Goal: Information Seeking & Learning: Learn about a topic

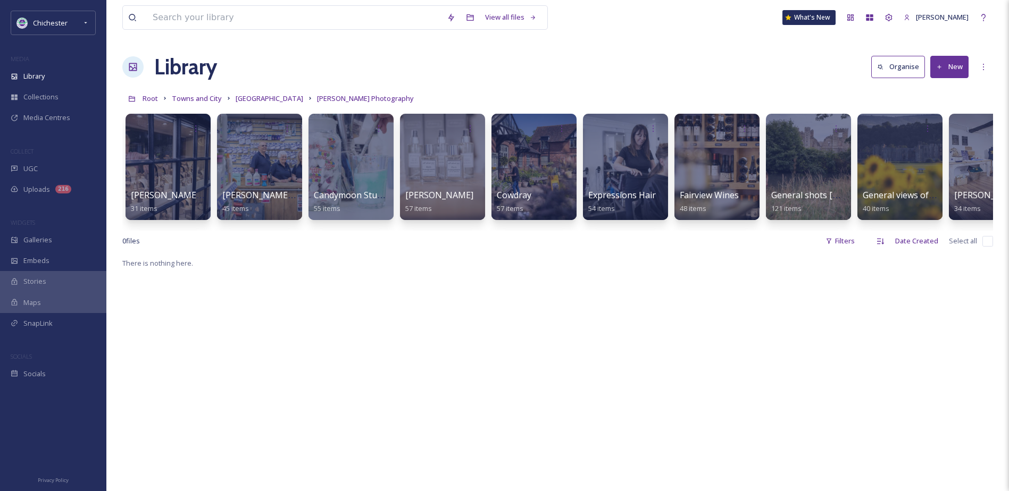
click at [270, 94] on link "Midhurst town" at bounding box center [270, 98] width 68 height 13
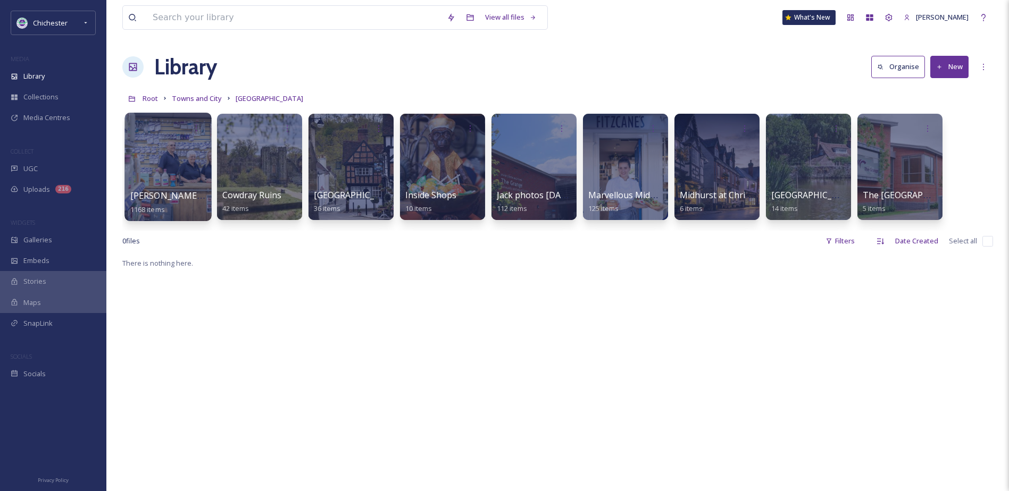
click at [175, 198] on span "Christopher Ison Photography" at bounding box center [193, 196] width 126 height 12
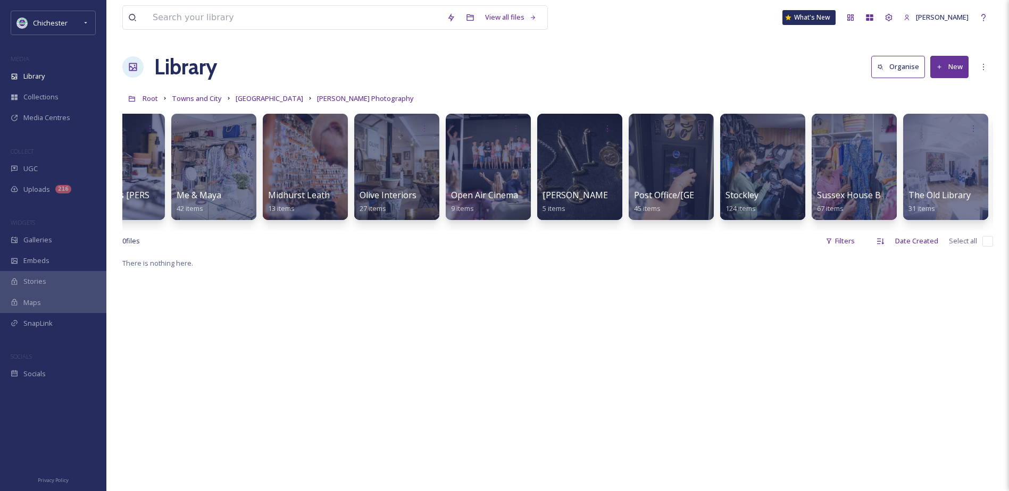
scroll to position [0, 1233]
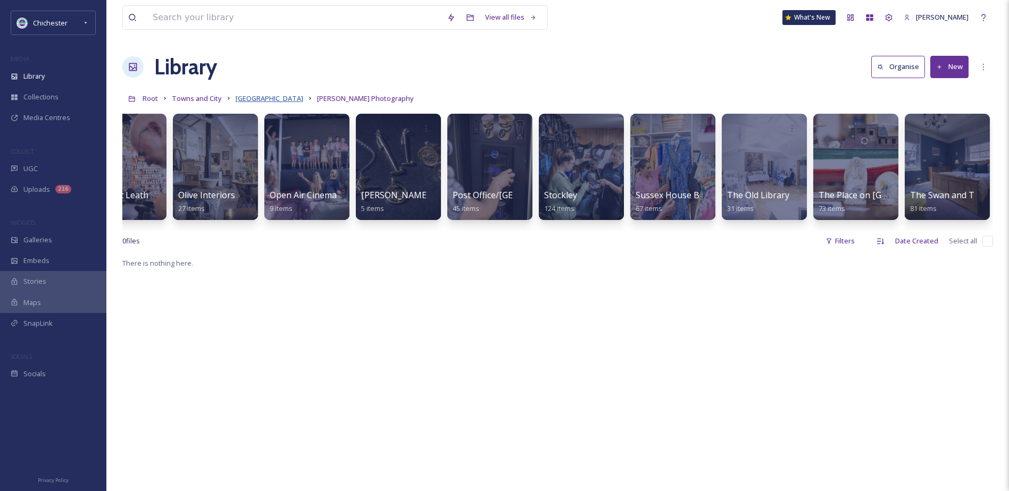
click at [254, 98] on span "Midhurst town" at bounding box center [270, 99] width 68 height 10
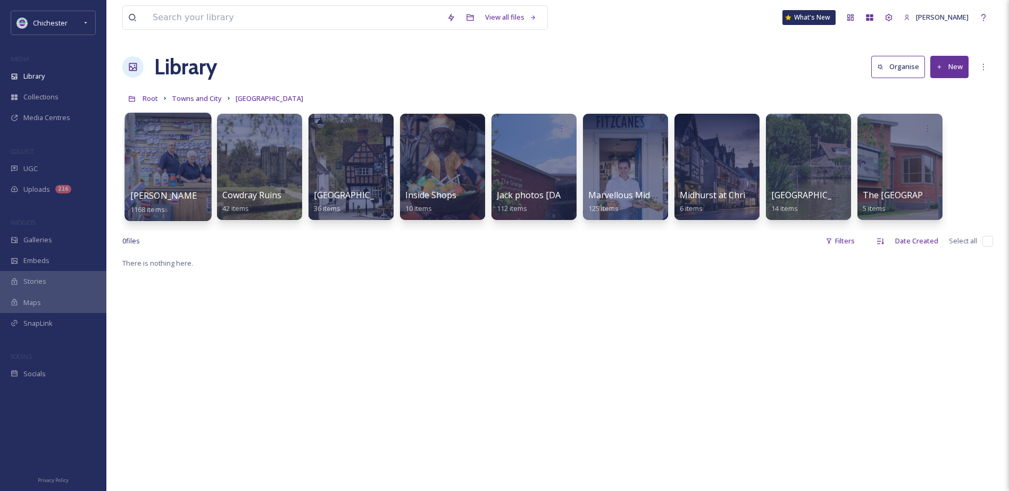
click at [146, 192] on span "Christopher Ison Photography" at bounding box center [193, 196] width 126 height 12
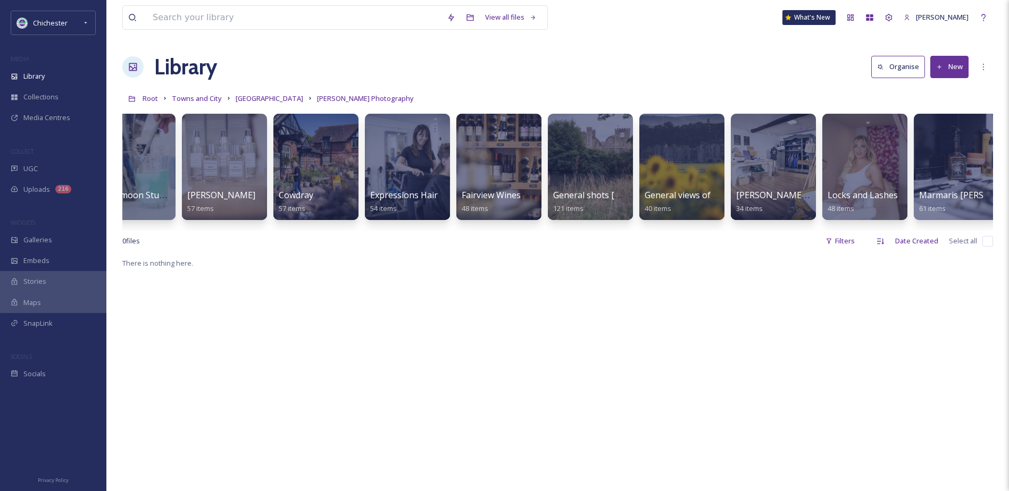
scroll to position [0, 222]
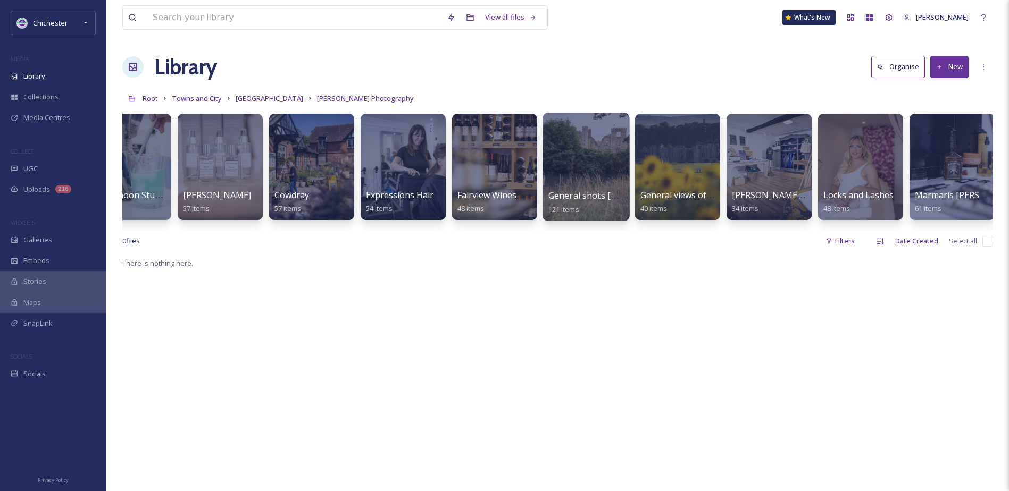
click at [612, 189] on div at bounding box center [585, 167] width 87 height 108
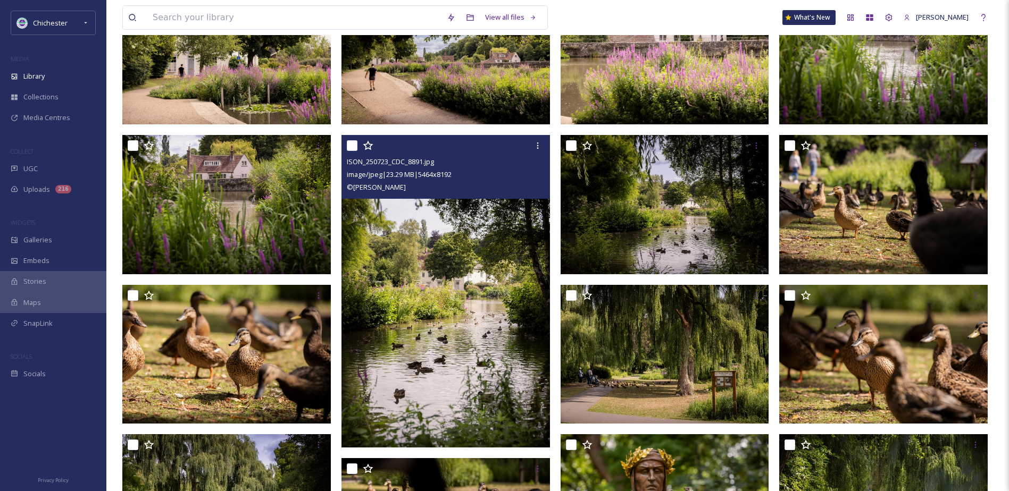
scroll to position [2421, 0]
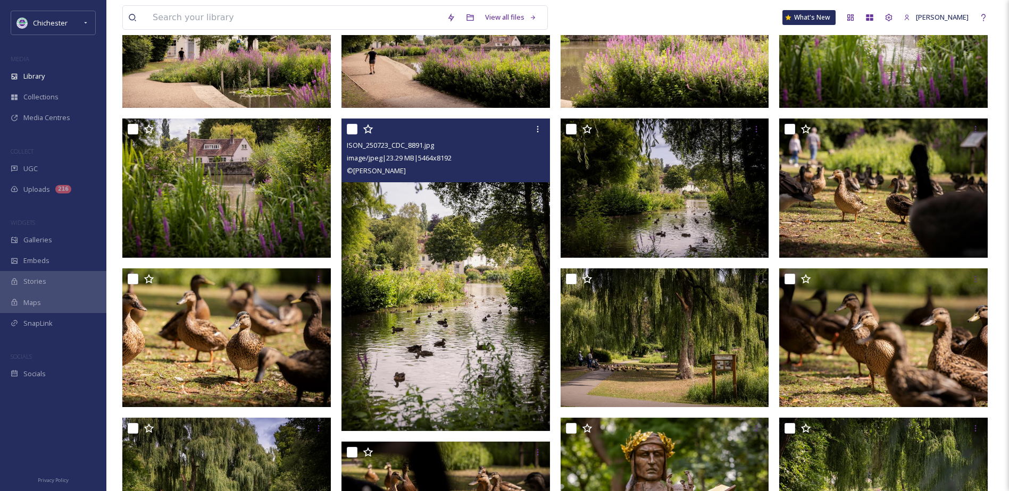
click at [444, 293] on img at bounding box center [445, 275] width 208 height 312
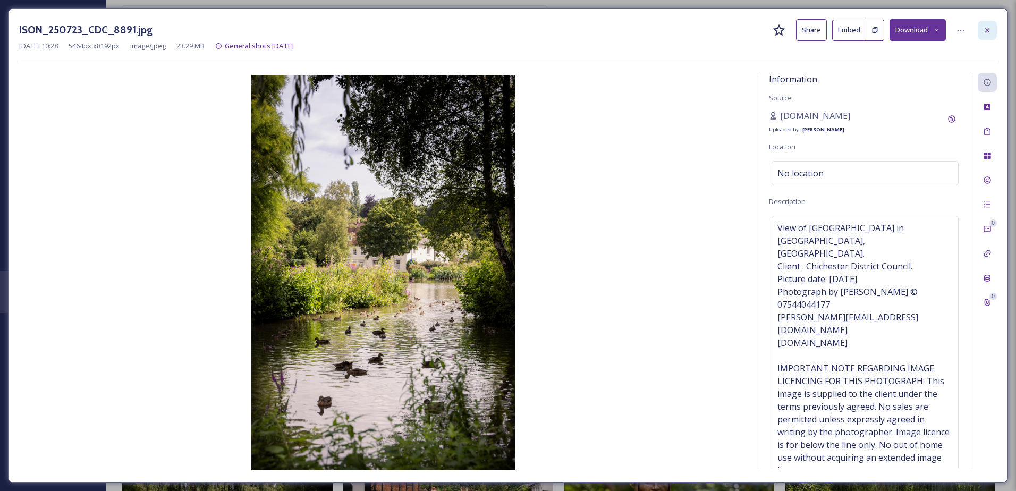
click at [989, 31] on icon at bounding box center [988, 30] width 4 height 4
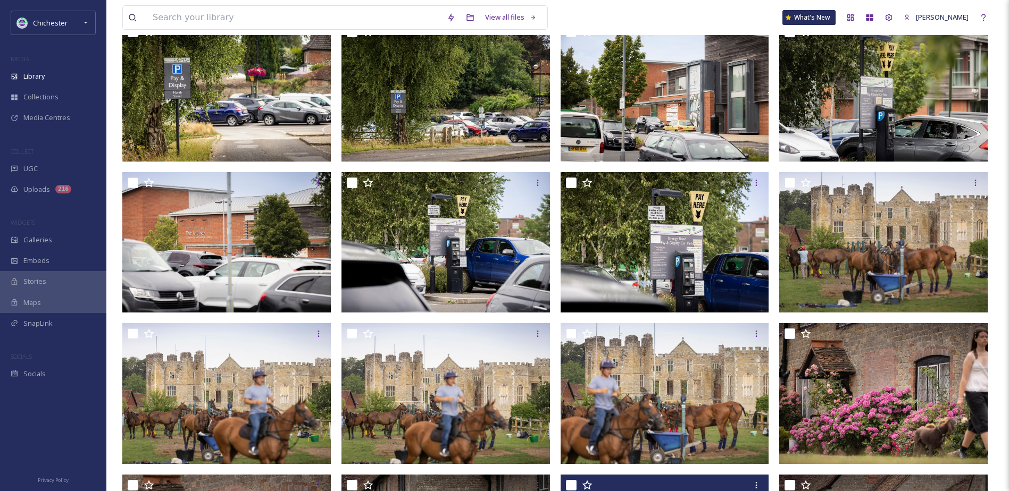
scroll to position [1304, 0]
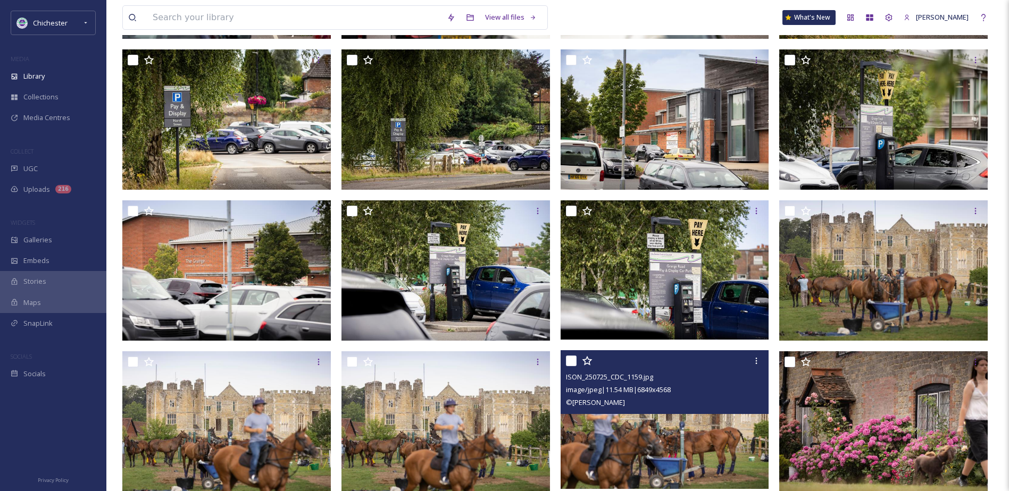
click at [638, 441] on img at bounding box center [664, 419] width 208 height 139
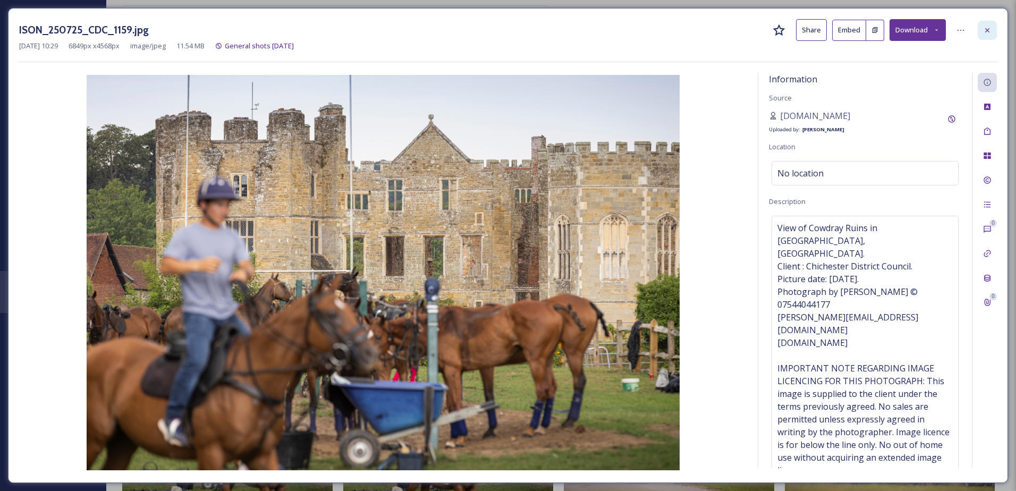
click at [992, 35] on div at bounding box center [987, 30] width 19 height 19
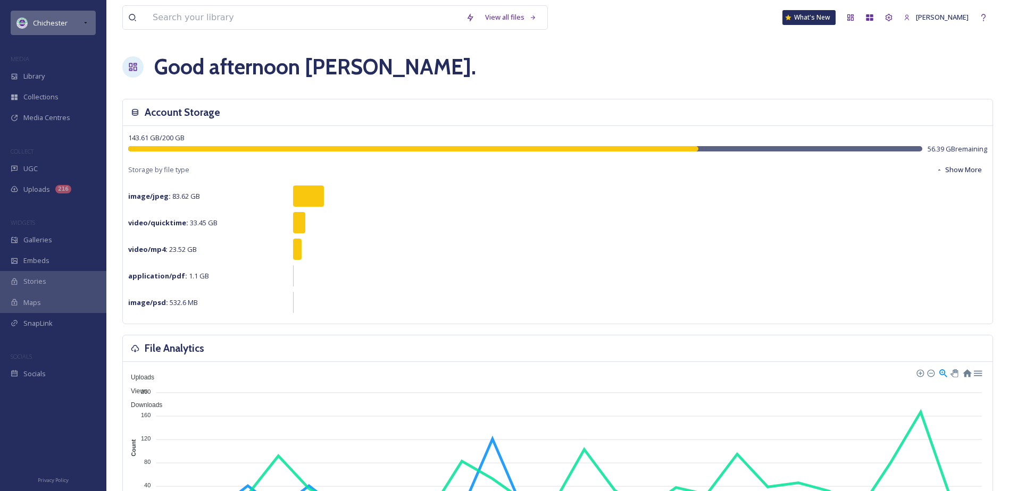
click at [90, 27] on div "Chichester" at bounding box center [53, 23] width 85 height 24
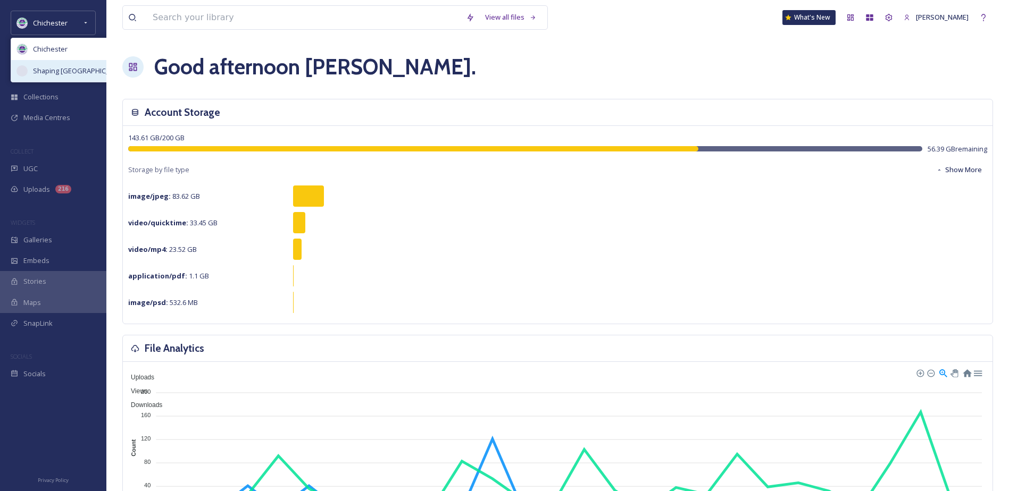
click at [81, 66] on span "Shaping [GEOGRAPHIC_DATA]" at bounding box center [80, 71] width 95 height 10
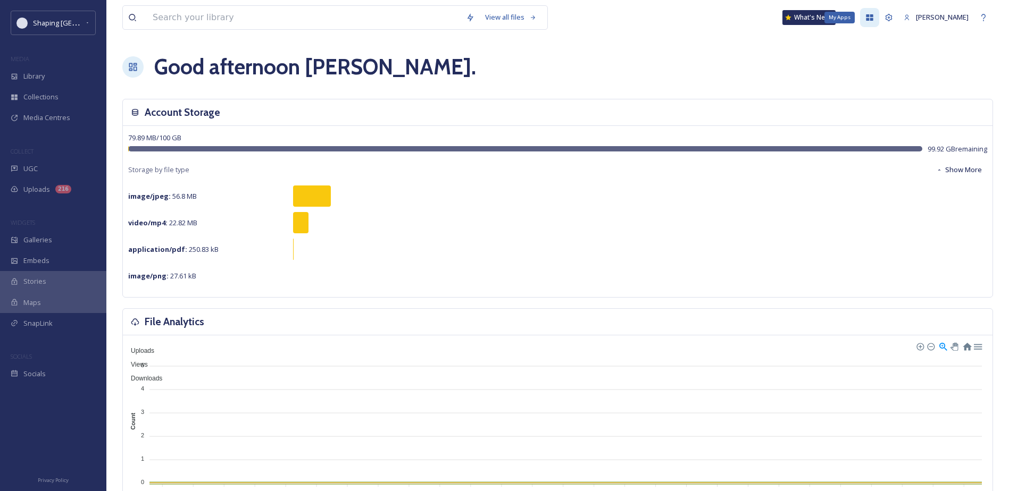
click at [873, 17] on icon at bounding box center [869, 17] width 9 height 9
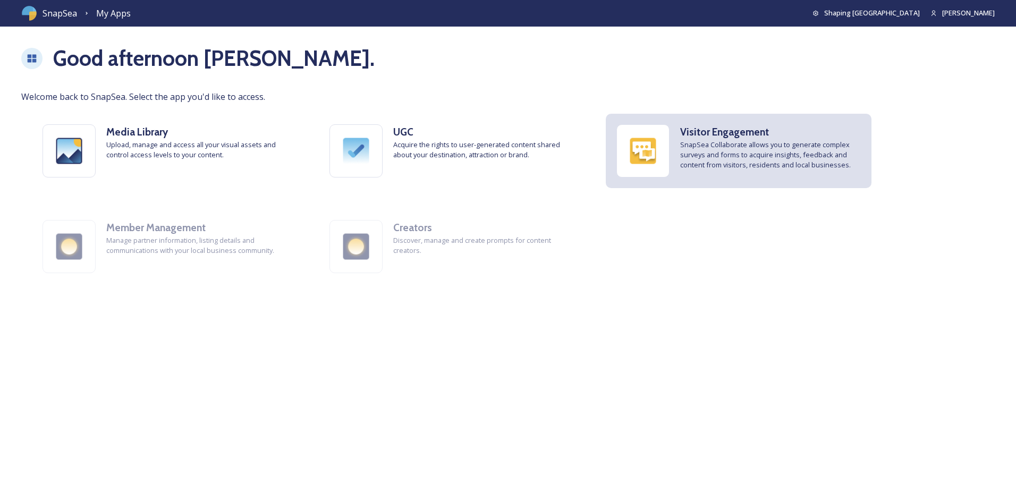
click at [754, 142] on span "SnapSea Collaborate allows you to generate complex surveys and forms to acquire…" at bounding box center [770, 155] width 181 height 31
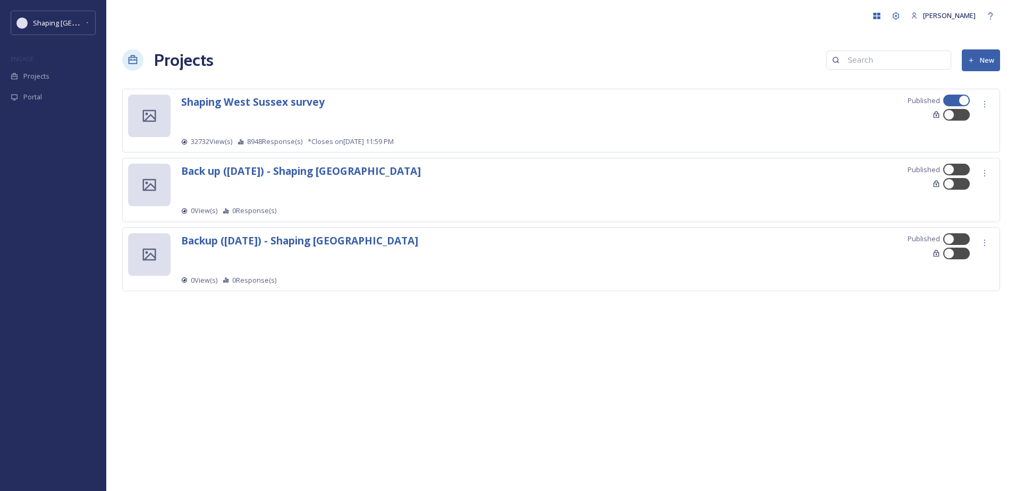
click at [300, 128] on div "Shaping West Sussex survey Published 32732 View(s) 8948 Response(s) *Closes on …" at bounding box center [587, 121] width 813 height 52
click at [290, 102] on strong "Shaping West Sussex survey" at bounding box center [253, 102] width 144 height 14
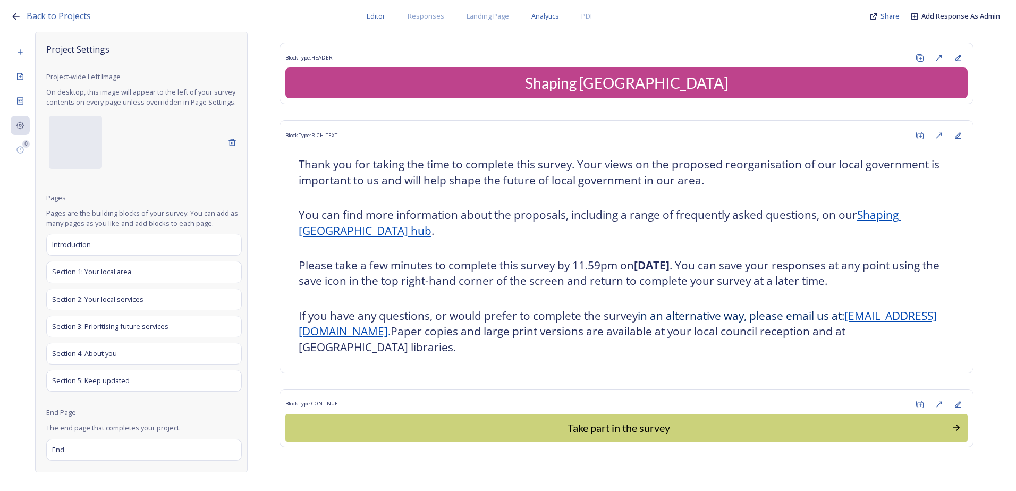
click at [539, 11] on span "Analytics" at bounding box center [546, 16] width 28 height 10
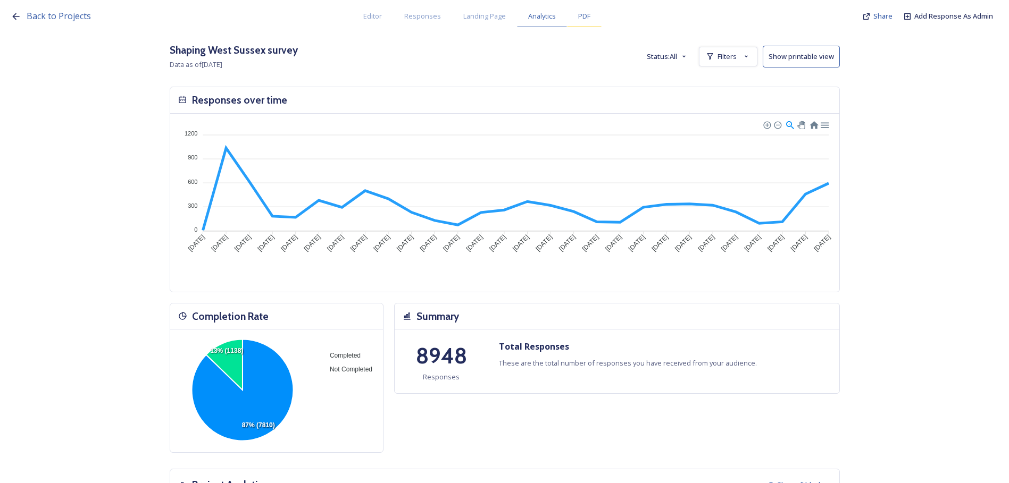
click at [585, 18] on span "PDF" at bounding box center [584, 16] width 12 height 10
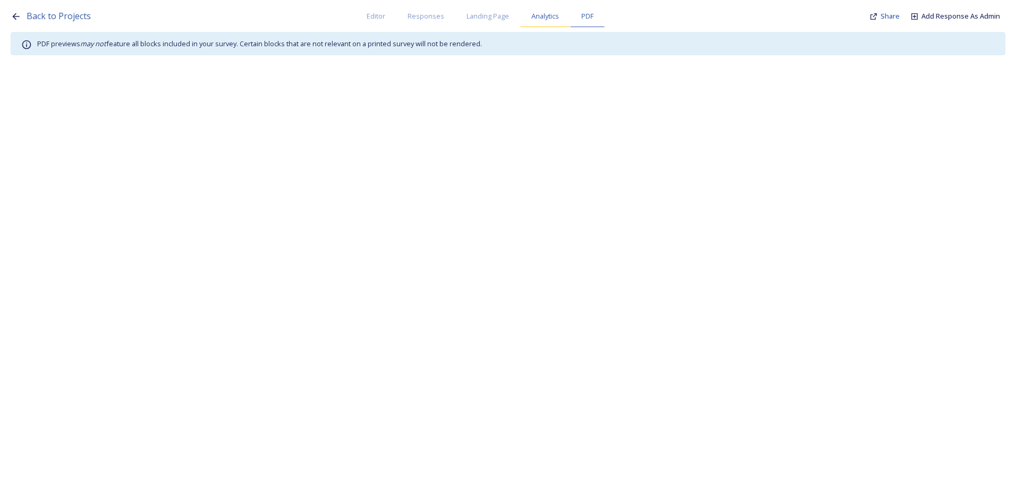
click at [554, 20] on span "Analytics" at bounding box center [546, 16] width 28 height 10
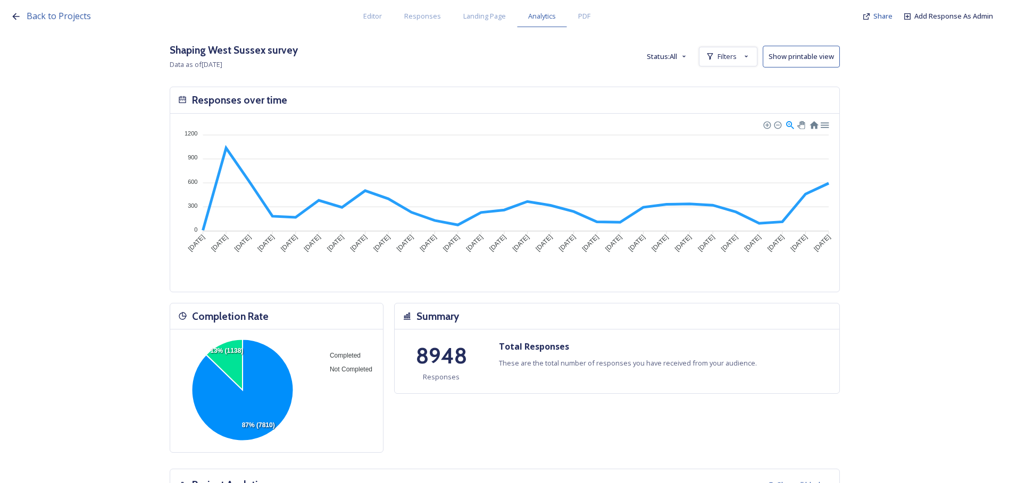
click at [796, 54] on button "Show printable view" at bounding box center [800, 57] width 77 height 22
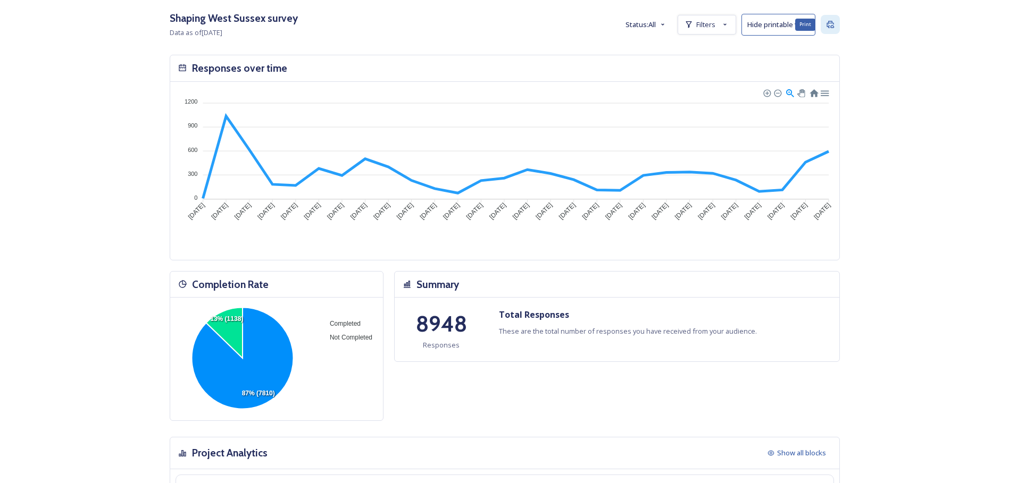
click at [834, 25] on icon at bounding box center [830, 24] width 9 height 9
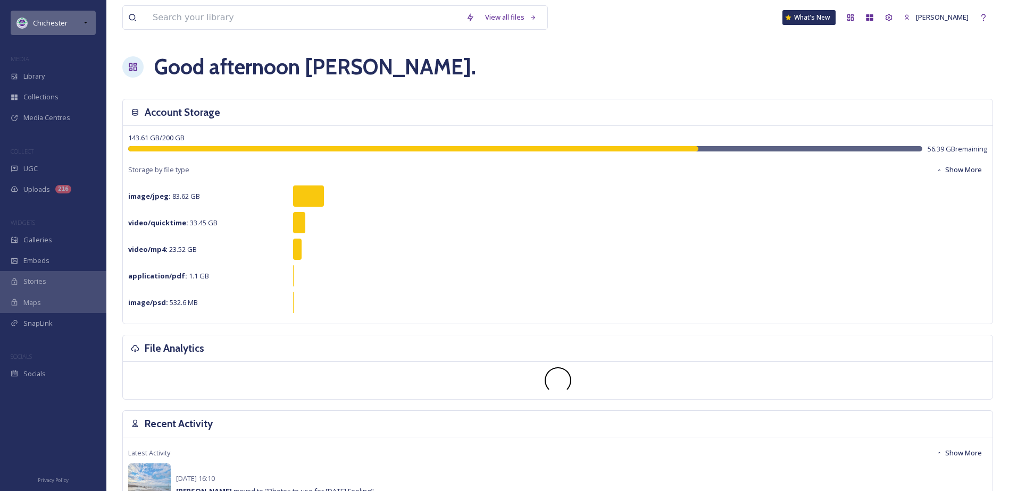
click at [89, 25] on icon at bounding box center [85, 23] width 9 height 9
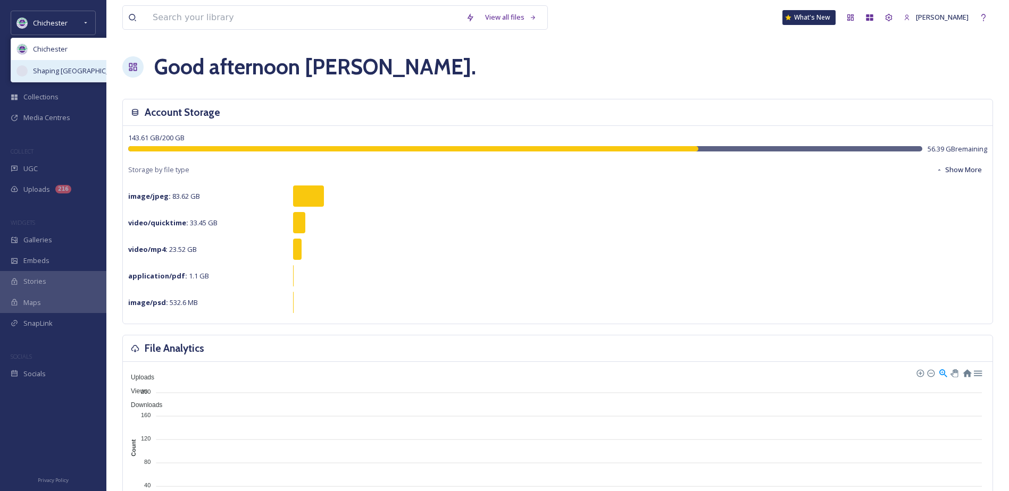
click at [52, 69] on span "Shaping [GEOGRAPHIC_DATA]" at bounding box center [80, 71] width 95 height 10
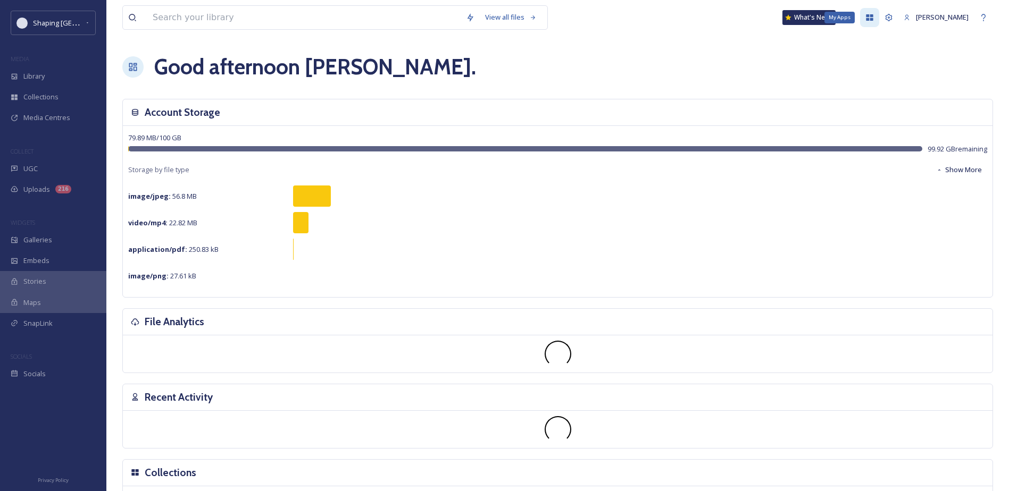
click at [873, 19] on icon at bounding box center [869, 17] width 9 height 9
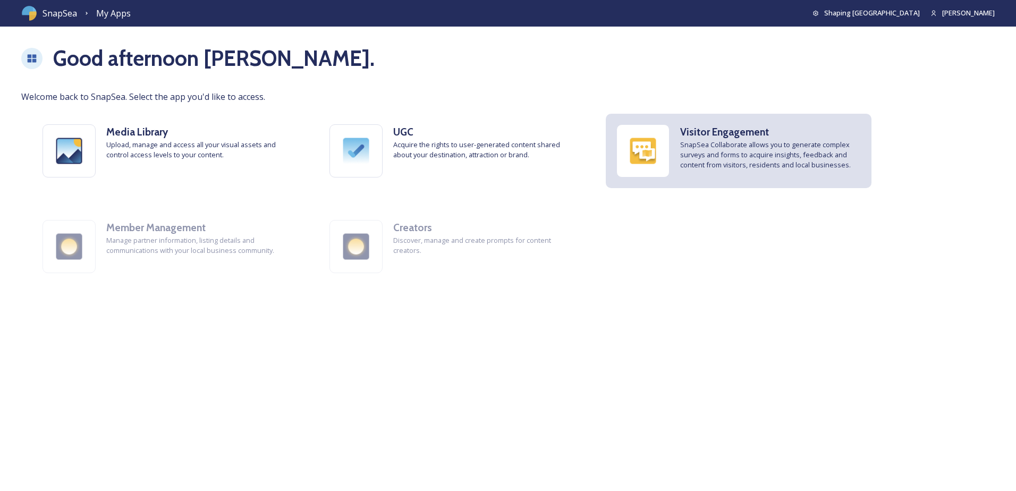
click at [702, 148] on span "SnapSea Collaborate allows you to generate complex surveys and forms to acquire…" at bounding box center [770, 155] width 181 height 31
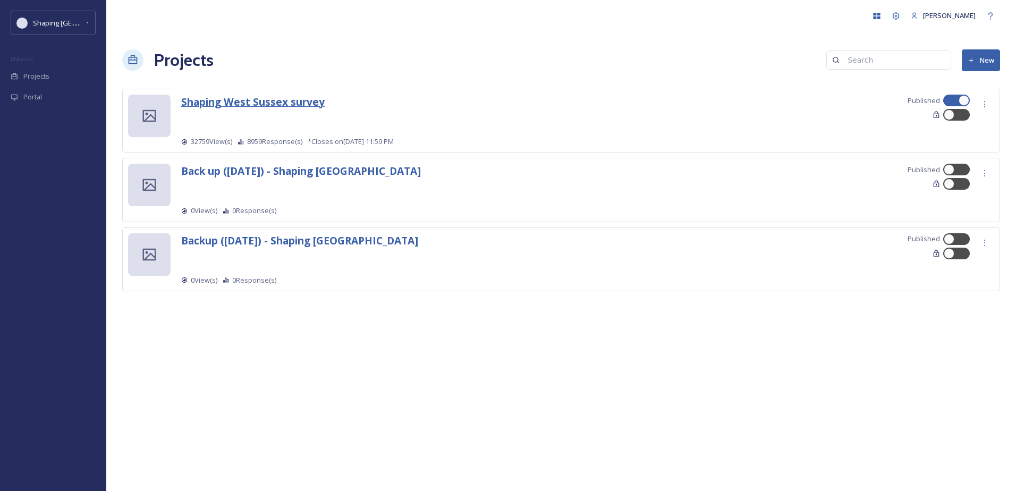
click at [261, 100] on strong "Shaping West Sussex survey" at bounding box center [253, 102] width 144 height 14
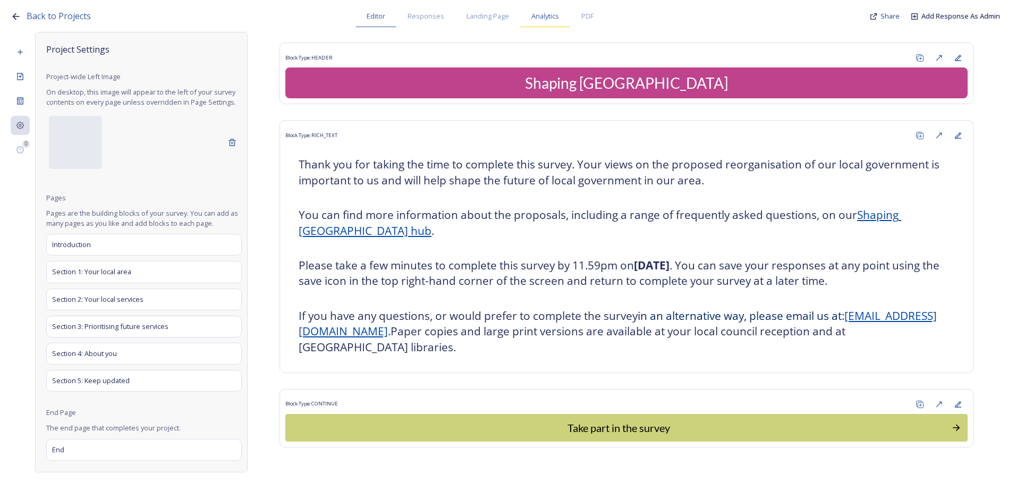
click at [551, 20] on span "Analytics" at bounding box center [546, 16] width 28 height 10
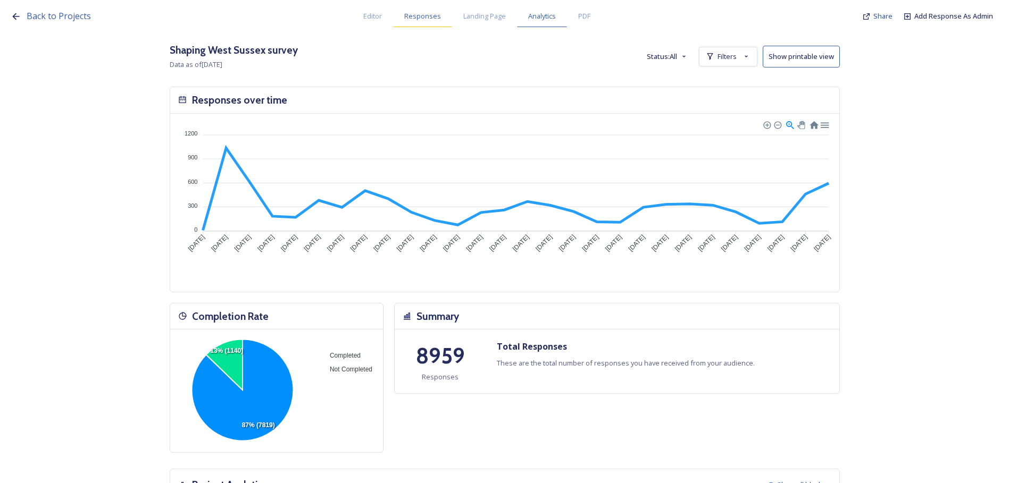
click at [422, 13] on span "Responses" at bounding box center [422, 16] width 37 height 10
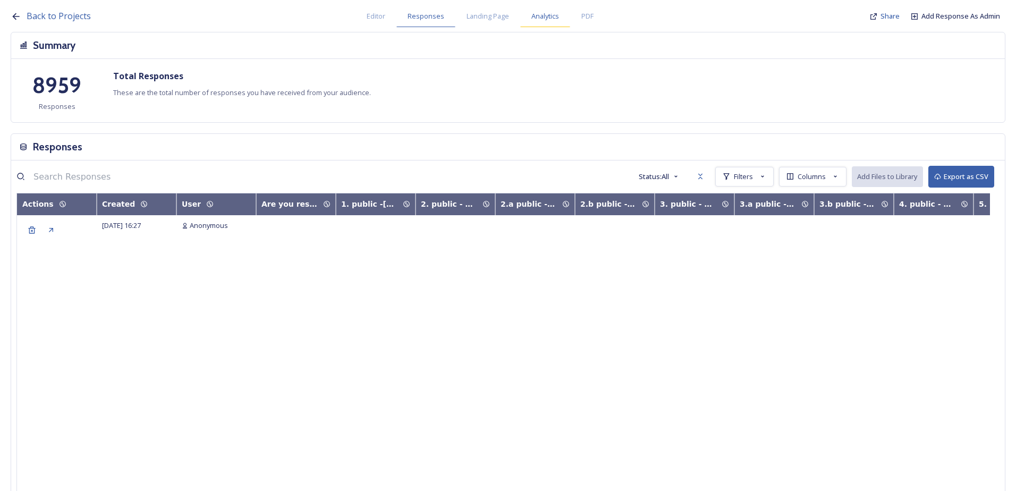
click at [537, 18] on span "Analytics" at bounding box center [546, 16] width 28 height 10
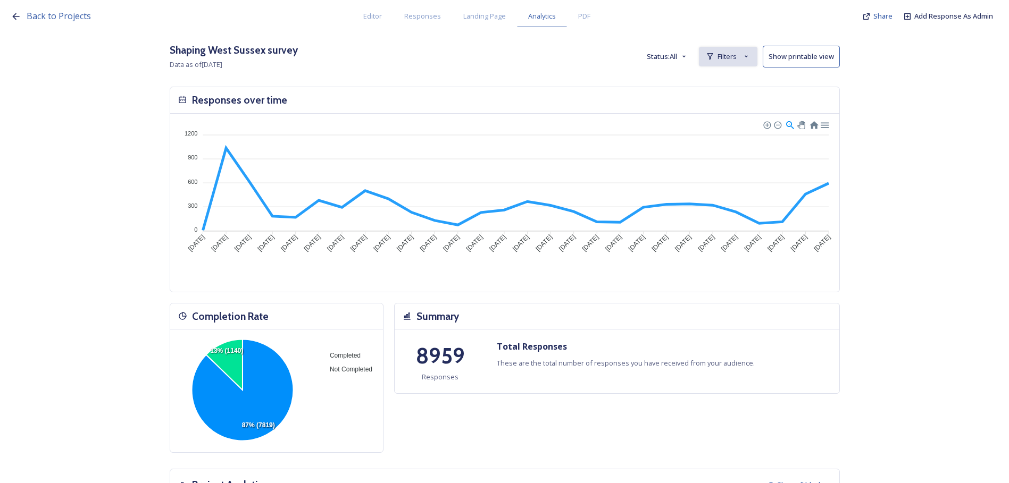
click at [747, 56] on icon at bounding box center [746, 56] width 9 height 9
click at [742, 83] on span "New Filter" at bounding box center [731, 80] width 31 height 10
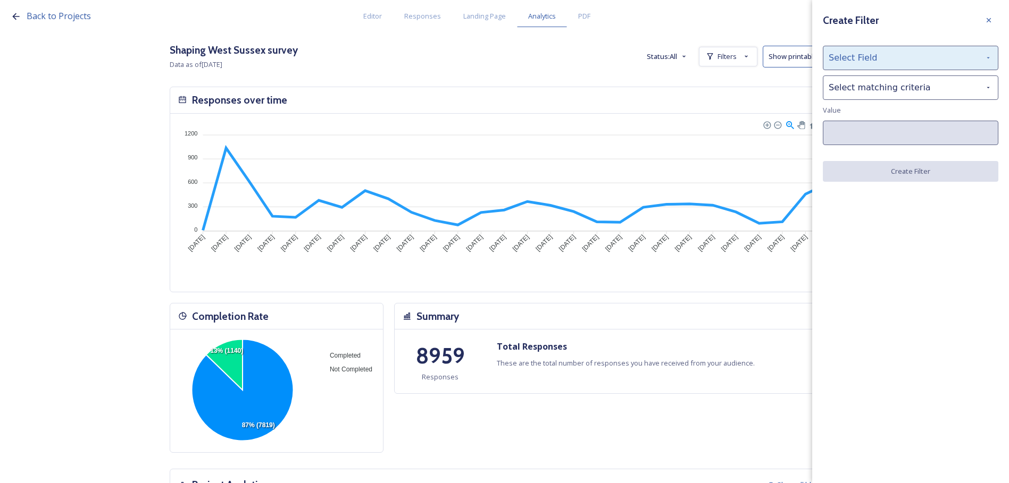
click at [874, 64] on div "Select Field" at bounding box center [909, 58] width 175 height 24
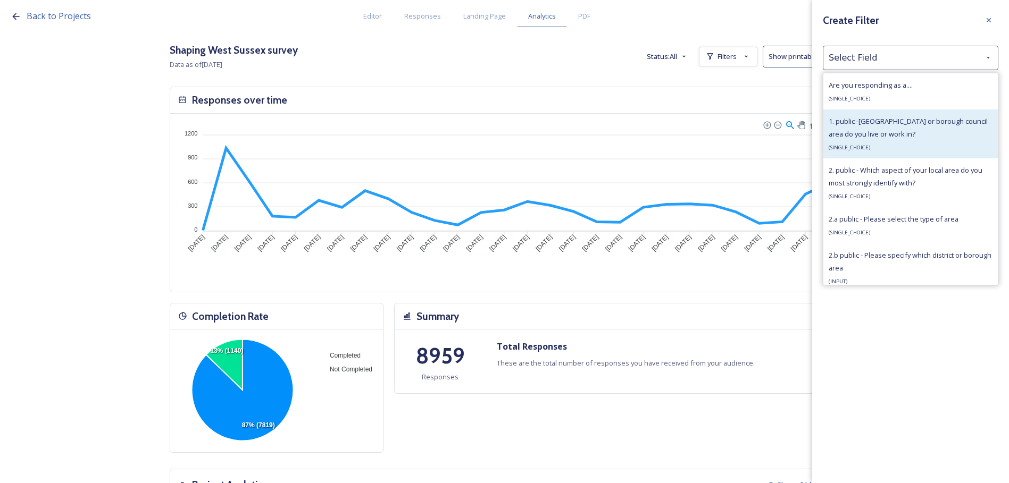
click at [895, 122] on span "1. public -[GEOGRAPHIC_DATA] or borough council area do you live or work in?" at bounding box center [907, 127] width 159 height 22
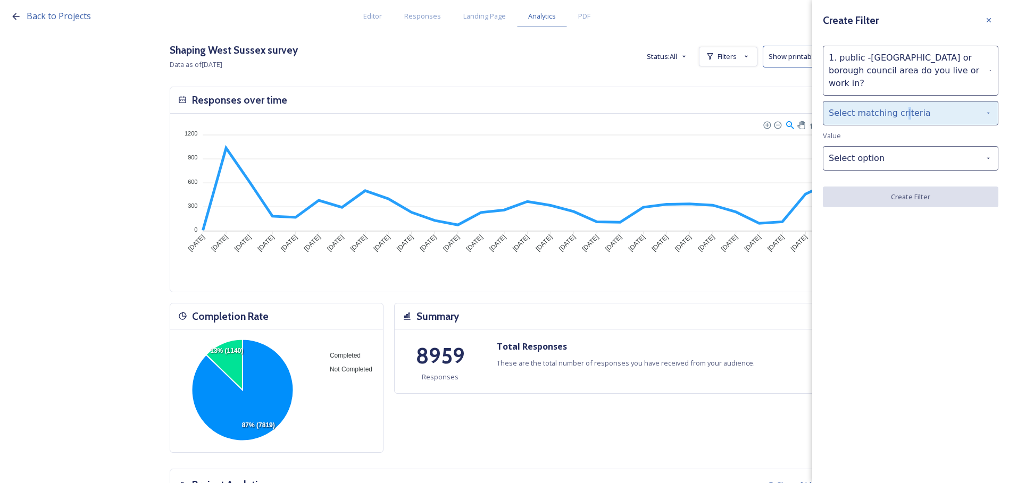
click at [898, 106] on div "Select matching criteria" at bounding box center [909, 113] width 175 height 24
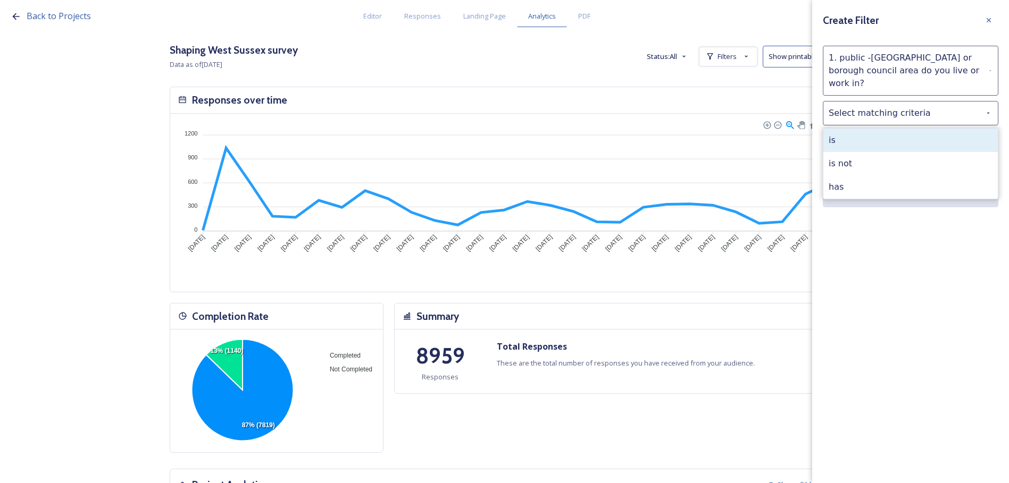
drag, startPoint x: 898, startPoint y: 106, endPoint x: 830, endPoint y: 131, distance: 72.3
click at [830, 131] on div "is" at bounding box center [910, 140] width 174 height 23
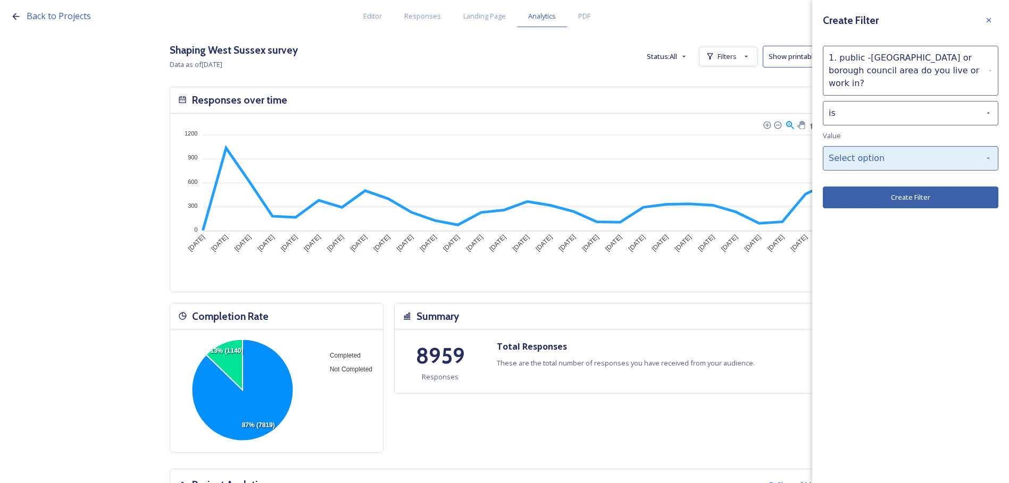
click at [869, 146] on div "Select option" at bounding box center [909, 158] width 175 height 24
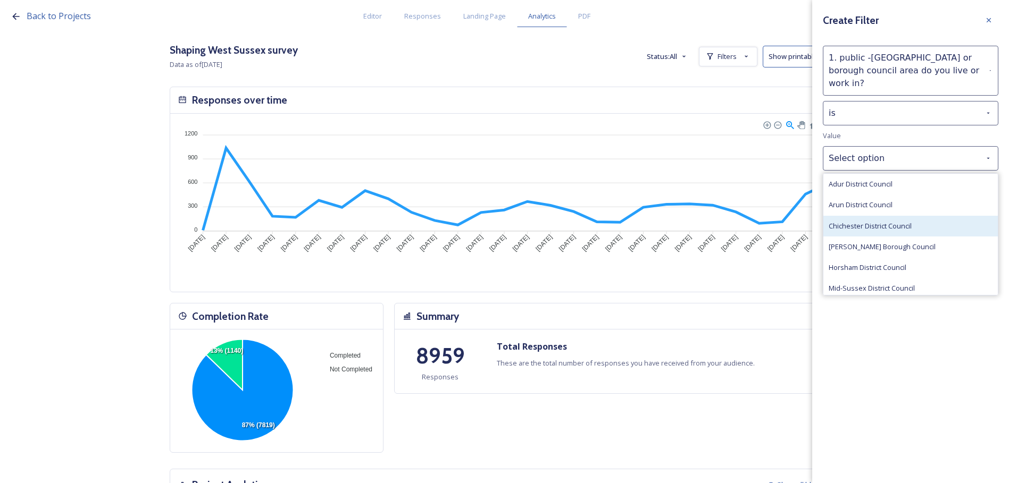
click at [873, 221] on span "Chichester District Council" at bounding box center [869, 226] width 83 height 10
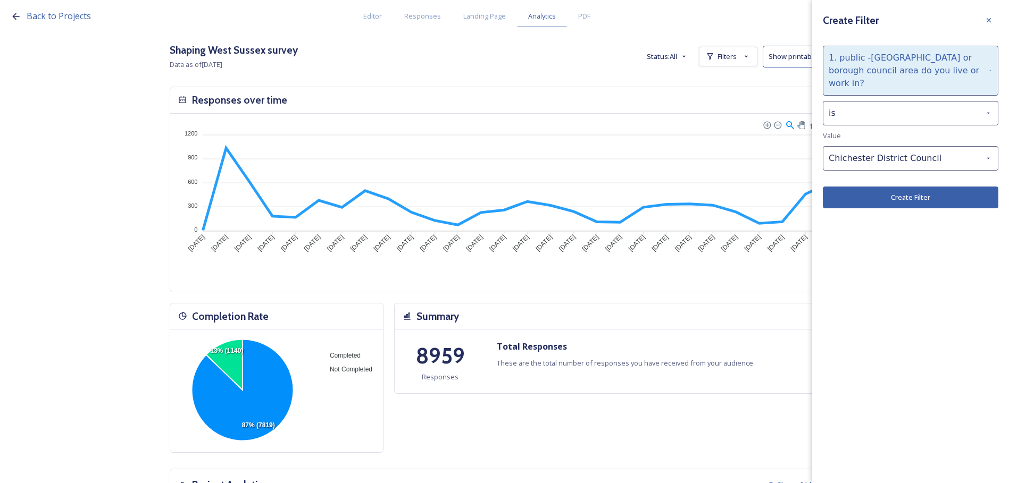
click at [877, 67] on div "1. public -[GEOGRAPHIC_DATA] or borough council area do you live or work in?" at bounding box center [909, 71] width 175 height 50
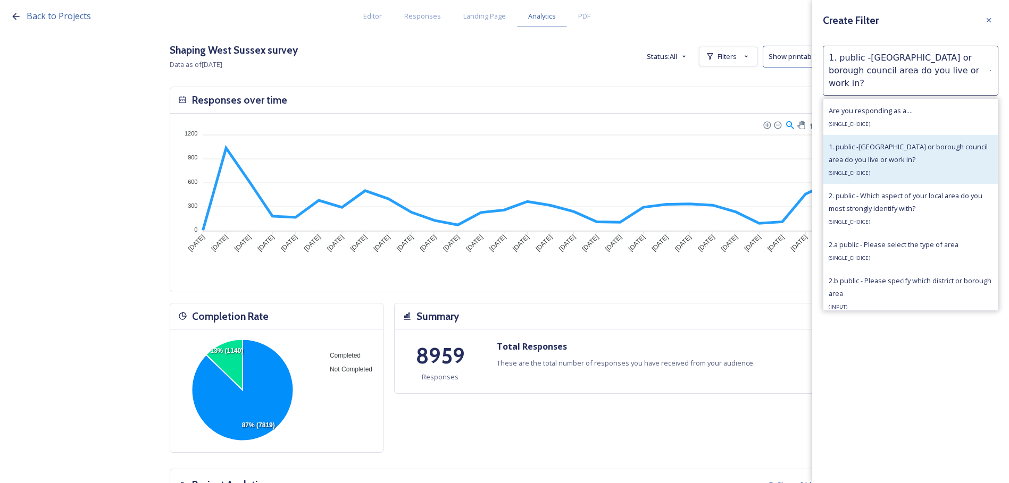
click at [894, 140] on div "1. public -Which district or borough council area do you live or work in? ( SIN…" at bounding box center [910, 159] width 164 height 38
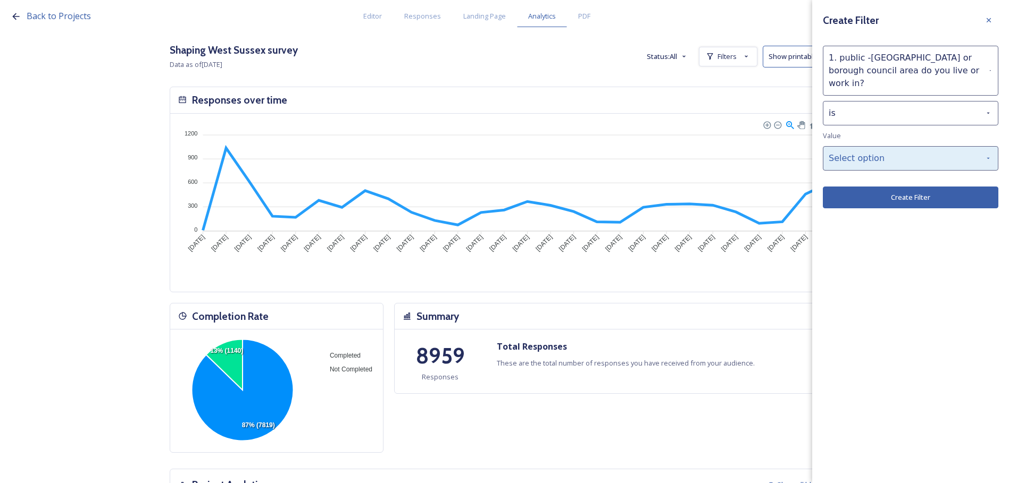
click at [897, 148] on div "Select option" at bounding box center [909, 158] width 175 height 24
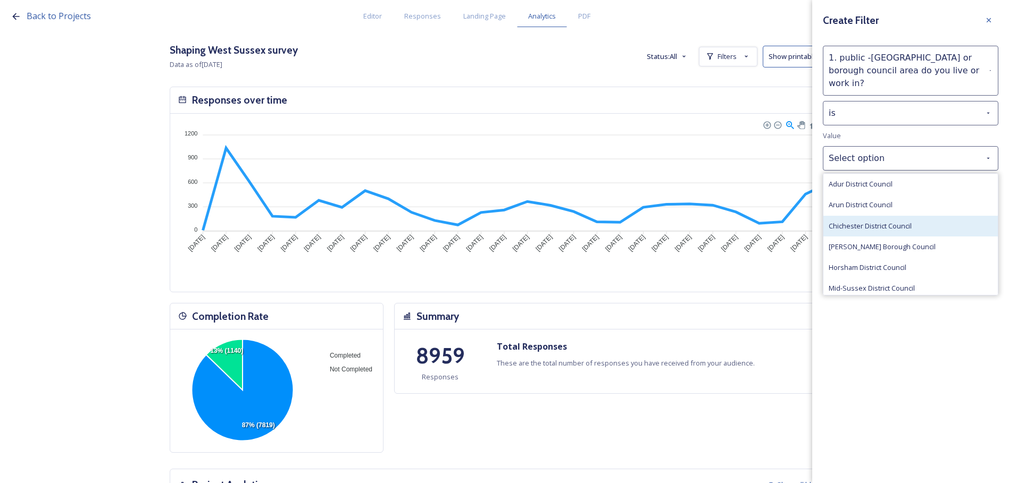
click at [901, 221] on span "Chichester District Council" at bounding box center [869, 226] width 83 height 10
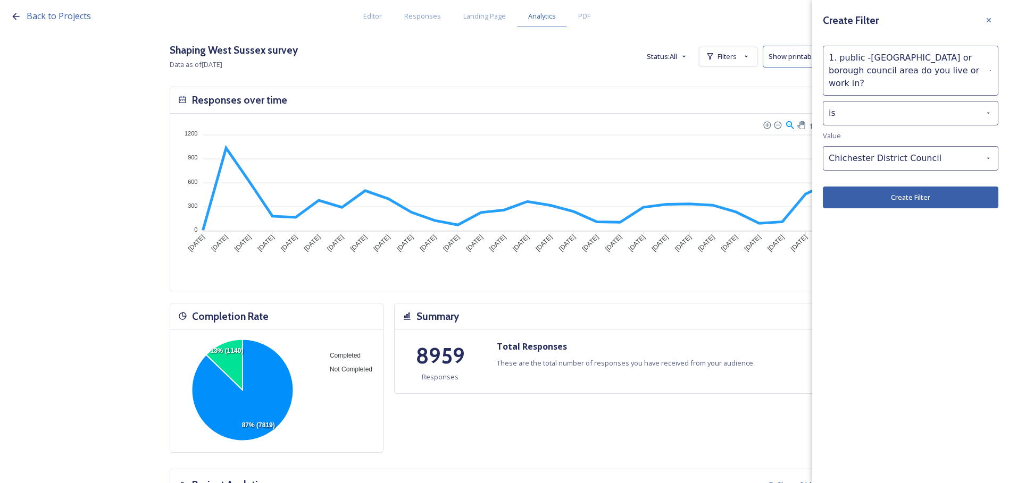
click at [904, 187] on button "Create Filter" at bounding box center [909, 198] width 175 height 22
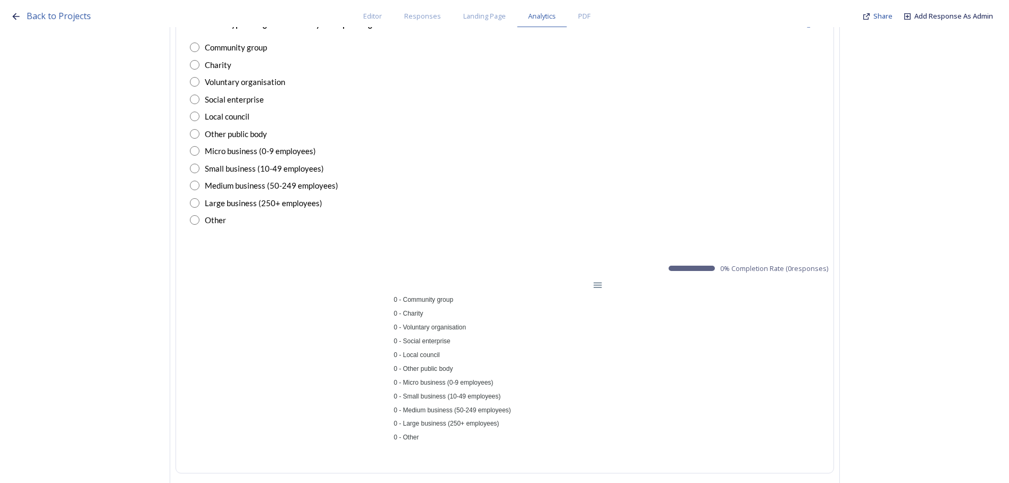
scroll to position [4632, 0]
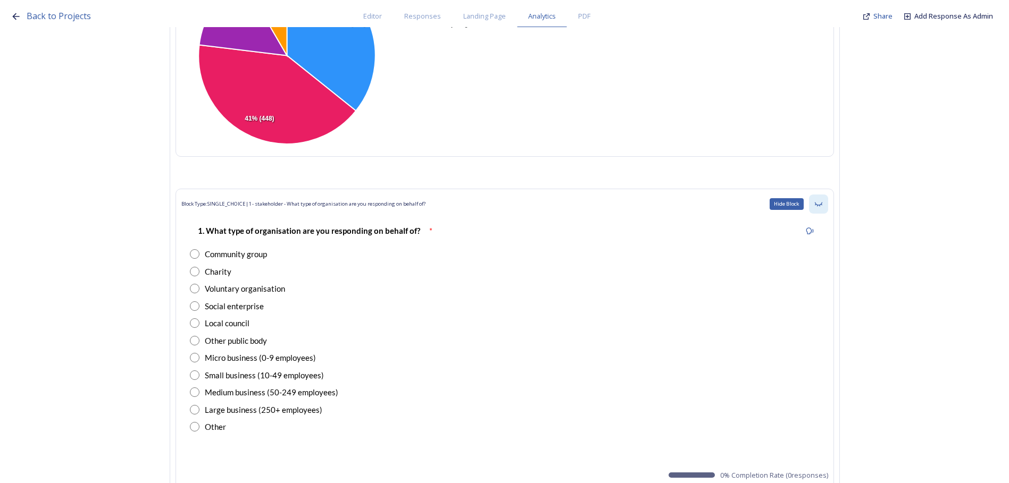
click at [822, 206] on icon at bounding box center [818, 204] width 9 height 9
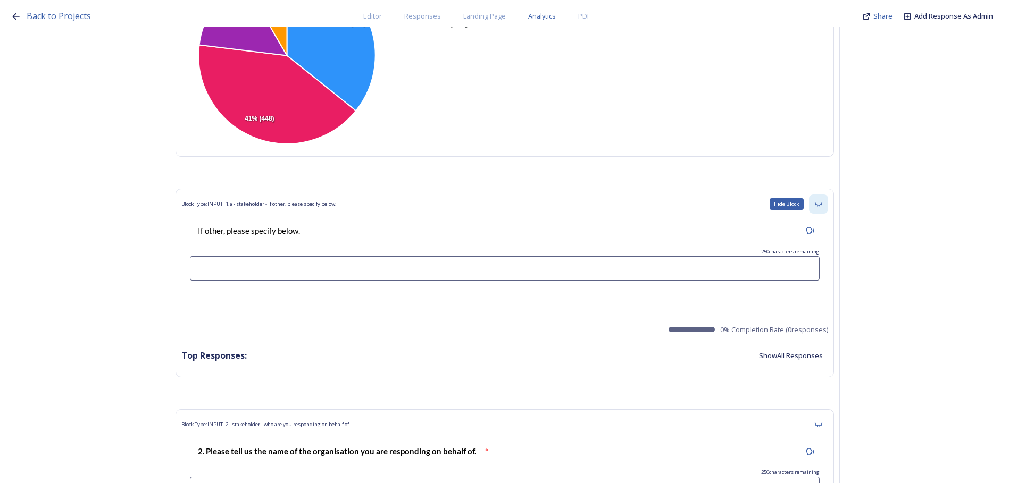
click at [822, 204] on icon at bounding box center [818, 204] width 9 height 9
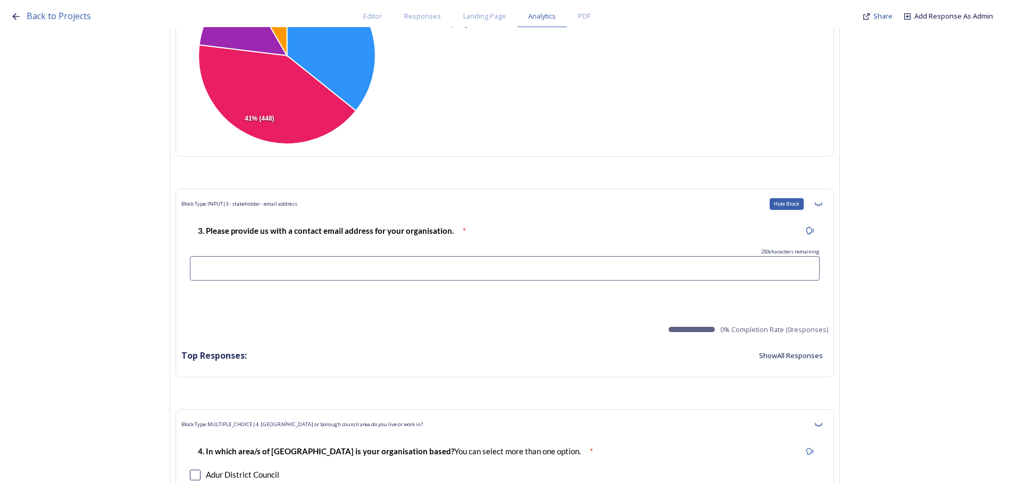
click at [822, 204] on icon at bounding box center [818, 204] width 9 height 9
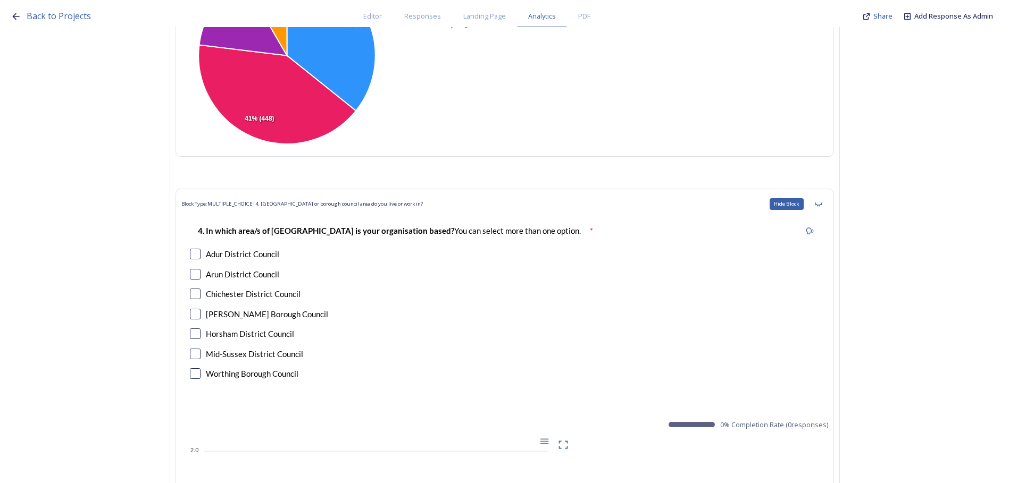
click at [822, 204] on icon at bounding box center [818, 204] width 9 height 9
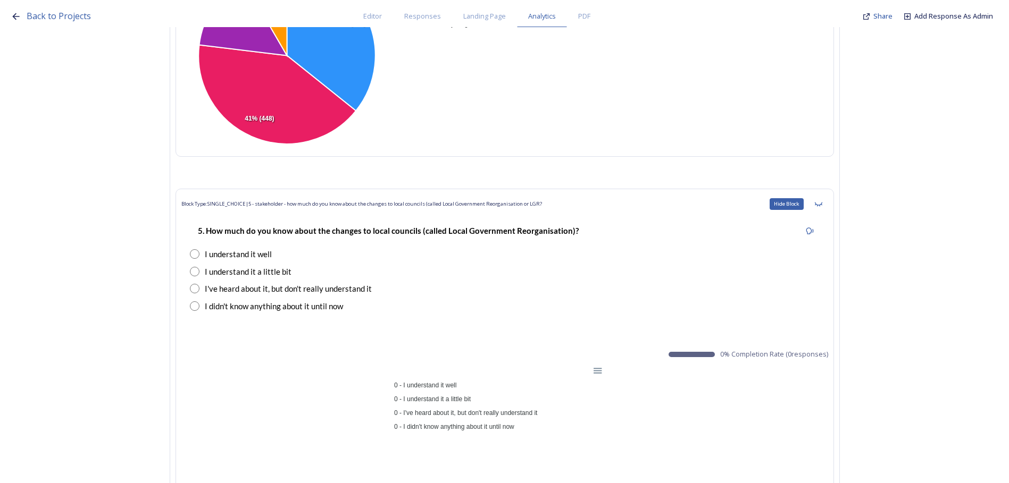
click at [822, 204] on icon at bounding box center [818, 204] width 9 height 9
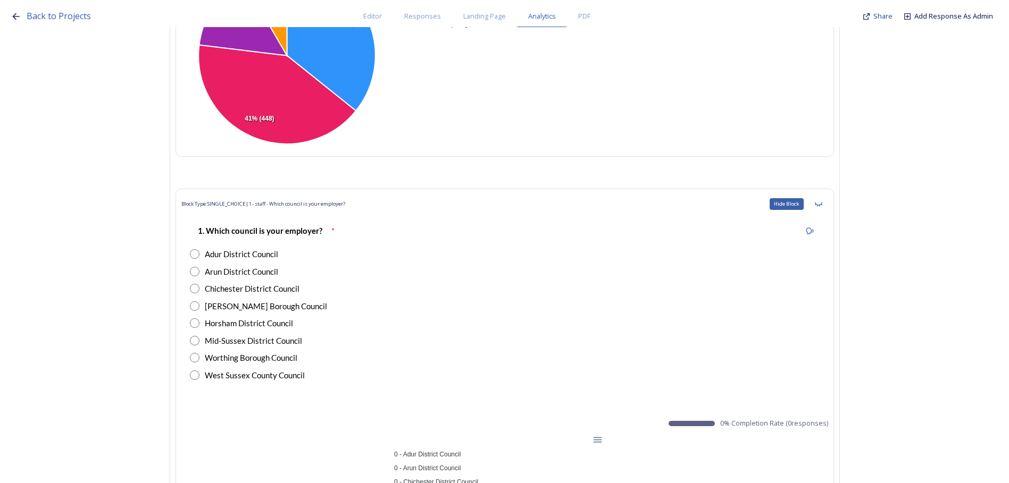
click at [822, 204] on icon at bounding box center [818, 204] width 9 height 9
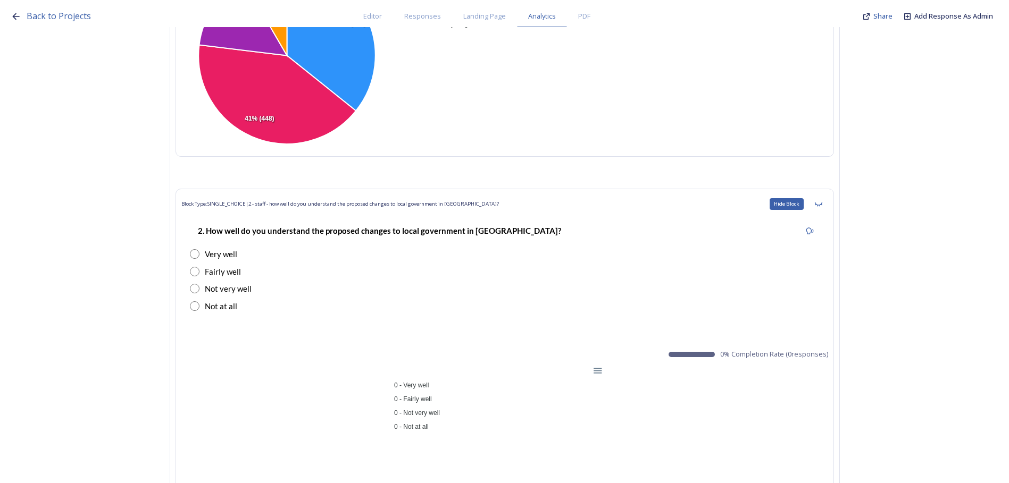
click at [822, 204] on icon at bounding box center [818, 204] width 9 height 9
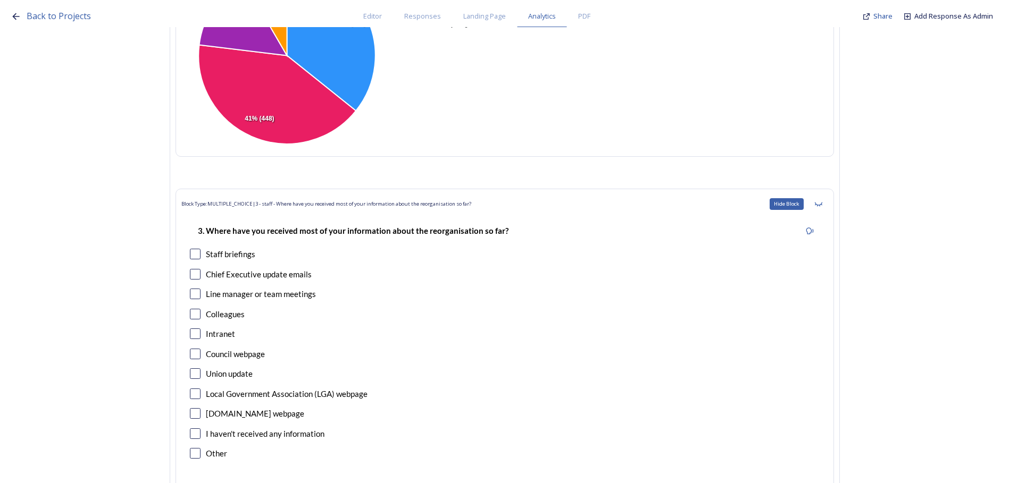
click at [822, 204] on icon at bounding box center [818, 204] width 9 height 9
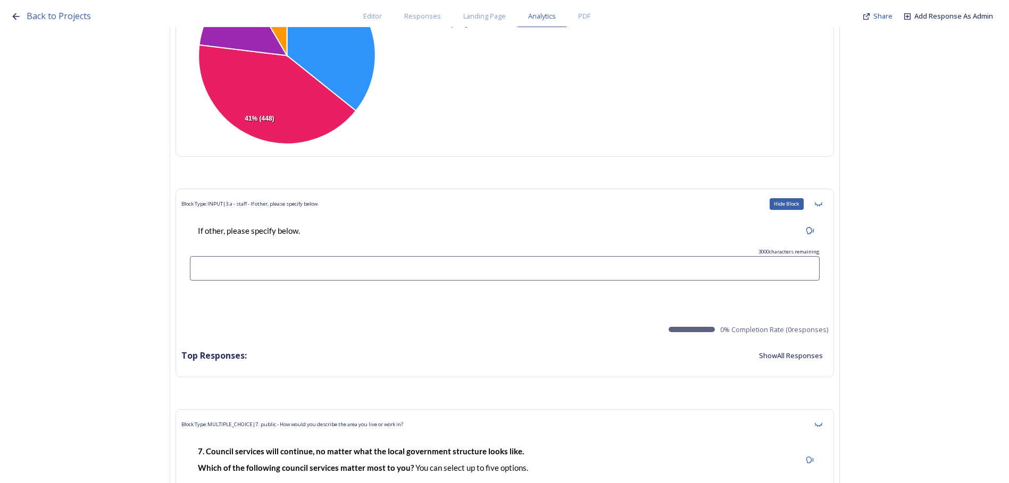
click at [822, 204] on icon at bounding box center [818, 204] width 9 height 9
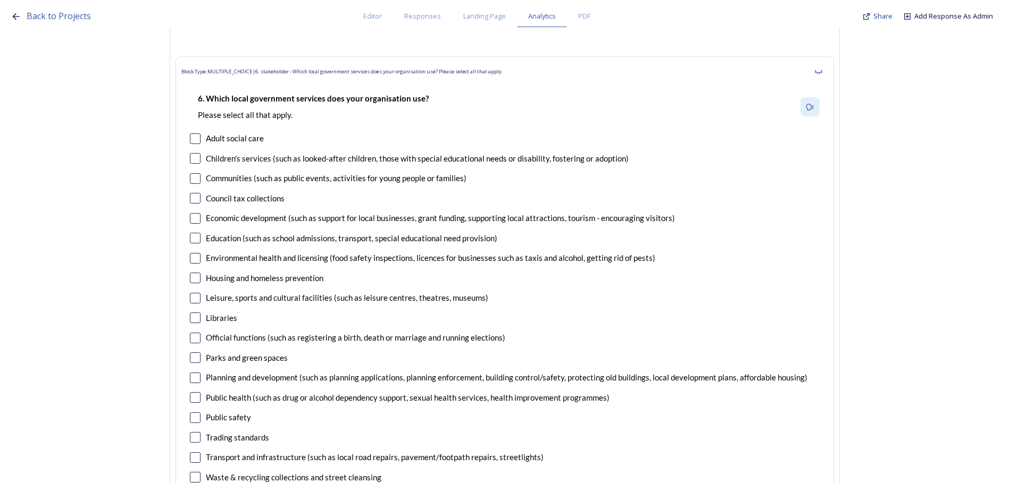
scroll to position [7502, 0]
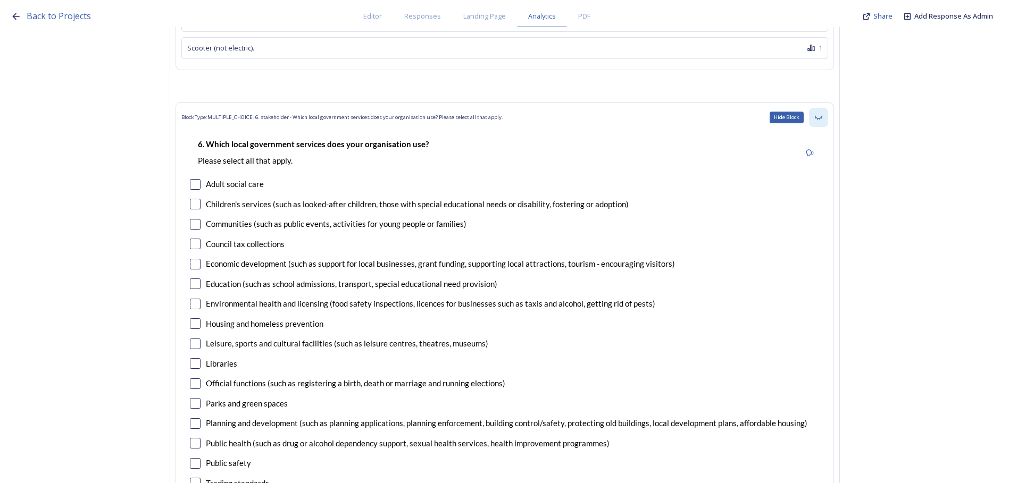
click at [826, 120] on div "Hide Block" at bounding box center [818, 117] width 19 height 19
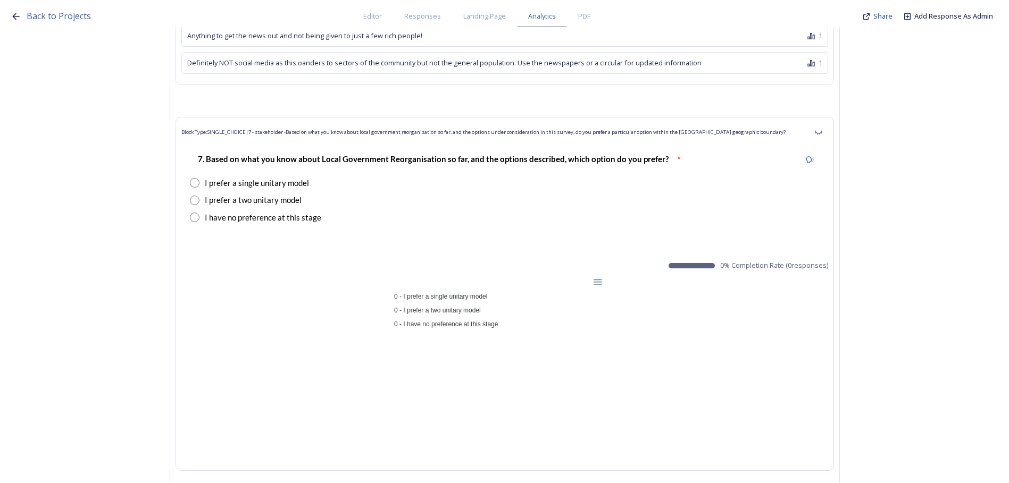
scroll to position [14520, 0]
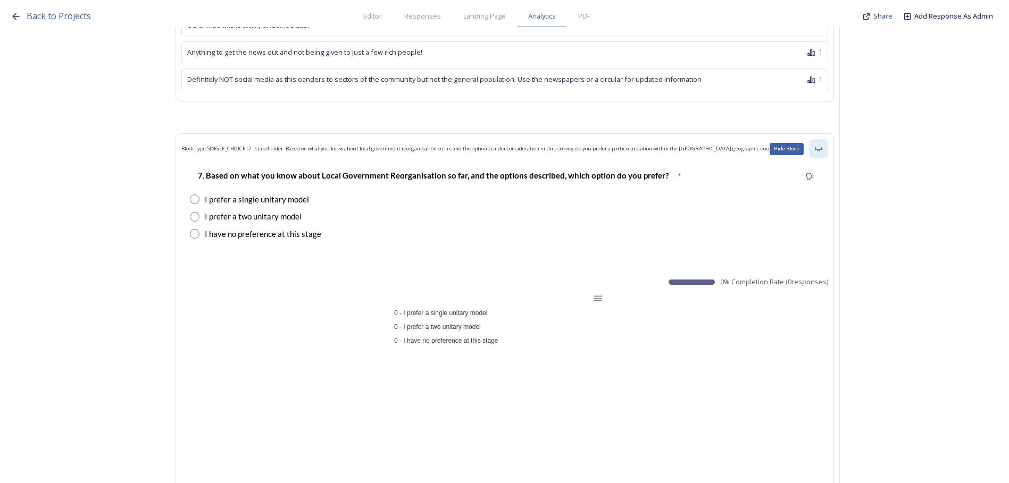
click at [827, 139] on div "Hide Block" at bounding box center [818, 148] width 19 height 19
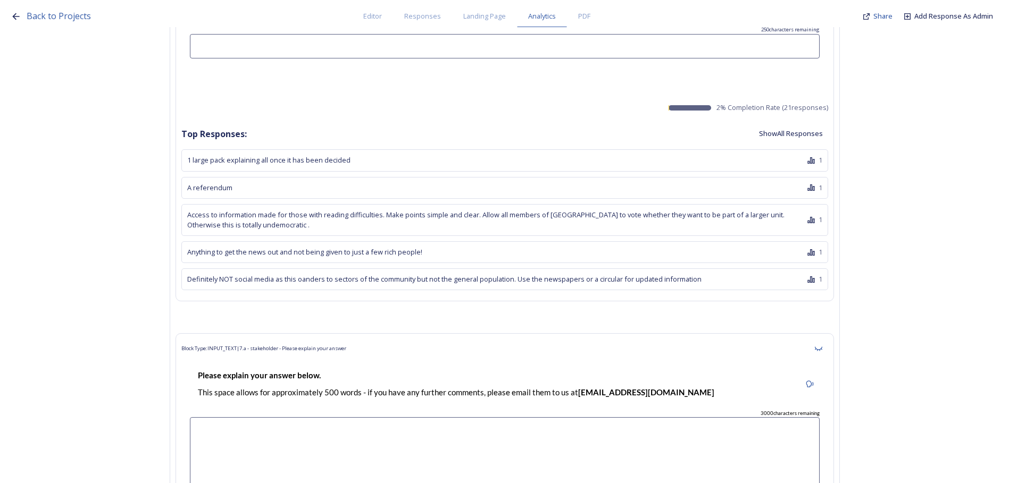
scroll to position [14307, 0]
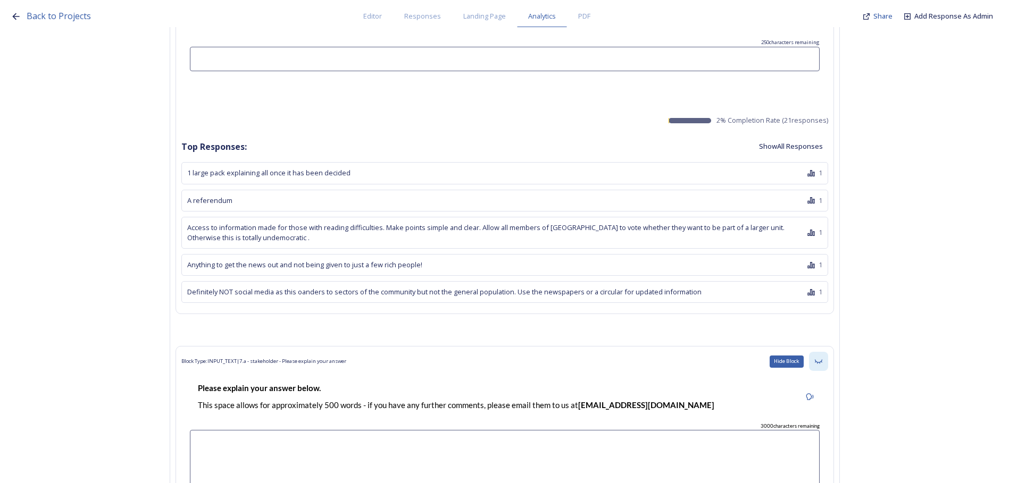
click at [825, 352] on div "Hide Block" at bounding box center [818, 361] width 19 height 19
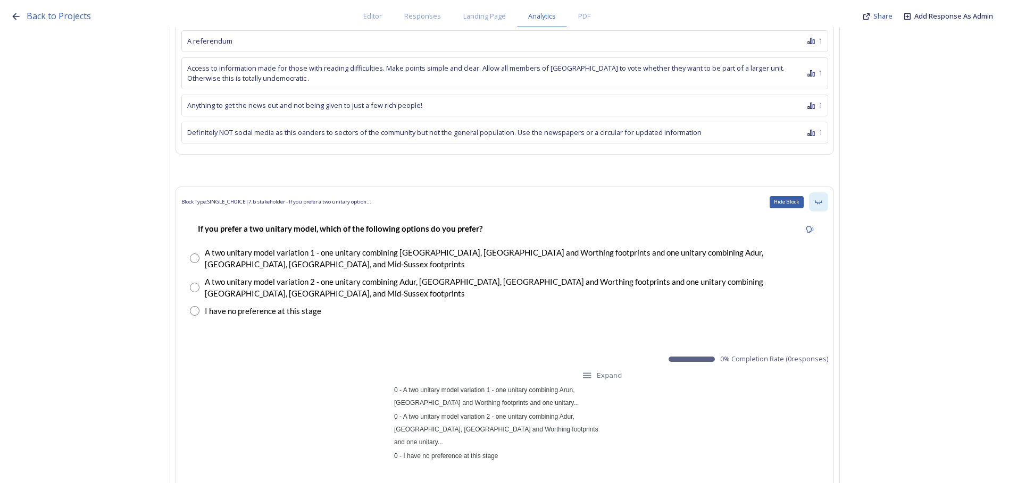
scroll to position [14520, 0]
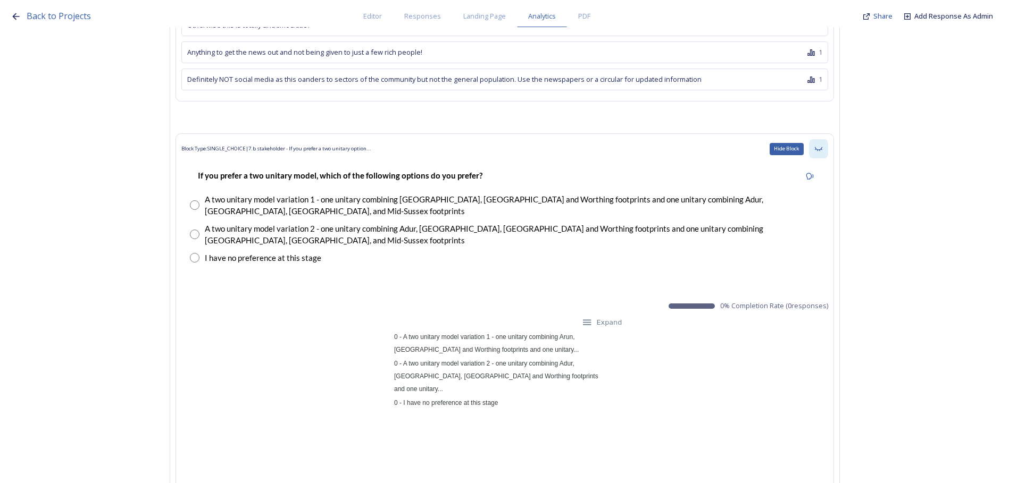
click at [820, 145] on icon at bounding box center [818, 149] width 9 height 9
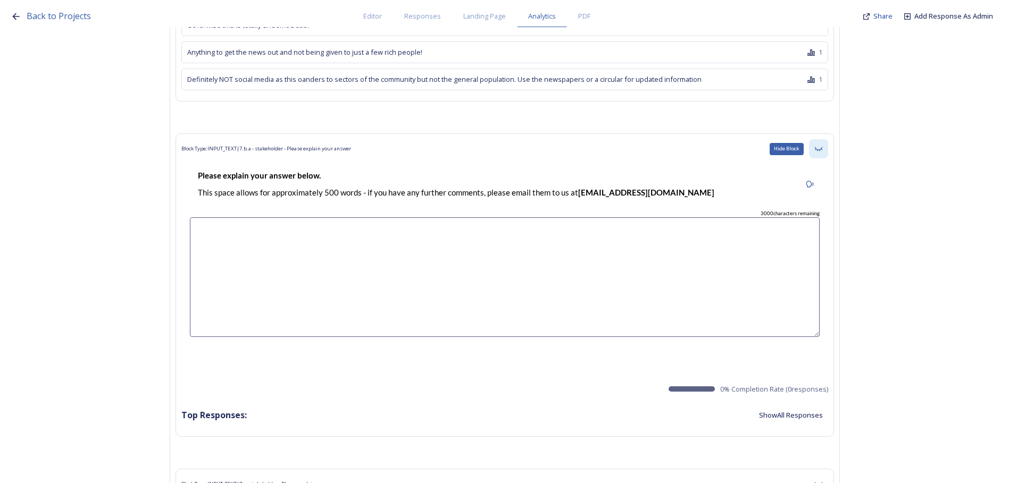
click at [820, 145] on icon at bounding box center [818, 149] width 9 height 9
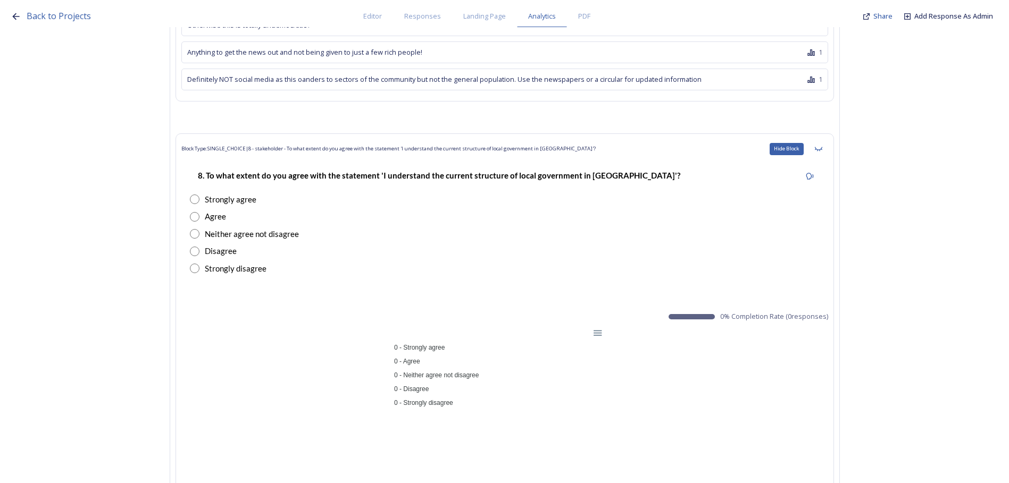
click at [820, 145] on icon at bounding box center [818, 149] width 9 height 9
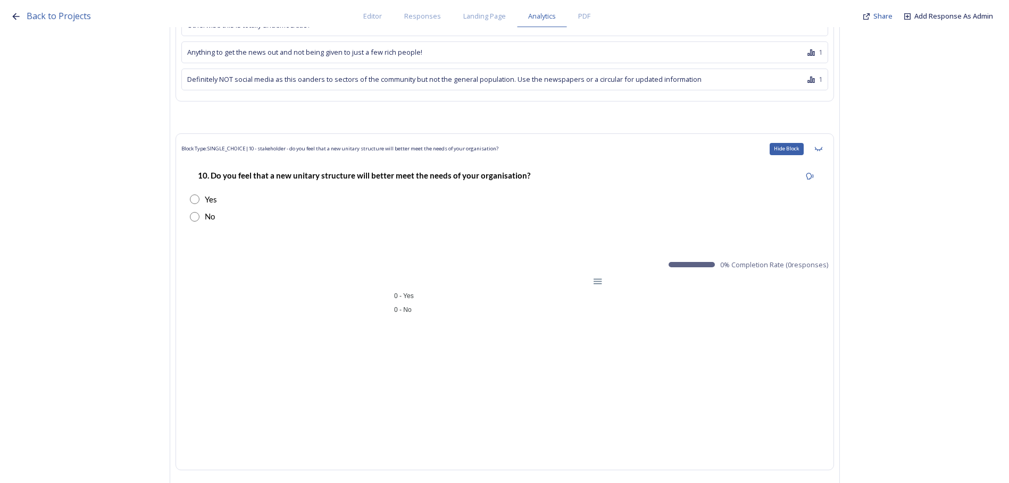
click at [820, 145] on icon at bounding box center [818, 149] width 9 height 9
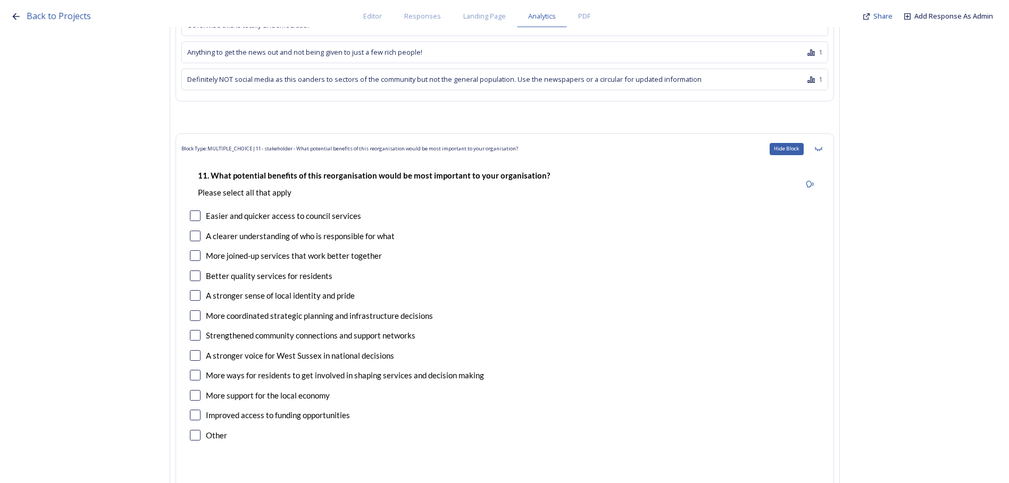
click at [820, 145] on icon at bounding box center [818, 149] width 9 height 9
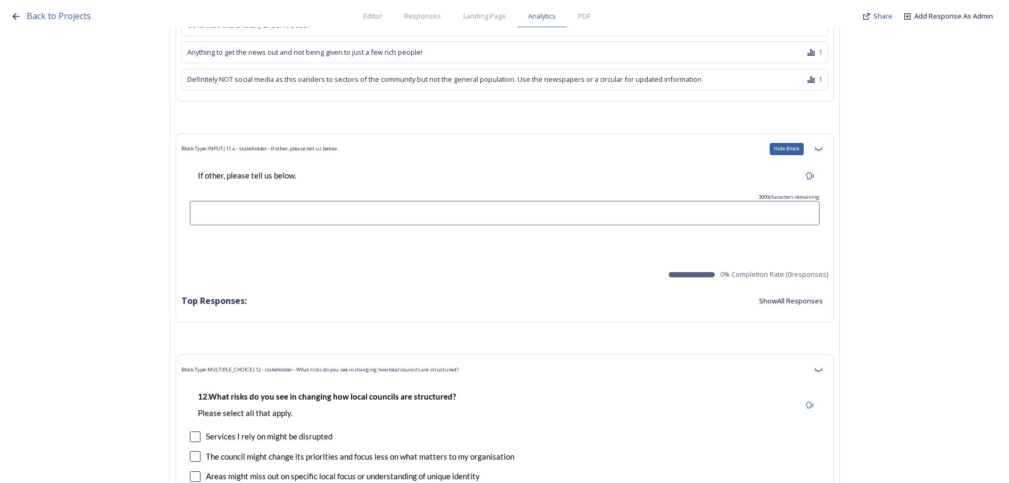
click at [820, 145] on icon at bounding box center [818, 149] width 9 height 9
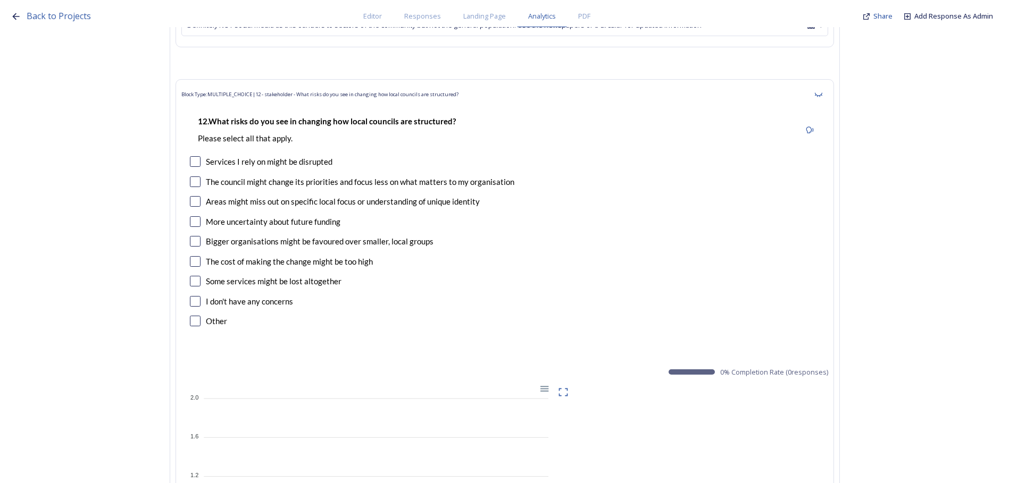
scroll to position [14573, 0]
click at [822, 91] on icon at bounding box center [818, 95] width 9 height 9
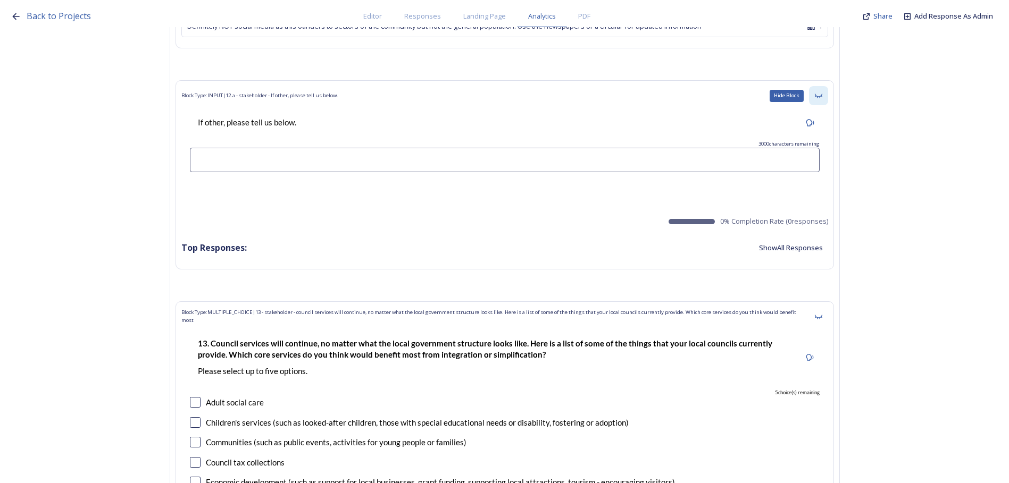
click at [824, 86] on div "Hide Block" at bounding box center [818, 95] width 19 height 19
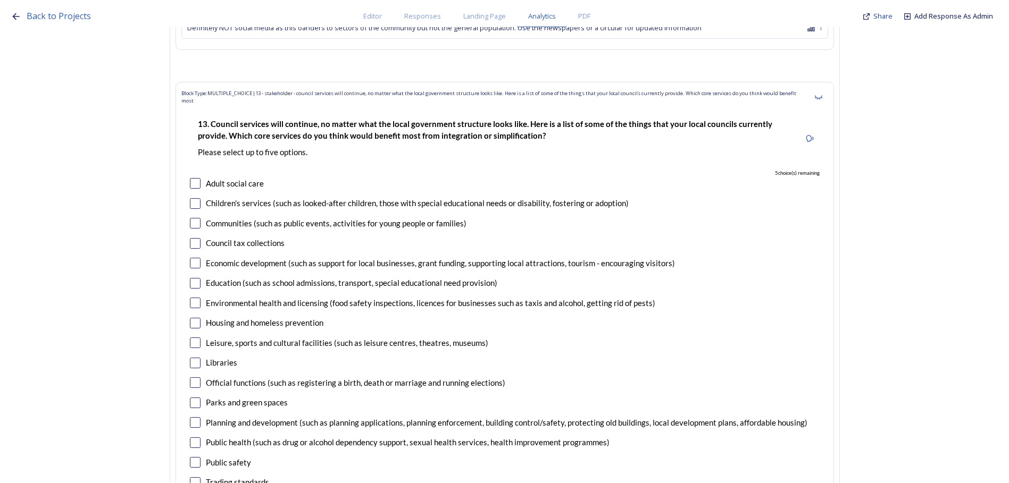
scroll to position [14520, 0]
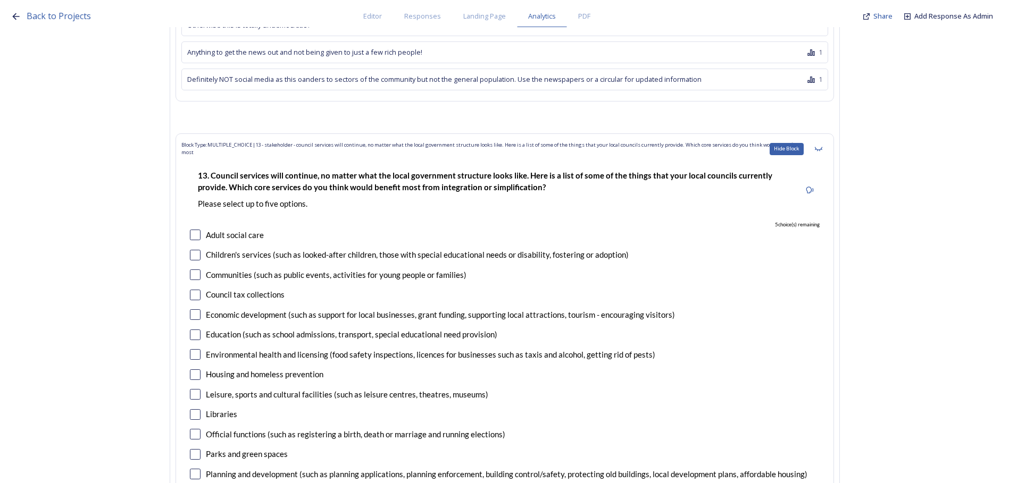
click at [827, 139] on div "Hide Block" at bounding box center [818, 148] width 19 height 19
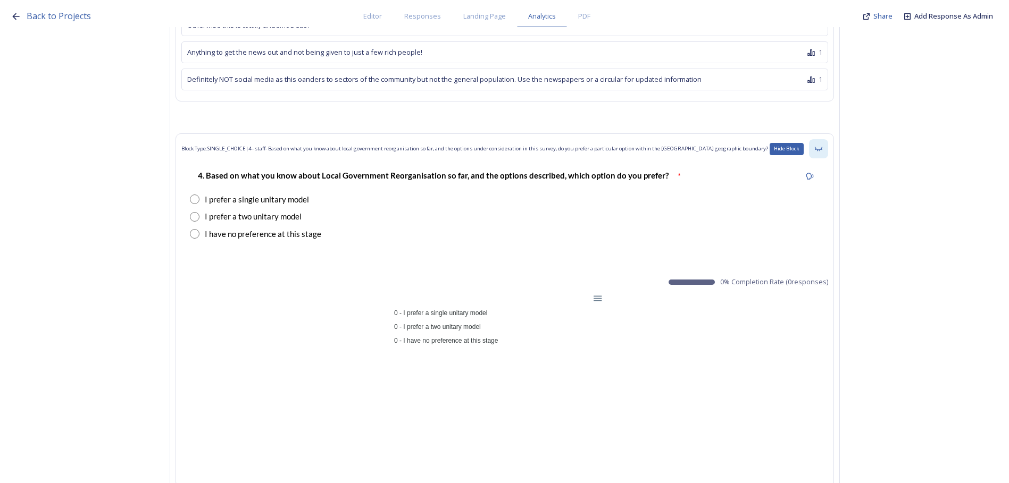
click at [821, 147] on icon at bounding box center [817, 149] width 7 height 4
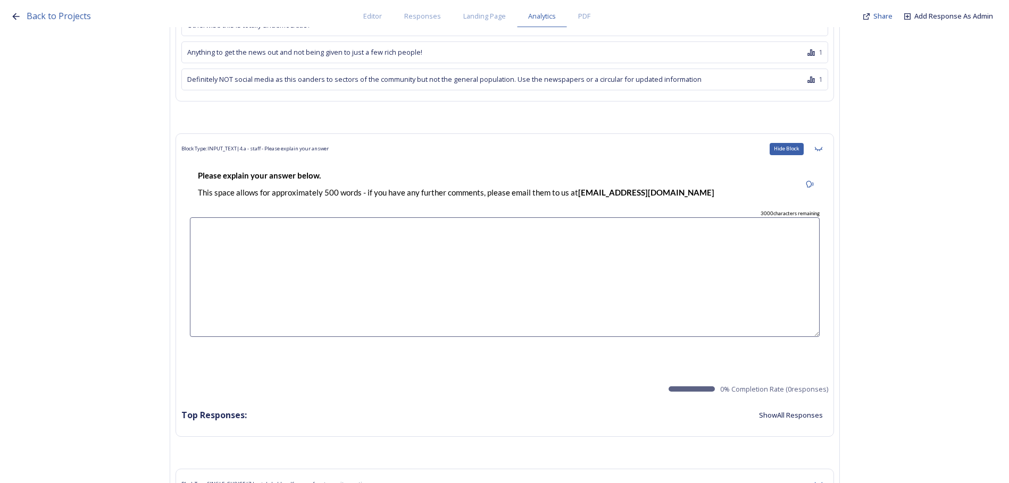
click at [821, 147] on icon at bounding box center [817, 149] width 7 height 4
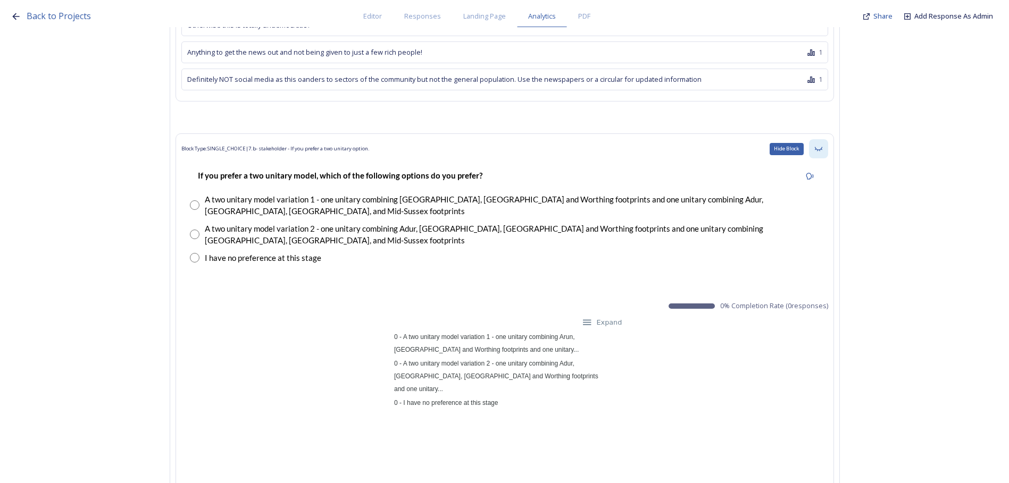
click at [821, 147] on icon at bounding box center [817, 149] width 7 height 4
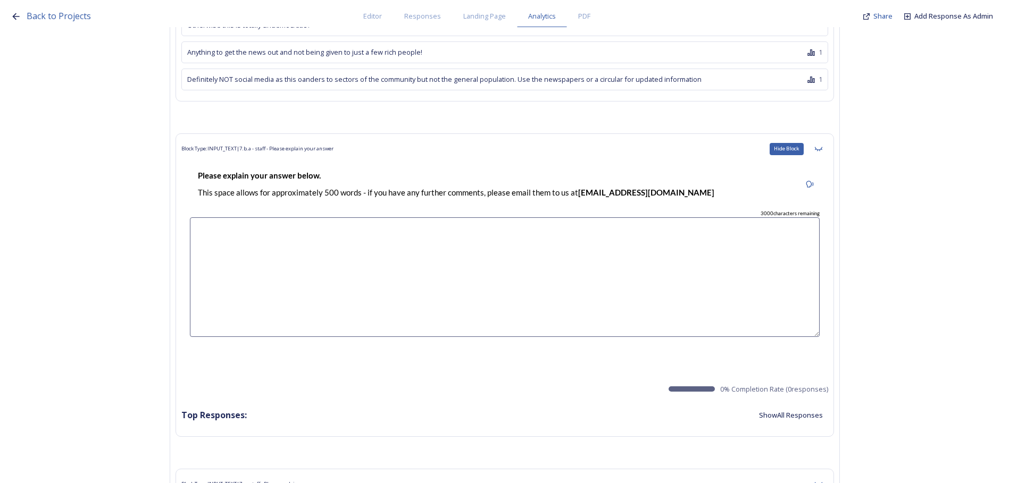
click at [821, 147] on icon at bounding box center [817, 149] width 7 height 4
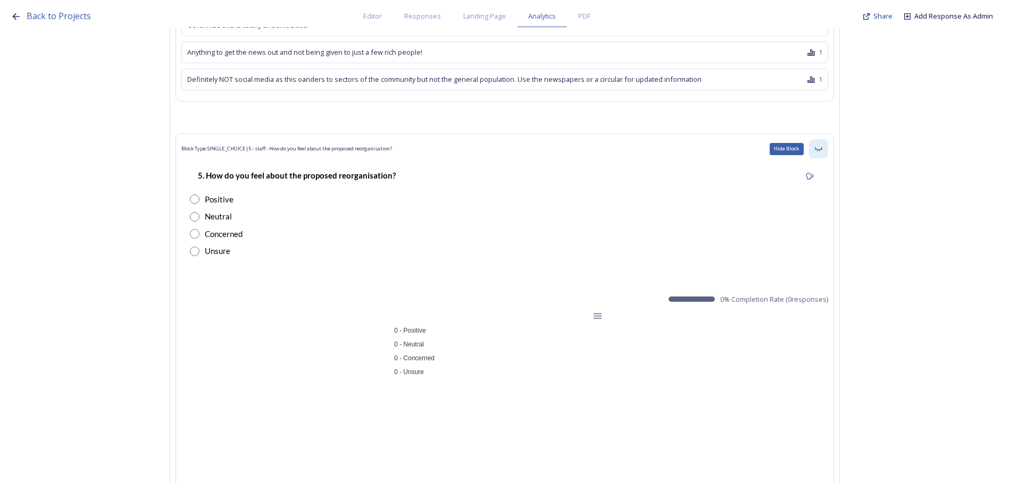
click at [822, 145] on icon at bounding box center [818, 149] width 9 height 9
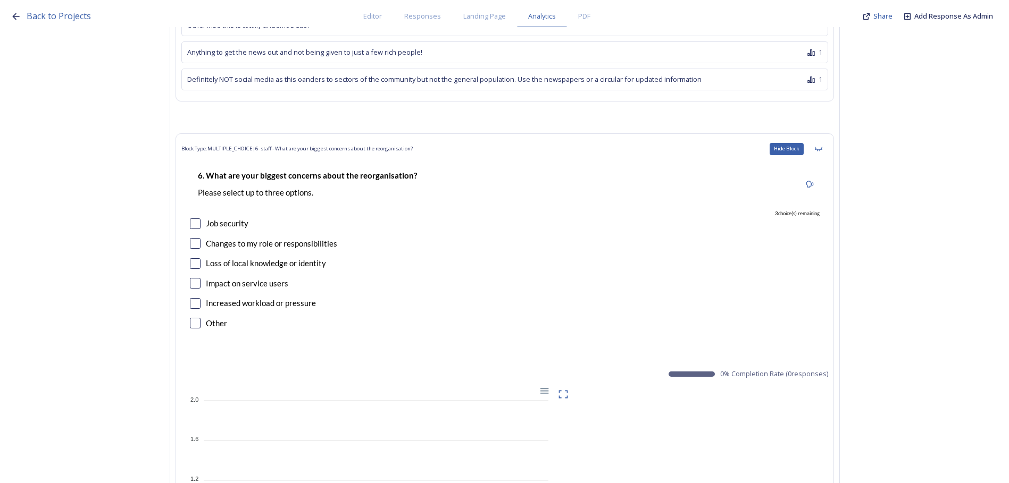
click at [822, 145] on icon at bounding box center [818, 149] width 9 height 9
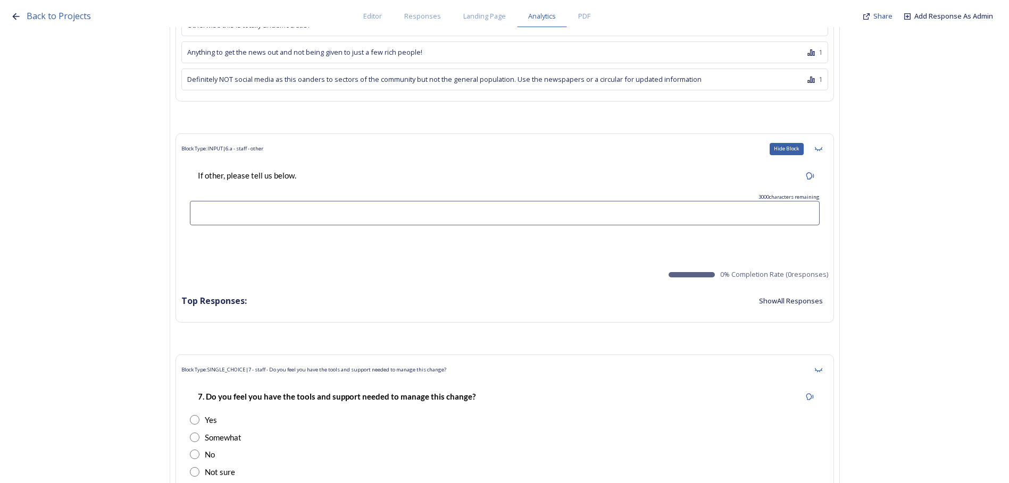
click at [822, 145] on icon at bounding box center [818, 149] width 9 height 9
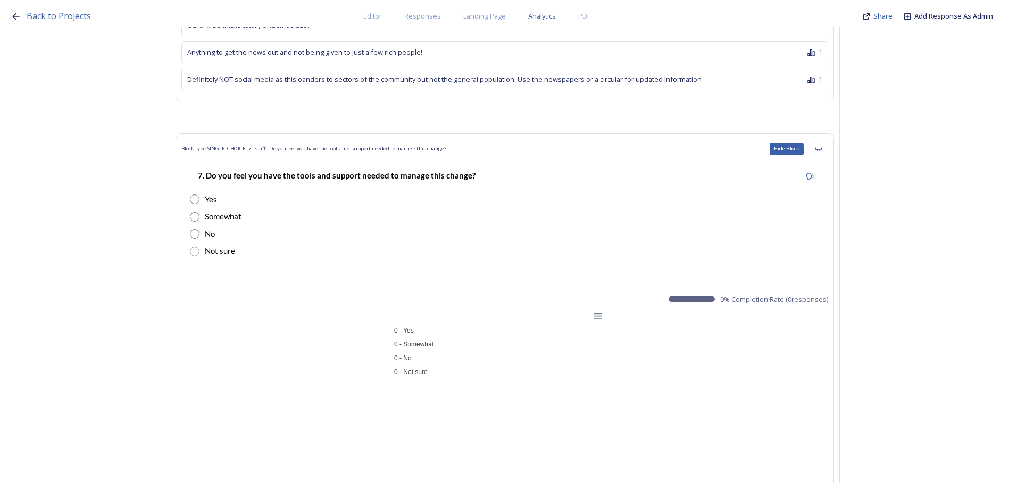
click at [822, 145] on icon at bounding box center [818, 149] width 9 height 9
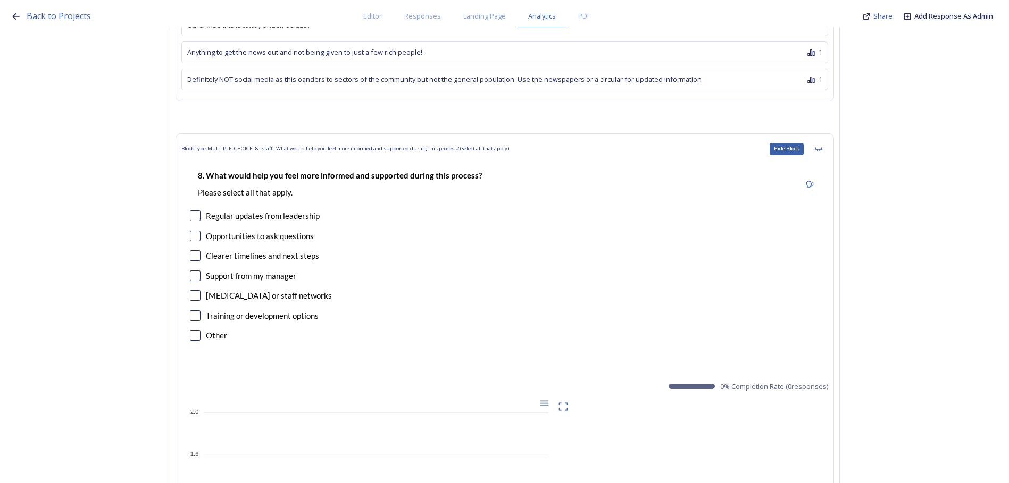
click at [822, 145] on icon at bounding box center [818, 149] width 9 height 9
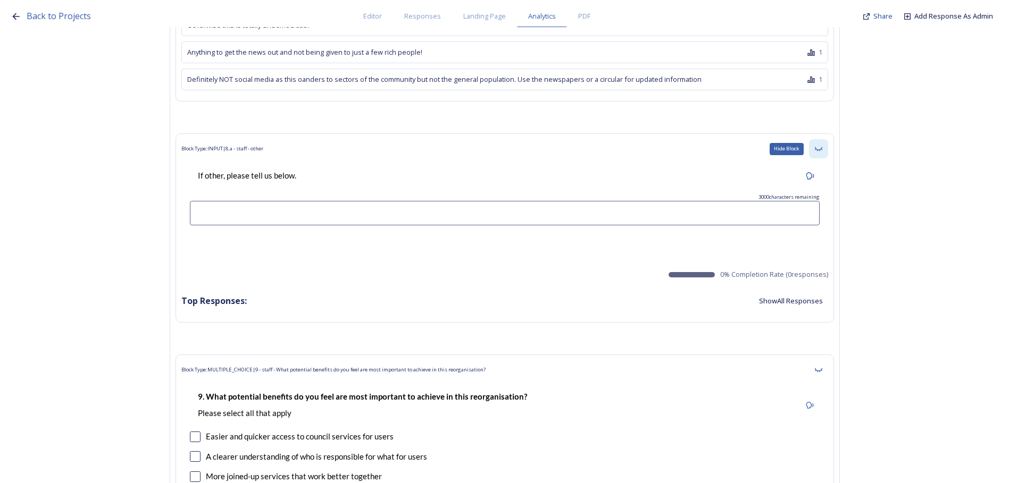
click at [822, 145] on icon at bounding box center [818, 149] width 9 height 9
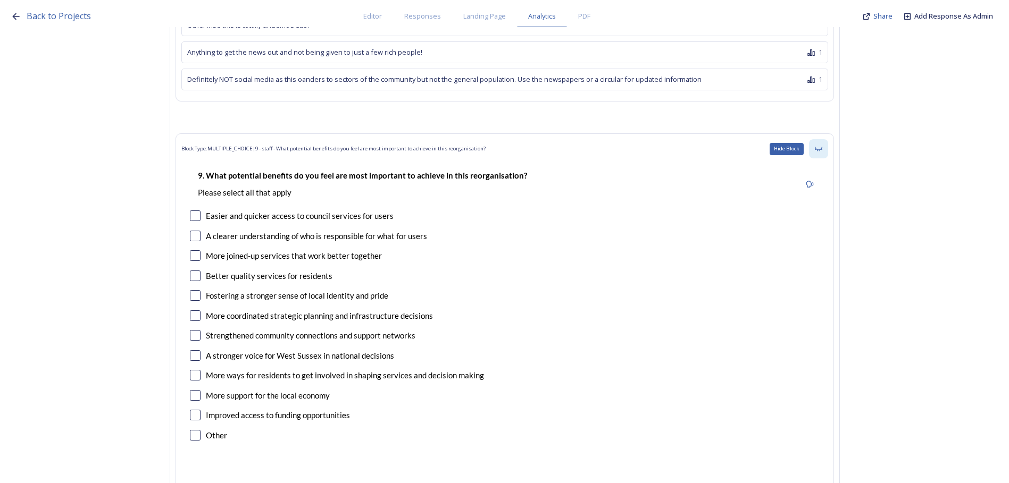
click at [822, 145] on icon at bounding box center [818, 149] width 9 height 9
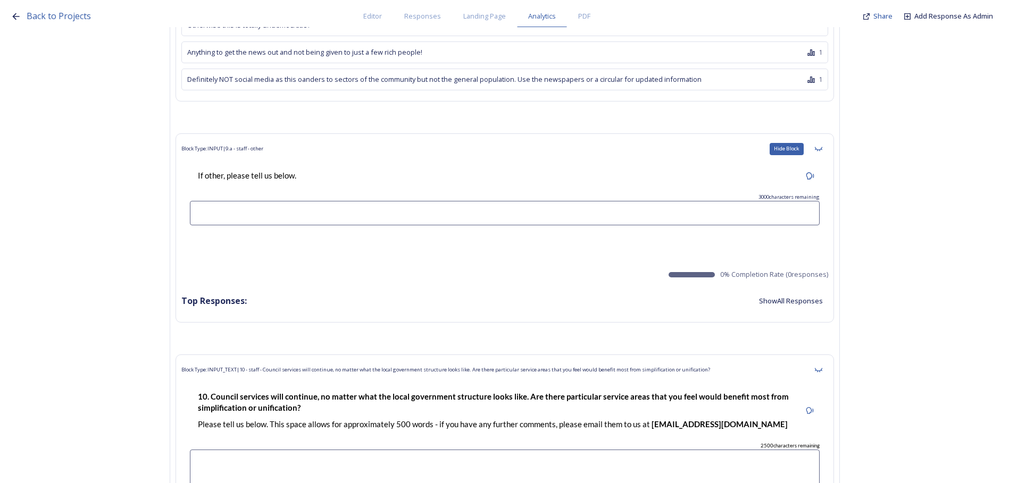
click at [822, 145] on icon at bounding box center [818, 149] width 9 height 9
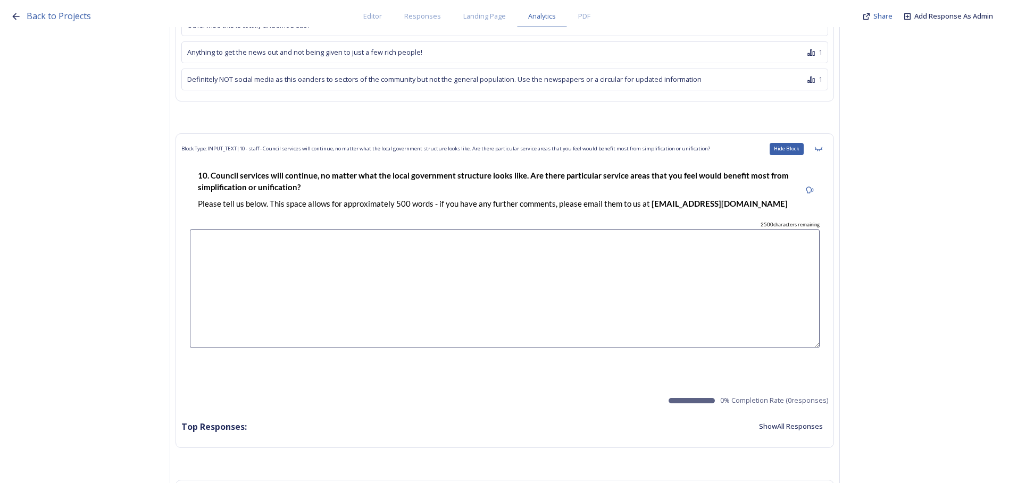
click at [822, 145] on icon at bounding box center [818, 149] width 9 height 9
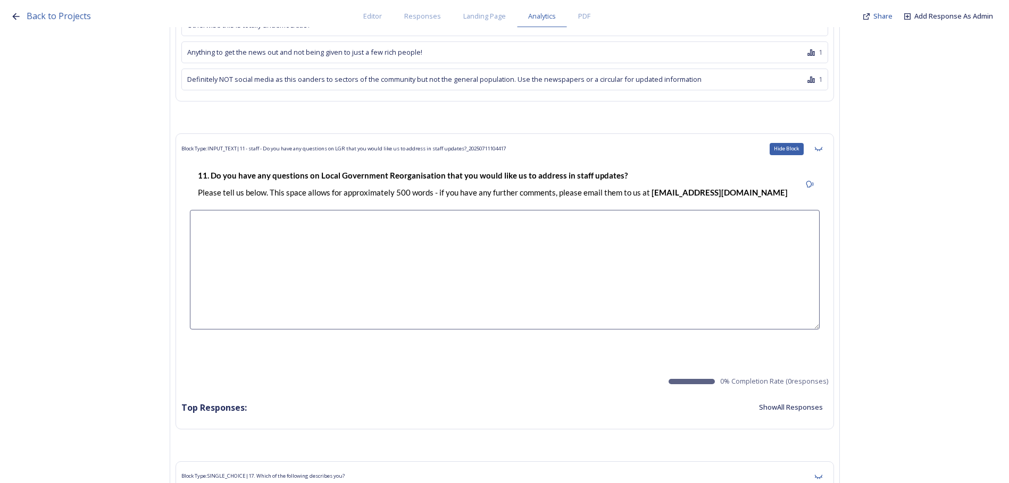
click at [822, 145] on icon at bounding box center [818, 149] width 9 height 9
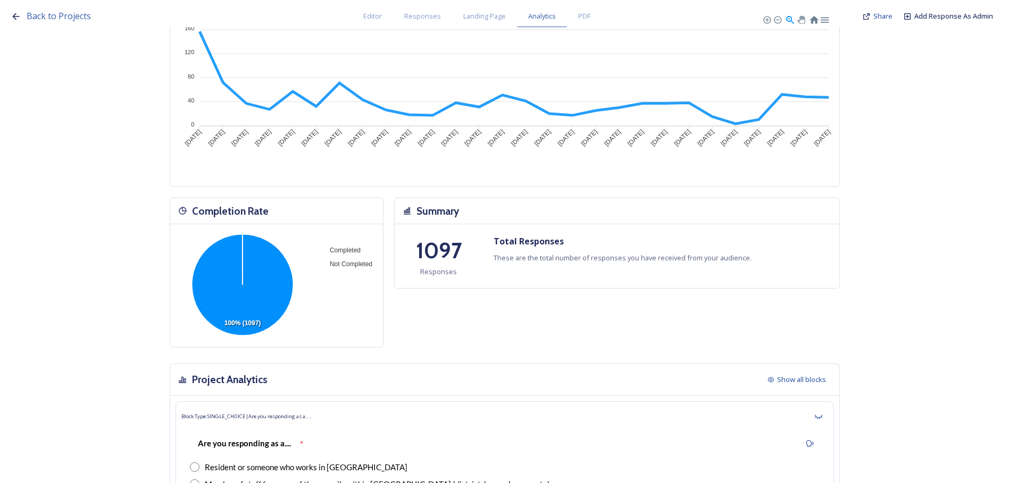
scroll to position [0, 0]
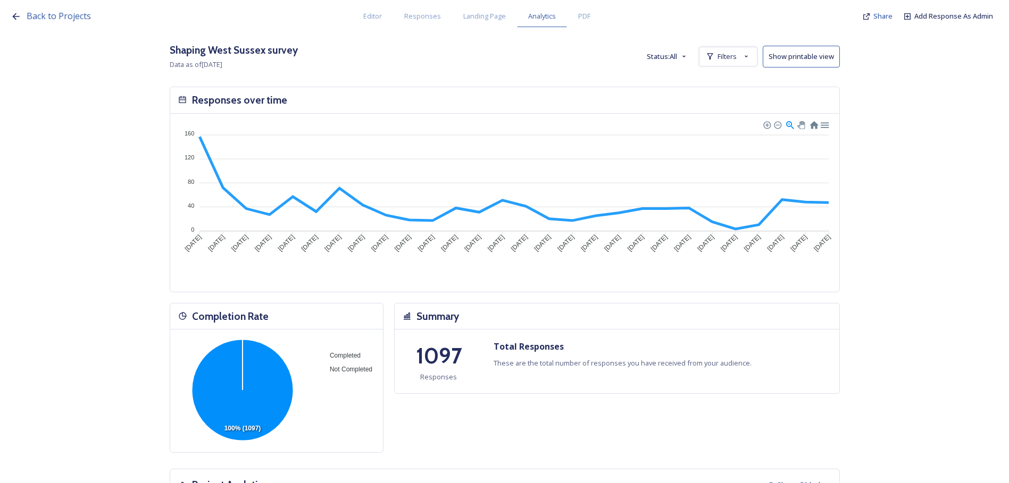
click at [820, 57] on button "Show printable view" at bounding box center [800, 57] width 77 height 22
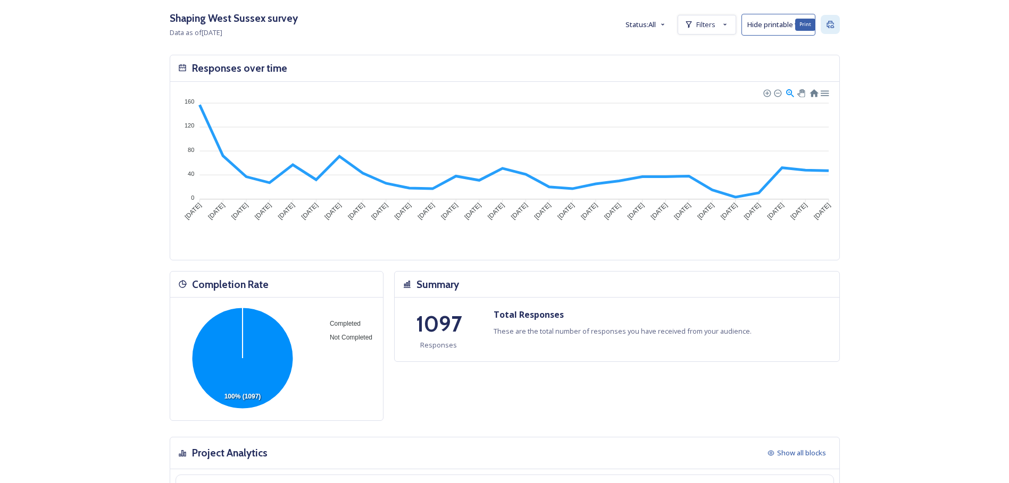
click at [839, 24] on div "Print" at bounding box center [829, 24] width 19 height 19
click at [969, 88] on div "Shaping West Sussex survey Data as of Aug 13, 2025 Status: All Filters Hide pri…" at bounding box center [504, 241] width 1009 height 483
click at [695, 30] on div "Filters" at bounding box center [706, 25] width 58 height 20
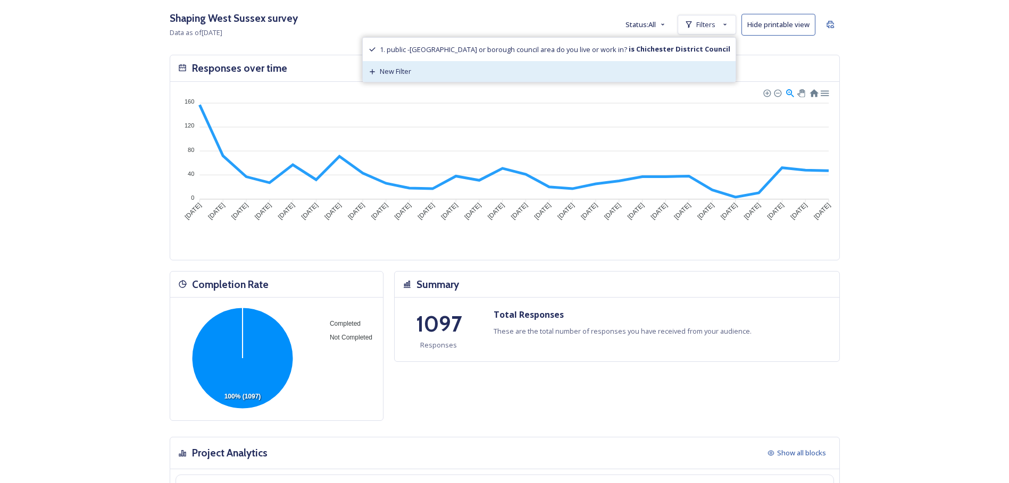
click at [578, 78] on div "New Filter" at bounding box center [549, 71] width 373 height 21
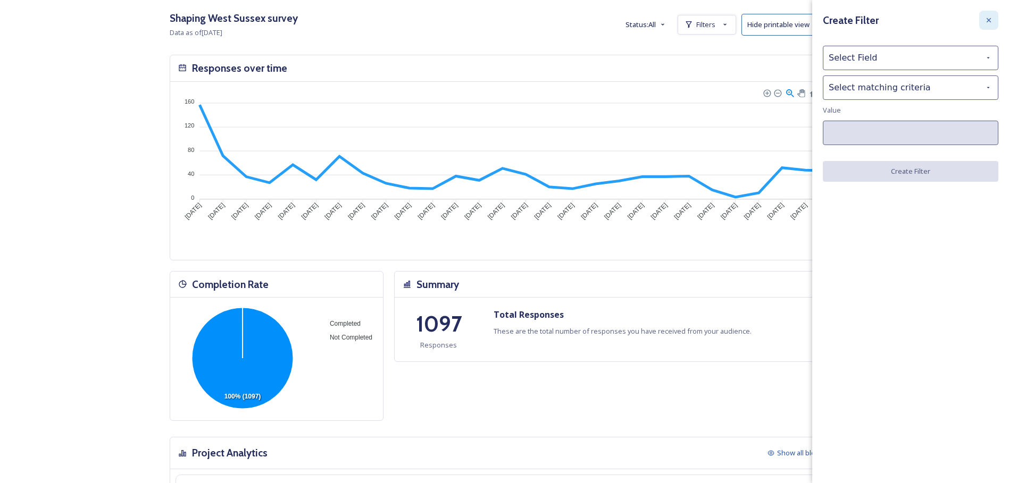
click at [990, 22] on icon at bounding box center [988, 20] width 9 height 9
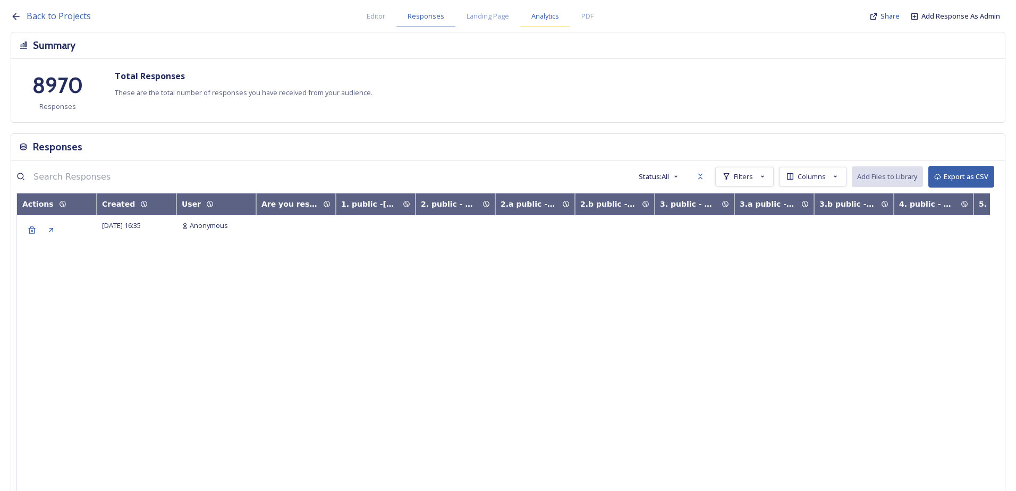
click at [543, 19] on span "Analytics" at bounding box center [546, 16] width 28 height 10
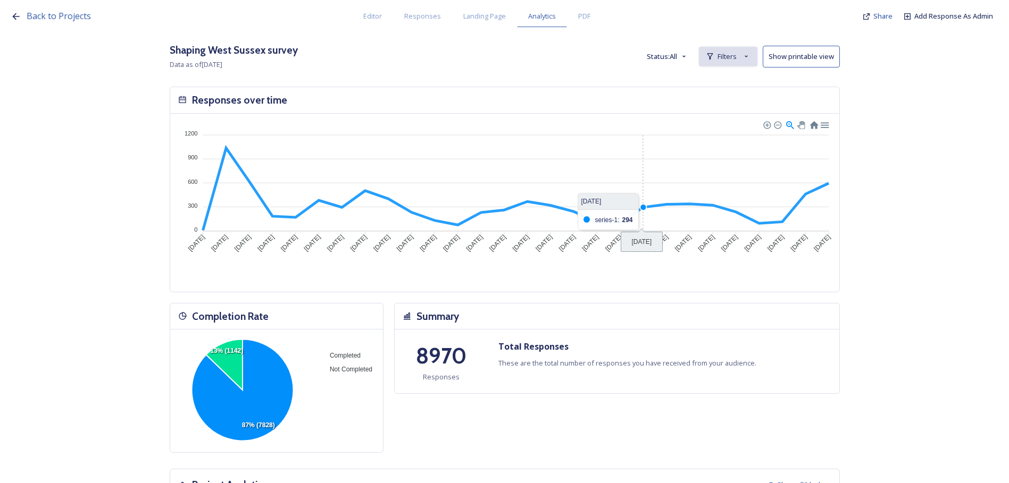
click at [744, 57] on div "Filters" at bounding box center [728, 57] width 58 height 20
click at [744, 74] on div "New Filter" at bounding box center [727, 80] width 57 height 21
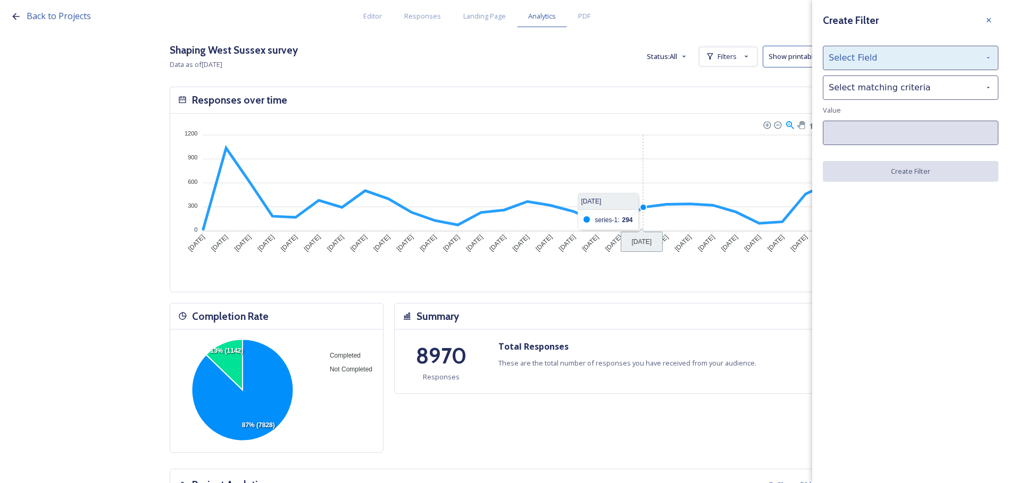
click at [876, 61] on div "Select Field" at bounding box center [909, 58] width 175 height 24
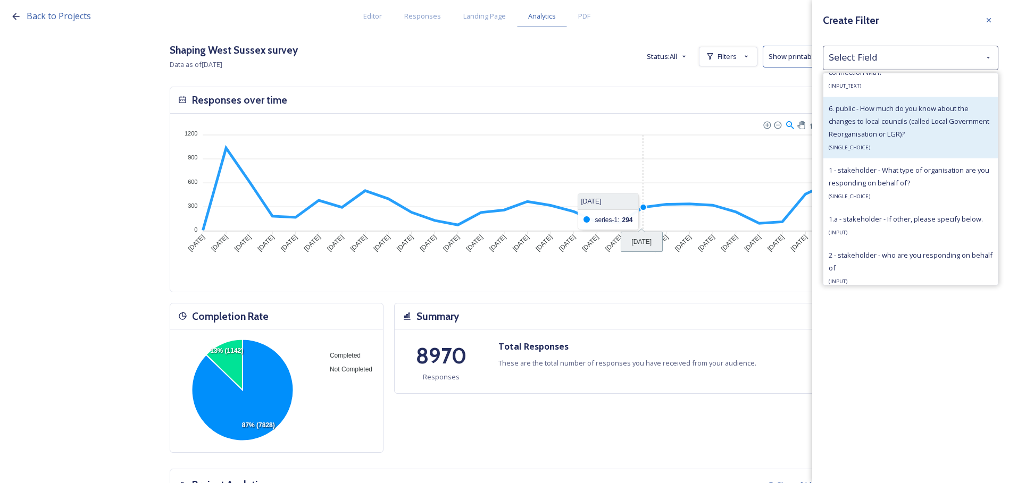
scroll to position [478, 0]
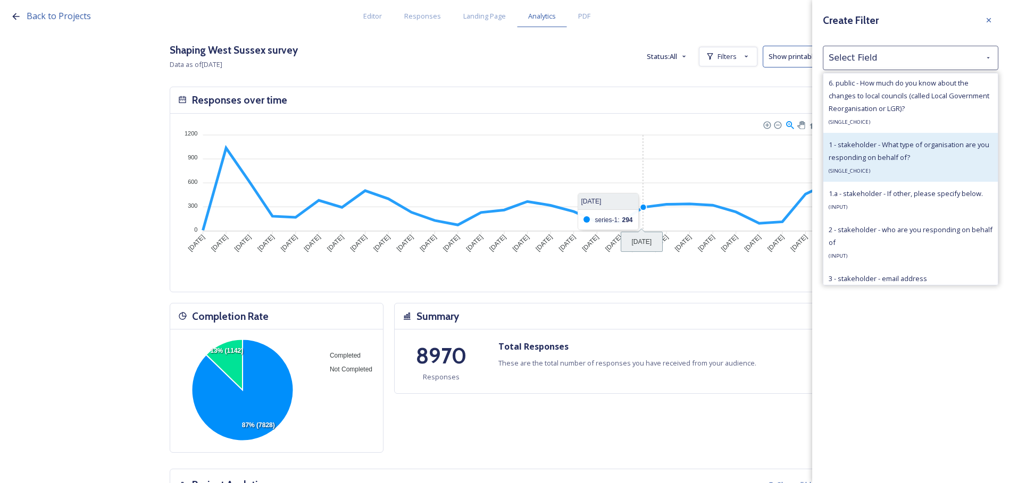
click at [922, 162] on div "1 - stakeholder - What type of organisation are you responding on behalf of? ( …" at bounding box center [910, 157] width 164 height 38
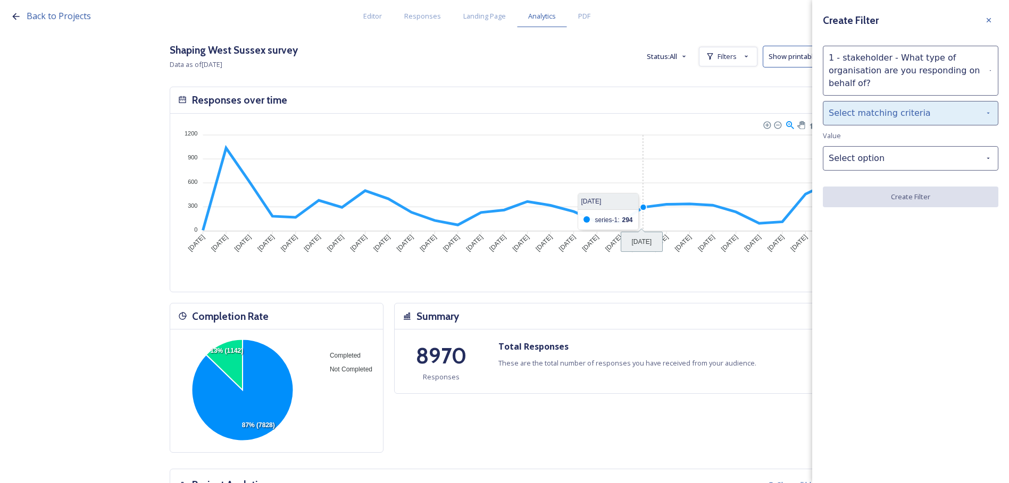
click at [896, 117] on div "Select matching criteria" at bounding box center [909, 113] width 175 height 24
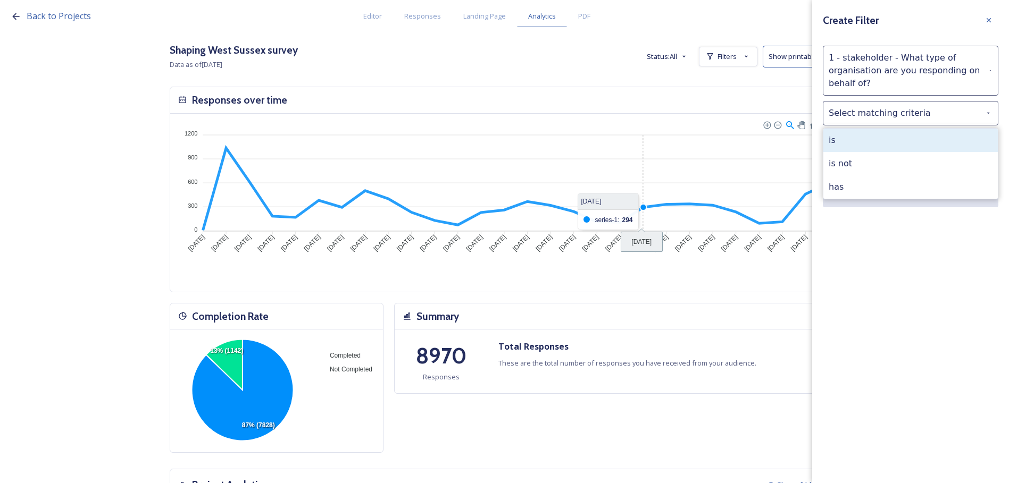
click at [896, 135] on div "is" at bounding box center [910, 140] width 174 height 23
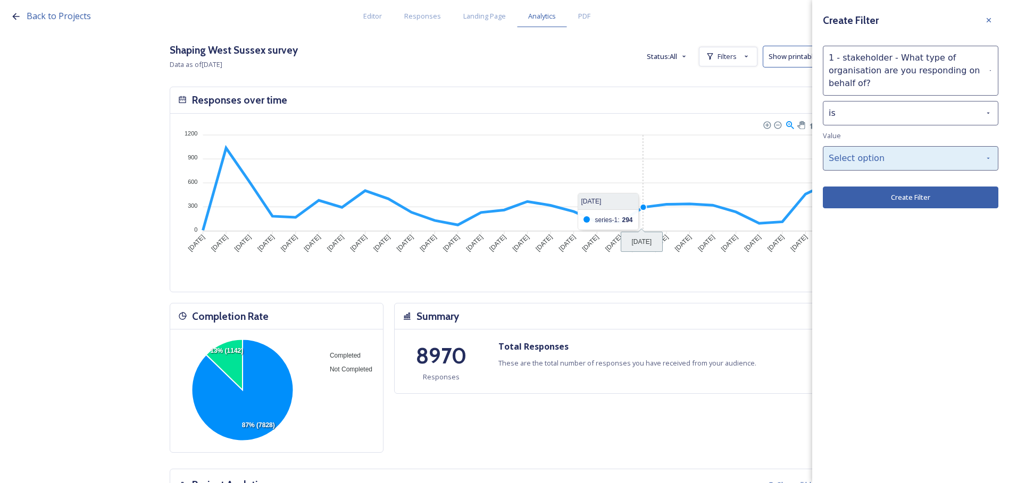
click at [895, 158] on div "Select option" at bounding box center [909, 158] width 175 height 24
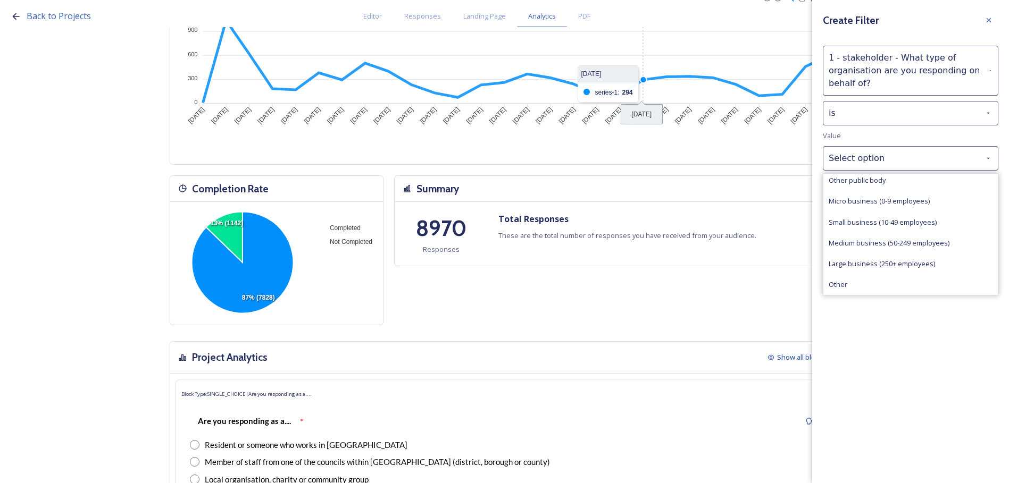
scroll to position [0, 0]
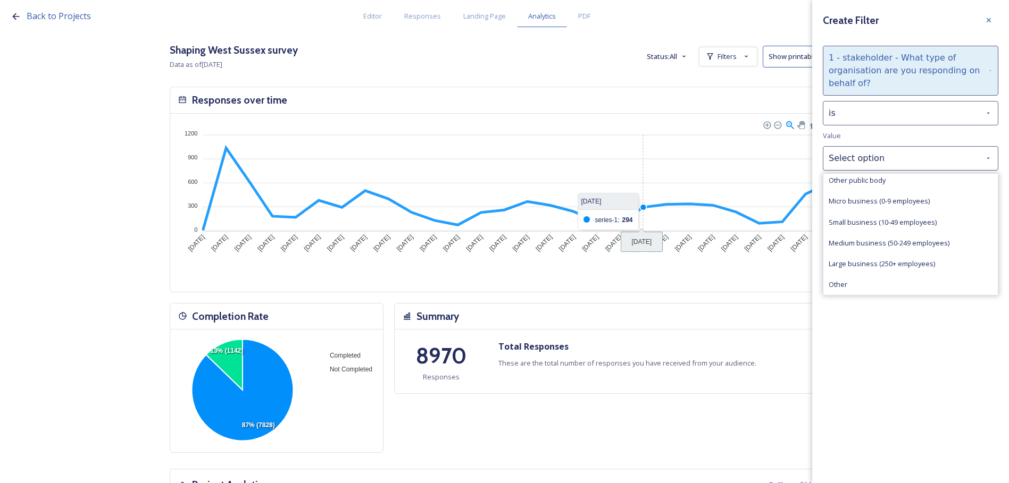
click at [866, 62] on div "1 - stakeholder - What type of organisation are you responding on behalf of?" at bounding box center [909, 71] width 175 height 50
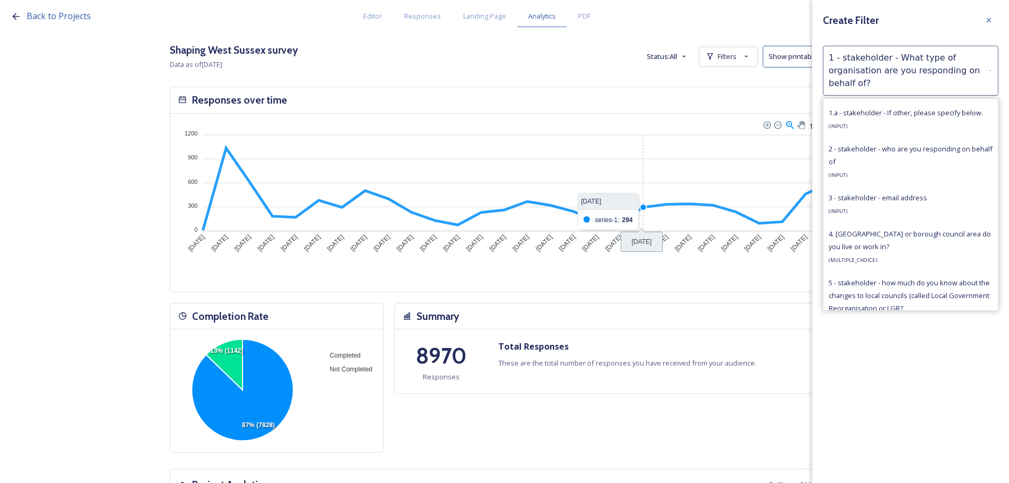
scroll to position [638, 0]
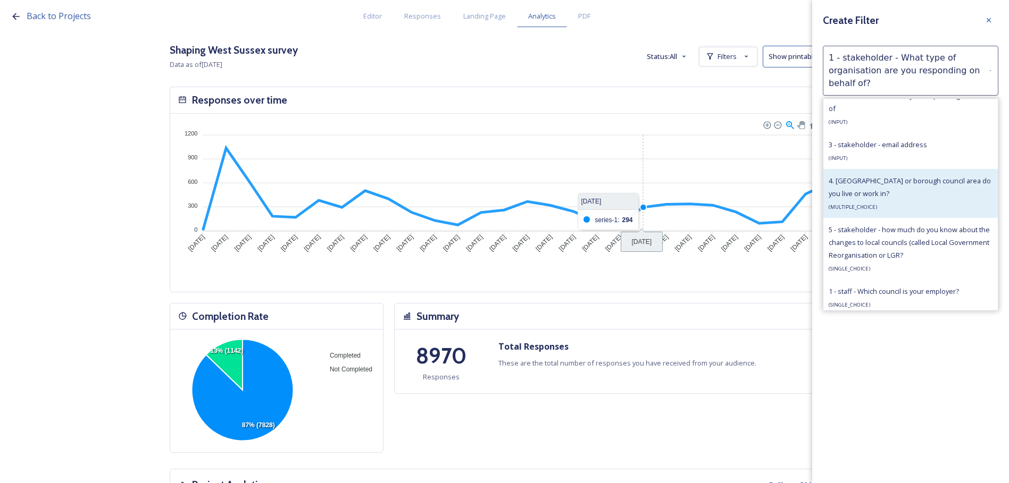
click at [896, 191] on span "4. [GEOGRAPHIC_DATA] or borough council area do you live or work in?" at bounding box center [909, 187] width 162 height 22
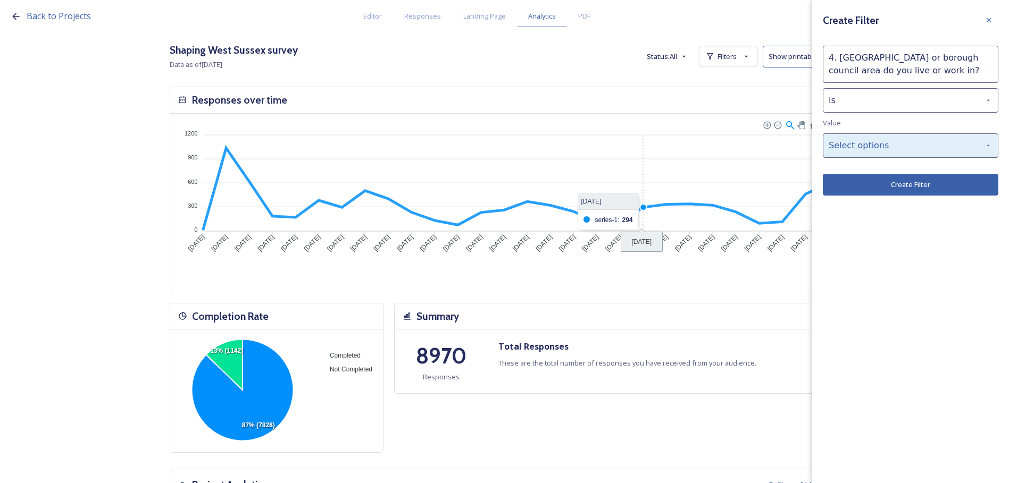
click at [892, 150] on div "Select options" at bounding box center [909, 145] width 175 height 24
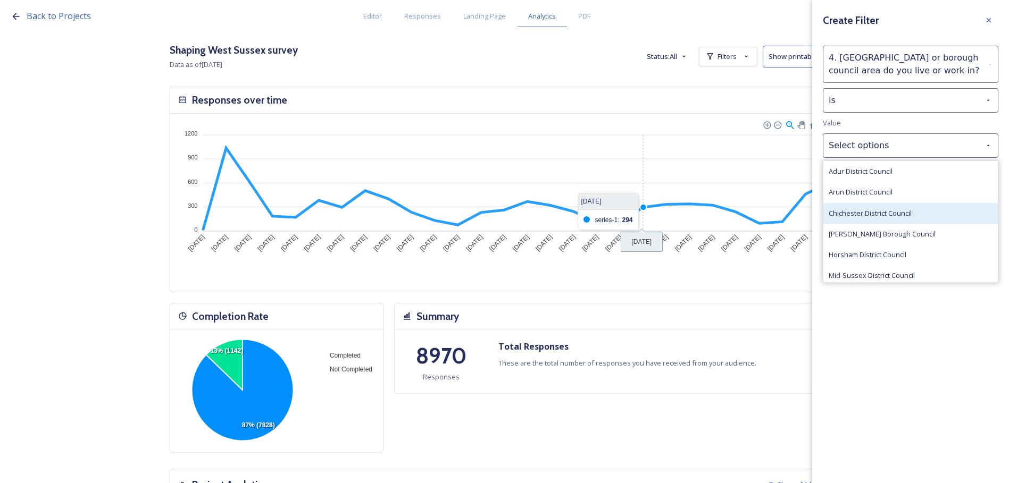
click at [886, 211] on span "Chichester District Council" at bounding box center [869, 213] width 83 height 10
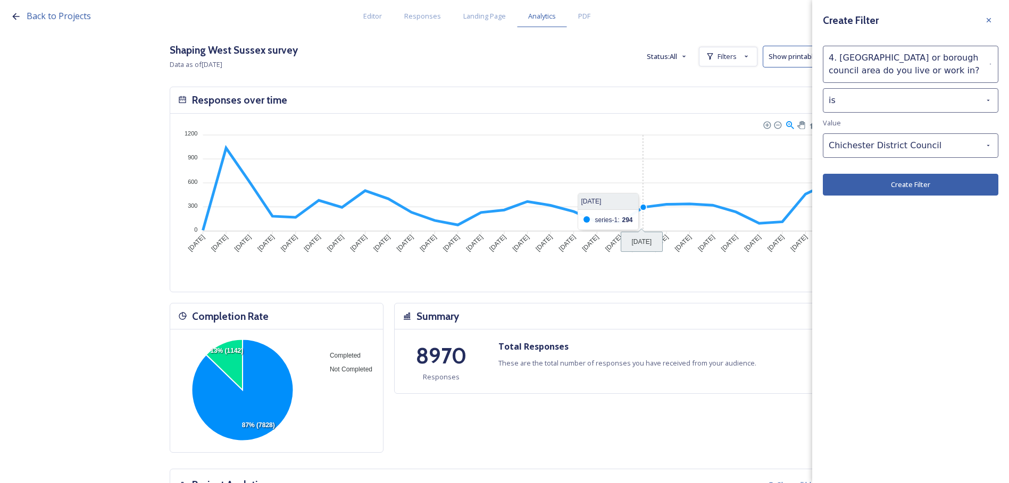
click at [887, 186] on button "Create Filter" at bounding box center [909, 185] width 175 height 22
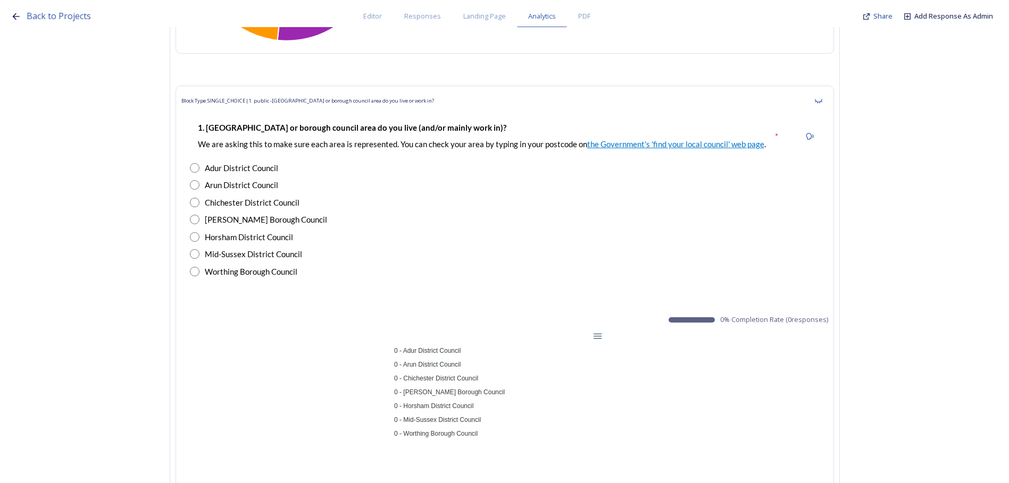
scroll to position [851, 0]
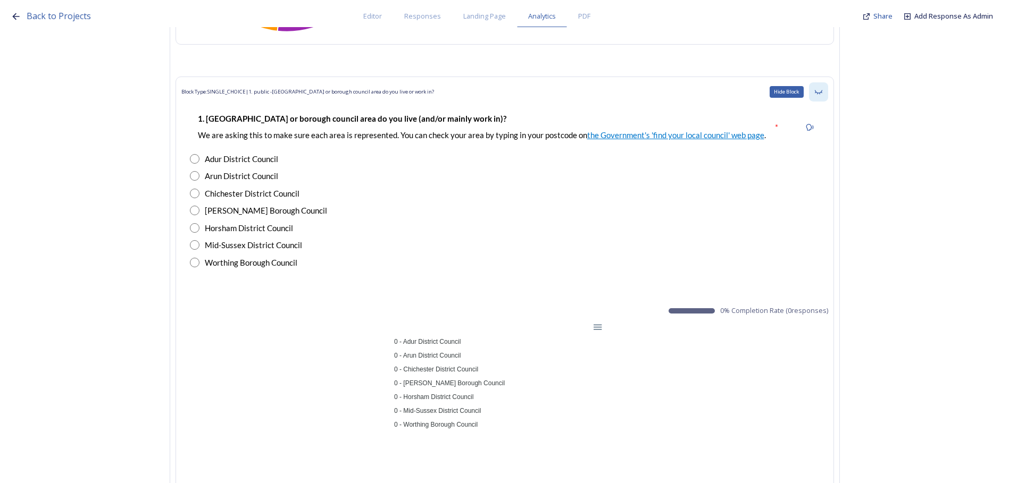
click at [822, 94] on icon at bounding box center [818, 92] width 9 height 9
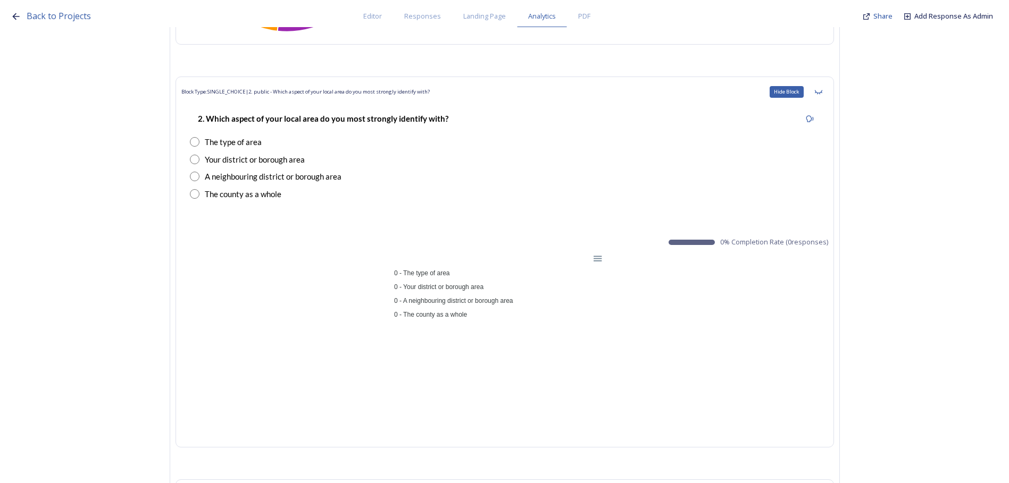
click at [822, 94] on icon at bounding box center [818, 92] width 9 height 9
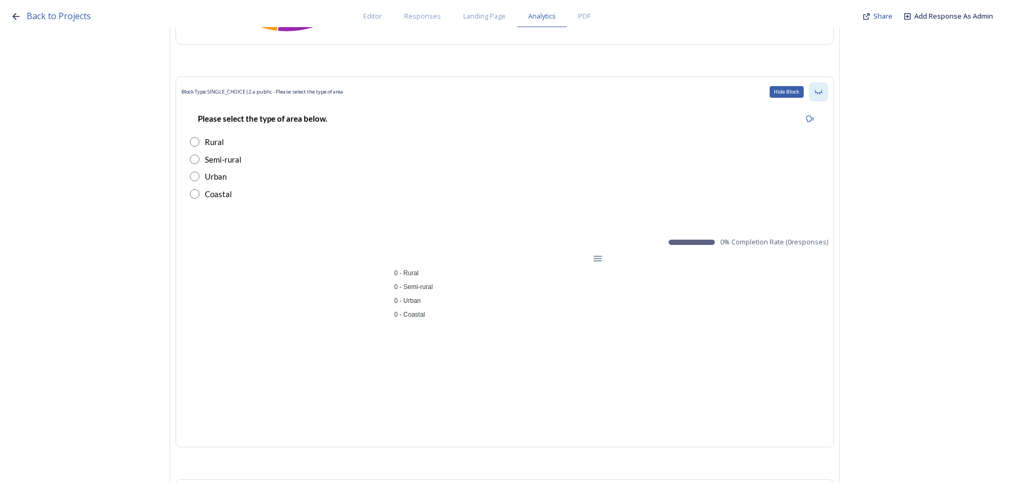
click at [821, 90] on icon at bounding box center [817, 92] width 7 height 4
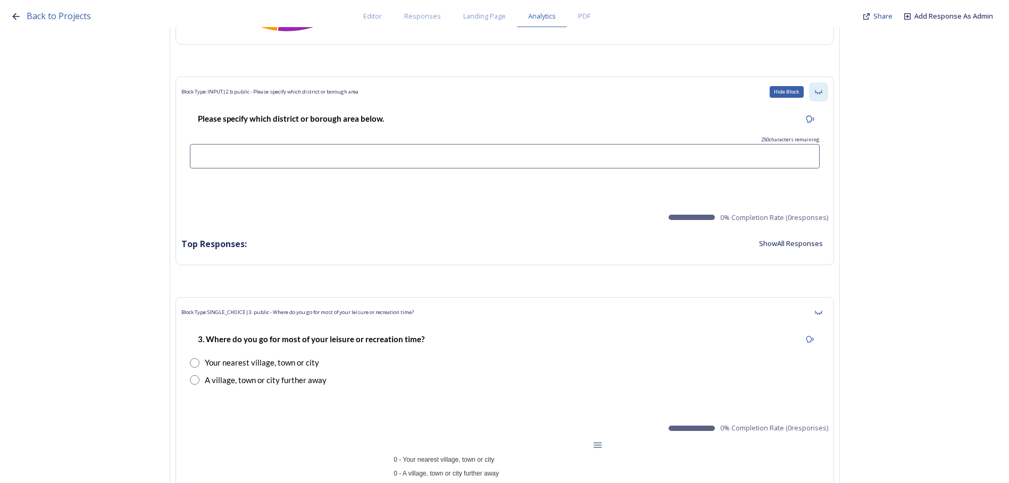
click at [822, 91] on icon at bounding box center [818, 92] width 9 height 9
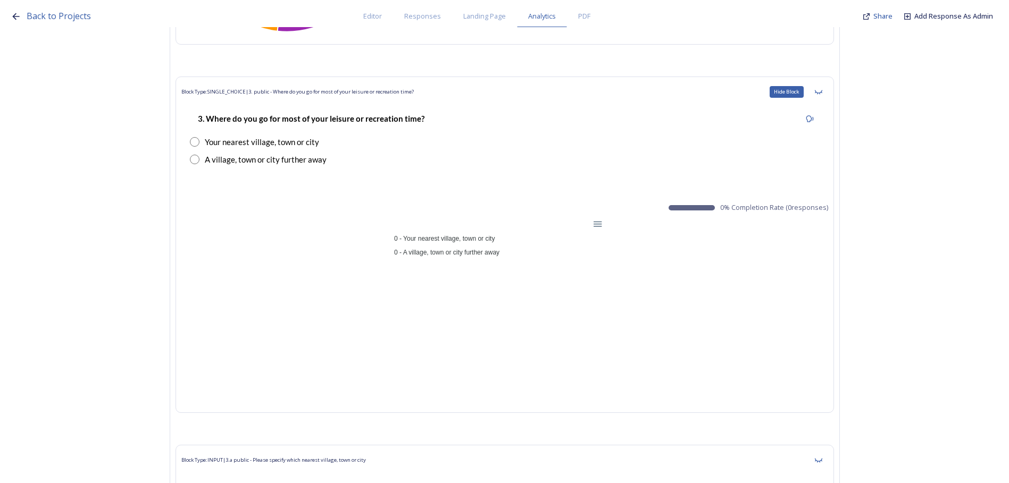
click at [822, 91] on icon at bounding box center [818, 92] width 9 height 9
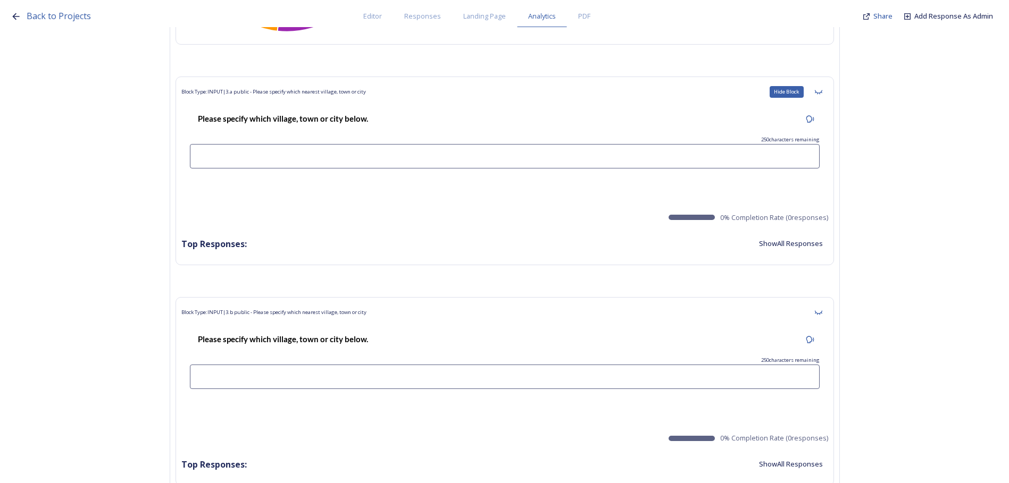
click at [822, 91] on icon at bounding box center [818, 92] width 9 height 9
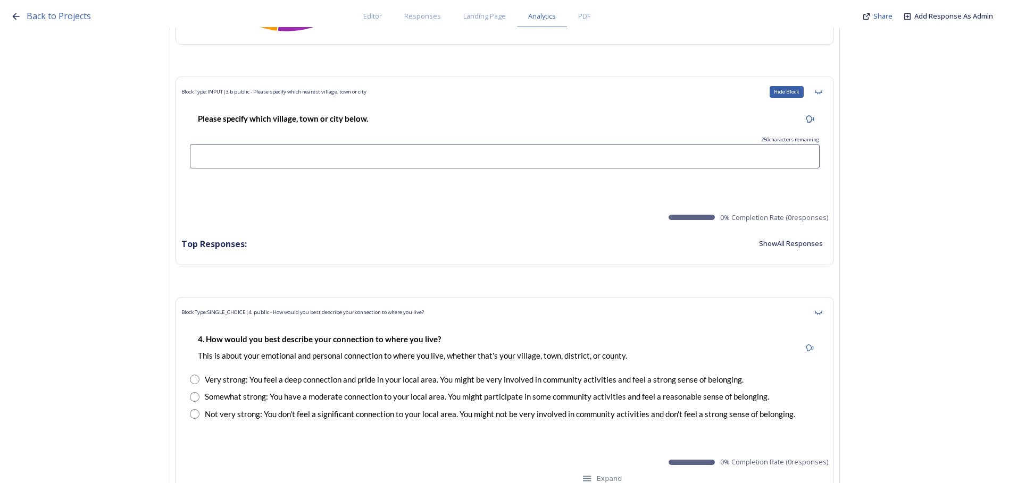
click at [822, 91] on icon at bounding box center [818, 92] width 9 height 9
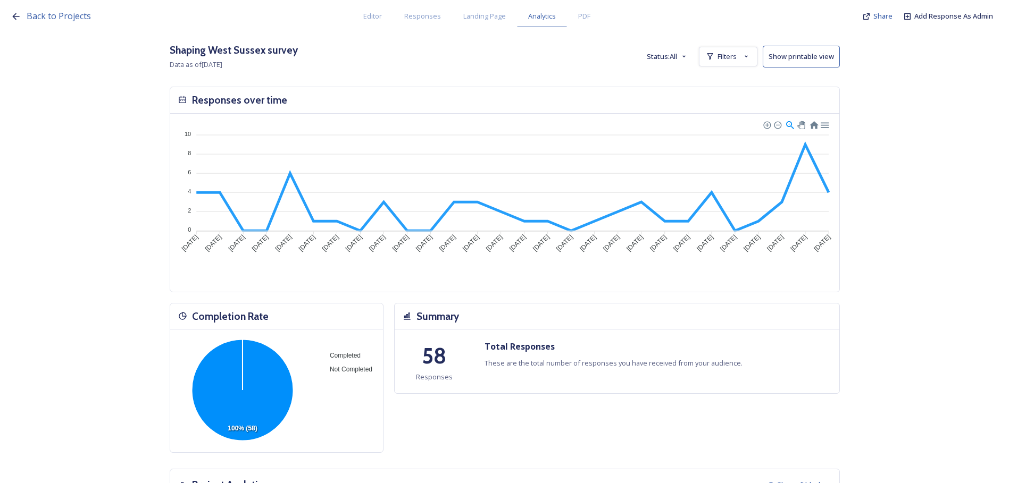
scroll to position [851, 0]
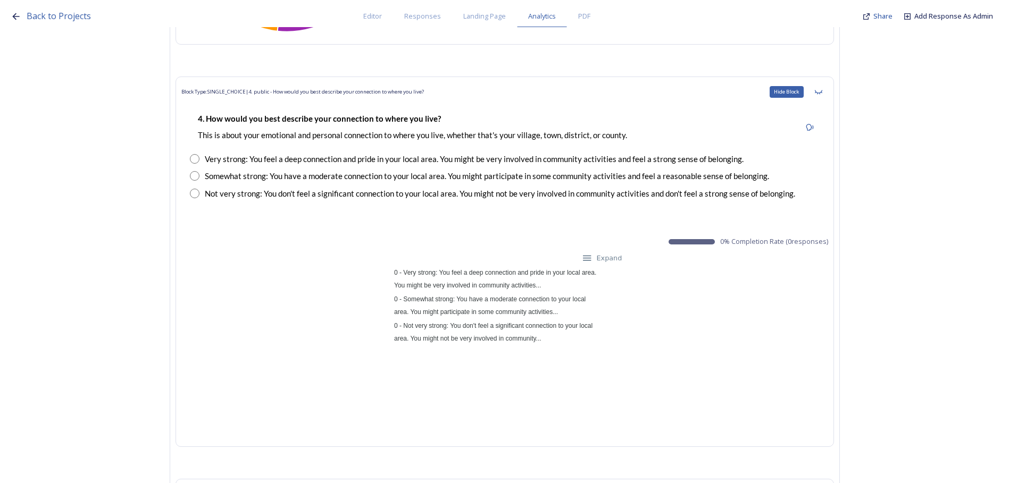
click at [822, 91] on icon at bounding box center [818, 92] width 9 height 9
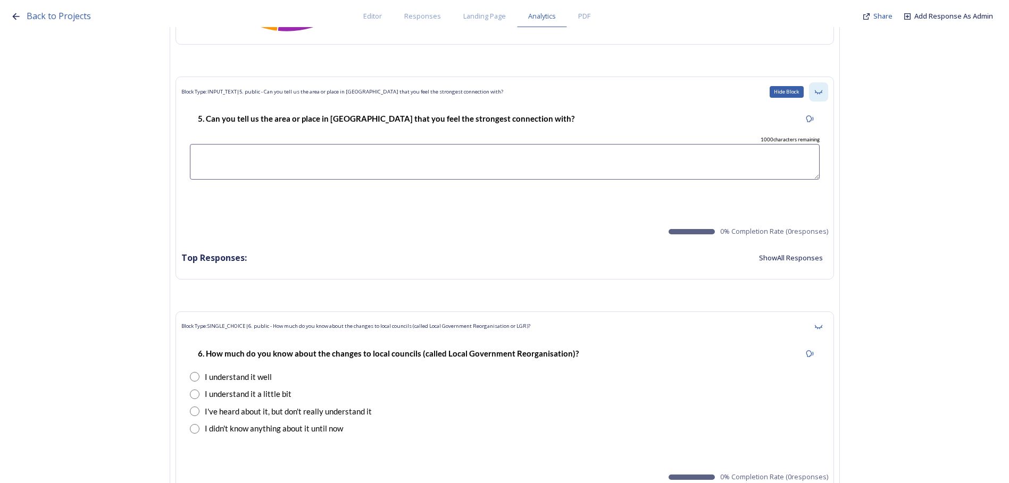
click at [822, 90] on icon at bounding box center [818, 92] width 9 height 9
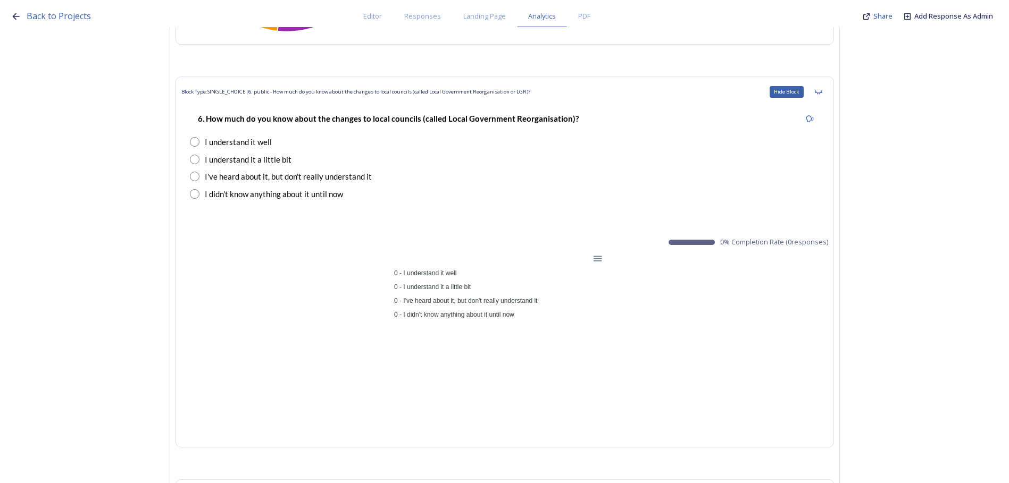
click at [822, 90] on icon at bounding box center [818, 92] width 9 height 9
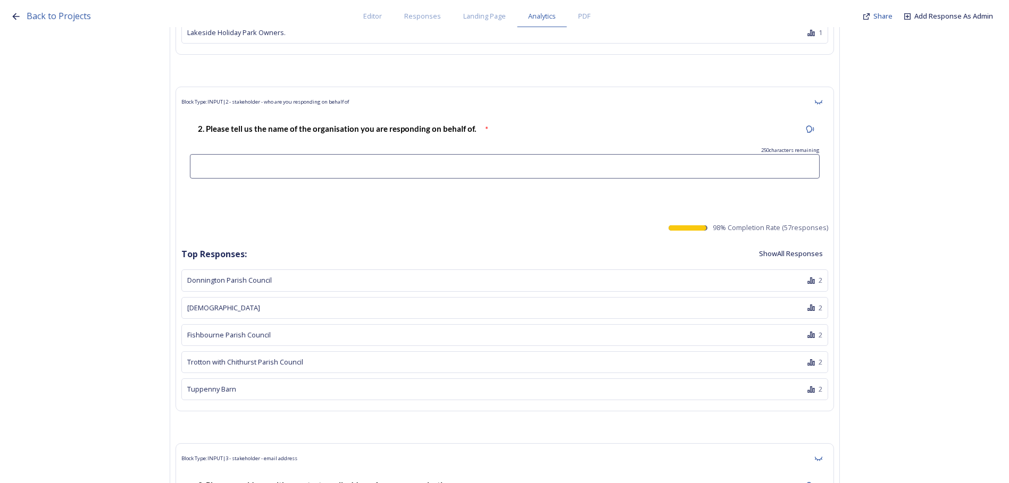
scroll to position [1701, 0]
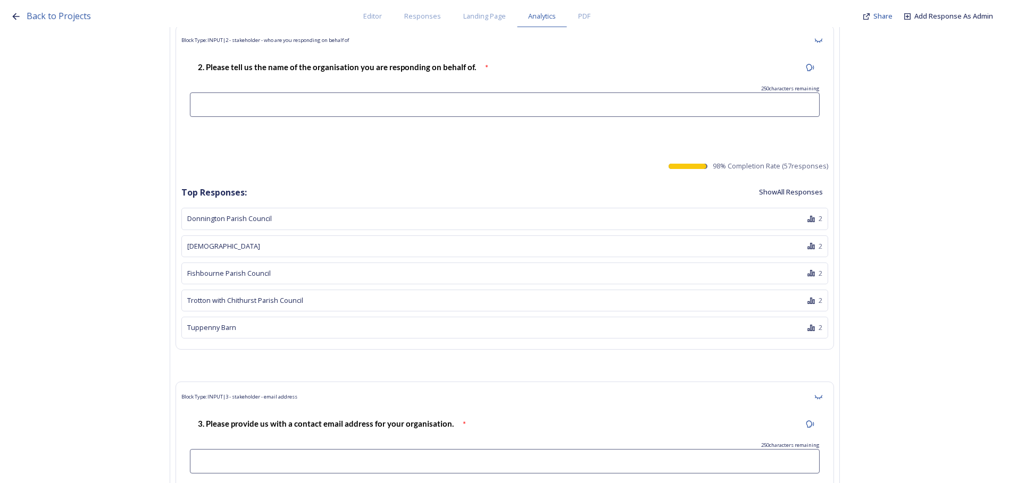
click at [800, 192] on button "Show All Responses" at bounding box center [790, 192] width 74 height 21
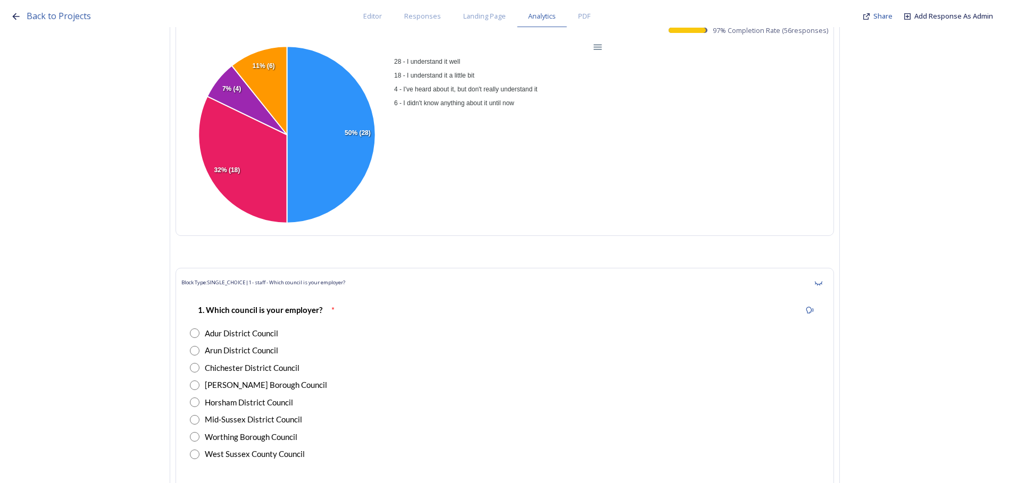
scroll to position [4678, 0]
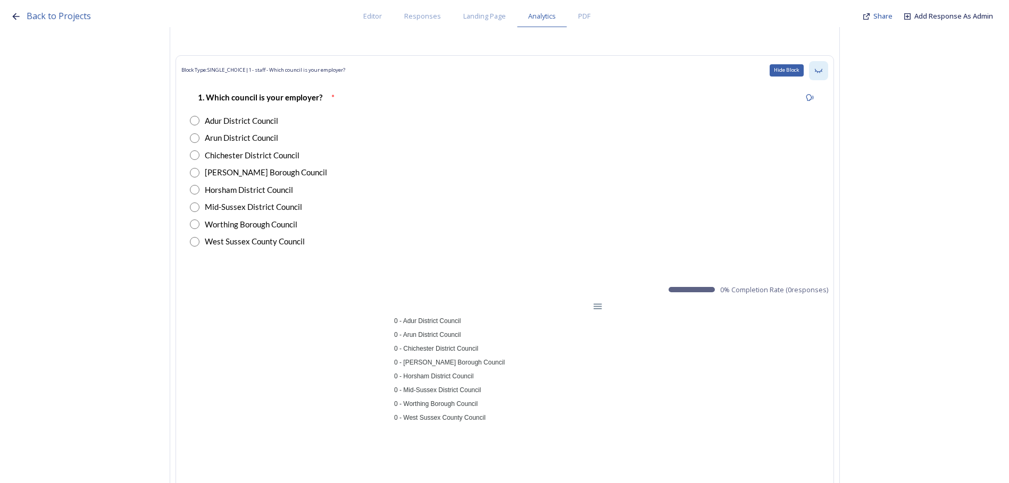
click at [822, 72] on icon at bounding box center [818, 70] width 9 height 9
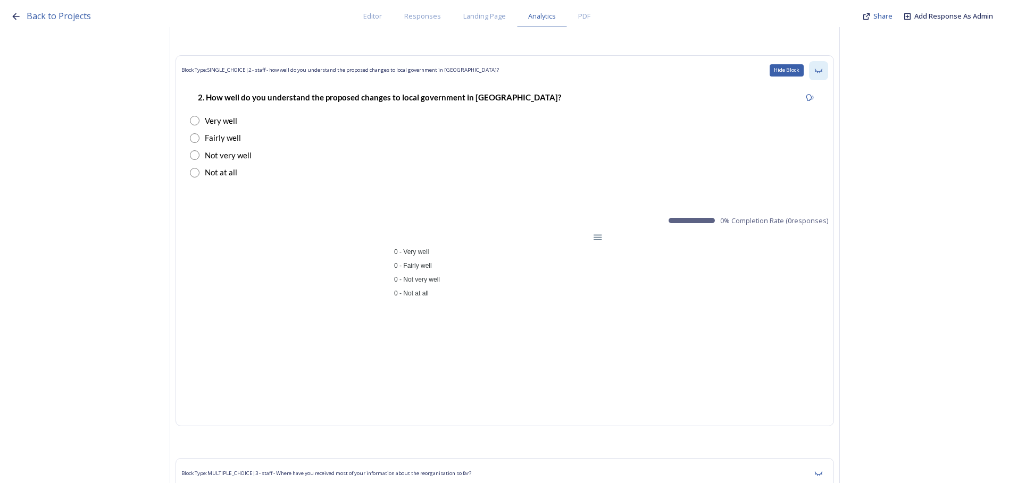
click at [822, 71] on icon at bounding box center [818, 70] width 9 height 9
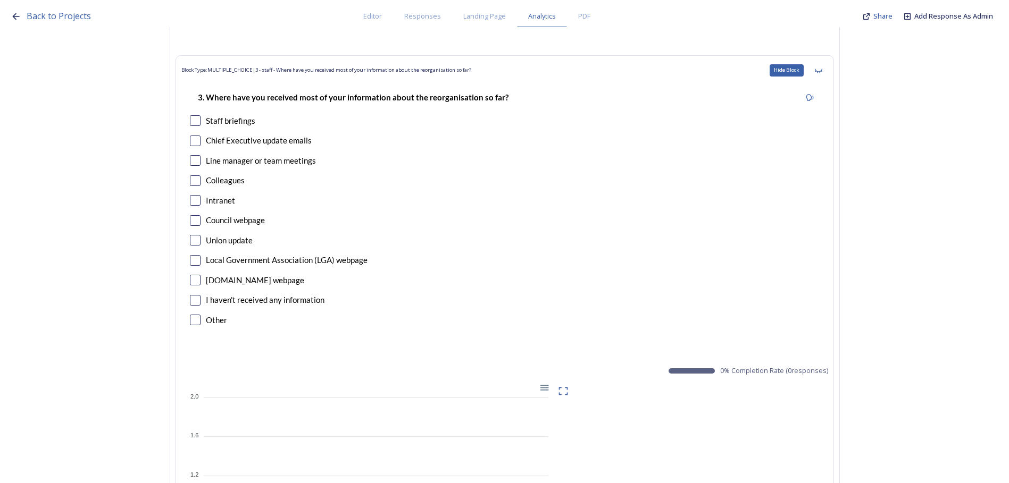
click at [822, 71] on icon at bounding box center [818, 70] width 9 height 9
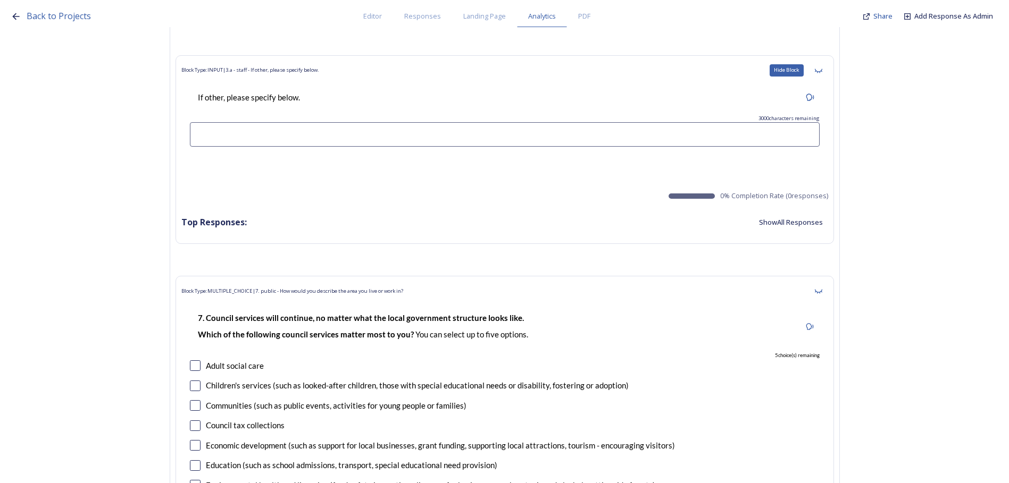
click at [822, 71] on icon at bounding box center [818, 70] width 9 height 9
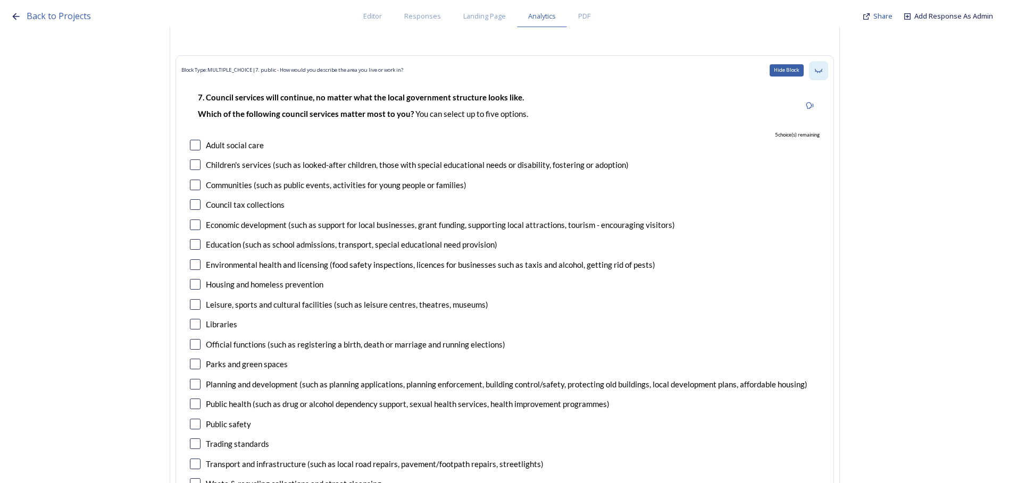
click at [821, 70] on icon at bounding box center [817, 71] width 7 height 4
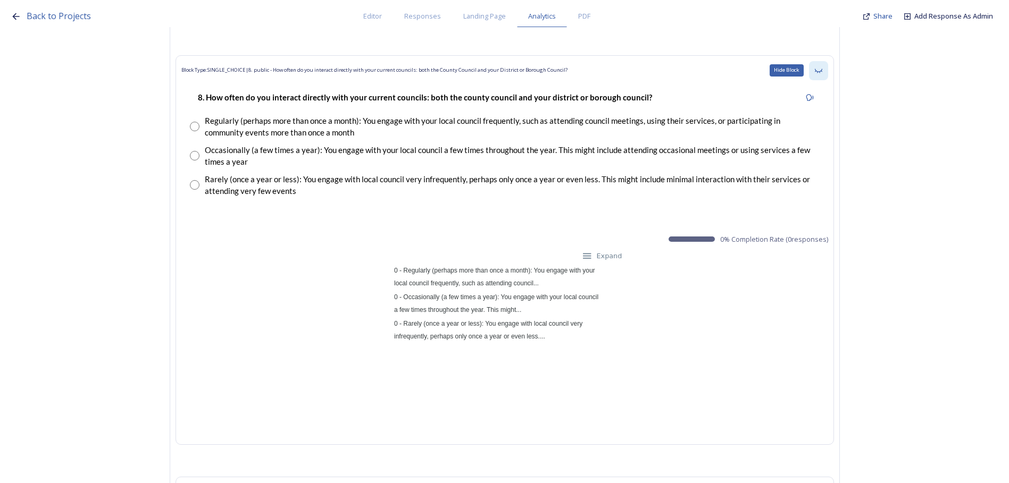
click at [821, 70] on icon at bounding box center [817, 71] width 7 height 4
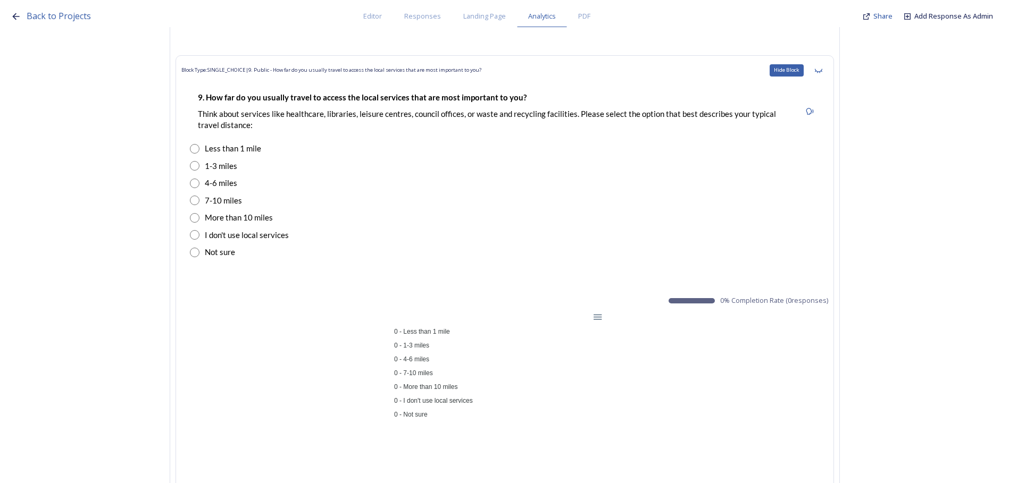
click at [821, 70] on icon at bounding box center [817, 71] width 7 height 4
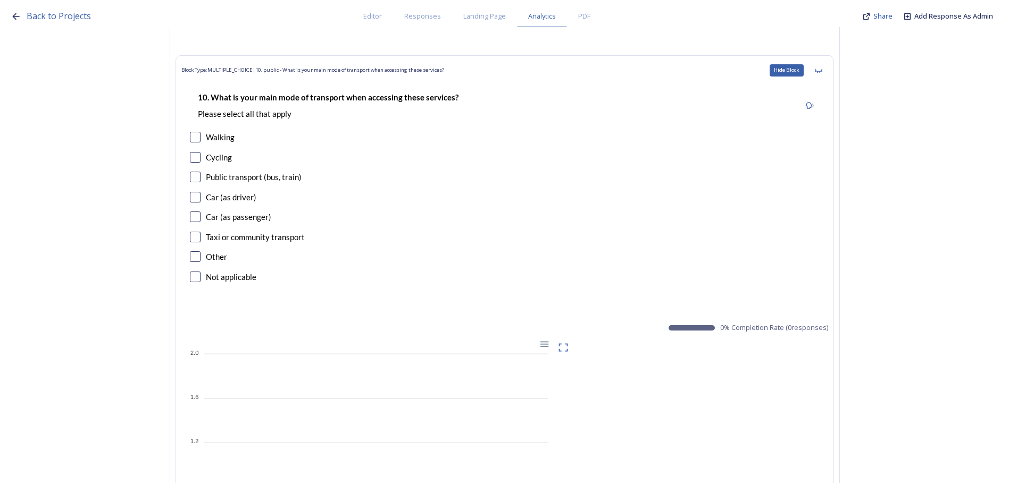
click at [821, 70] on icon at bounding box center [817, 71] width 7 height 4
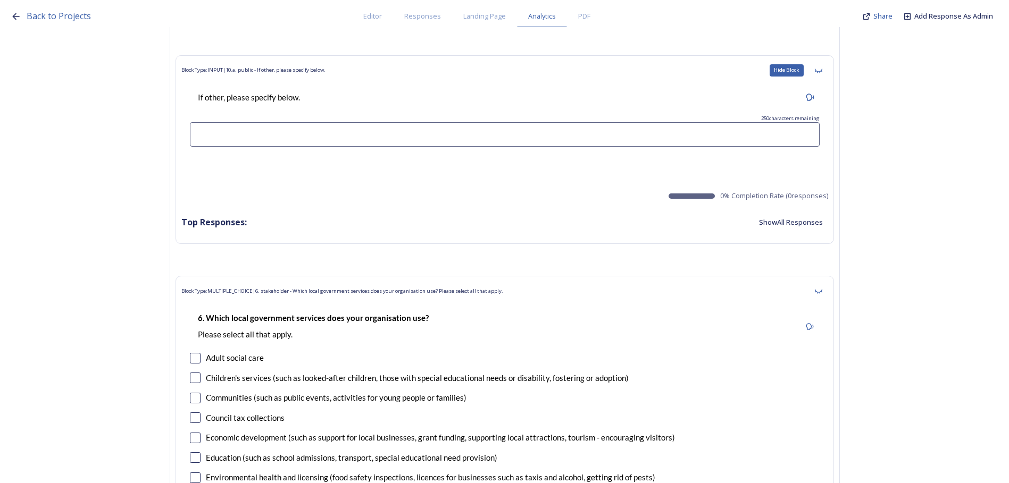
click at [821, 70] on icon at bounding box center [817, 71] width 7 height 4
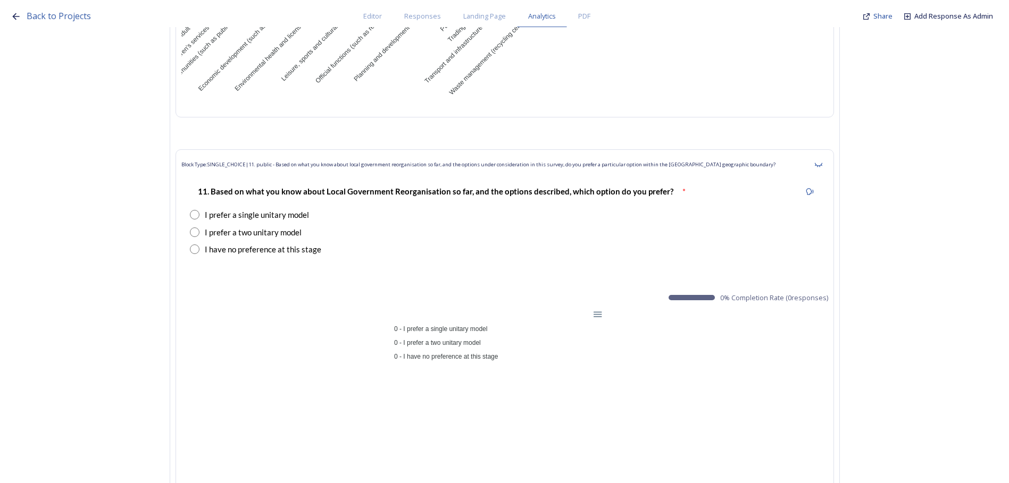
scroll to position [5370, 0]
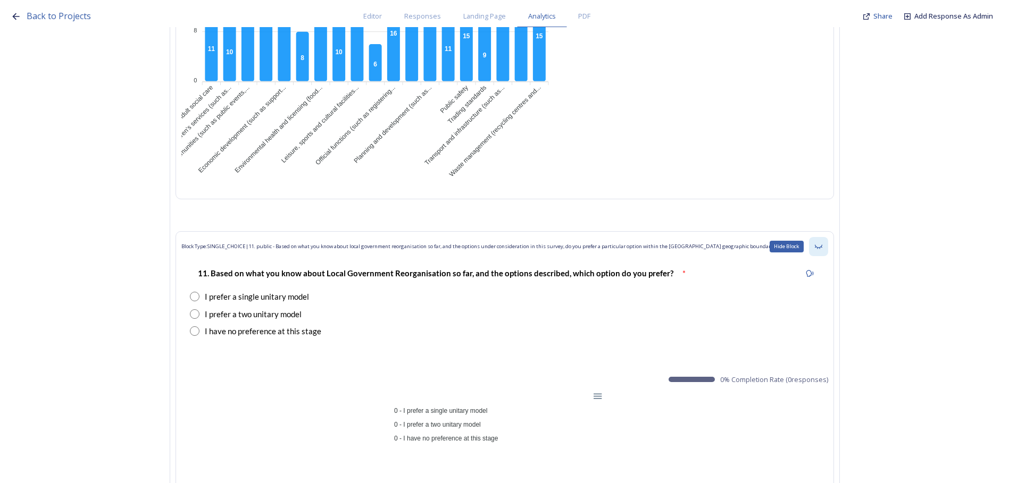
click at [826, 250] on div "Hide Block" at bounding box center [818, 246] width 19 height 19
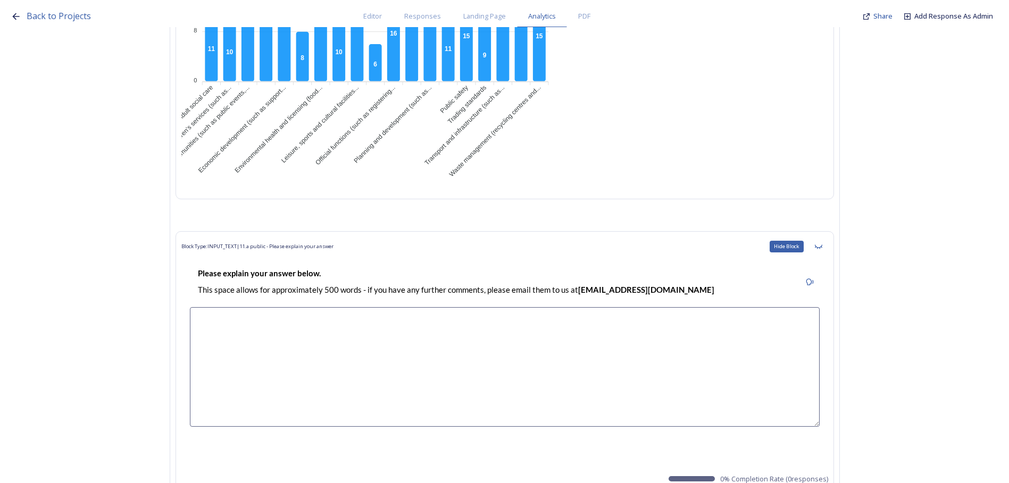
click at [826, 250] on div "Hide Block" at bounding box center [818, 246] width 19 height 19
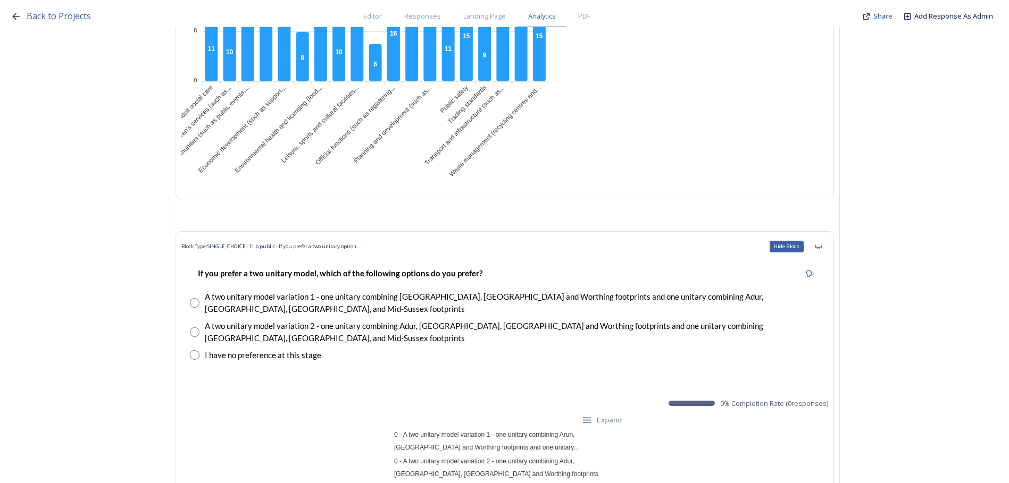
click at [826, 250] on div "Hide Block" at bounding box center [818, 246] width 19 height 19
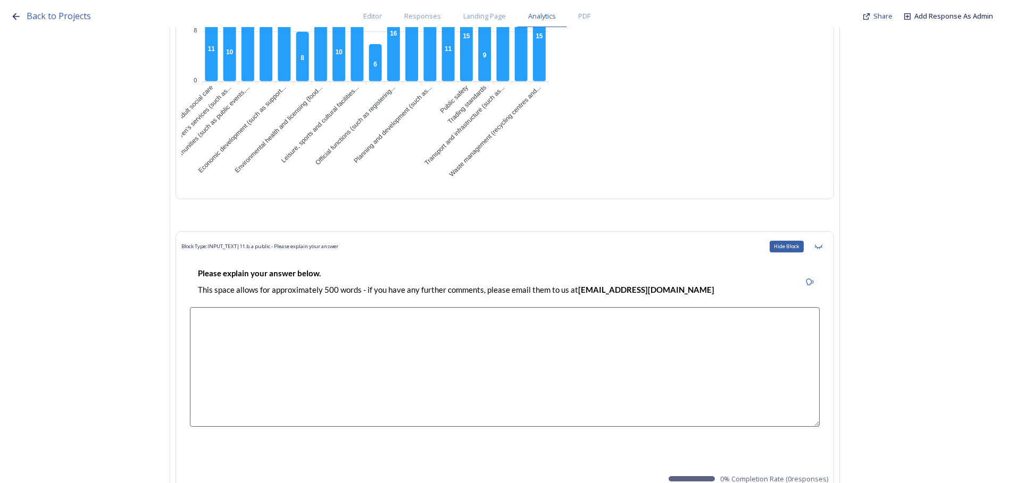
click at [826, 250] on div "Hide Block" at bounding box center [818, 246] width 19 height 19
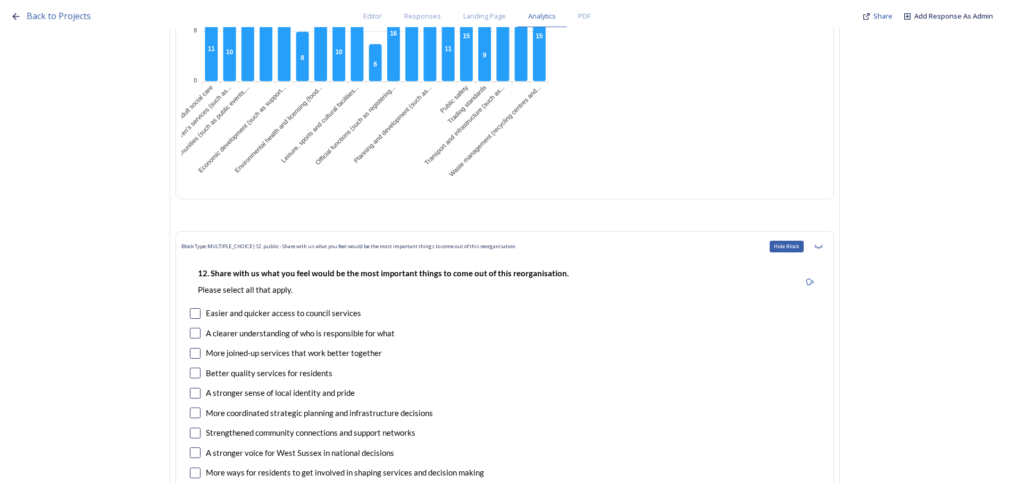
click at [826, 250] on div "Hide Block" at bounding box center [818, 246] width 19 height 19
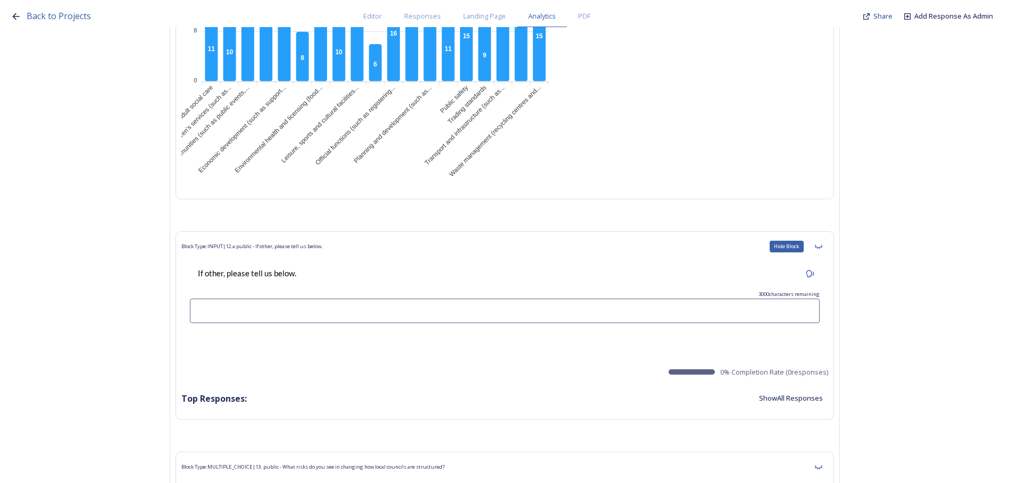
click at [826, 250] on div "Hide Block" at bounding box center [818, 246] width 19 height 19
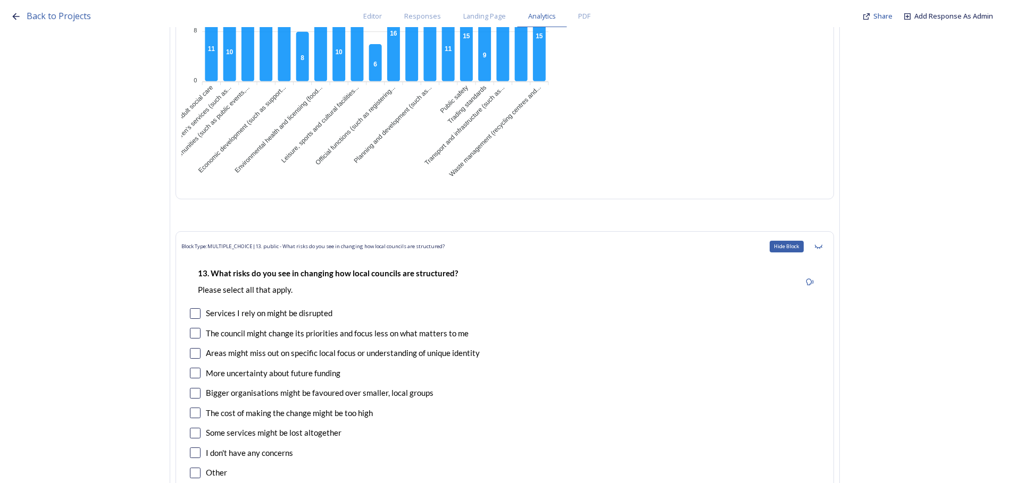
click at [826, 250] on div "Hide Block" at bounding box center [818, 246] width 19 height 19
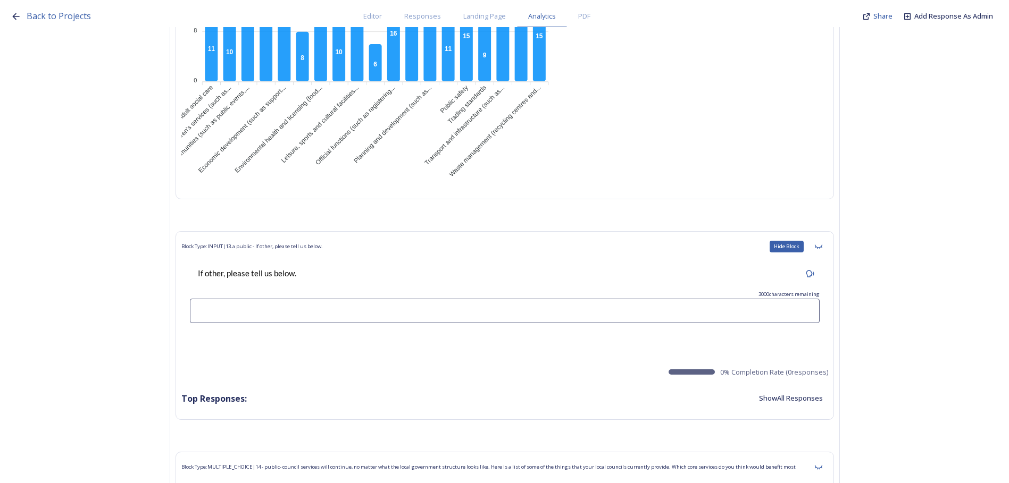
click at [826, 250] on div "Hide Block" at bounding box center [818, 246] width 19 height 19
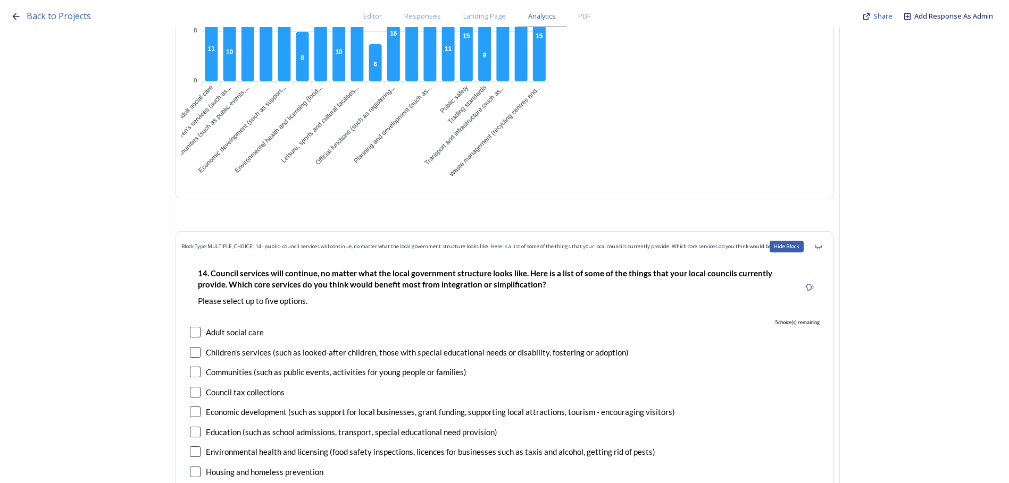
click at [826, 250] on div "Hide Block" at bounding box center [818, 246] width 19 height 19
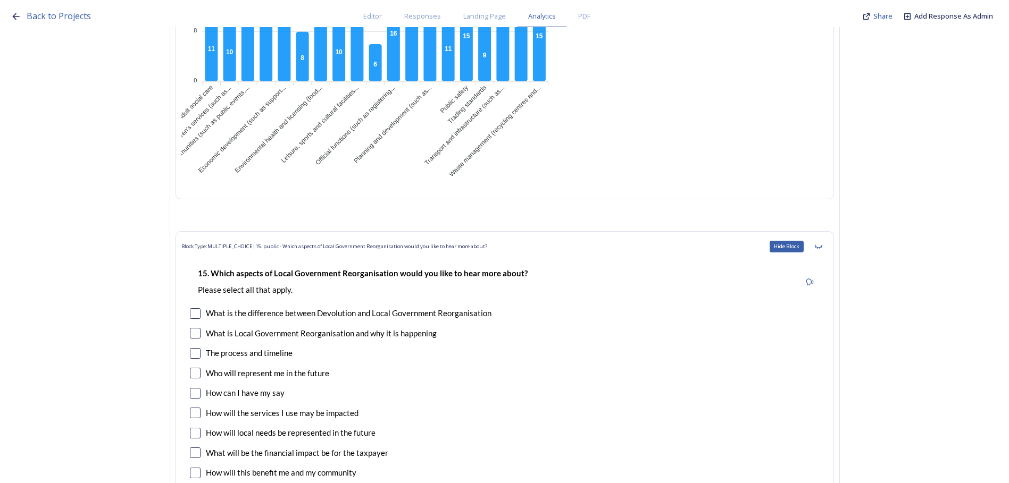
click at [826, 250] on div "Hide Block" at bounding box center [818, 246] width 19 height 19
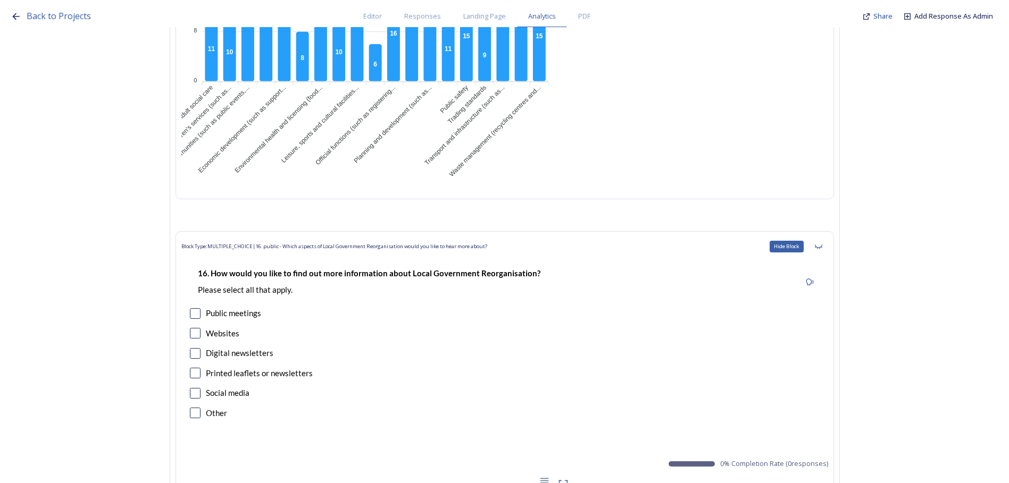
click at [826, 250] on div "Hide Block" at bounding box center [818, 246] width 19 height 19
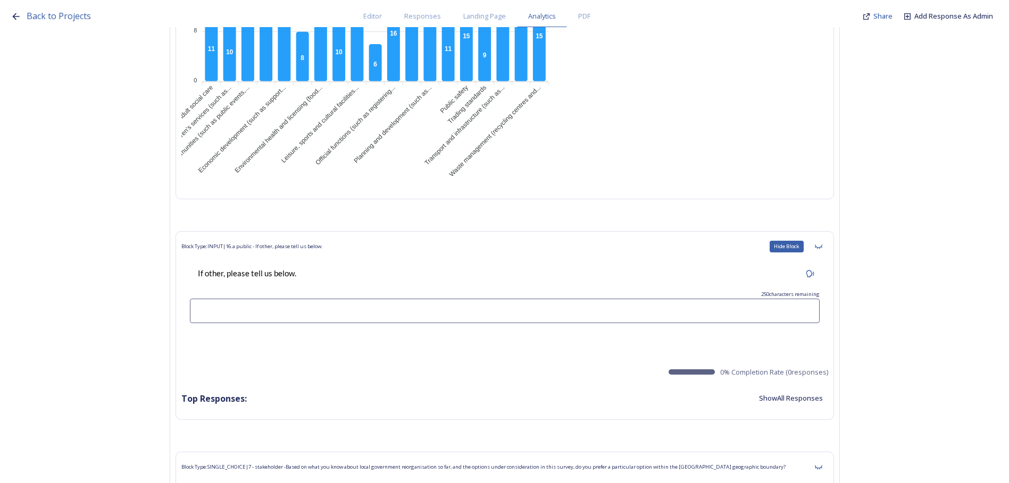
click at [826, 250] on div "Hide Block" at bounding box center [818, 246] width 19 height 19
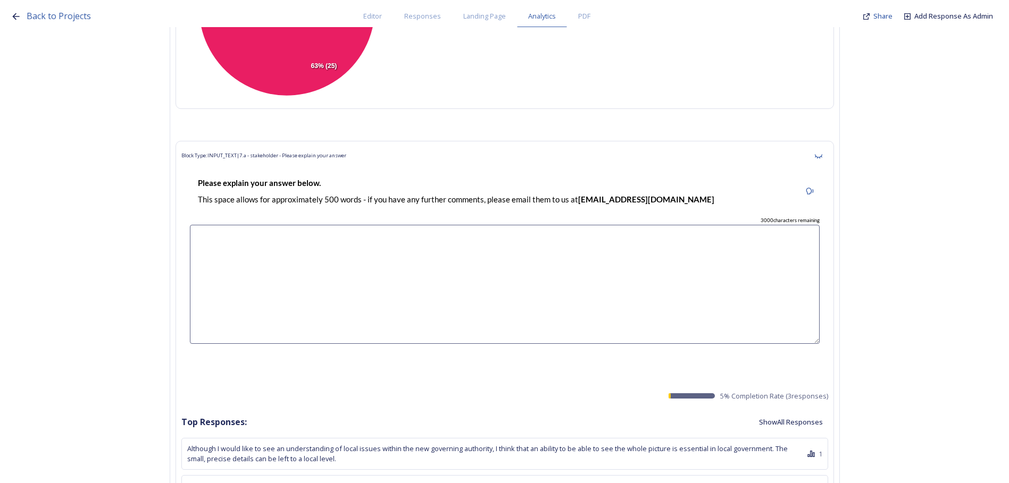
scroll to position [5848, 0]
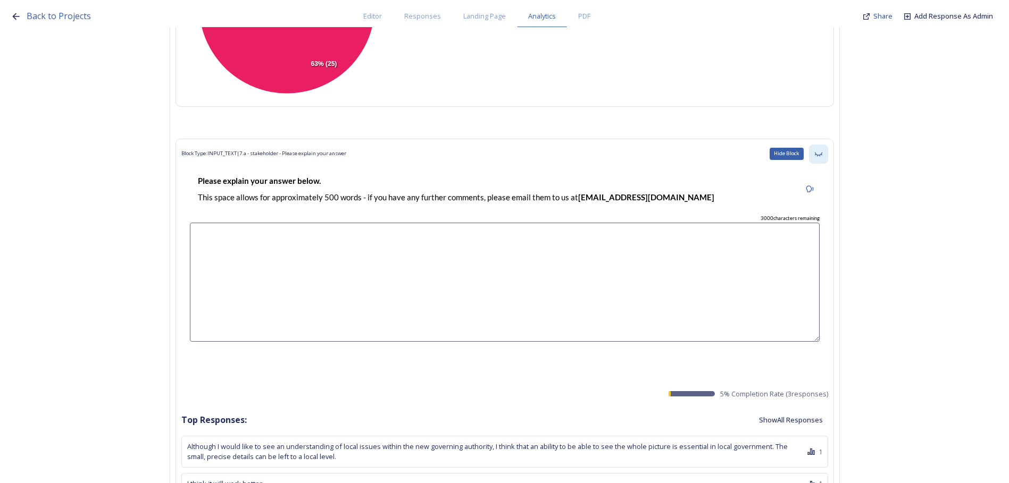
click at [821, 154] on icon at bounding box center [817, 154] width 7 height 4
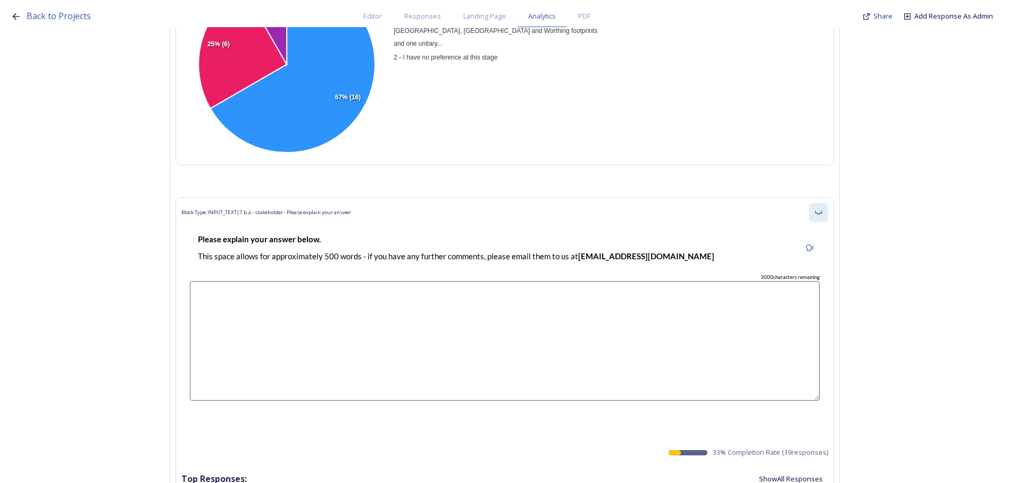
scroll to position [6220, 0]
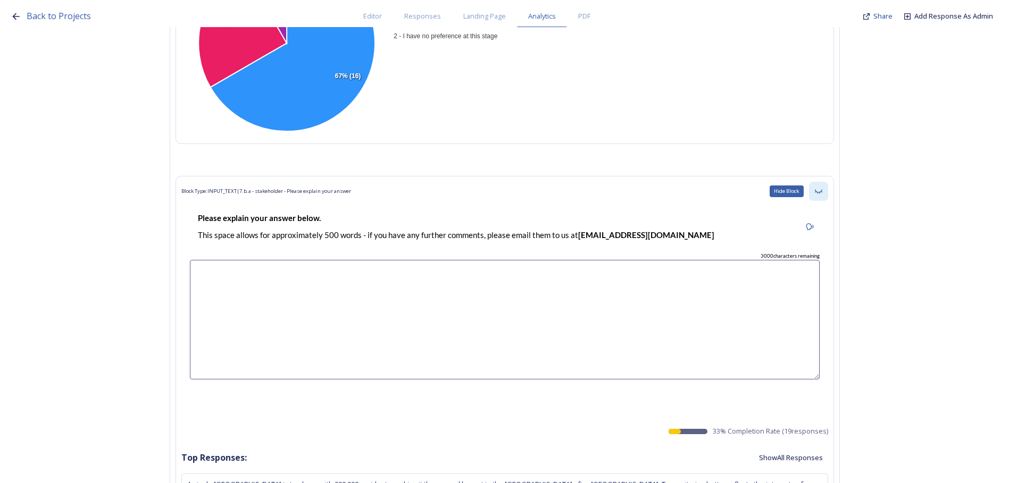
click at [826, 182] on div "Hide Block" at bounding box center [818, 191] width 19 height 19
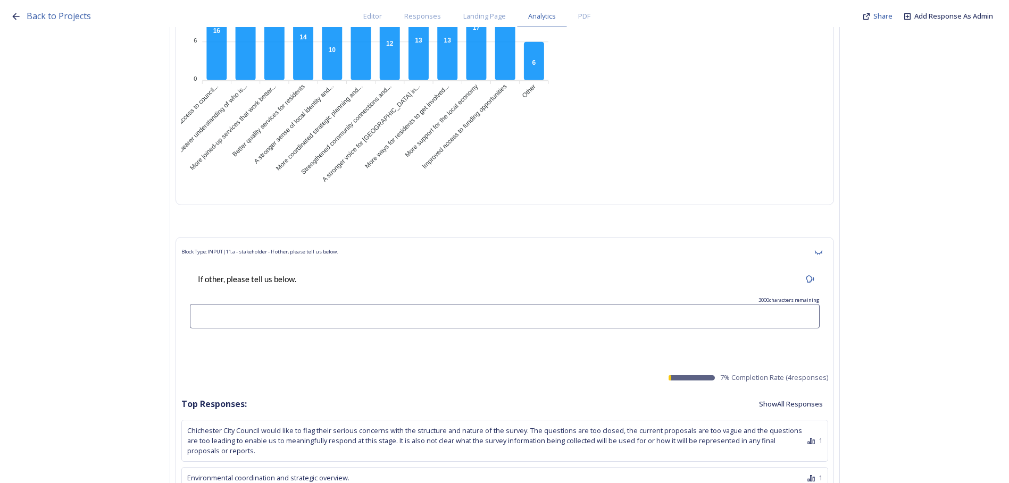
scroll to position [8134, 0]
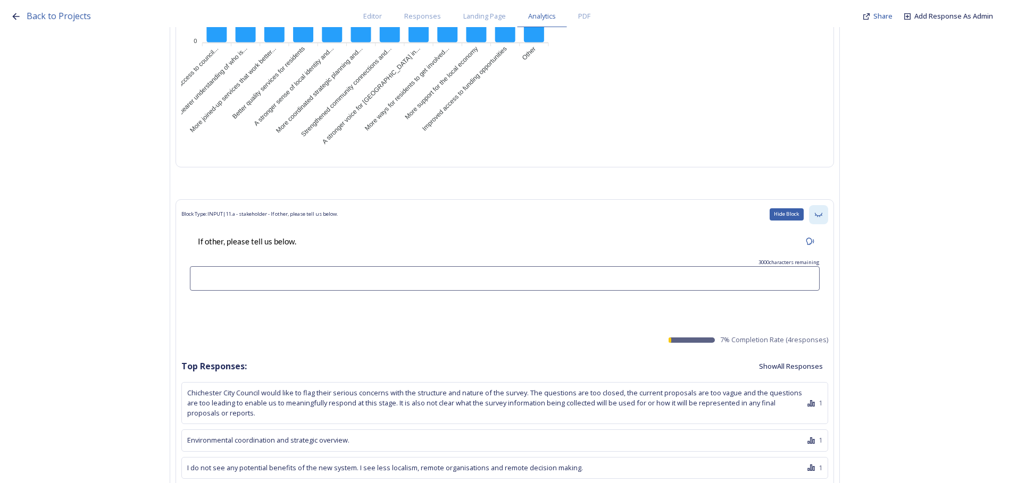
click at [822, 211] on icon at bounding box center [818, 215] width 9 height 9
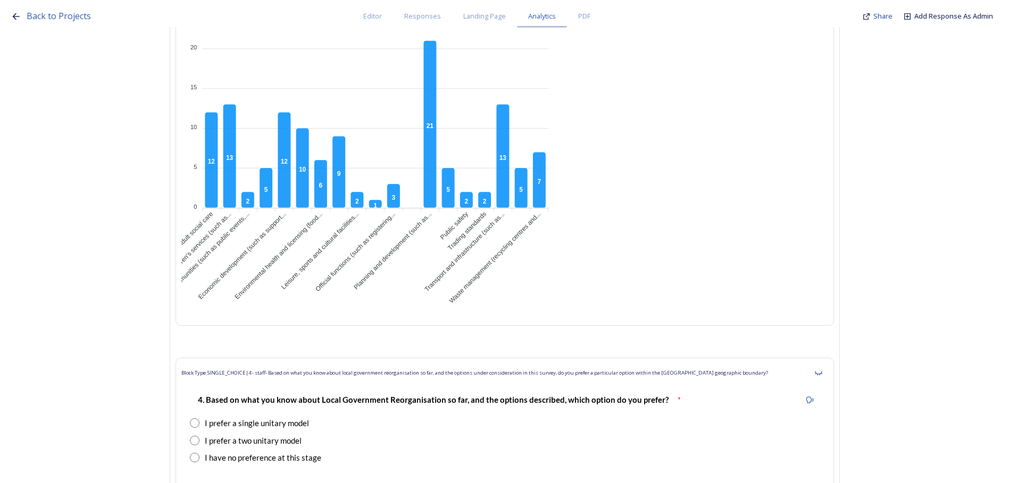
scroll to position [10048, 0]
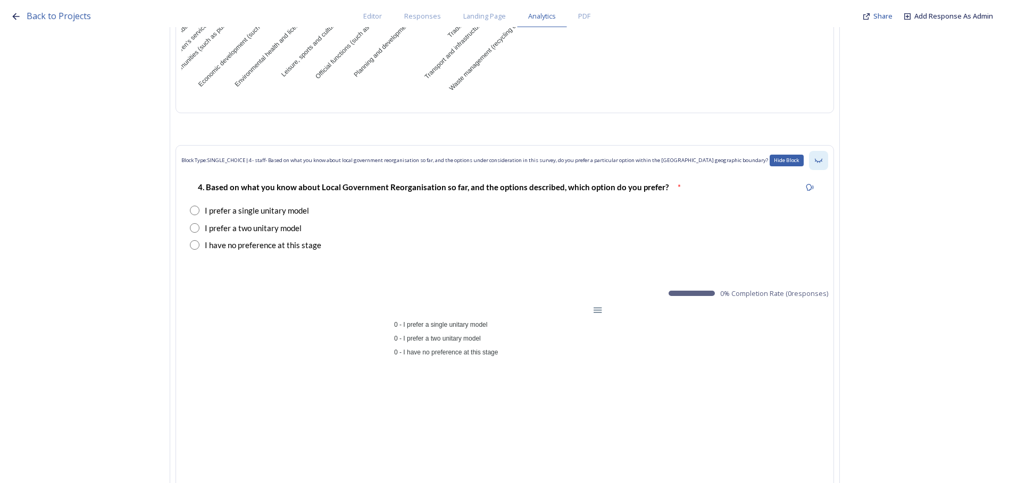
click at [818, 156] on icon at bounding box center [818, 160] width 9 height 9
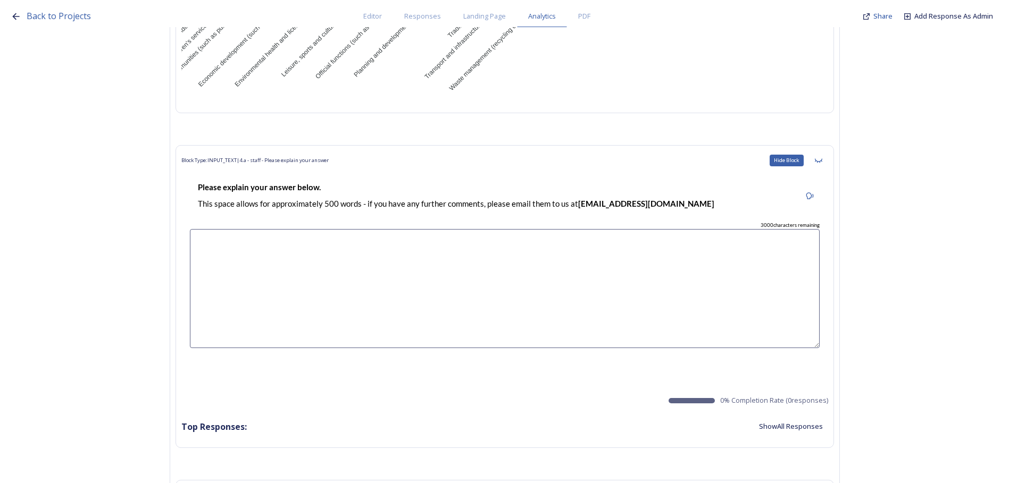
click at [826, 151] on div "Hide Block" at bounding box center [818, 160] width 19 height 19
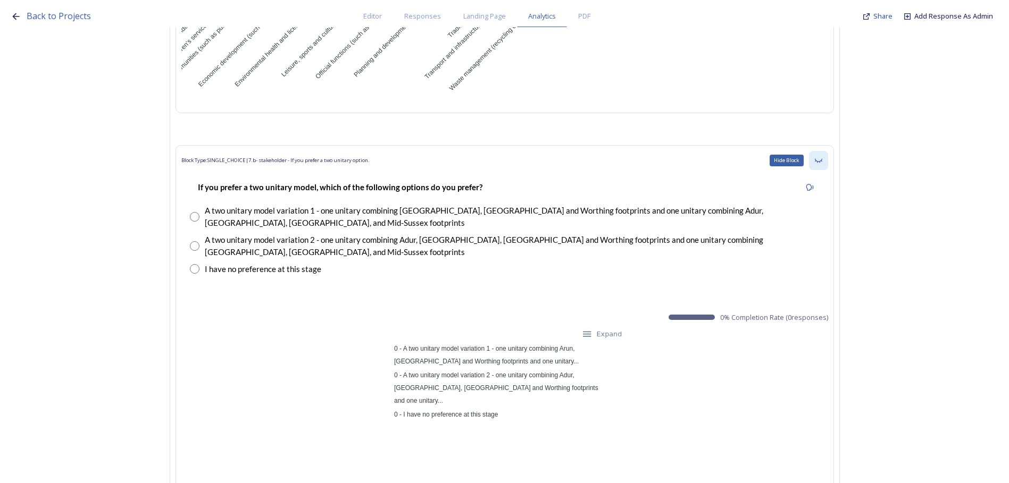
click at [828, 151] on div "Hide Block" at bounding box center [818, 160] width 19 height 19
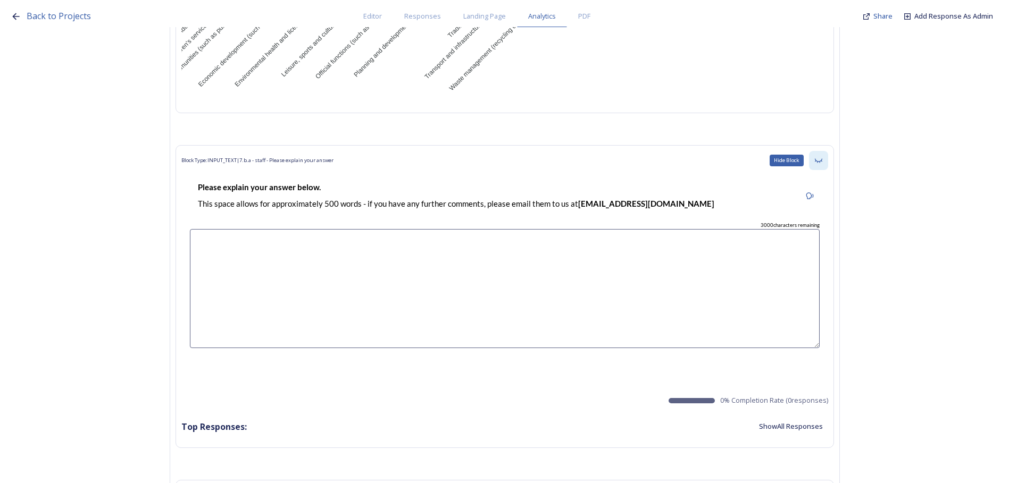
click at [827, 151] on div "Hide Block" at bounding box center [818, 160] width 19 height 19
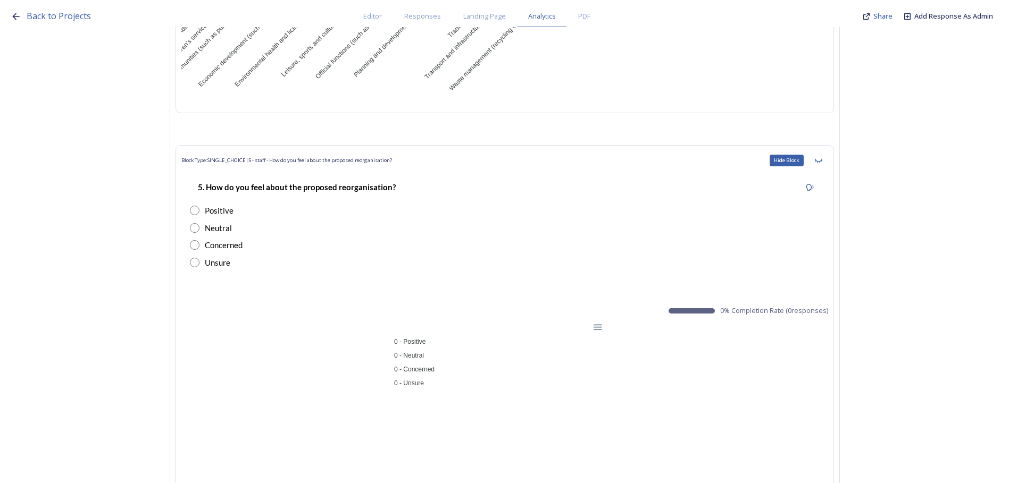
click at [827, 151] on div "Hide Block" at bounding box center [818, 160] width 19 height 19
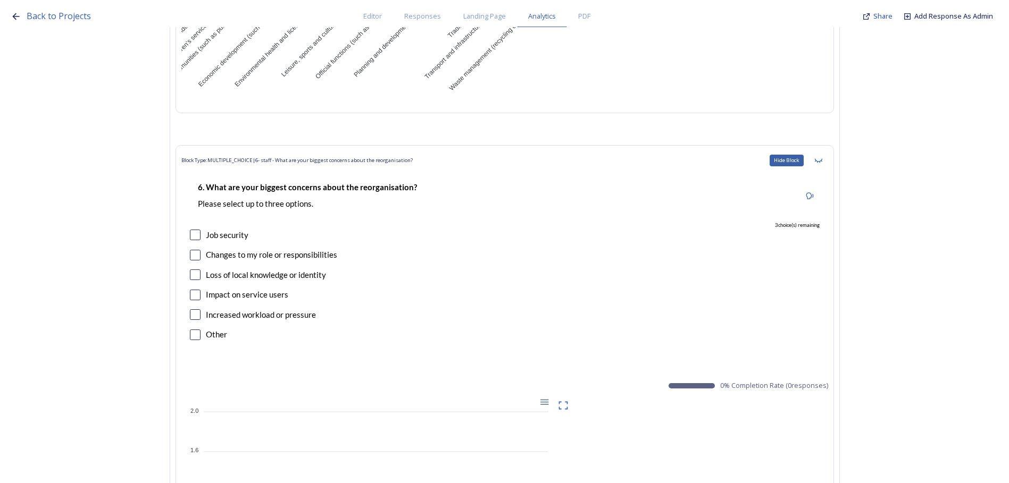
click at [827, 151] on div "Hide Block" at bounding box center [818, 160] width 19 height 19
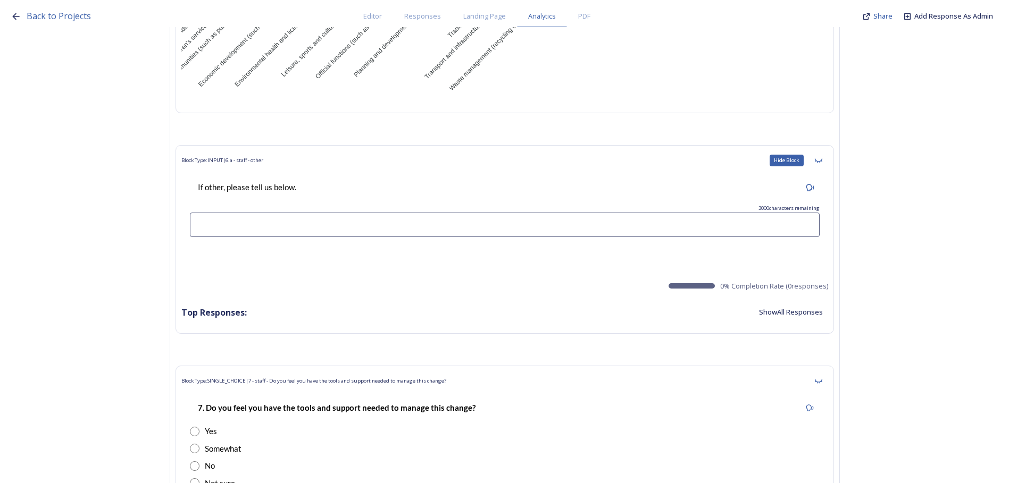
click at [827, 151] on div "Hide Block" at bounding box center [818, 160] width 19 height 19
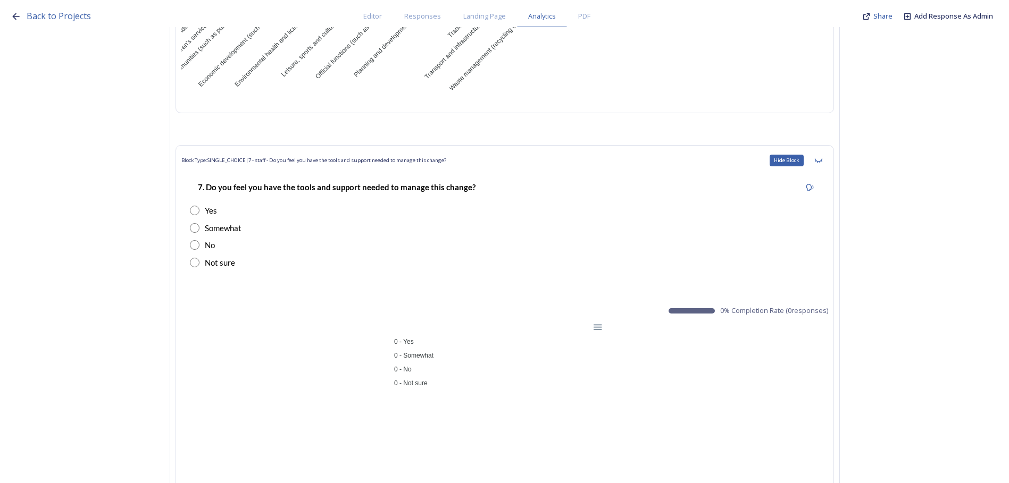
click at [827, 151] on div "Hide Block" at bounding box center [818, 160] width 19 height 19
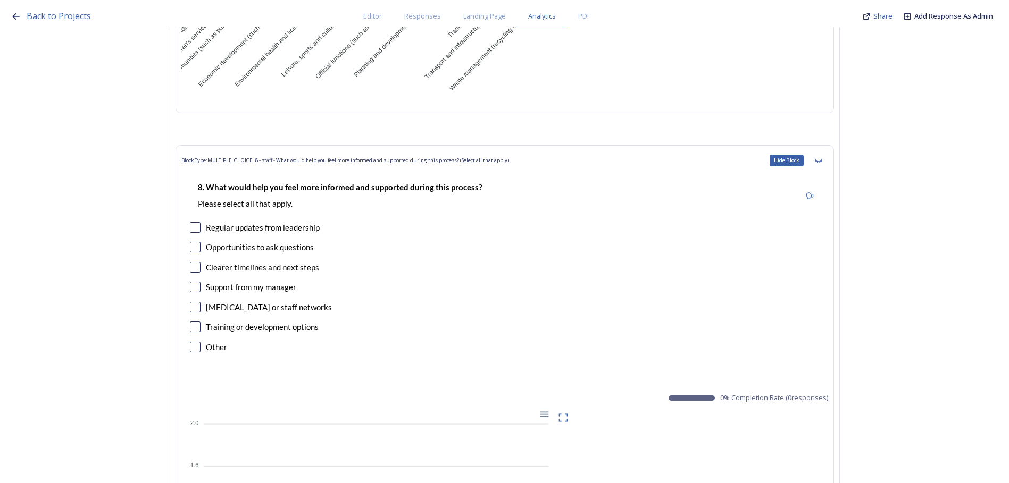
click at [827, 151] on div "Hide Block" at bounding box center [818, 160] width 19 height 19
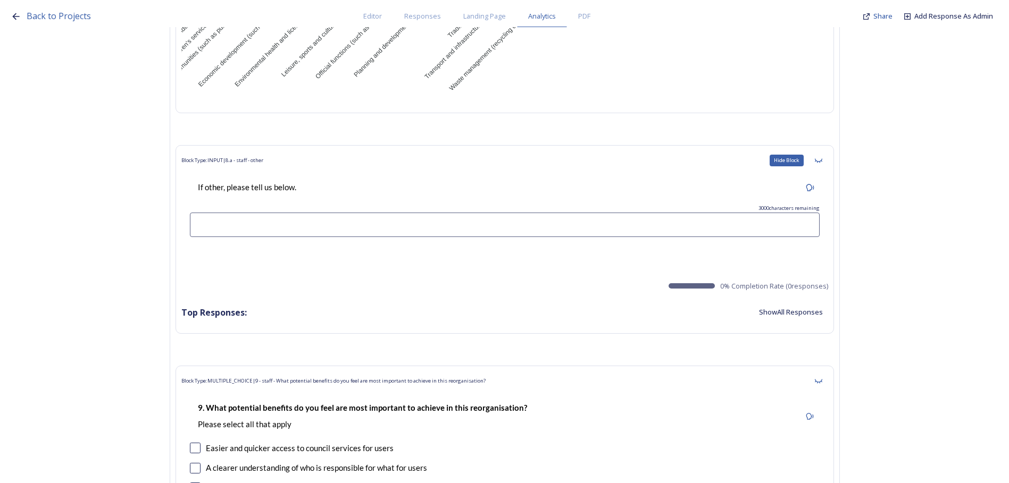
click at [827, 151] on div "Hide Block" at bounding box center [818, 160] width 19 height 19
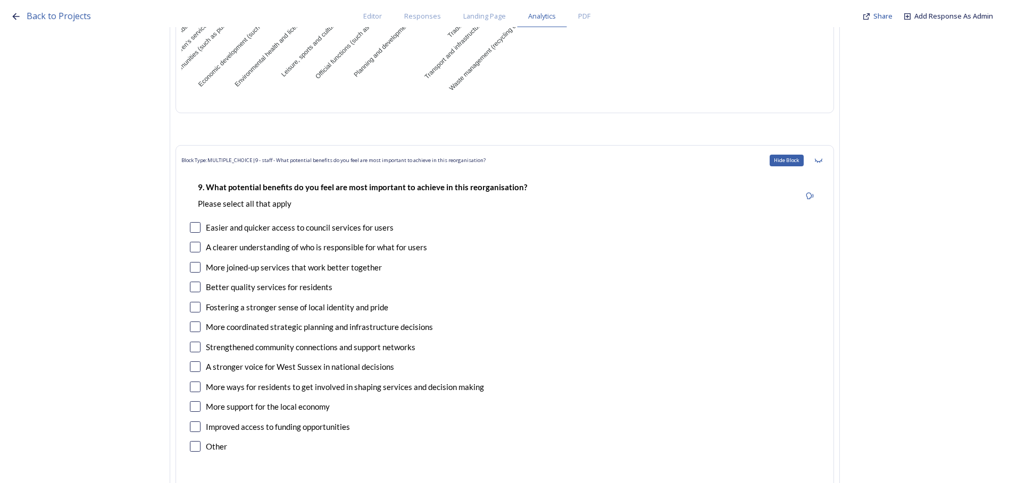
click at [827, 151] on div "Hide Block" at bounding box center [818, 160] width 19 height 19
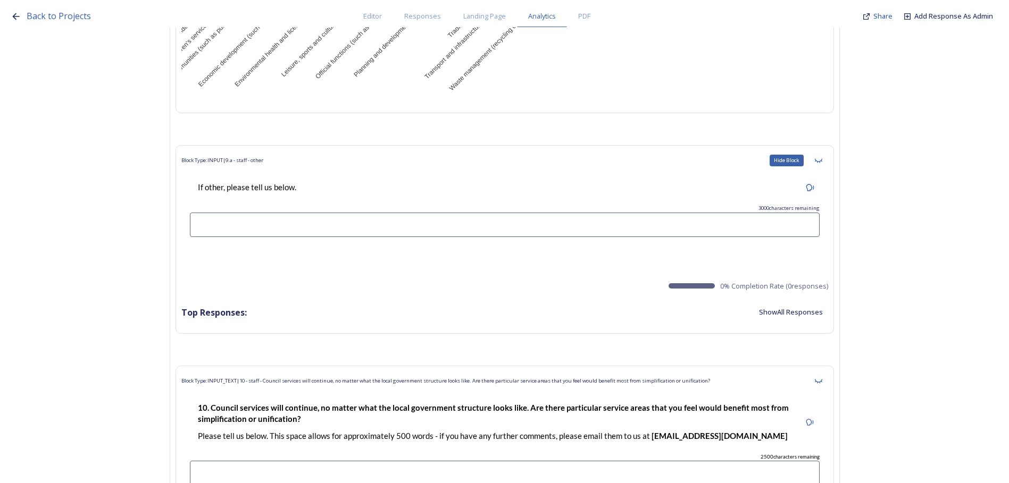
click at [827, 151] on div "Hide Block" at bounding box center [818, 160] width 19 height 19
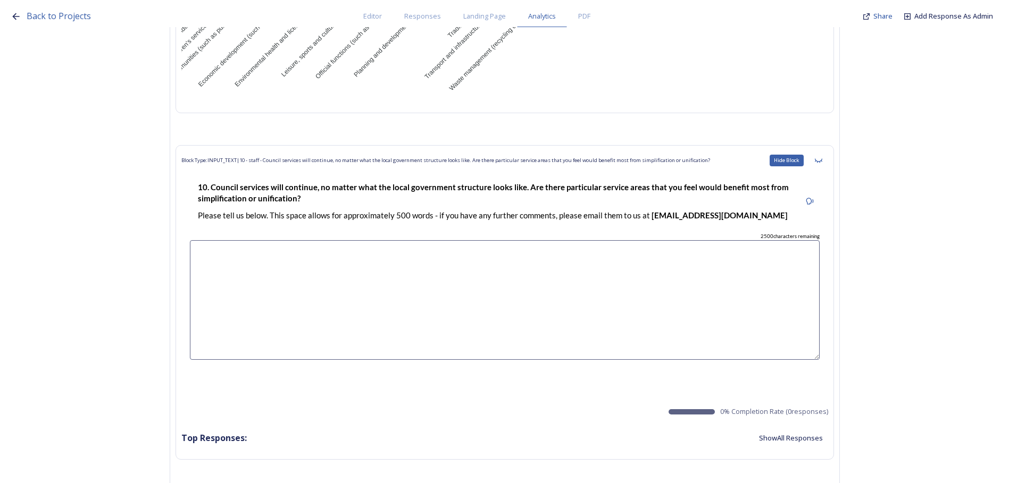
click at [827, 151] on div "Hide Block" at bounding box center [818, 160] width 19 height 19
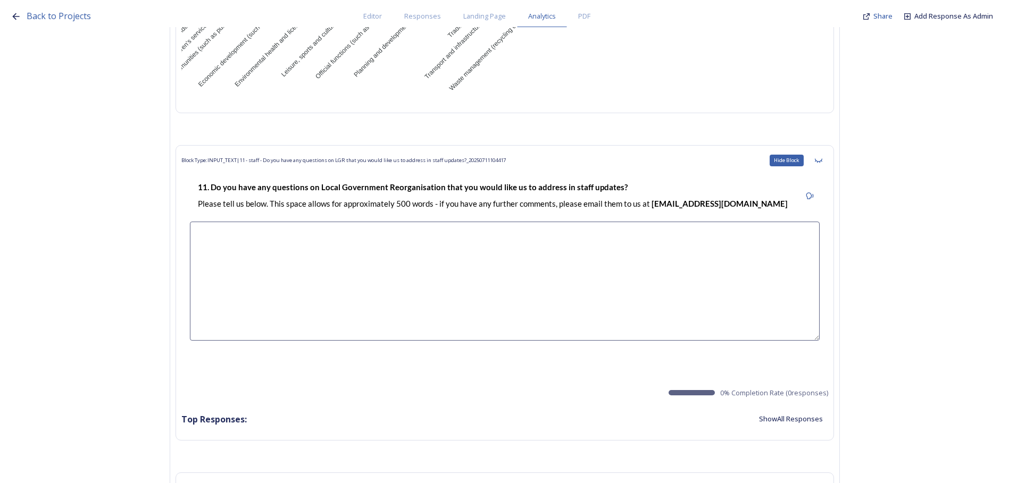
click at [827, 151] on div "Hide Block" at bounding box center [818, 160] width 19 height 19
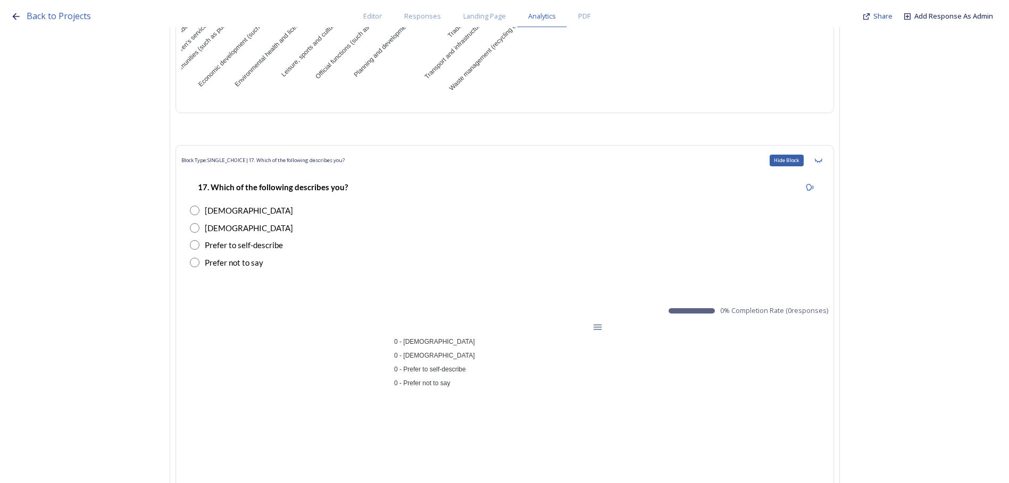
click at [827, 151] on div "Hide Block" at bounding box center [818, 160] width 19 height 19
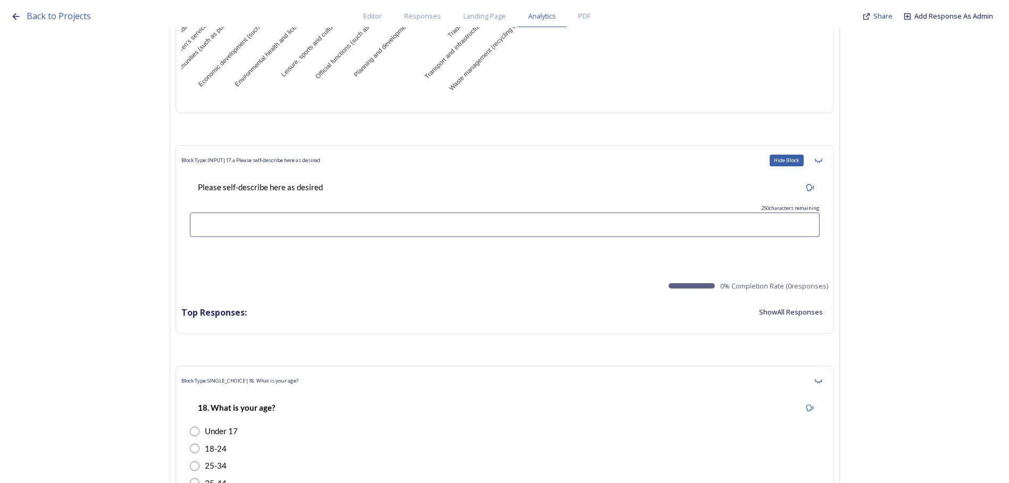
click at [827, 151] on div "Hide Block" at bounding box center [818, 160] width 19 height 19
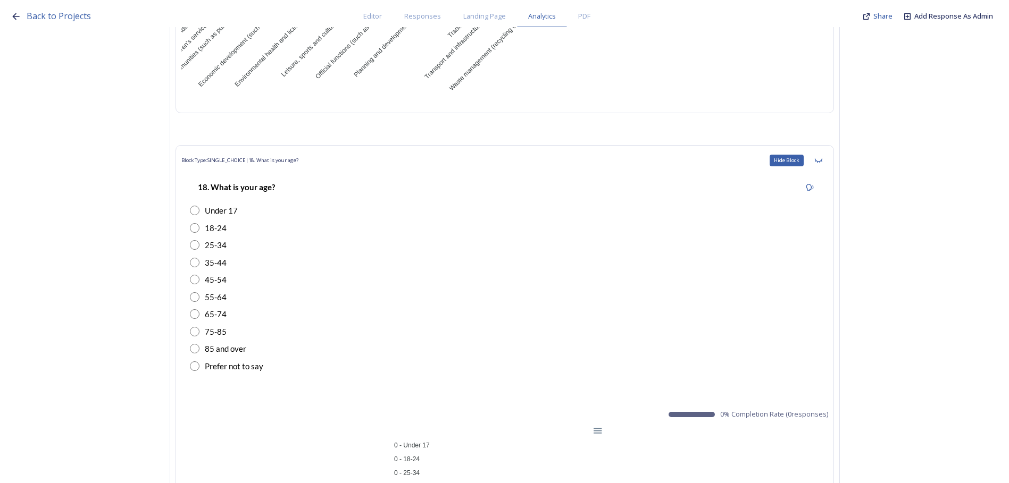
click at [827, 151] on div "Hide Block" at bounding box center [818, 160] width 19 height 19
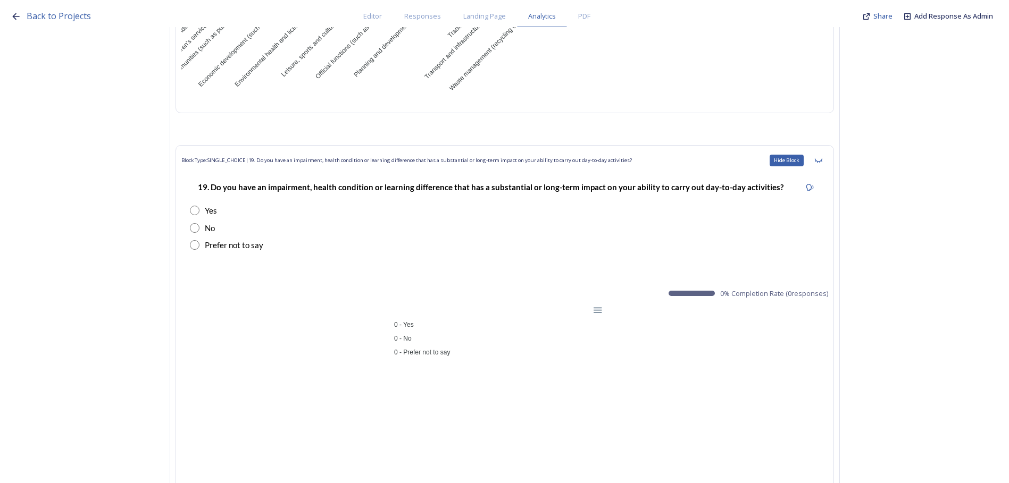
click at [827, 151] on div "Hide Block" at bounding box center [818, 160] width 19 height 19
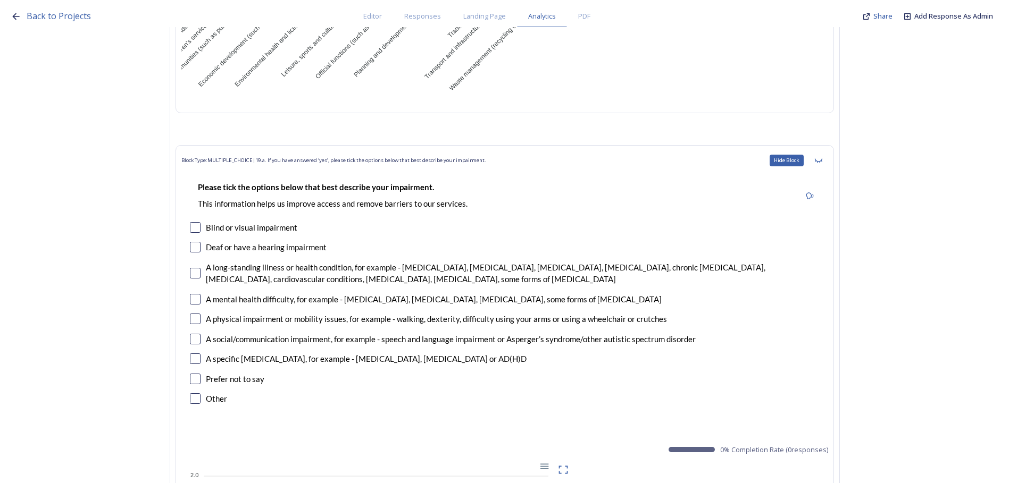
click at [827, 151] on div "Hide Block" at bounding box center [818, 160] width 19 height 19
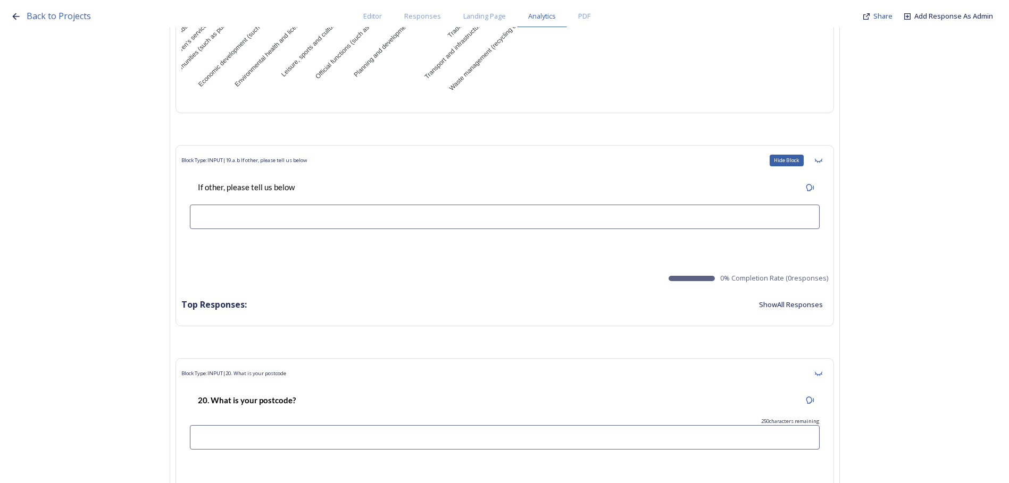
click at [827, 151] on div "Hide Block" at bounding box center [818, 160] width 19 height 19
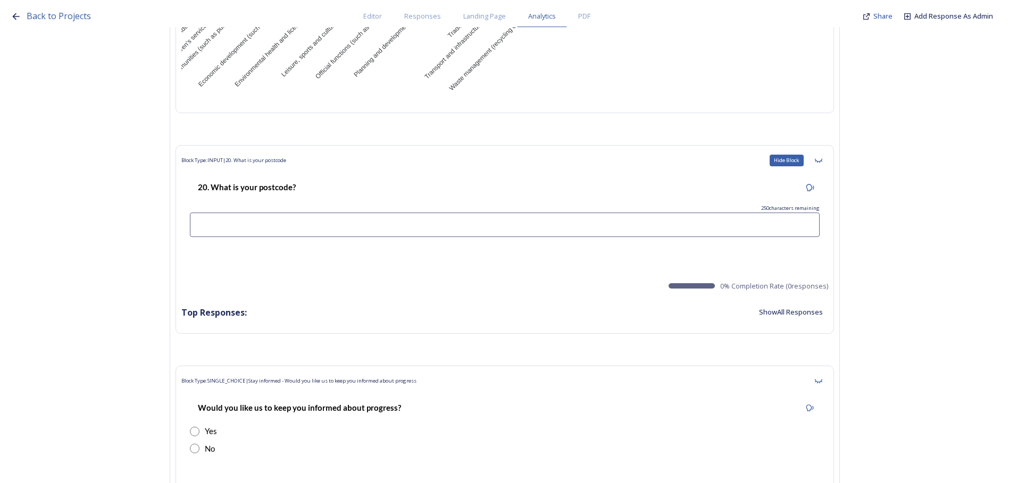
click at [827, 151] on div "Hide Block" at bounding box center [818, 160] width 19 height 19
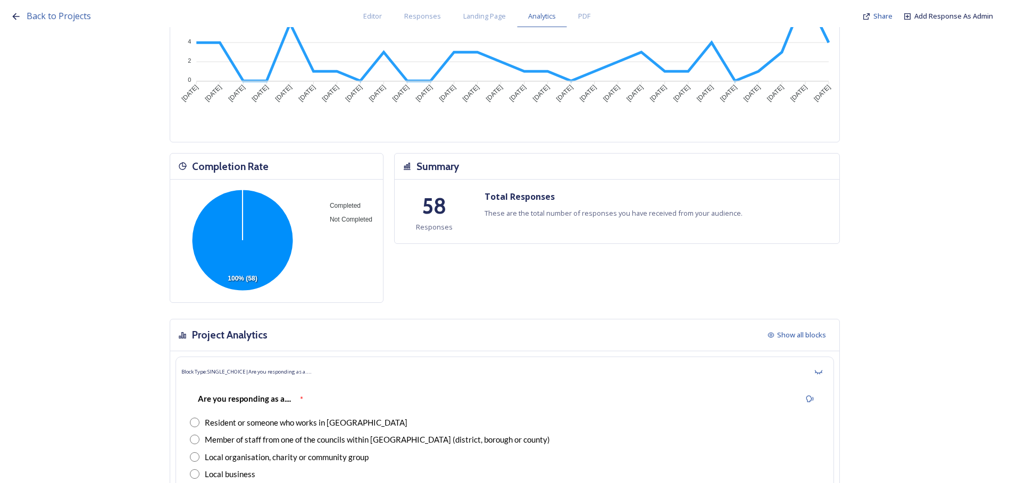
scroll to position [0, 0]
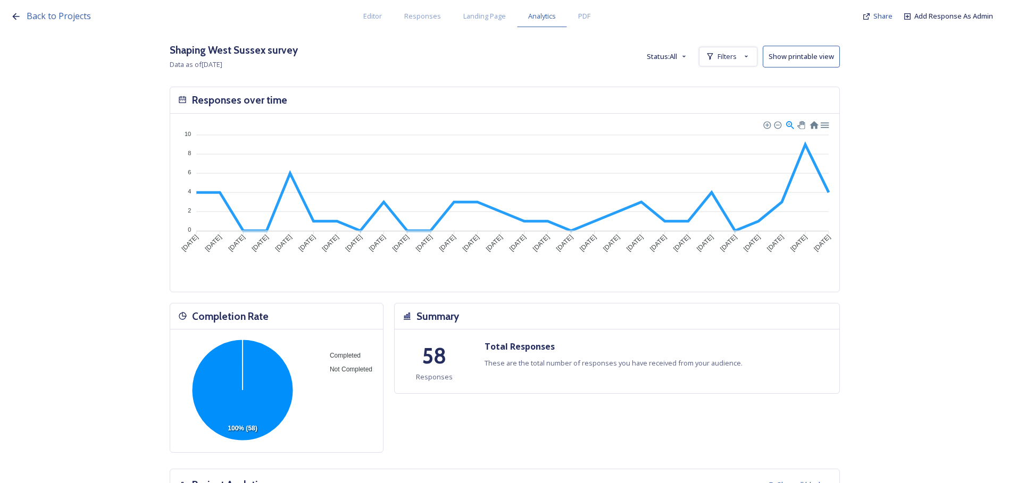
click at [812, 57] on button "Show printable view" at bounding box center [800, 57] width 77 height 22
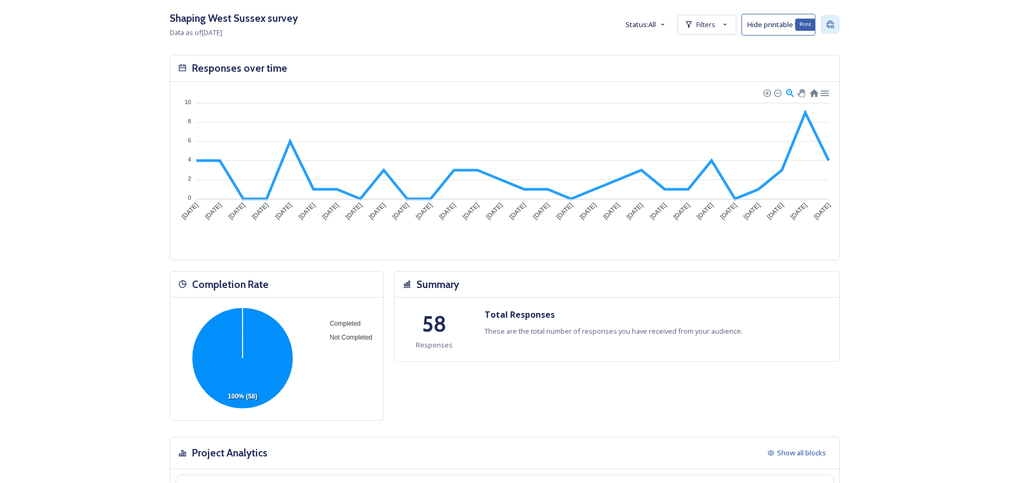
click at [834, 27] on icon at bounding box center [829, 24] width 7 height 7
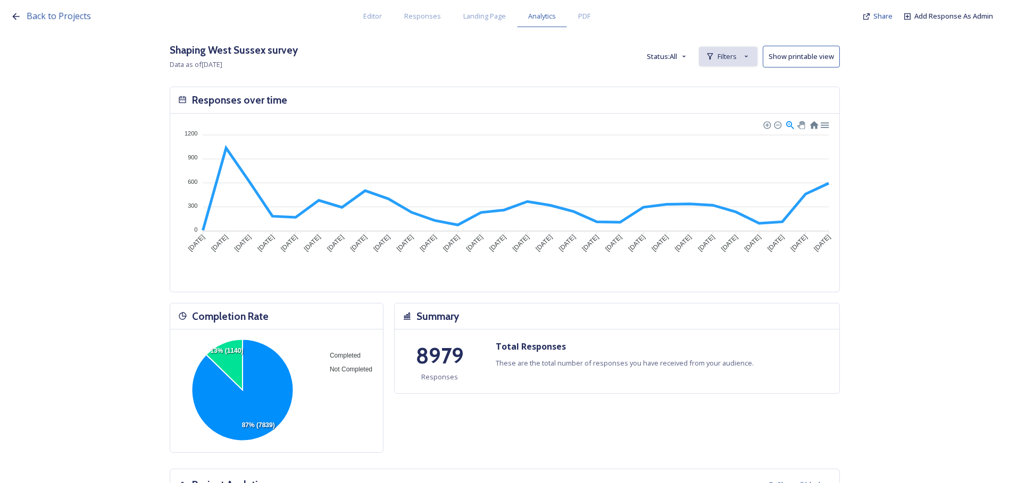
click at [729, 52] on span "Filters" at bounding box center [726, 57] width 19 height 10
click at [732, 79] on span "New Filter" at bounding box center [731, 80] width 31 height 10
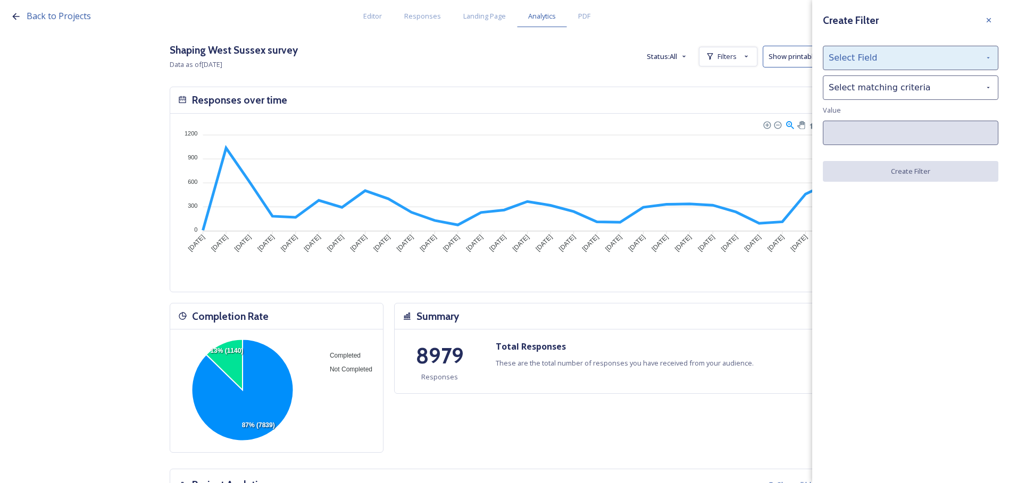
click at [842, 64] on div "Select Field" at bounding box center [909, 58] width 175 height 24
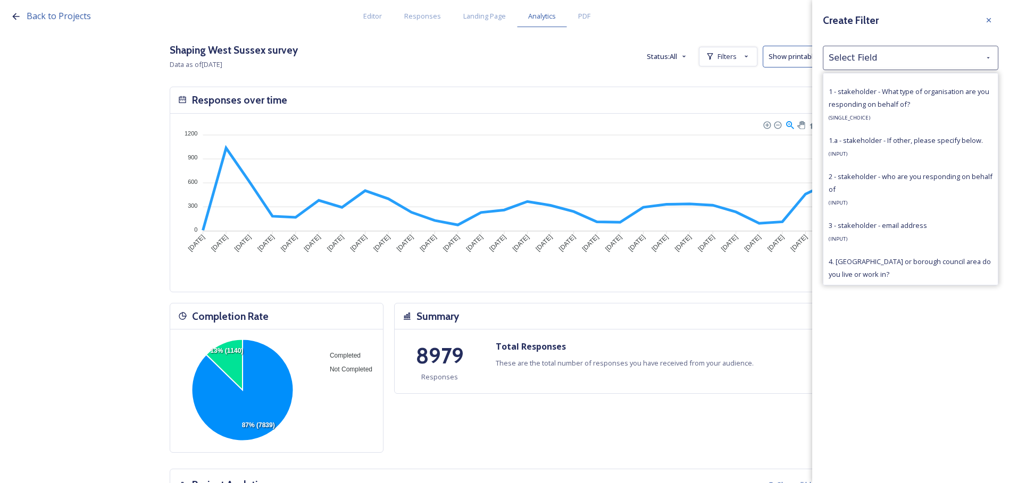
scroll to position [478, 0]
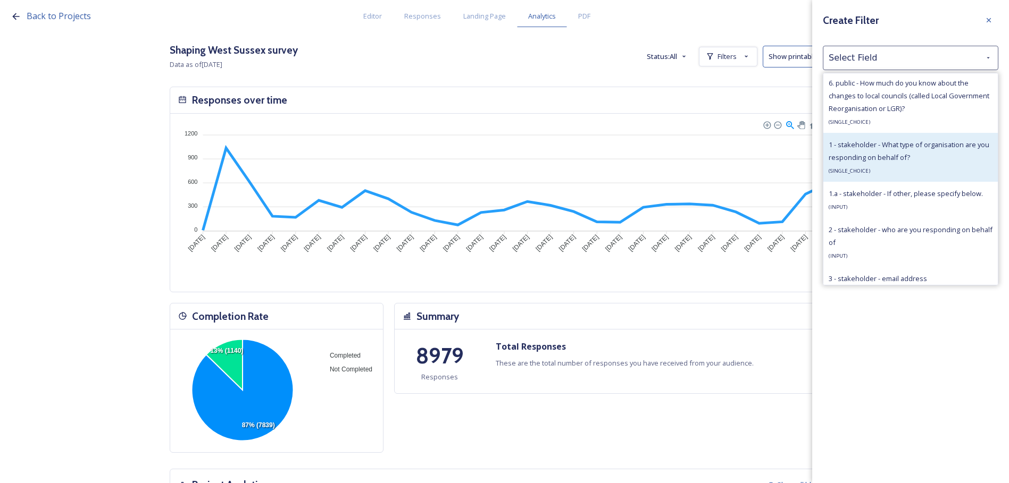
click at [846, 157] on span "1 - stakeholder - What type of organisation are you responding on behalf of?" at bounding box center [908, 151] width 161 height 22
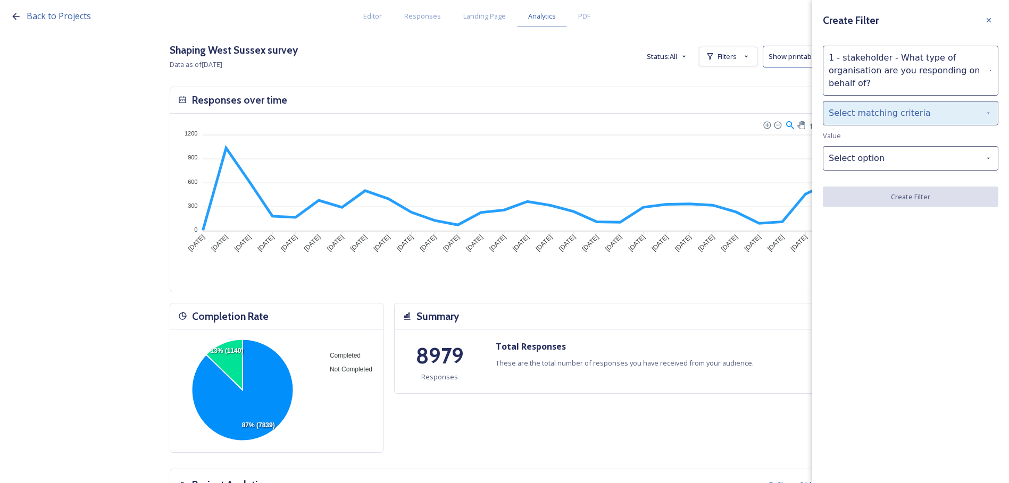
click at [929, 117] on div "Select matching criteria" at bounding box center [909, 113] width 175 height 24
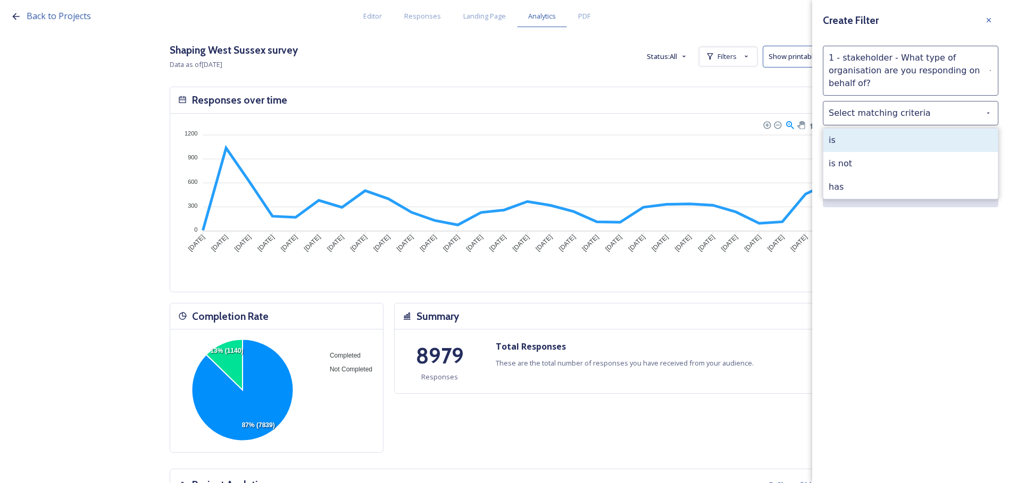
click at [925, 139] on div "is" at bounding box center [910, 140] width 174 height 23
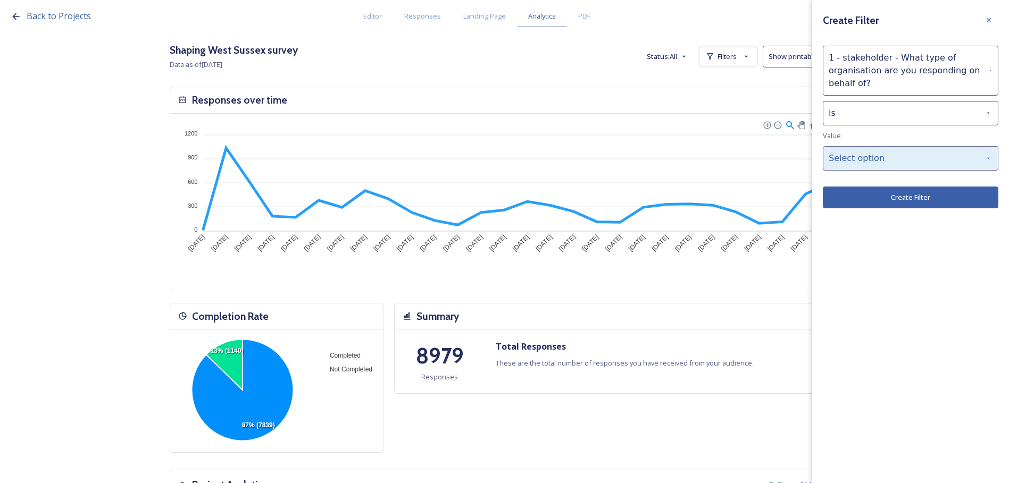
click at [914, 163] on div "Select option" at bounding box center [909, 158] width 175 height 24
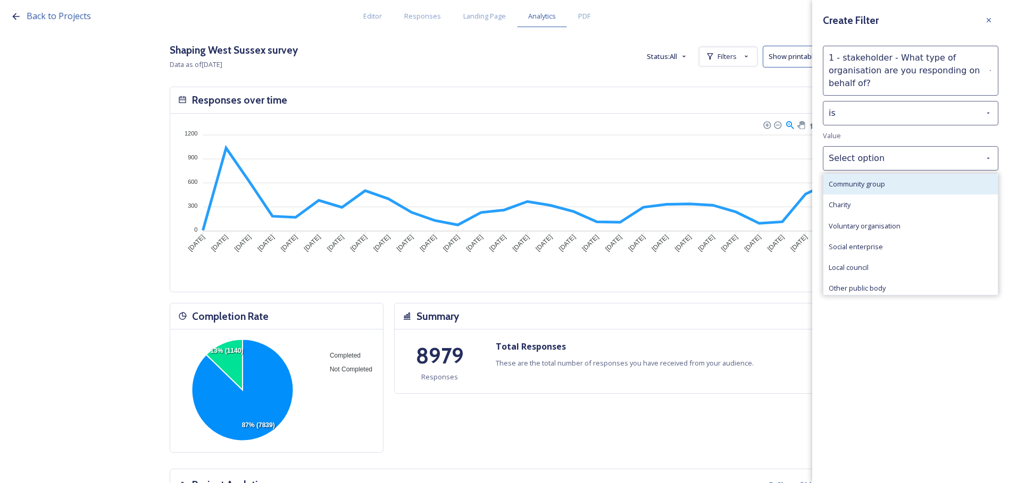
click at [924, 190] on div "Community group" at bounding box center [910, 184] width 174 height 21
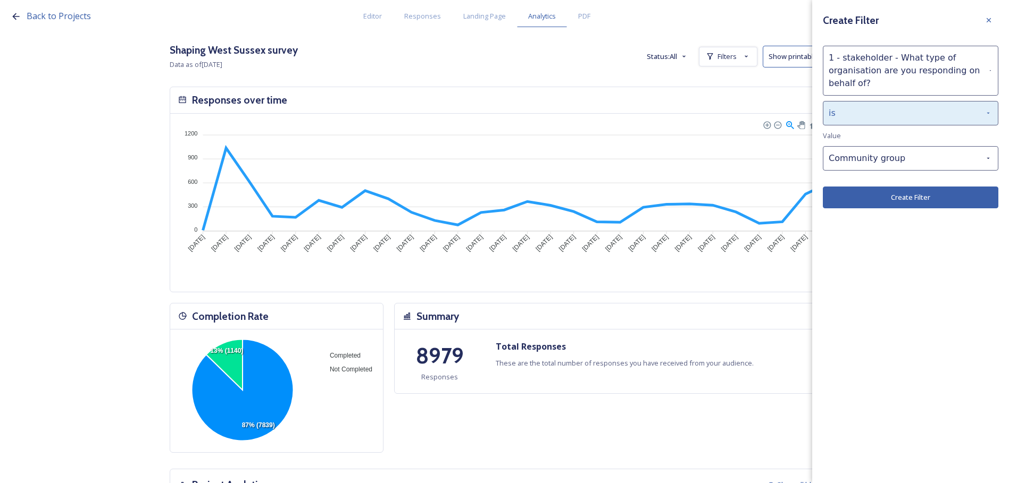
drag, startPoint x: 926, startPoint y: 197, endPoint x: 948, endPoint y: 114, distance: 85.8
click at [948, 114] on div "Create Filter 1 - stakeholder - What type of organisation are you responding on…" at bounding box center [910, 109] width 197 height 219
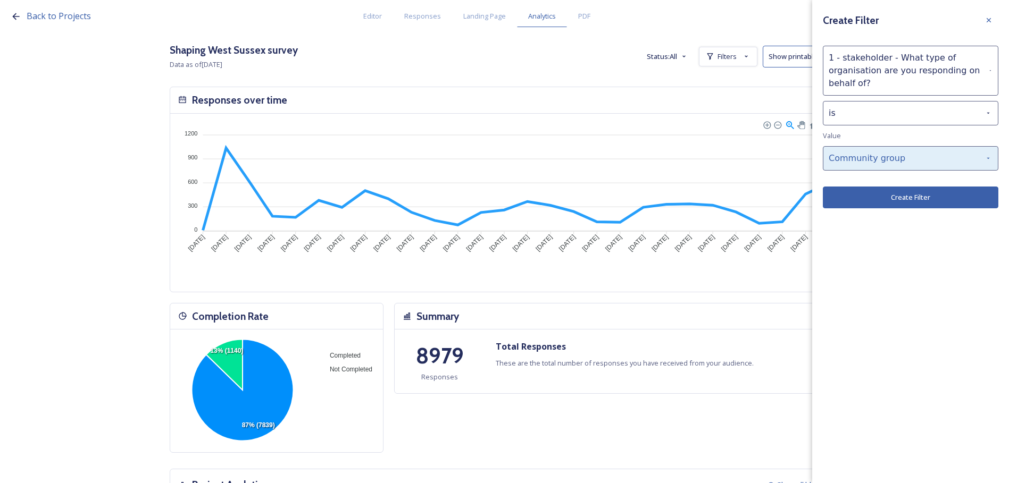
click at [954, 156] on div "Community group" at bounding box center [909, 158] width 175 height 24
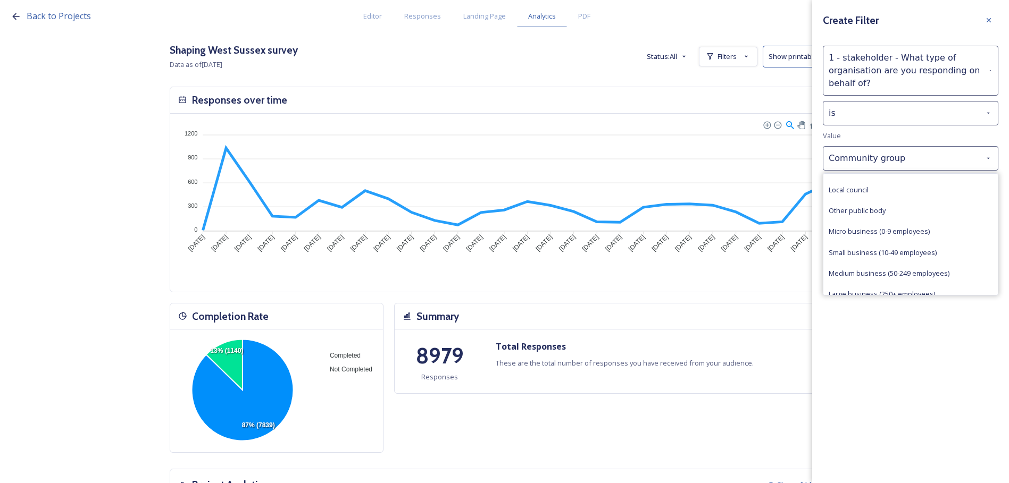
scroll to position [0, 0]
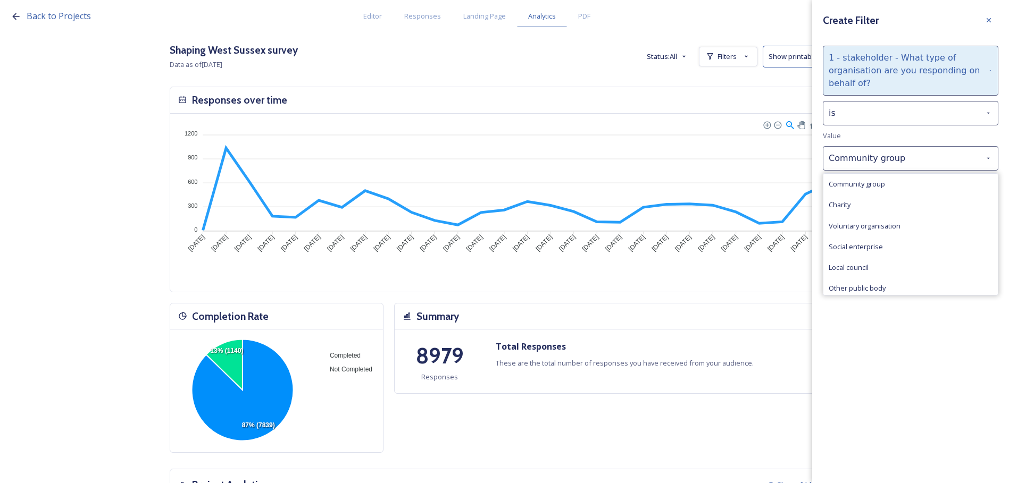
click at [869, 66] on div "1 - stakeholder - What type of organisation are you responding on behalf of?" at bounding box center [909, 71] width 175 height 50
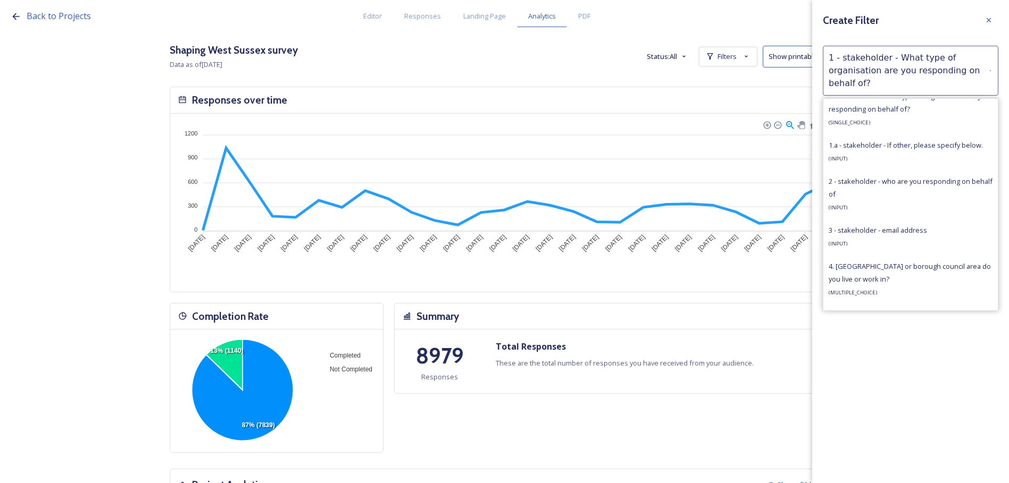
scroll to position [585, 0]
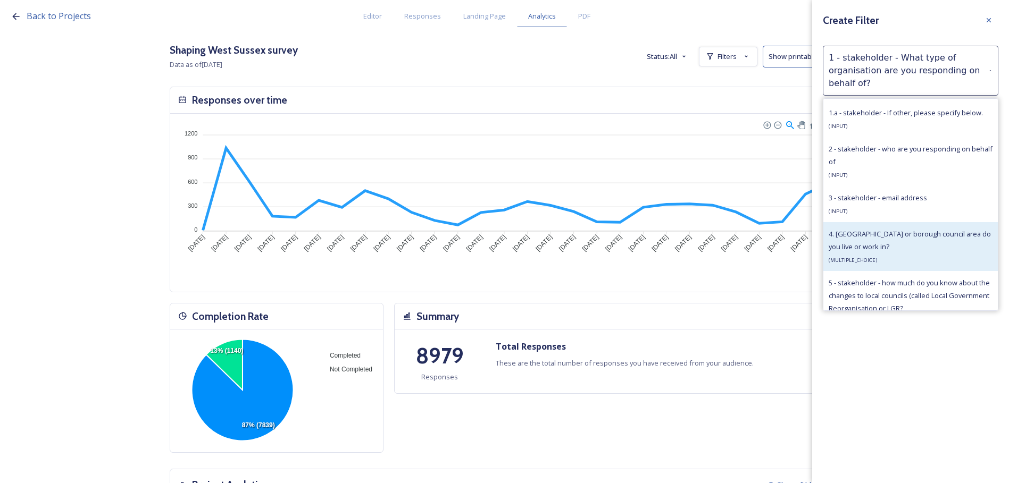
click at [926, 256] on div "4. stakeholder - Which district or borough council area do you live or work in?…" at bounding box center [910, 247] width 164 height 38
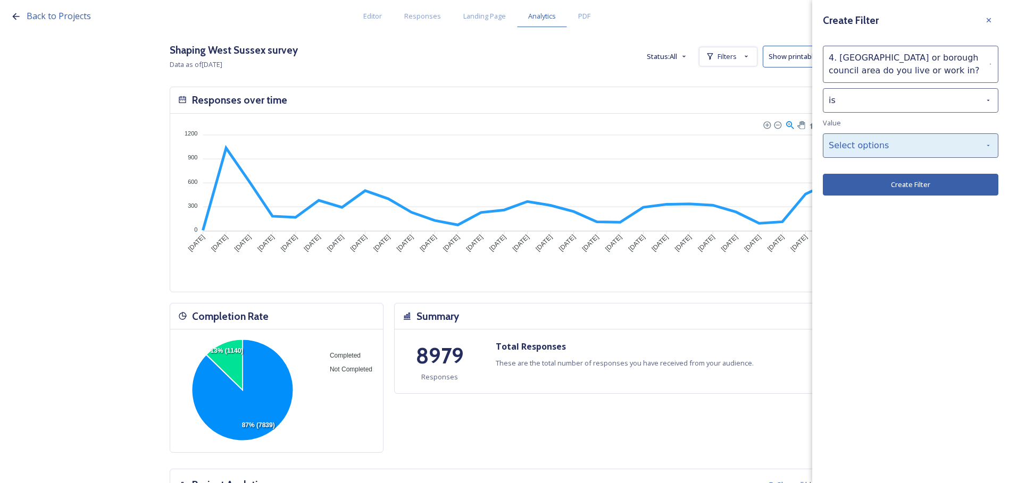
click at [895, 149] on div "Select options" at bounding box center [909, 145] width 175 height 24
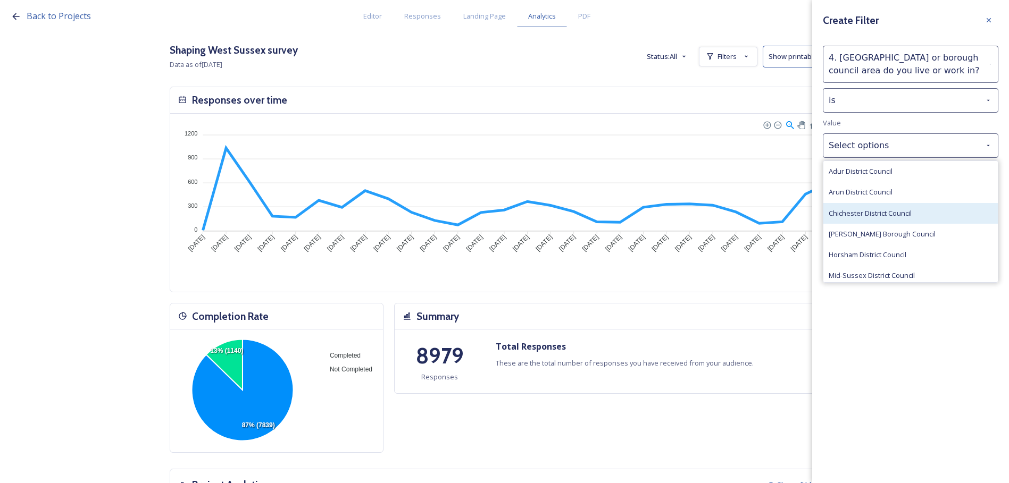
click at [906, 211] on span "Chichester District Council" at bounding box center [869, 213] width 83 height 10
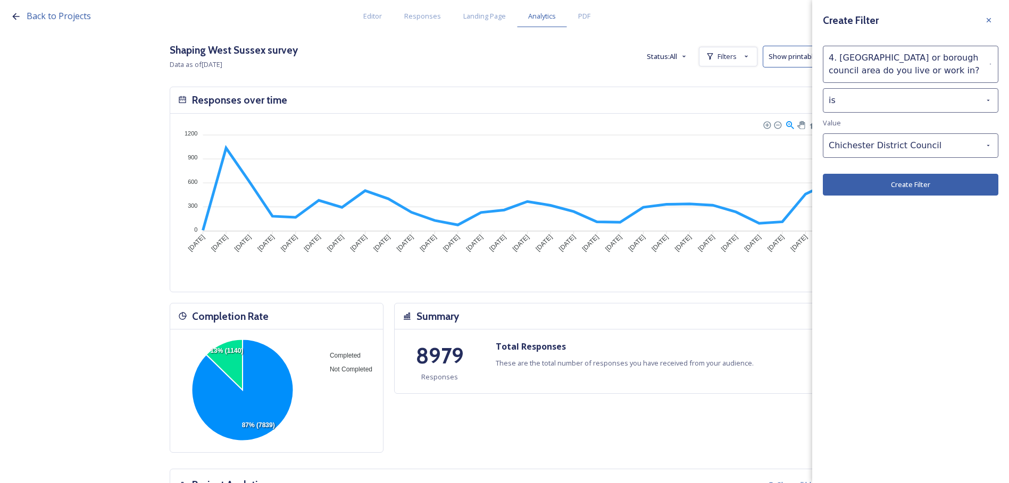
click at [920, 188] on button "Create Filter" at bounding box center [909, 185] width 175 height 22
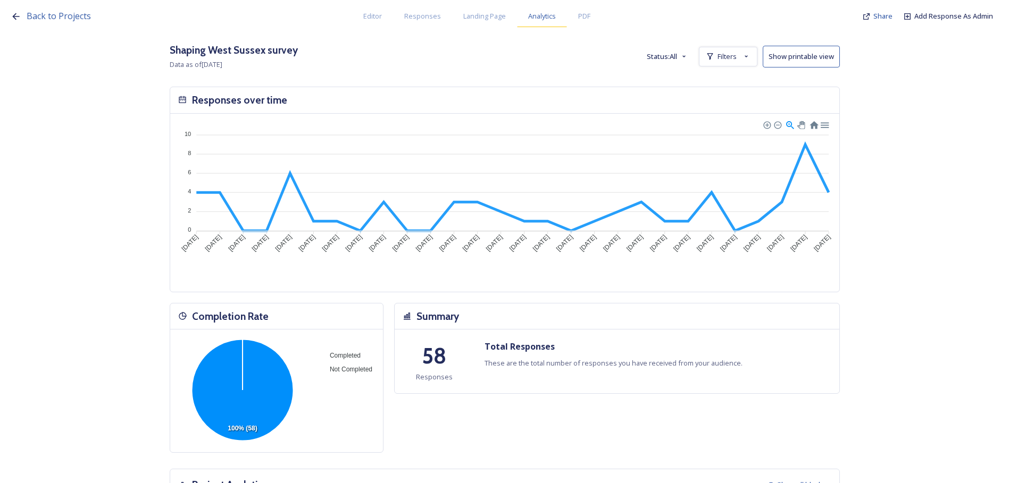
click at [543, 20] on span "Analytics" at bounding box center [542, 16] width 28 height 10
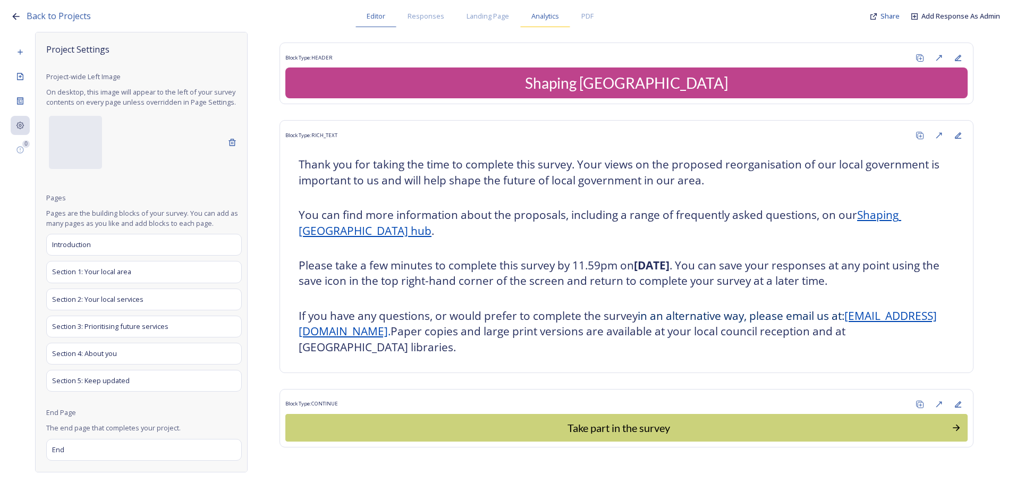
click at [550, 21] on span "Analytics" at bounding box center [546, 16] width 28 height 10
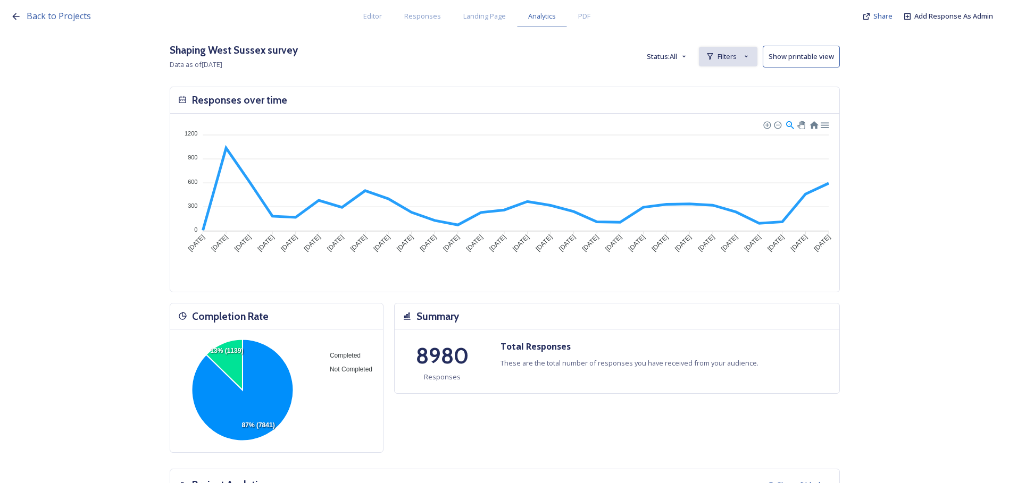
click at [733, 59] on span "Filters" at bounding box center [726, 57] width 19 height 10
click at [736, 75] on span "New Filter" at bounding box center [731, 80] width 31 height 10
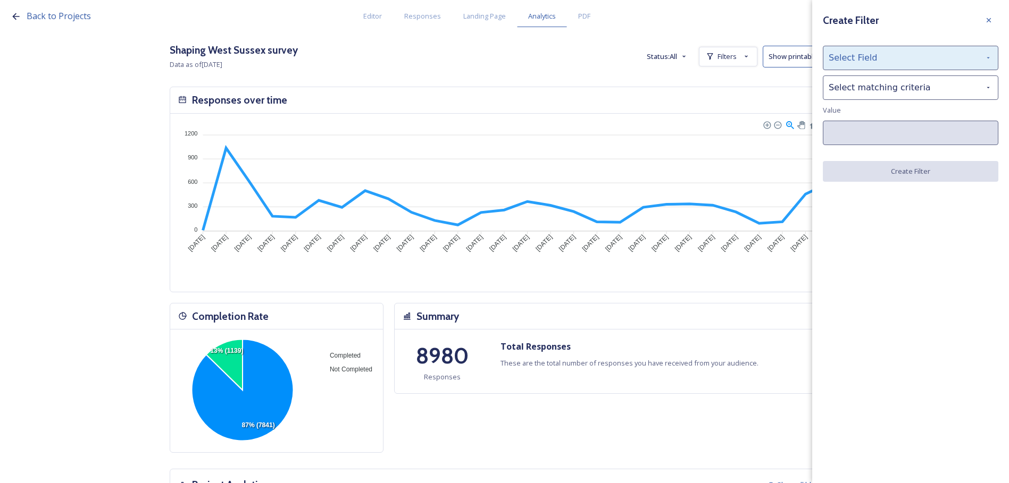
click at [857, 57] on div "Select Field" at bounding box center [909, 58] width 175 height 24
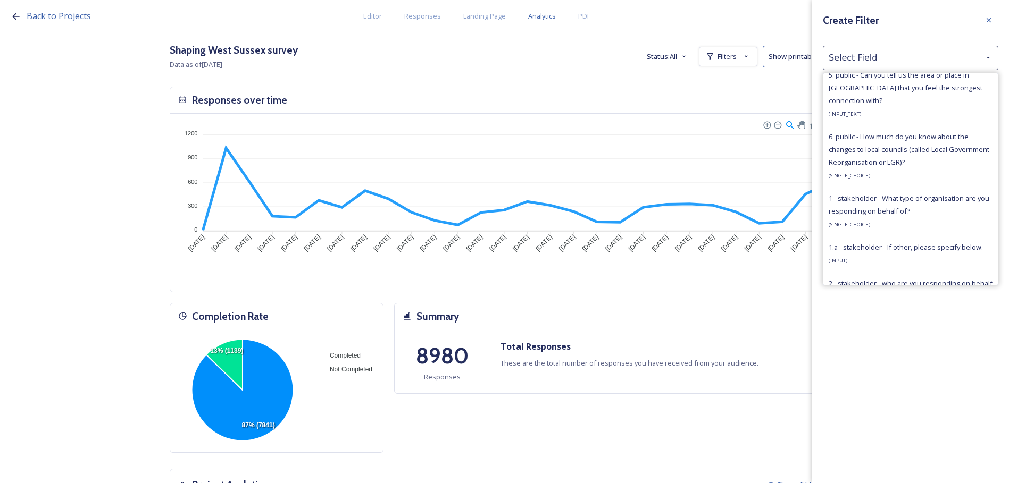
scroll to position [425, 0]
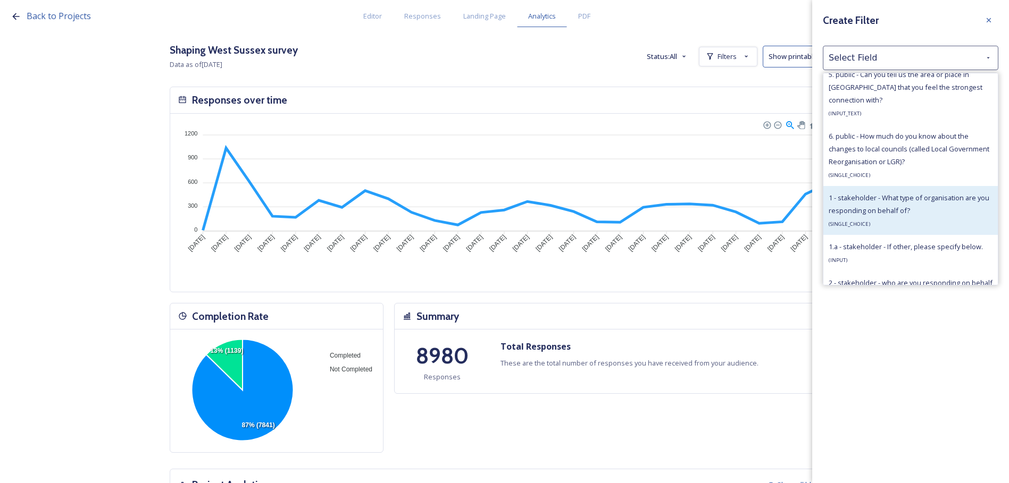
click at [891, 213] on span "1 - stakeholder - What type of organisation are you responding on behalf of?" at bounding box center [908, 204] width 161 height 22
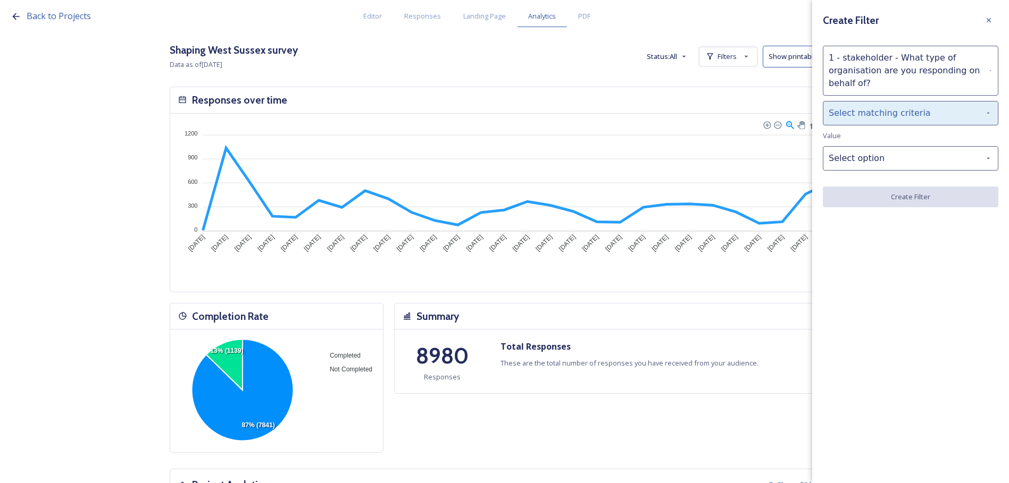
click at [894, 121] on div "Select matching criteria" at bounding box center [909, 113] width 175 height 24
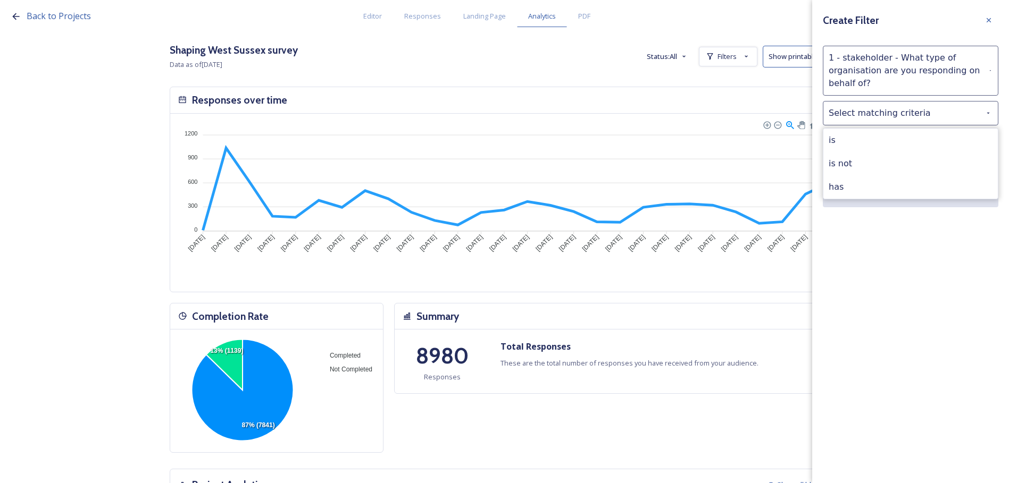
click at [890, 136] on div "is" at bounding box center [910, 140] width 174 height 23
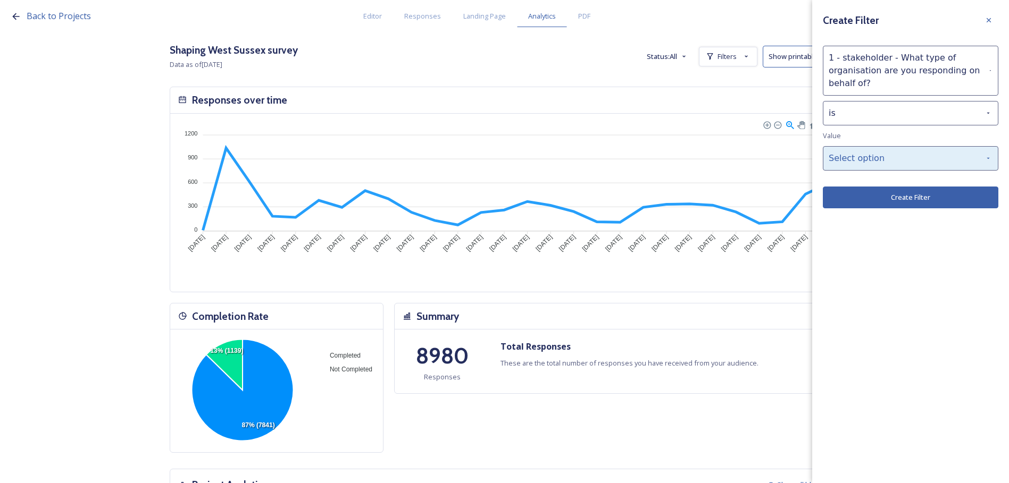
click at [888, 157] on div "Select option" at bounding box center [909, 158] width 175 height 24
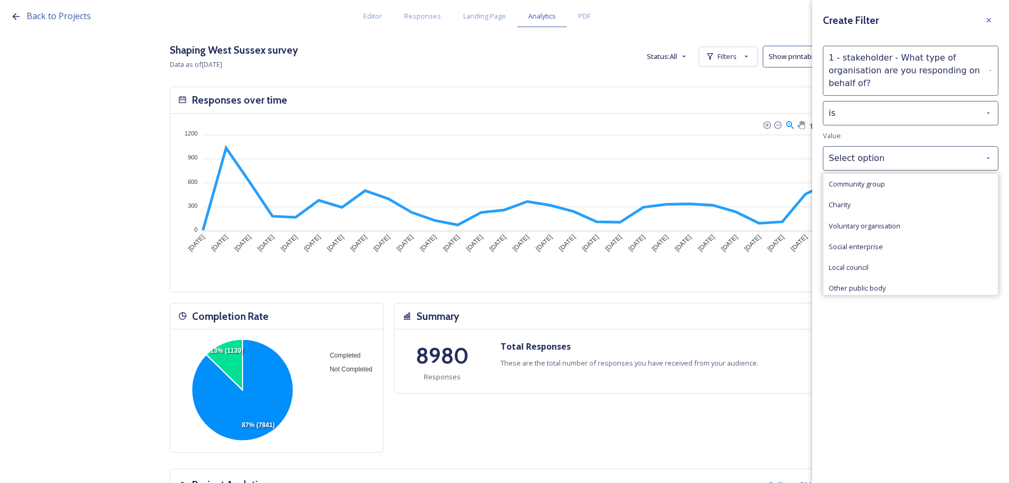
click at [892, 182] on div "Community group" at bounding box center [910, 184] width 174 height 21
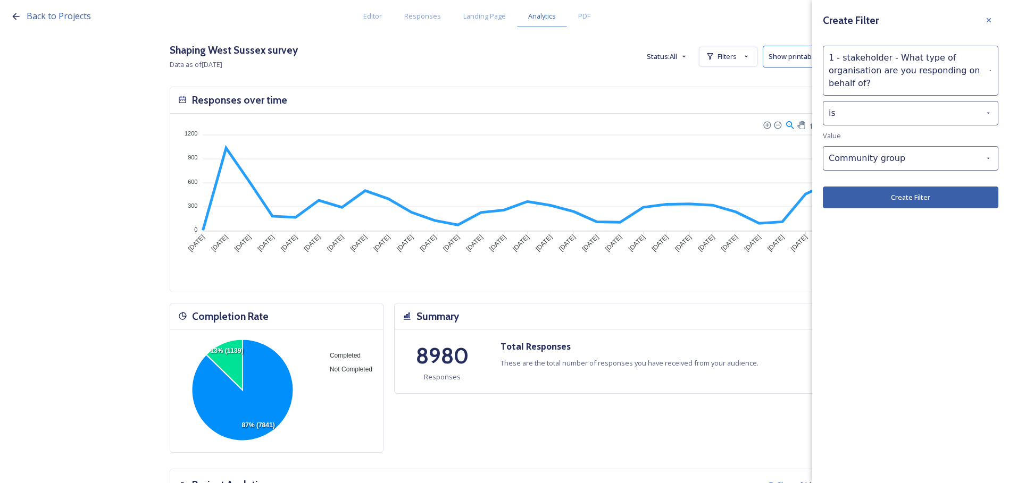
click at [911, 200] on button "Create Filter" at bounding box center [909, 198] width 175 height 22
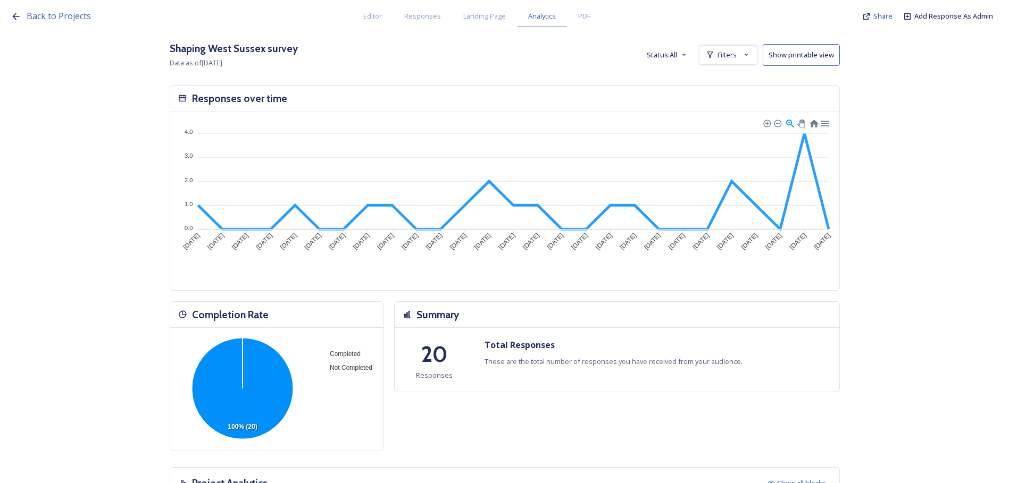
scroll to position [0, 0]
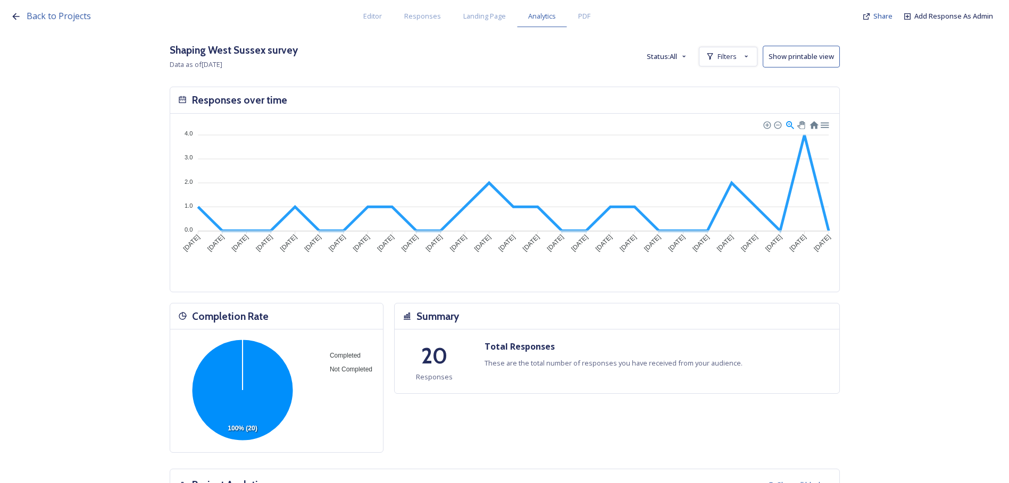
click at [811, 58] on button "Show printable view" at bounding box center [800, 57] width 77 height 22
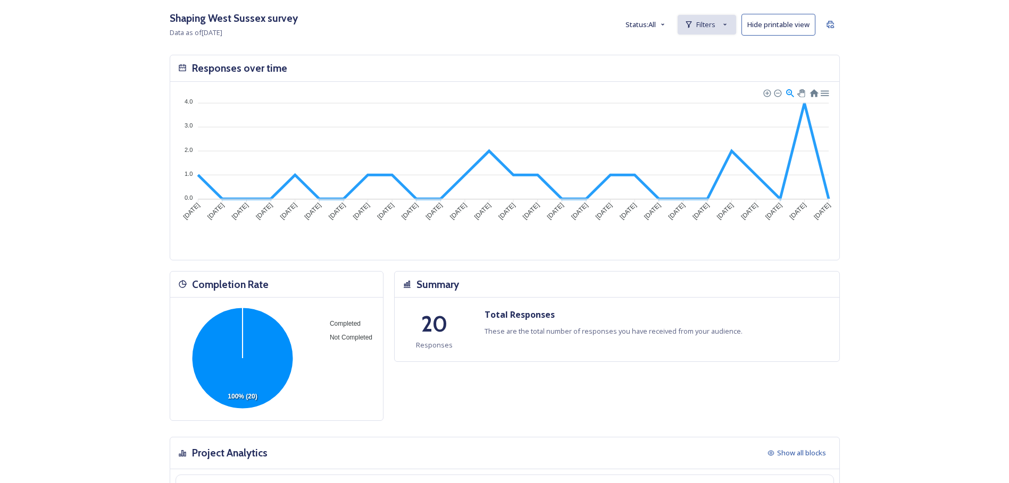
click at [715, 29] on span "Filters" at bounding box center [705, 25] width 19 height 10
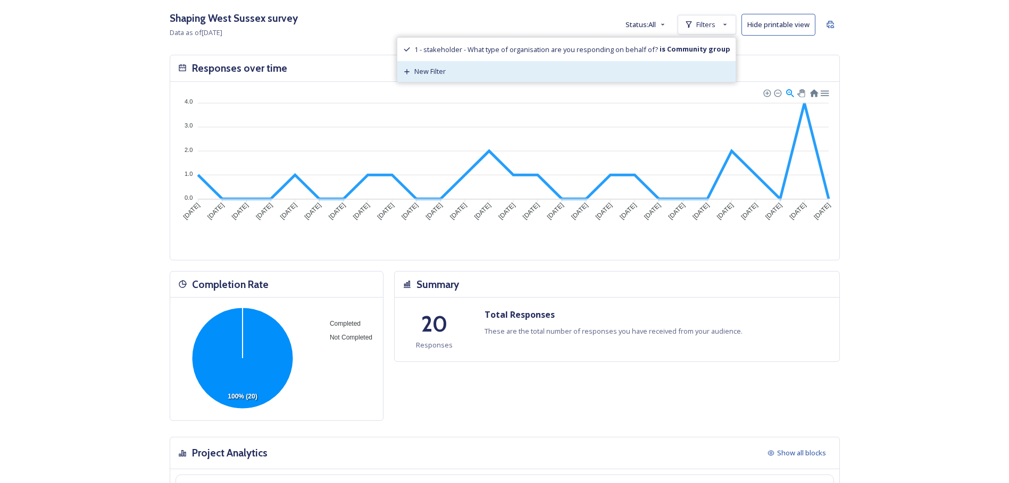
click at [436, 73] on span "New Filter" at bounding box center [429, 71] width 31 height 10
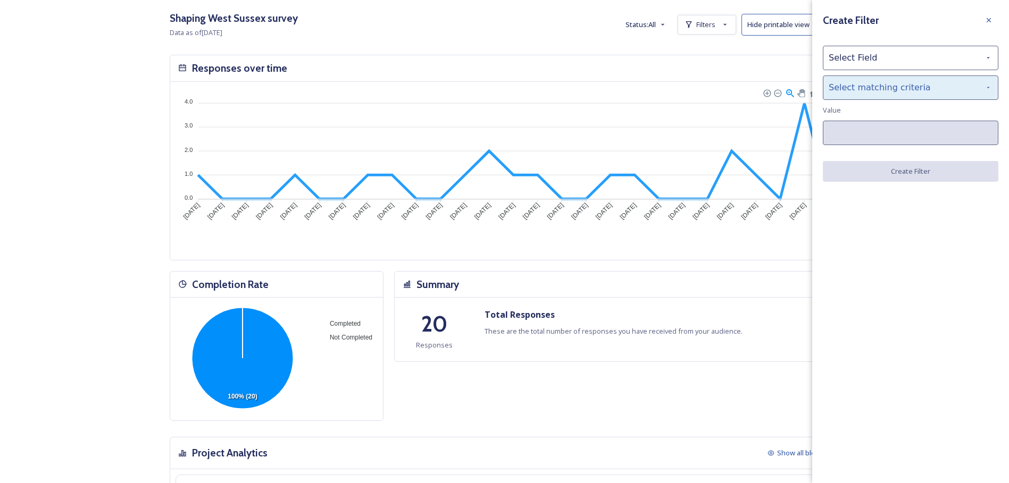
click at [916, 88] on div "Select matching criteria" at bounding box center [909, 87] width 175 height 24
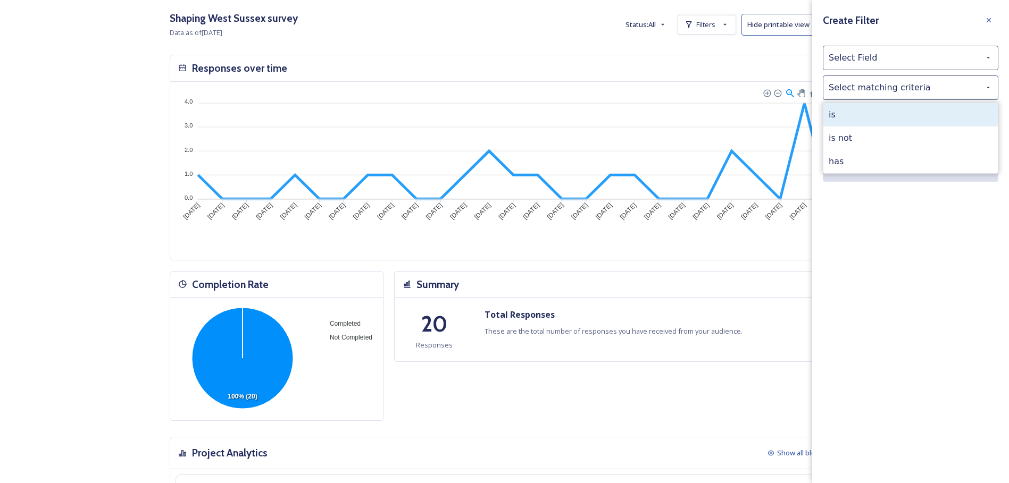
click at [906, 112] on div "is" at bounding box center [910, 114] width 174 height 23
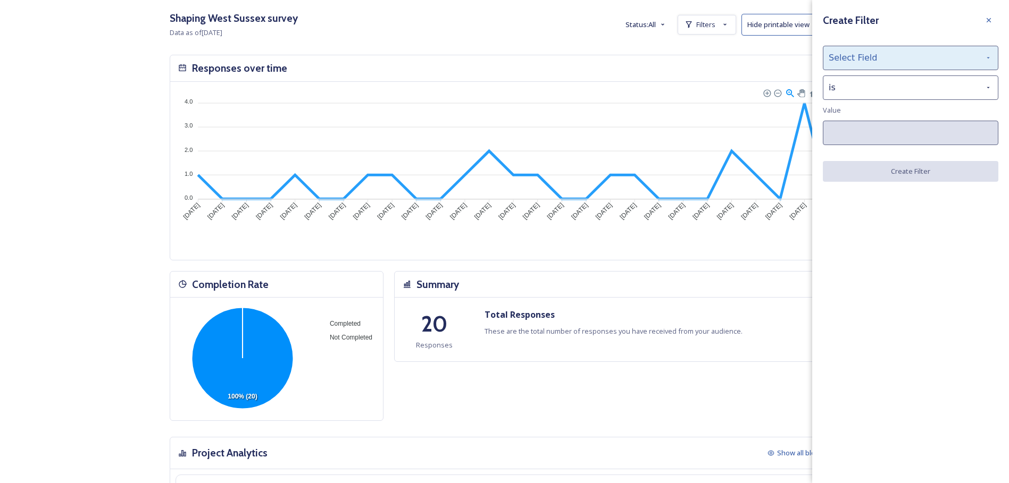
click at [898, 65] on div "Select Field" at bounding box center [909, 58] width 175 height 24
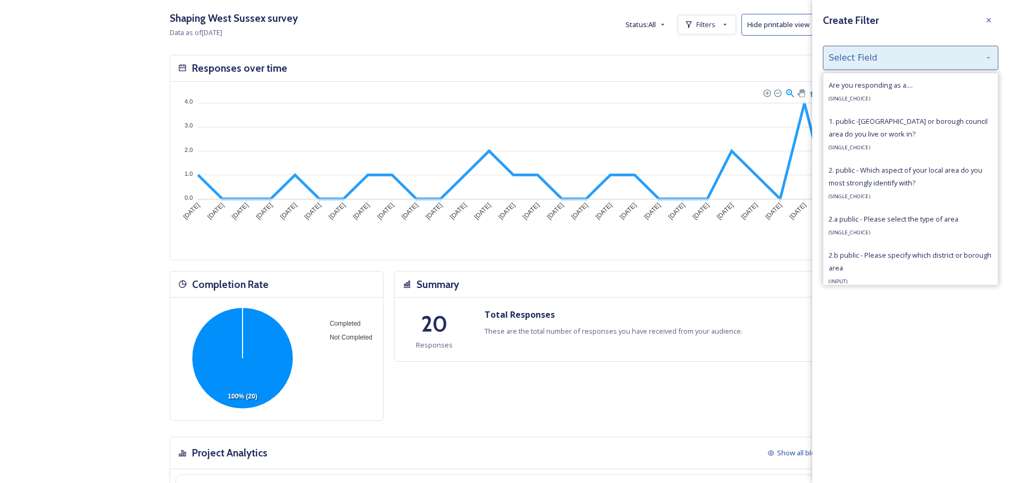
click at [898, 65] on div "Select Field" at bounding box center [909, 58] width 175 height 24
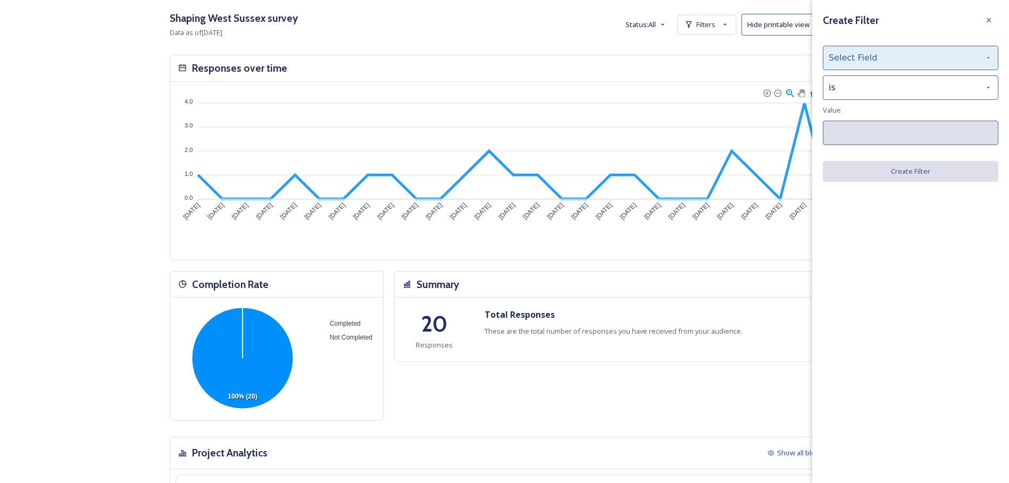
click at [870, 57] on div "Select Field" at bounding box center [909, 58] width 175 height 24
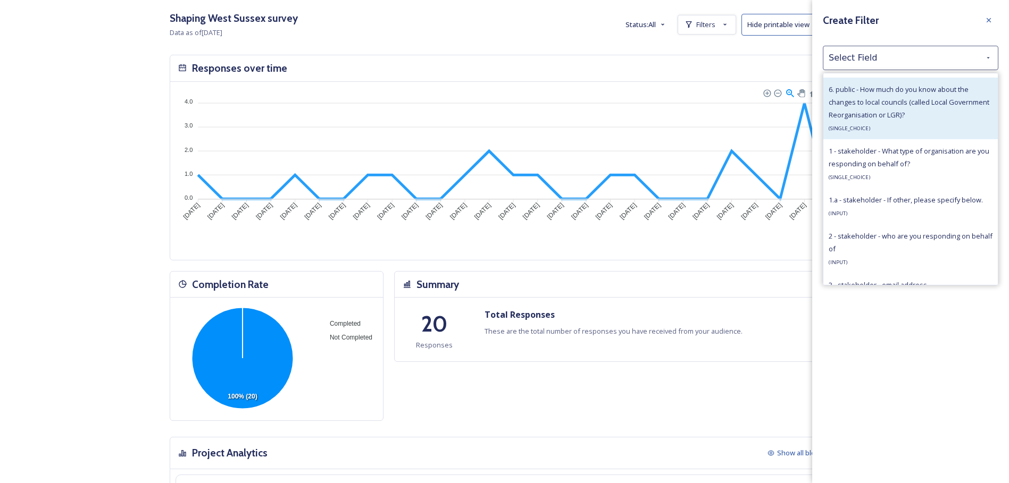
scroll to position [478, 0]
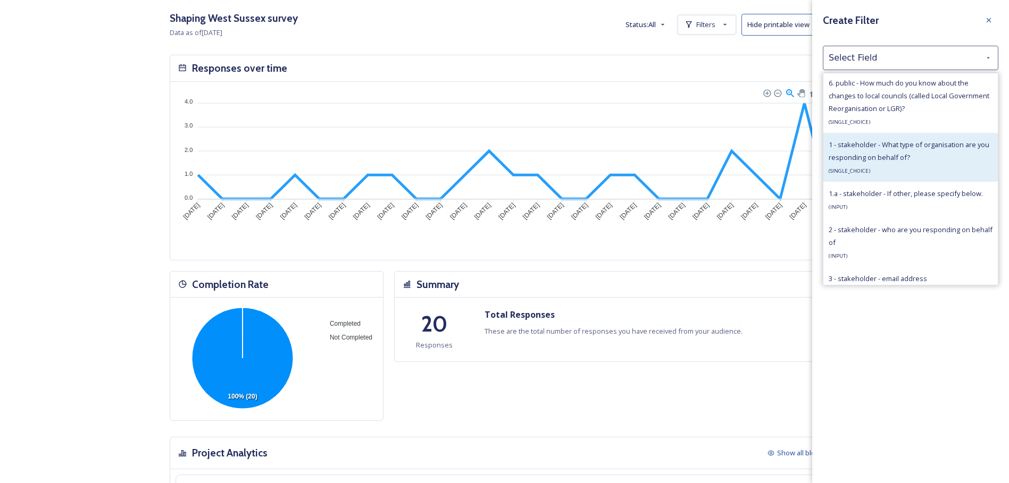
click at [878, 156] on span "1 - stakeholder - What type of organisation are you responding on behalf of?" at bounding box center [908, 151] width 161 height 22
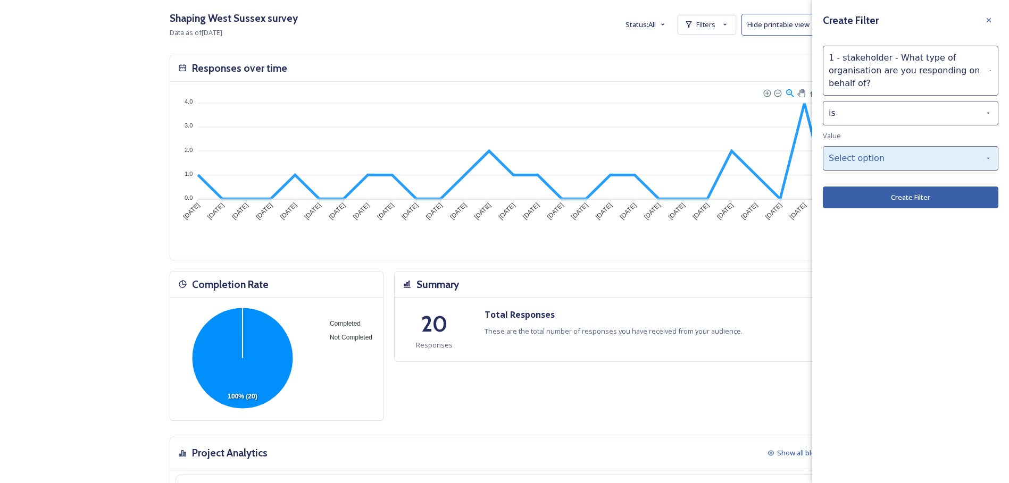
click at [867, 160] on div "Select option" at bounding box center [909, 158] width 175 height 24
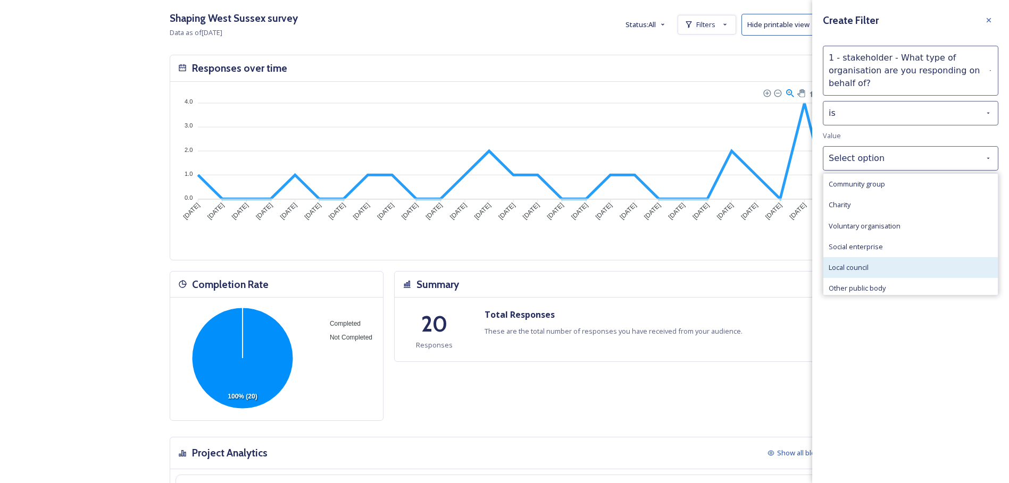
click at [873, 263] on div "Local council" at bounding box center [910, 267] width 174 height 21
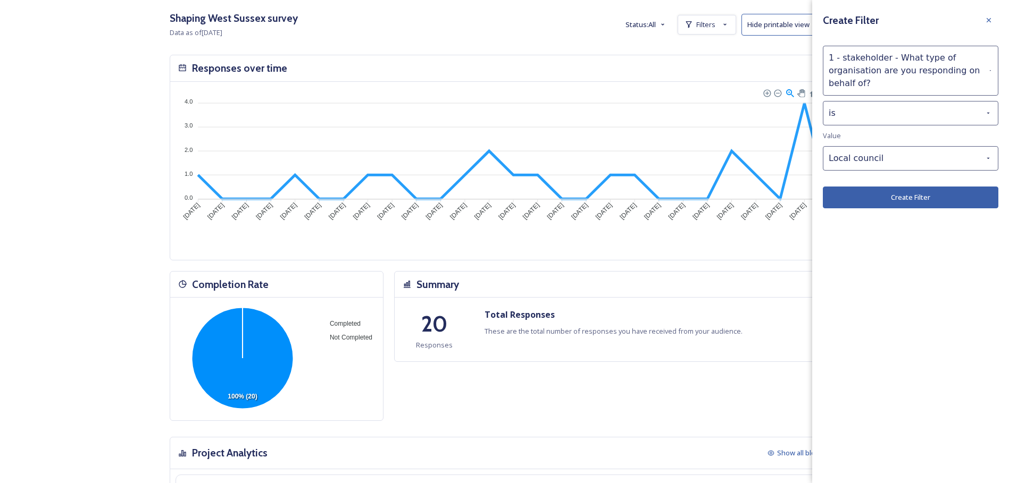
click at [874, 199] on button "Create Filter" at bounding box center [909, 198] width 175 height 22
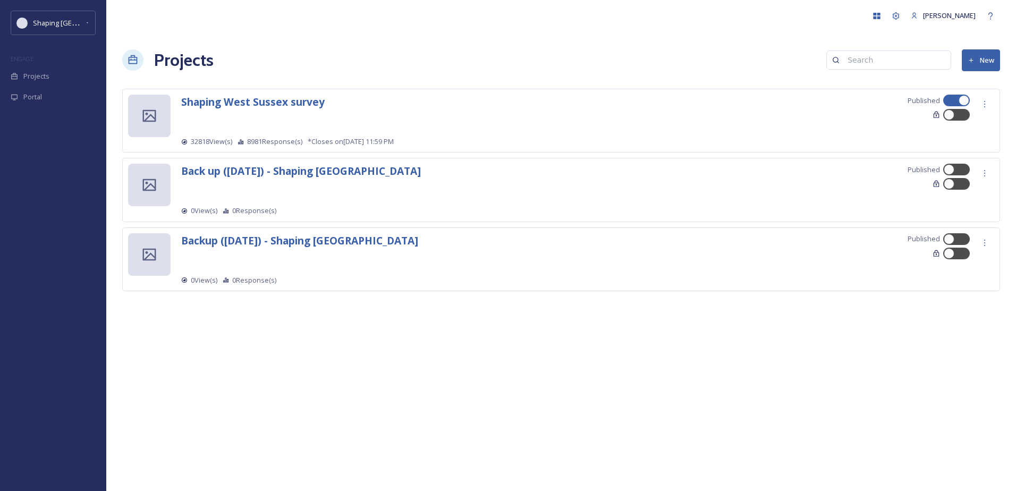
click at [787, 376] on div "Sarah Parker Projects New Shaping West Sussex survey Published 32818 View(s) 89…" at bounding box center [561, 245] width 910 height 491
click at [223, 100] on strong "Shaping West Sussex survey" at bounding box center [253, 102] width 144 height 14
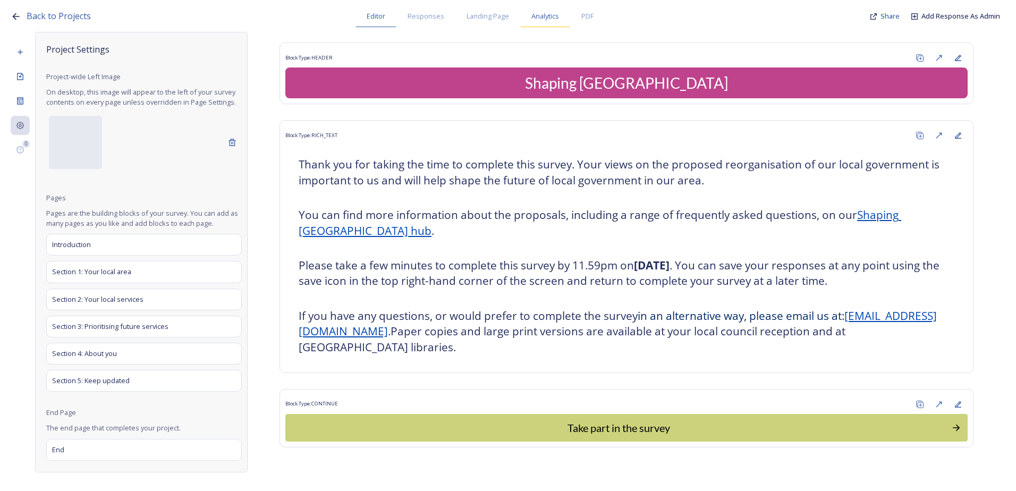
click at [537, 23] on div "Analytics" at bounding box center [545, 16] width 50 height 22
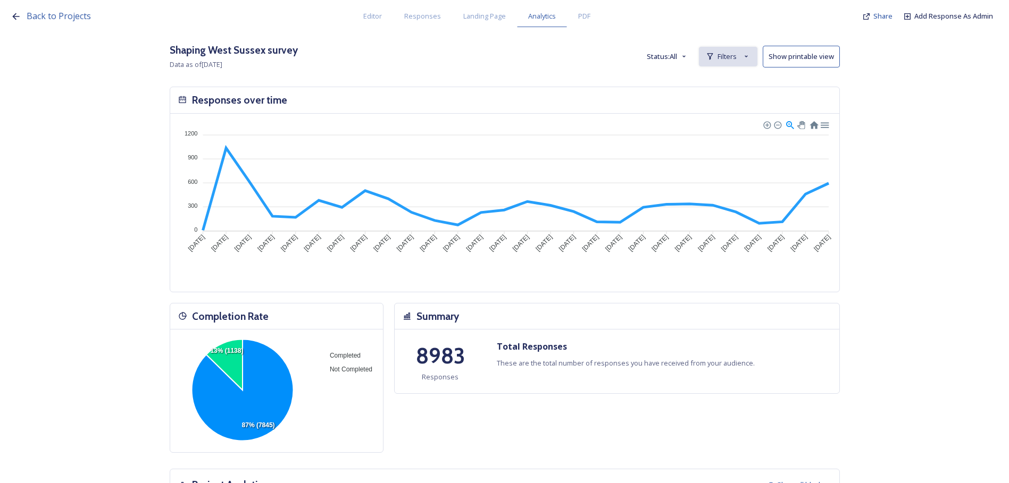
click at [736, 55] on span "Filters" at bounding box center [726, 57] width 19 height 10
click at [736, 53] on span "Filters" at bounding box center [726, 57] width 19 height 10
click at [738, 81] on span "New Filter" at bounding box center [731, 80] width 31 height 10
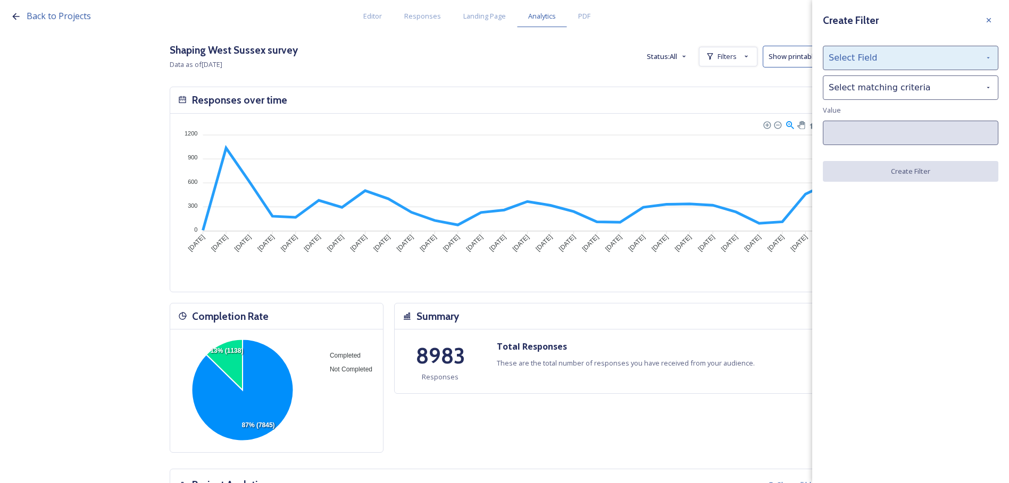
click at [896, 61] on div "Select Field" at bounding box center [909, 58] width 175 height 24
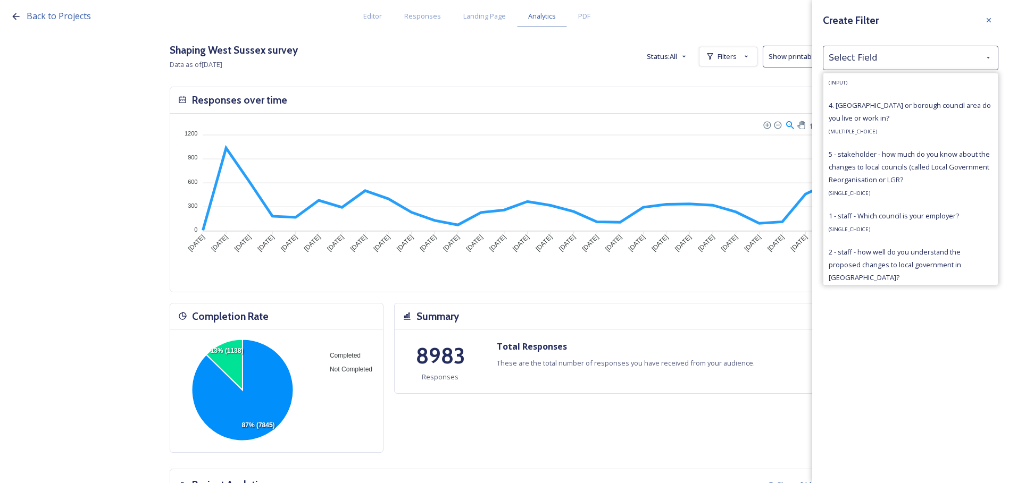
scroll to position [691, 0]
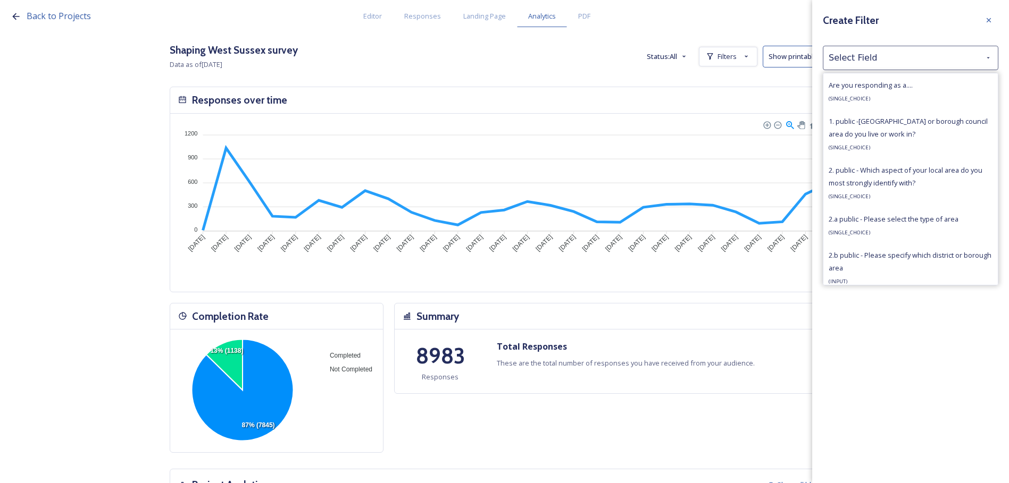
scroll to position [691, 0]
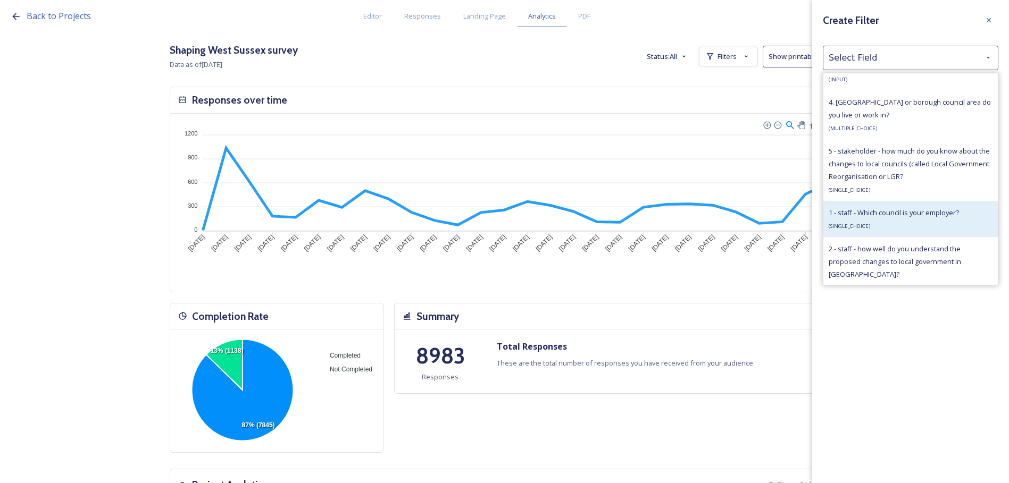
click at [916, 222] on div "1 - staff - Which council is your employer? ( SINGLE_CHOICE )" at bounding box center [893, 219] width 130 height 26
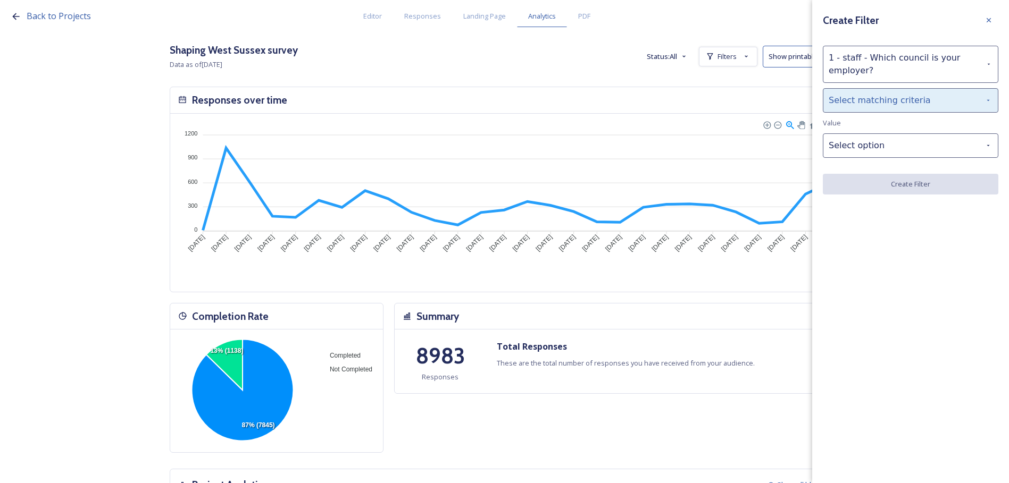
click at [877, 106] on div "Select matching criteria" at bounding box center [909, 100] width 175 height 24
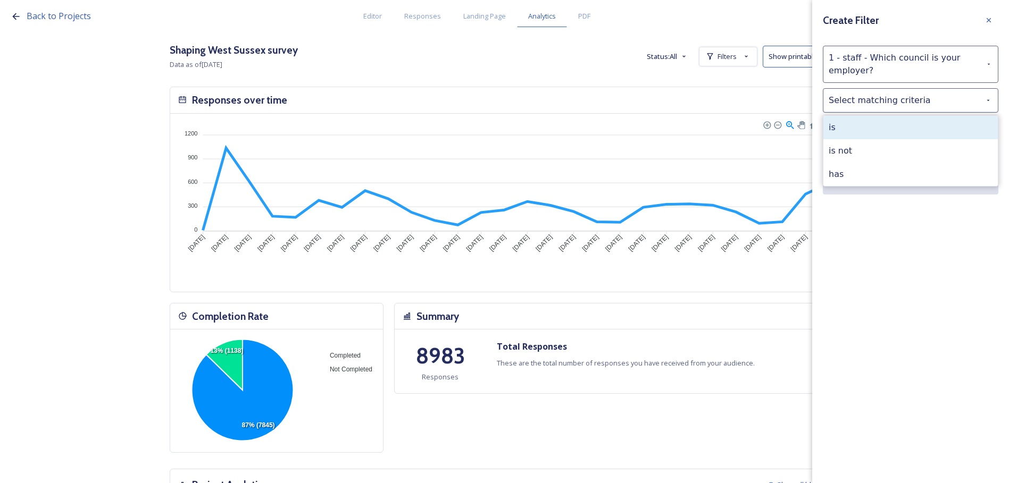
click at [873, 121] on div "is" at bounding box center [910, 127] width 174 height 23
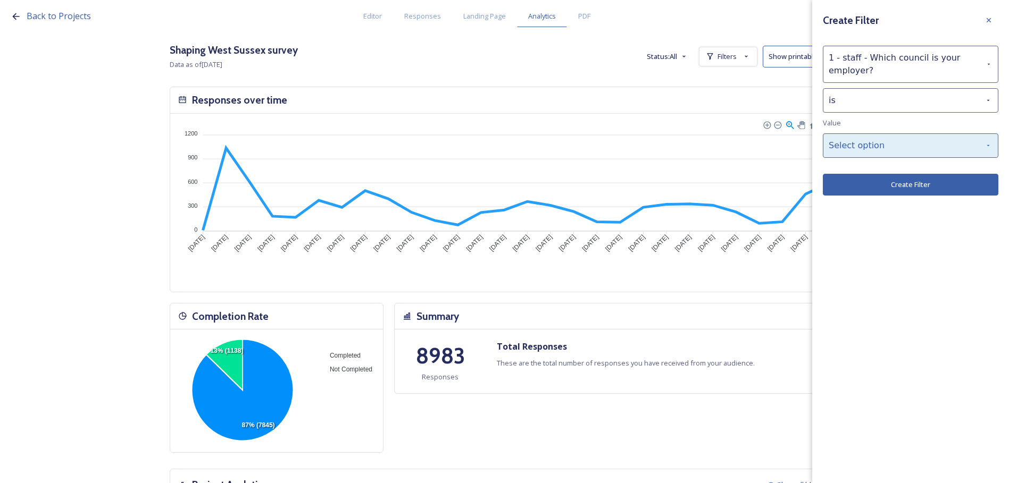
click at [877, 148] on div "Select option" at bounding box center [909, 145] width 175 height 24
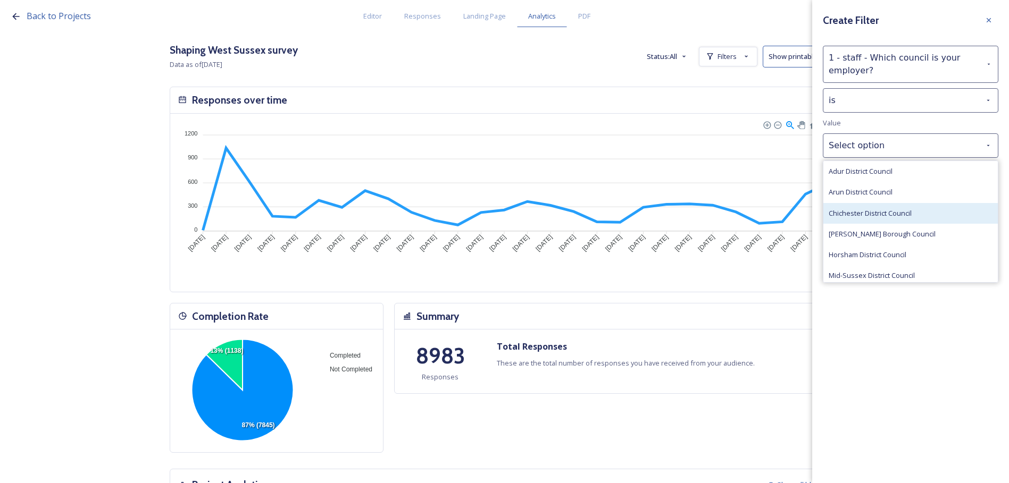
click at [886, 216] on span "Chichester District Council" at bounding box center [869, 213] width 83 height 10
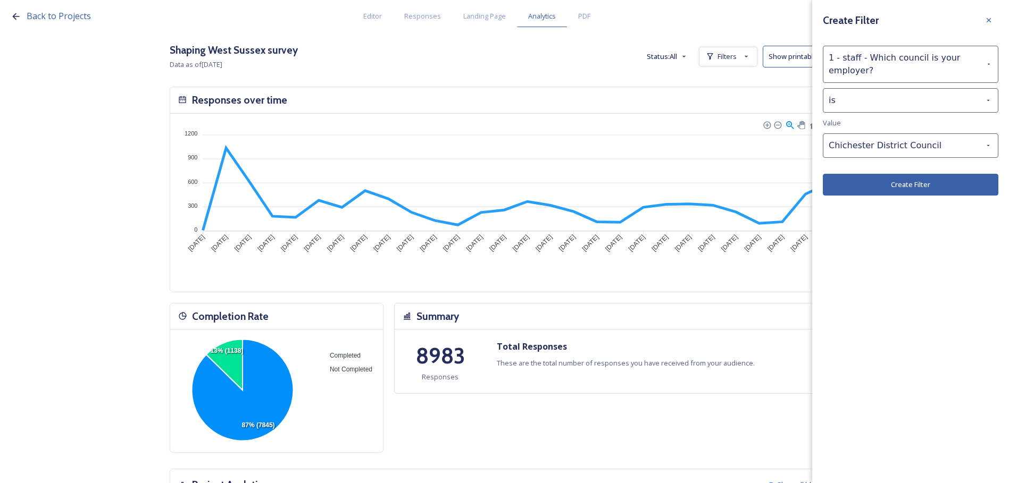
click at [900, 186] on button "Create Filter" at bounding box center [909, 185] width 175 height 22
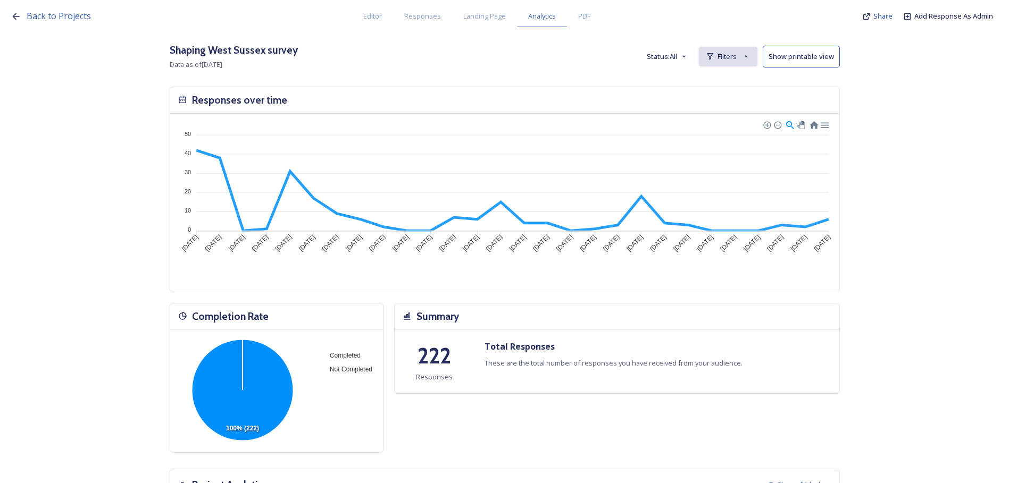
click at [736, 64] on div "Filters" at bounding box center [728, 57] width 58 height 20
click at [736, 63] on div "Filters" at bounding box center [728, 57] width 58 height 20
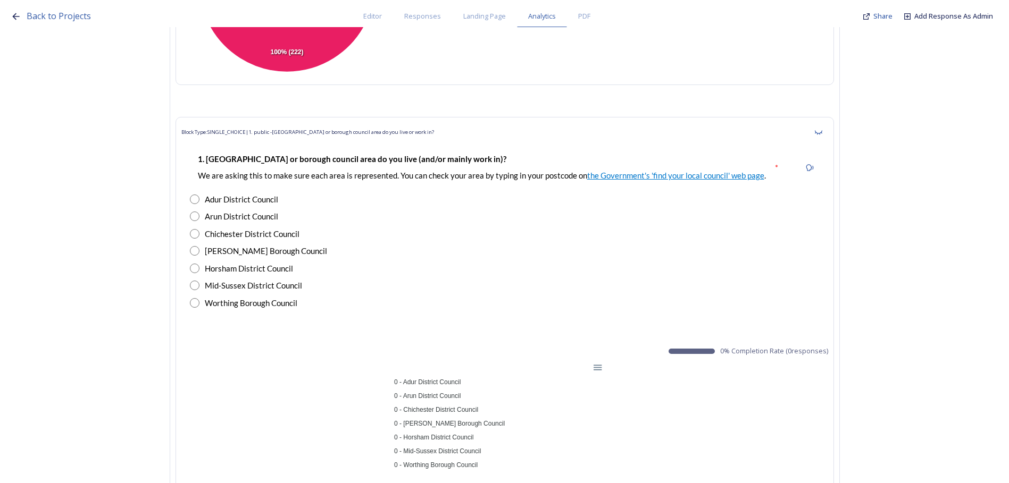
scroll to position [797, 0]
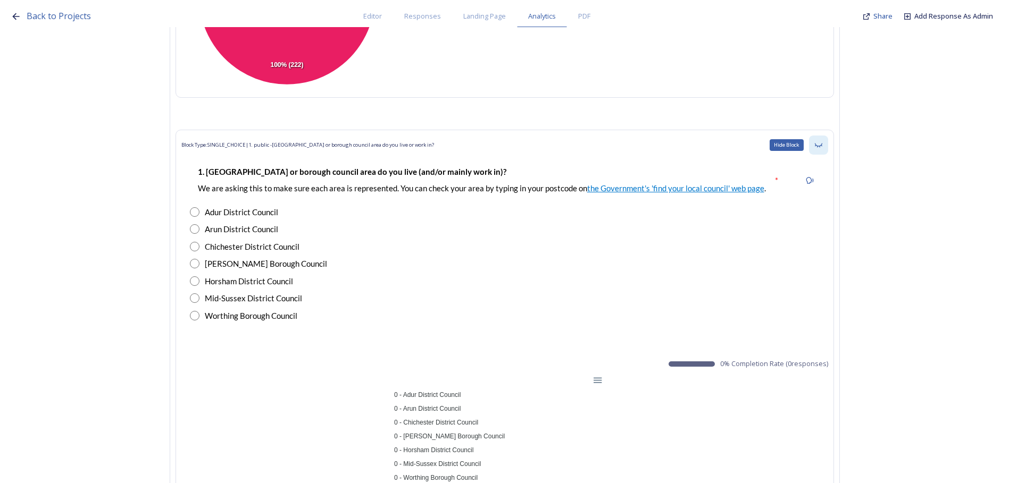
click at [821, 145] on icon at bounding box center [817, 145] width 7 height 4
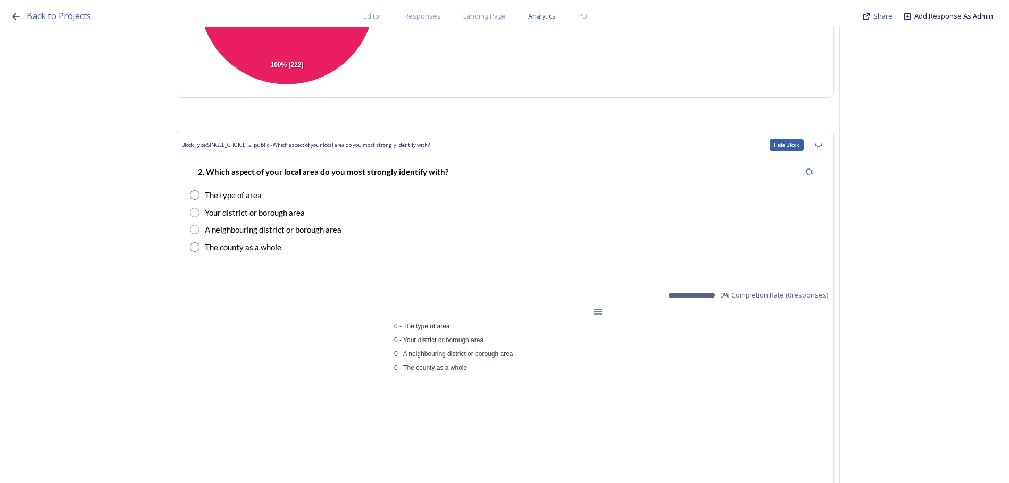
click at [821, 145] on icon at bounding box center [817, 145] width 7 height 4
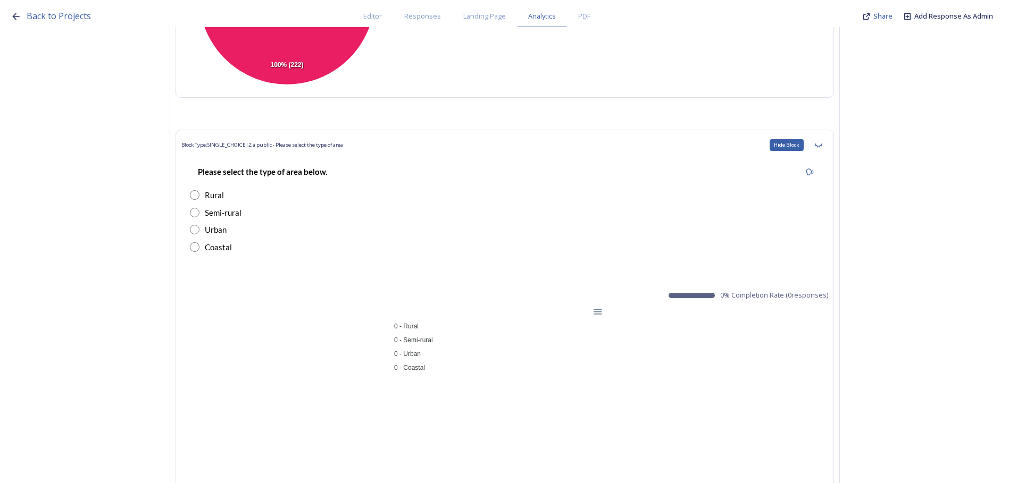
click at [821, 145] on icon at bounding box center [817, 145] width 7 height 4
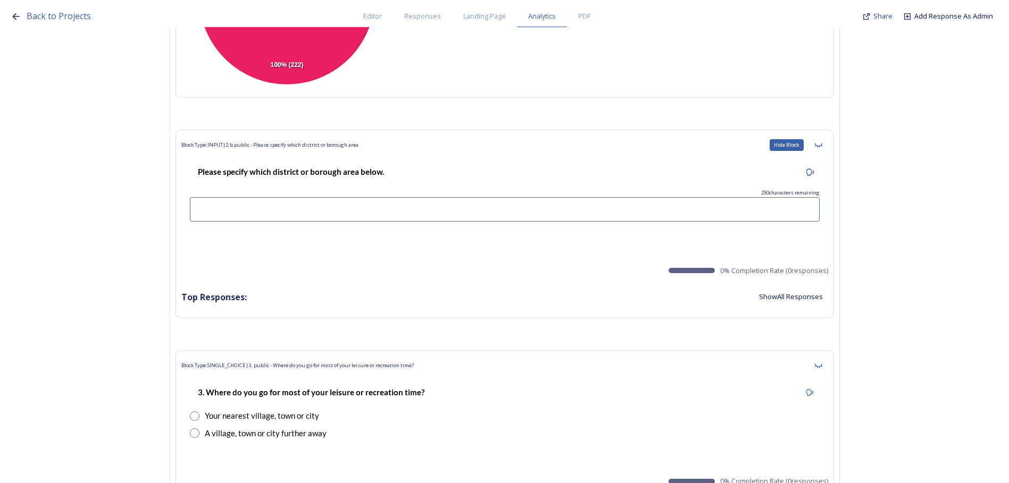
click at [821, 145] on icon at bounding box center [817, 145] width 7 height 4
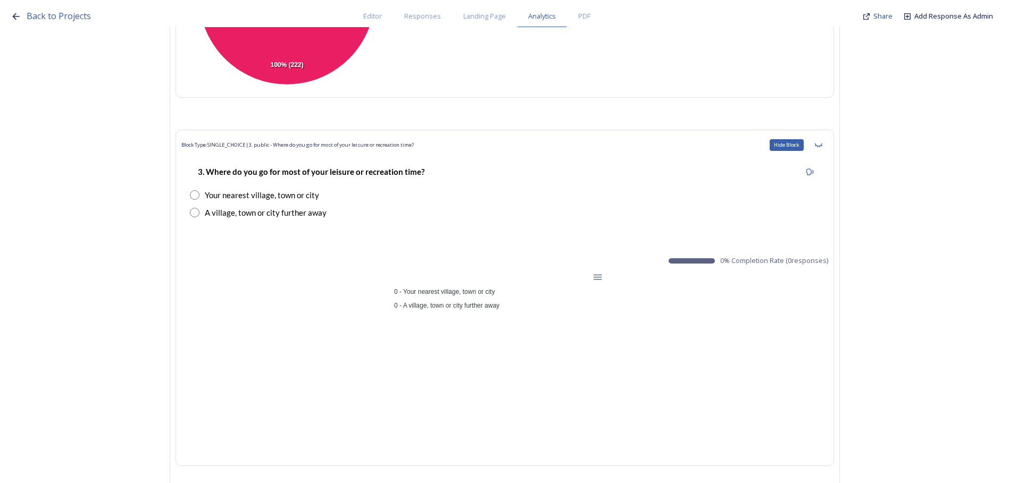
click at [821, 145] on icon at bounding box center [817, 145] width 7 height 4
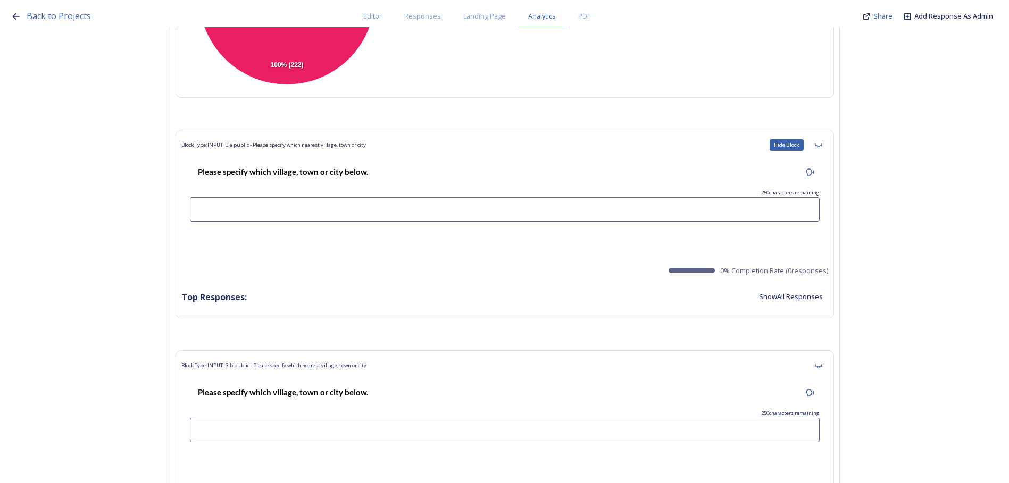
click at [821, 145] on icon at bounding box center [817, 145] width 7 height 4
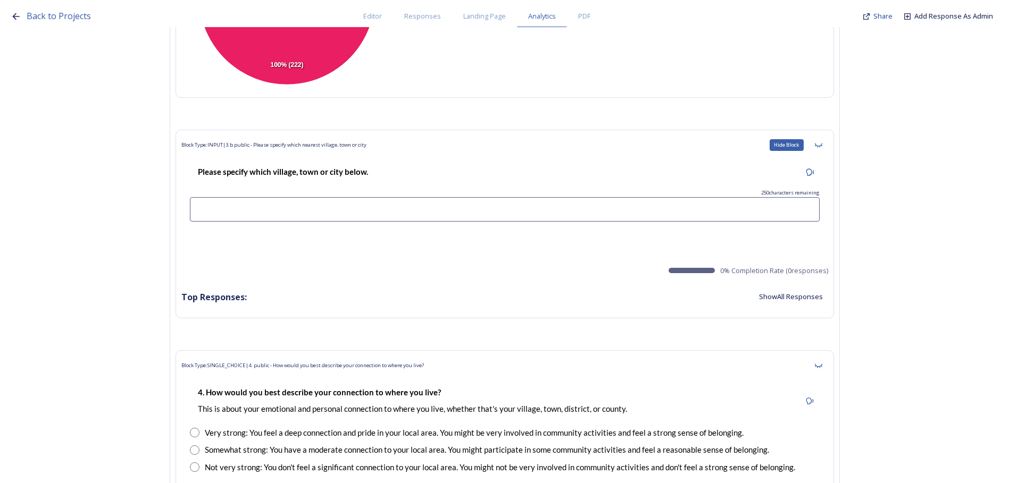
click at [821, 145] on icon at bounding box center [817, 145] width 7 height 4
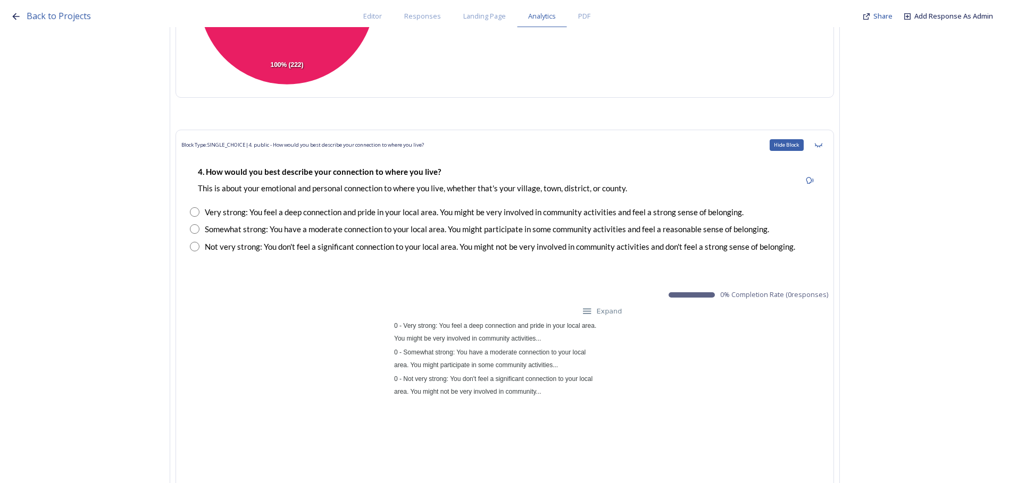
click at [821, 145] on icon at bounding box center [817, 145] width 7 height 4
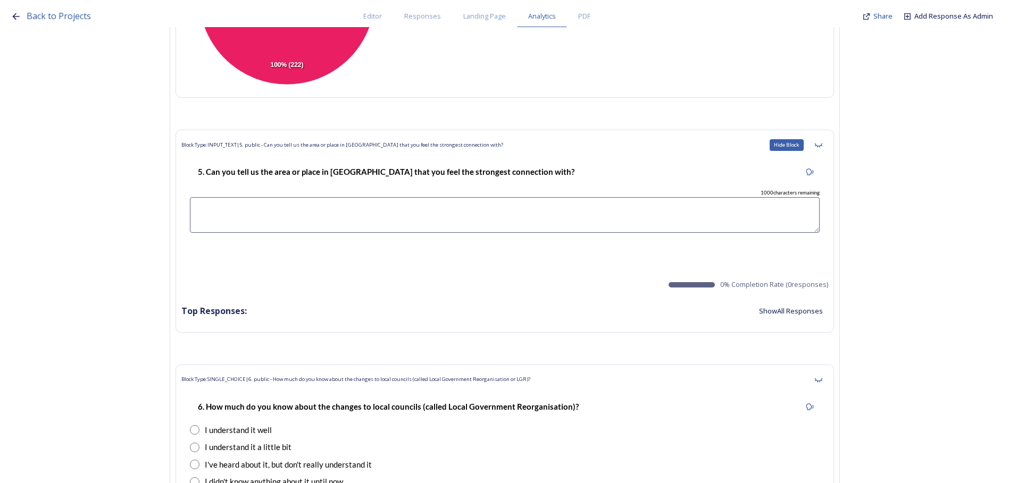
click at [821, 145] on icon at bounding box center [817, 145] width 7 height 4
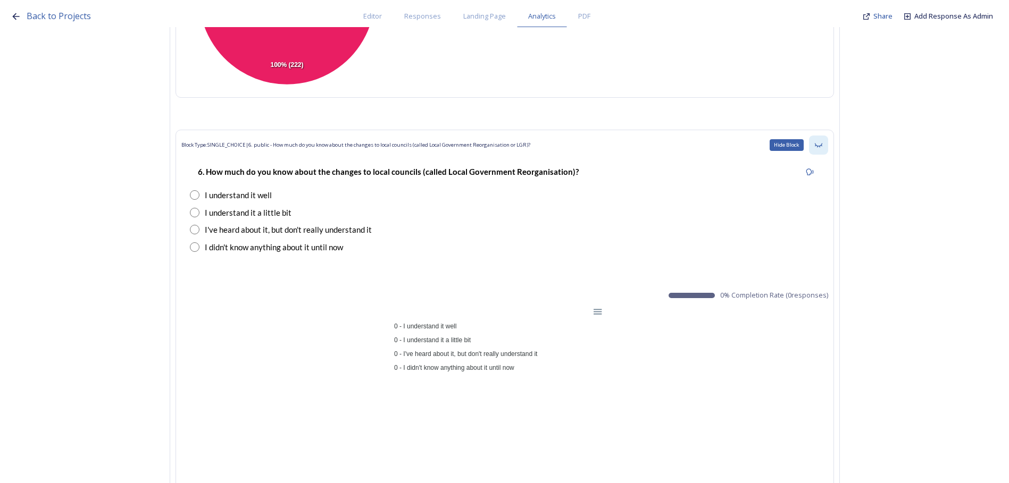
click at [822, 145] on icon at bounding box center [818, 145] width 9 height 9
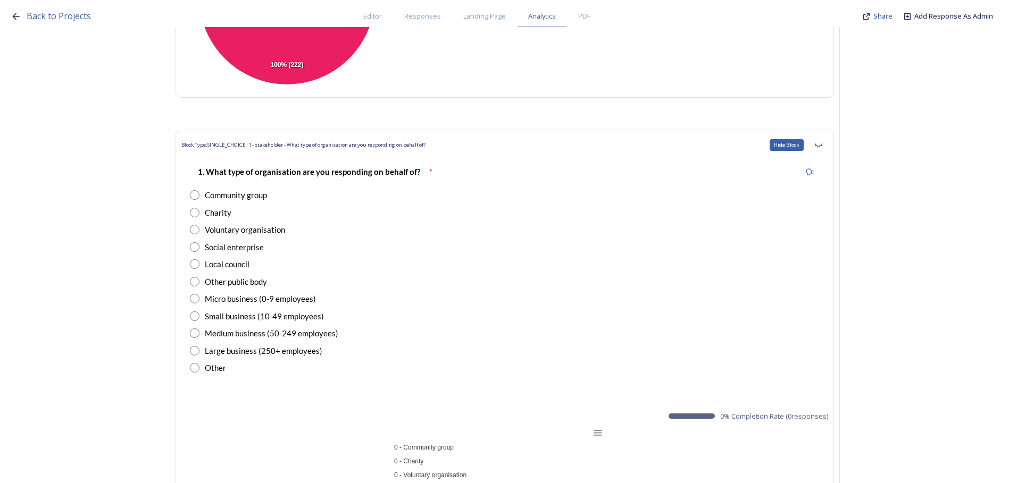
click at [822, 145] on icon at bounding box center [818, 145] width 9 height 9
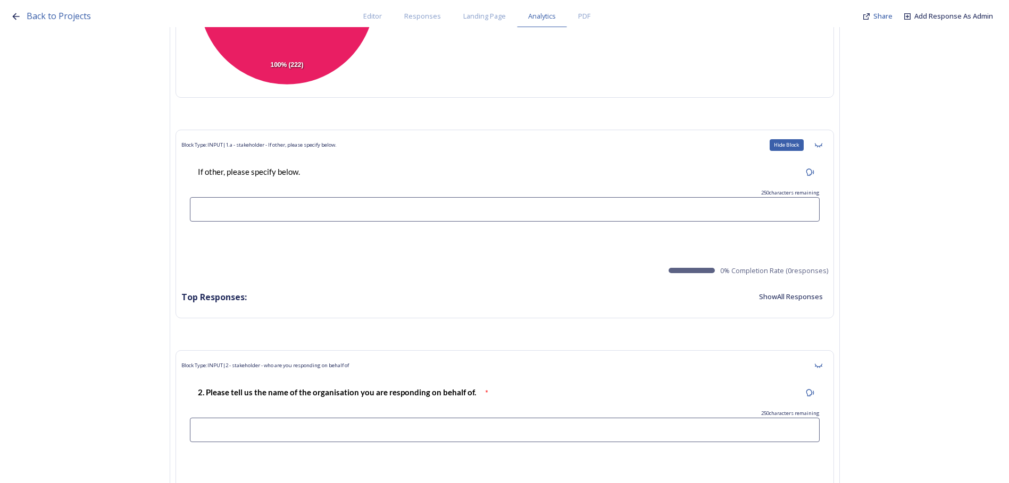
click at [822, 145] on icon at bounding box center [818, 145] width 9 height 9
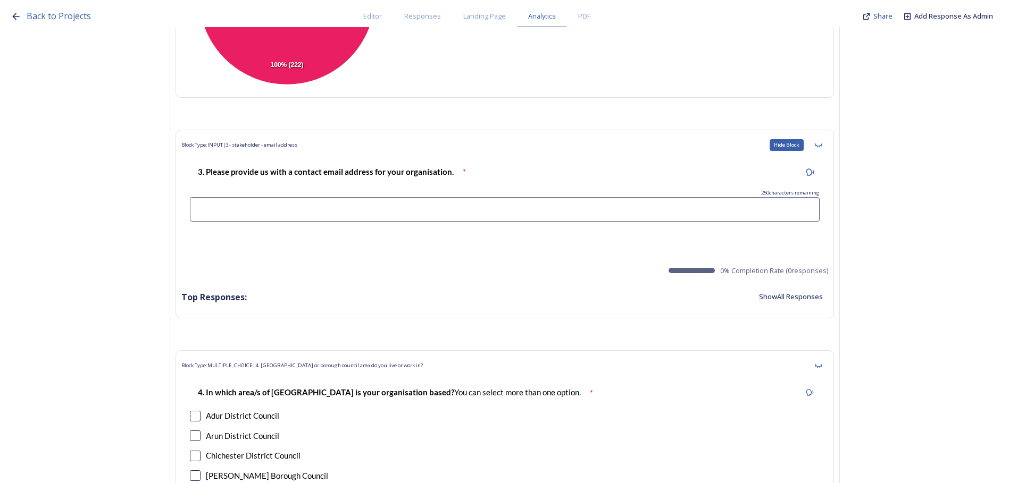
click at [822, 145] on icon at bounding box center [818, 145] width 9 height 9
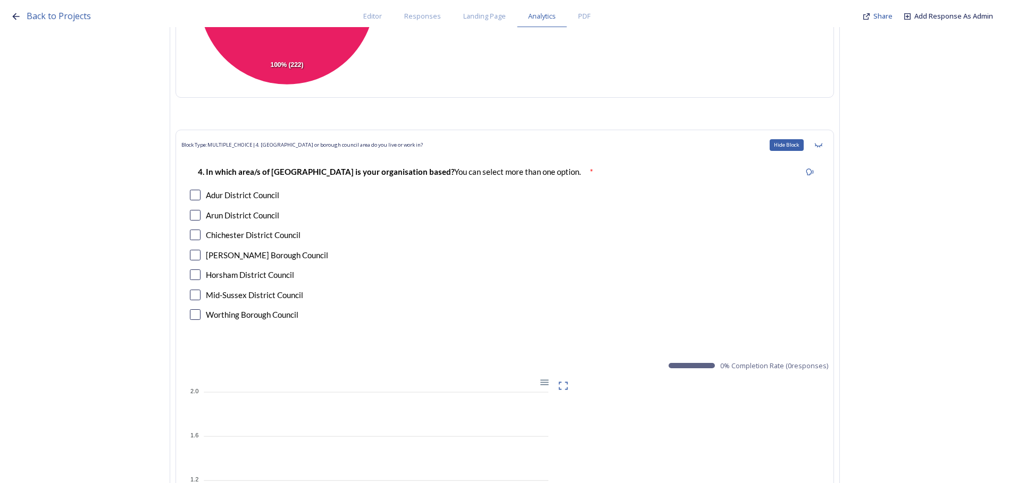
click at [822, 145] on icon at bounding box center [818, 145] width 9 height 9
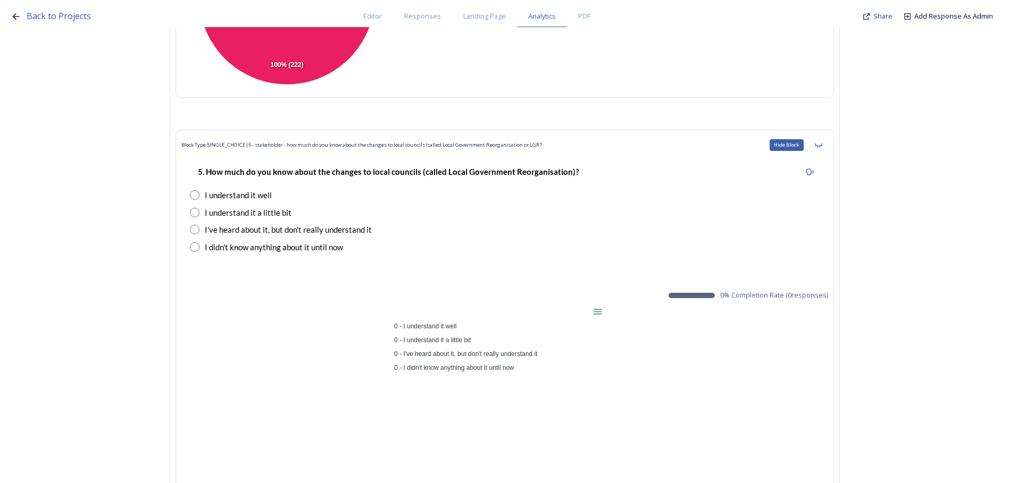
click at [822, 145] on icon at bounding box center [818, 145] width 9 height 9
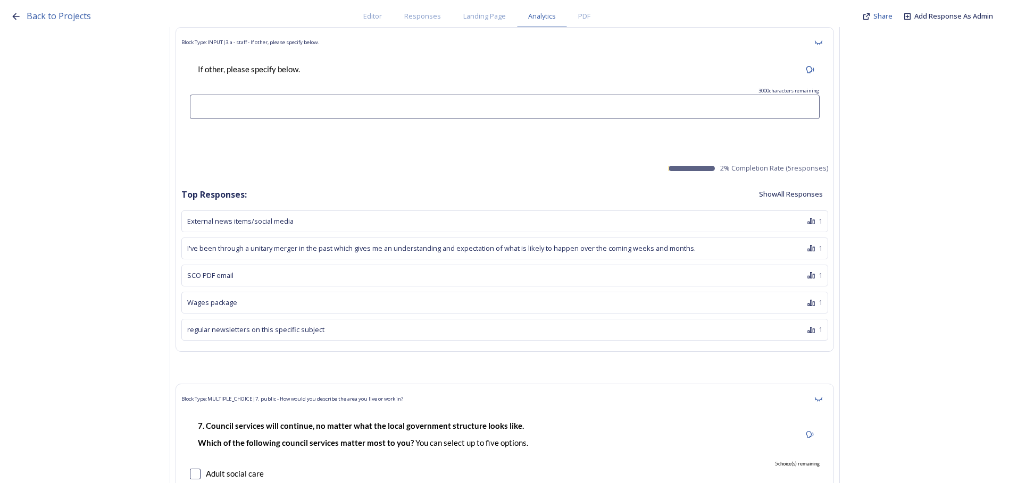
scroll to position [2499, 0]
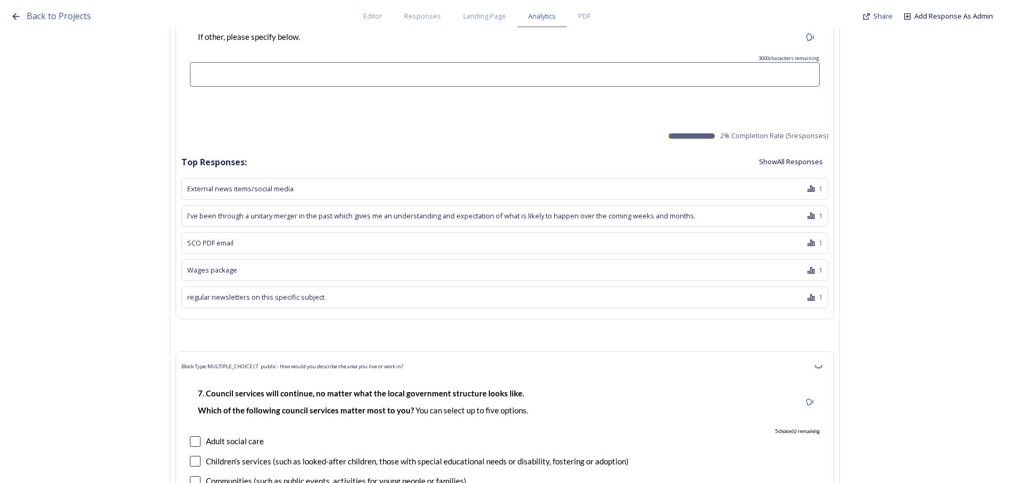
click at [797, 163] on button "Show All Responses" at bounding box center [790, 162] width 74 height 21
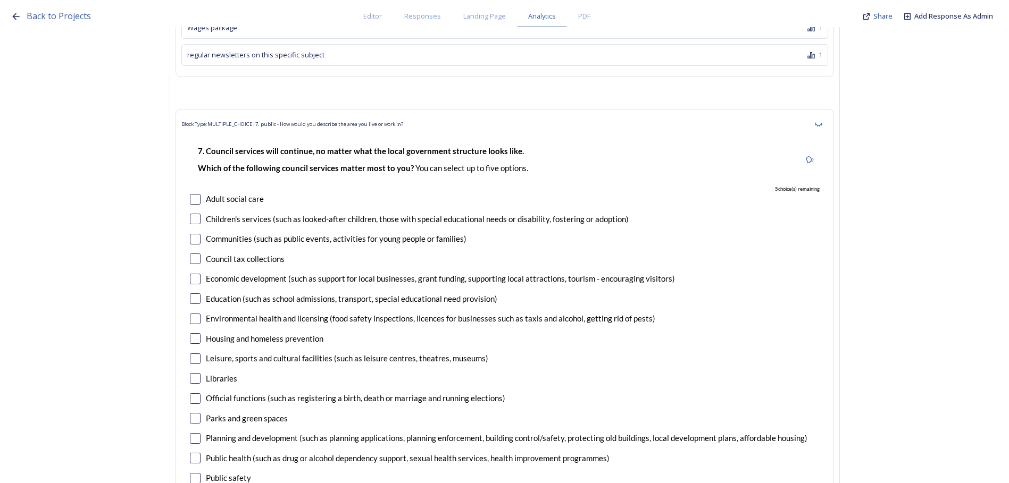
scroll to position [2765, 0]
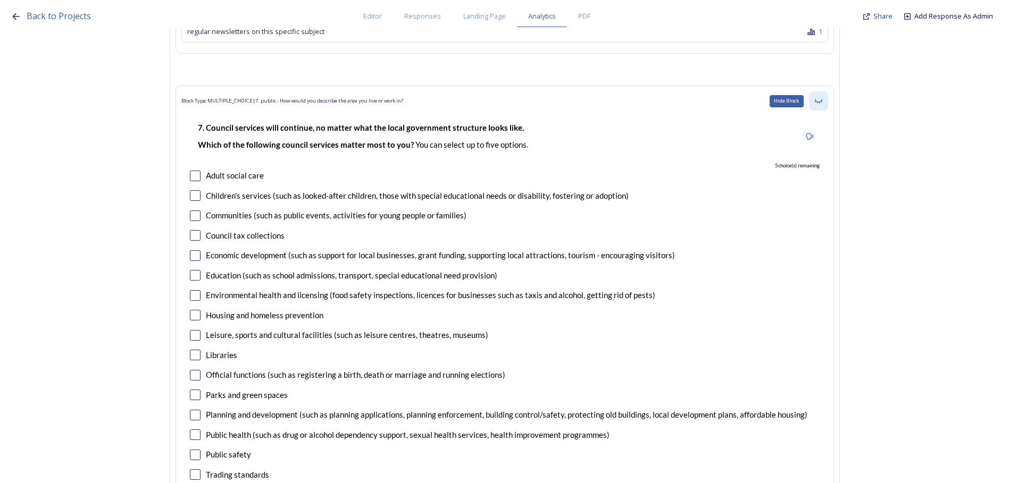
click at [821, 100] on icon at bounding box center [818, 101] width 9 height 9
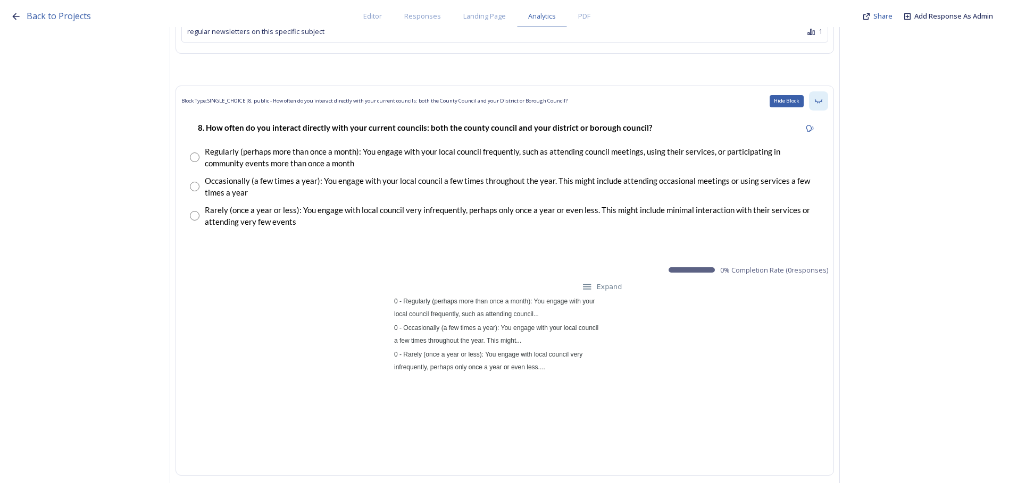
click at [820, 100] on icon at bounding box center [818, 101] width 9 height 9
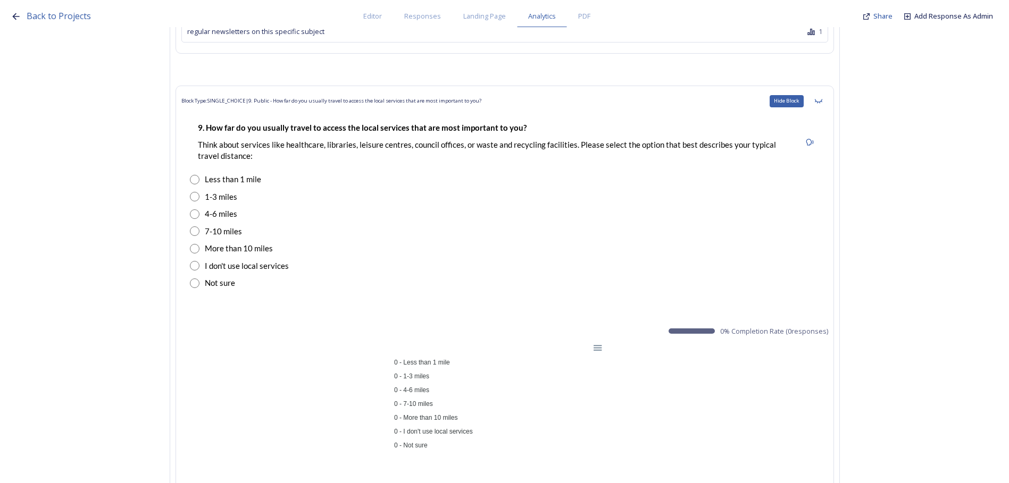
click at [820, 100] on icon at bounding box center [818, 101] width 9 height 9
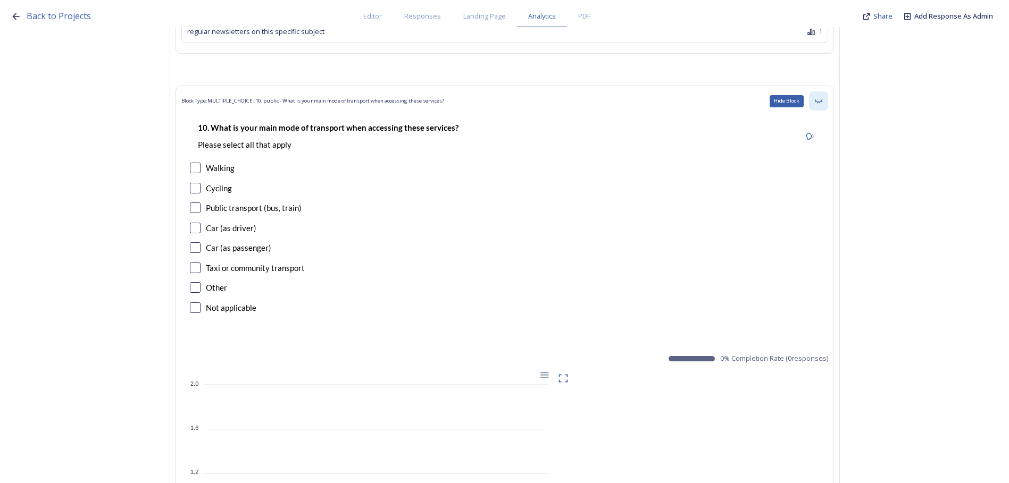
click at [820, 100] on icon at bounding box center [818, 101] width 9 height 9
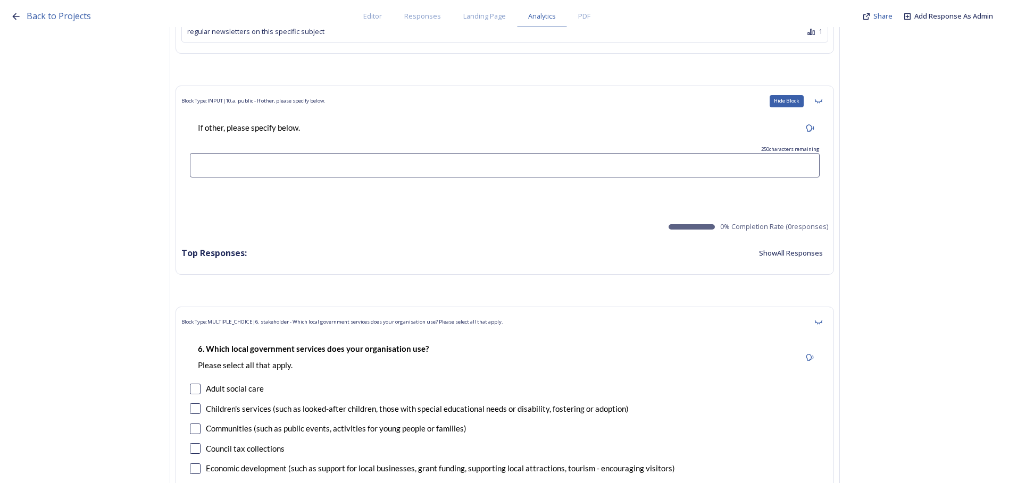
click at [820, 100] on icon at bounding box center [818, 101] width 9 height 9
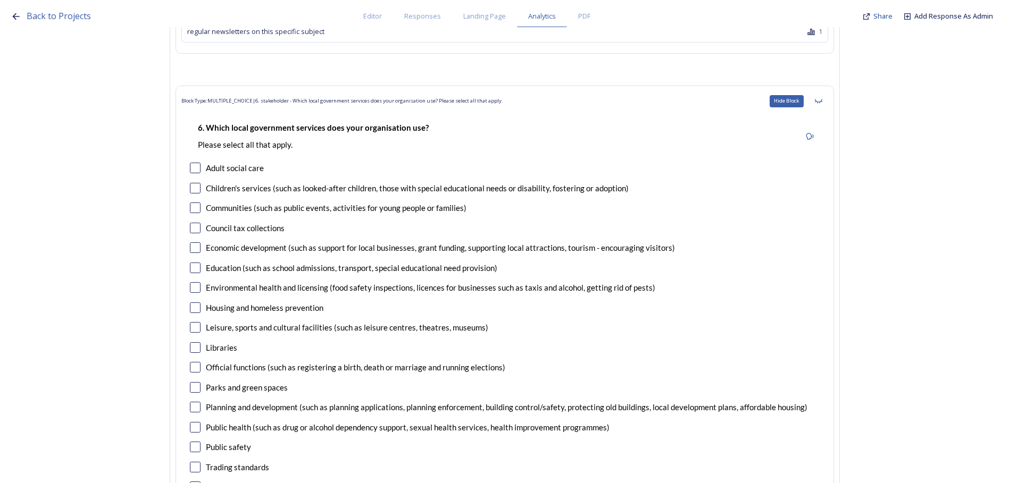
click at [820, 100] on icon at bounding box center [818, 101] width 9 height 9
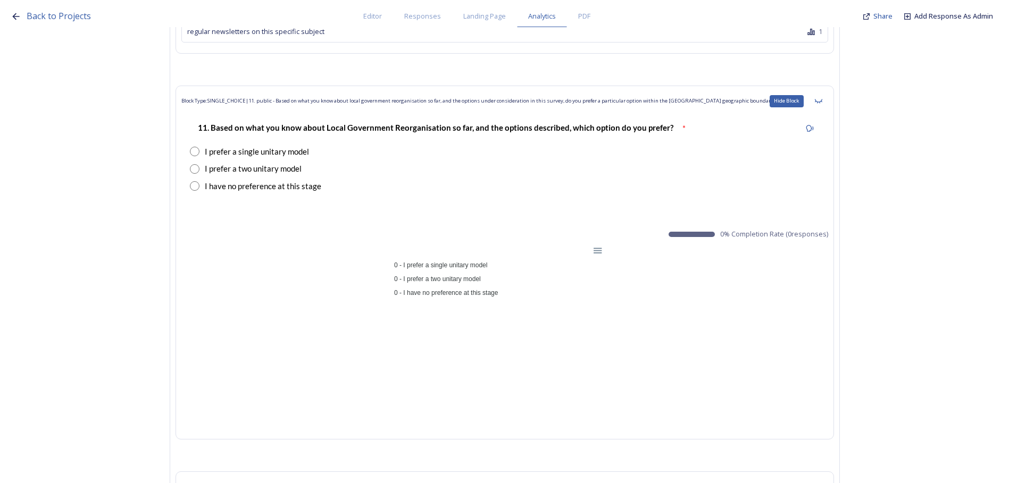
click at [820, 100] on icon at bounding box center [818, 101] width 9 height 9
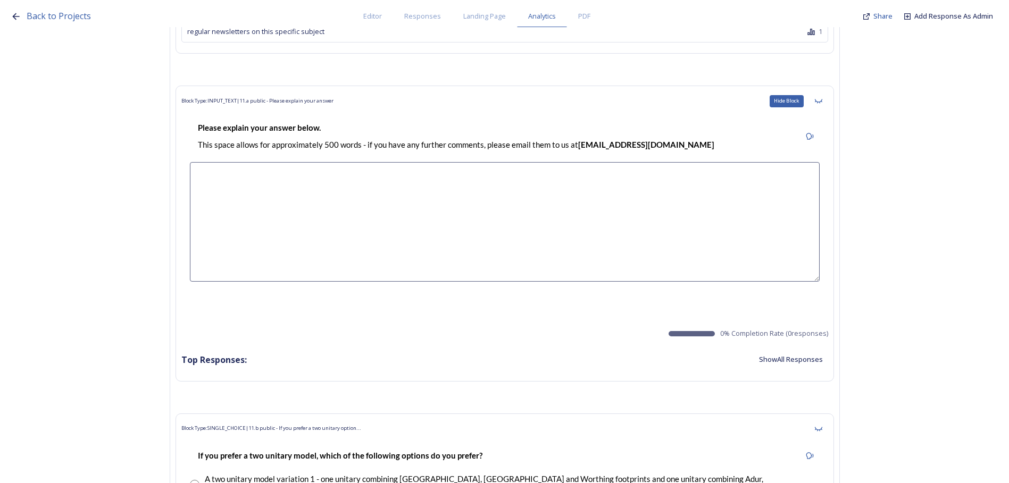
click at [820, 100] on icon at bounding box center [818, 101] width 9 height 9
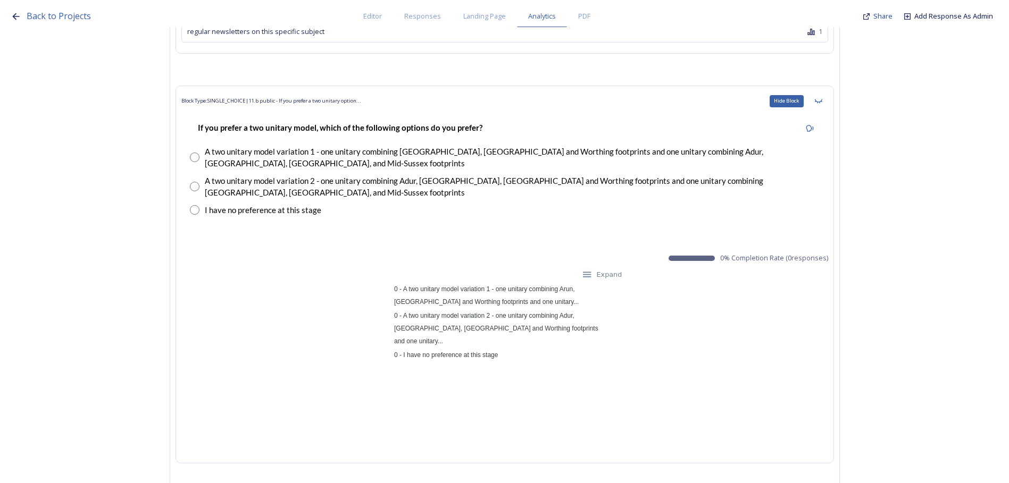
click at [820, 100] on icon at bounding box center [818, 101] width 9 height 9
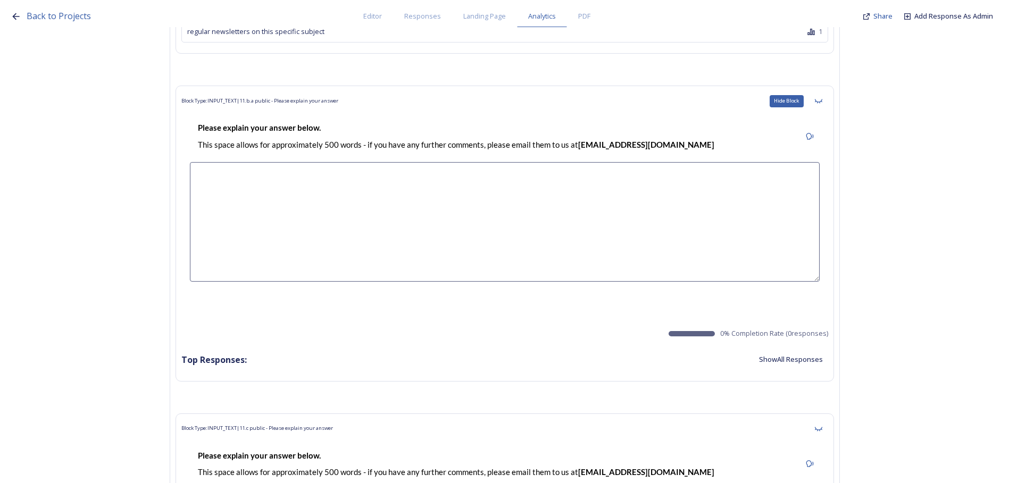
click at [820, 100] on icon at bounding box center [818, 101] width 9 height 9
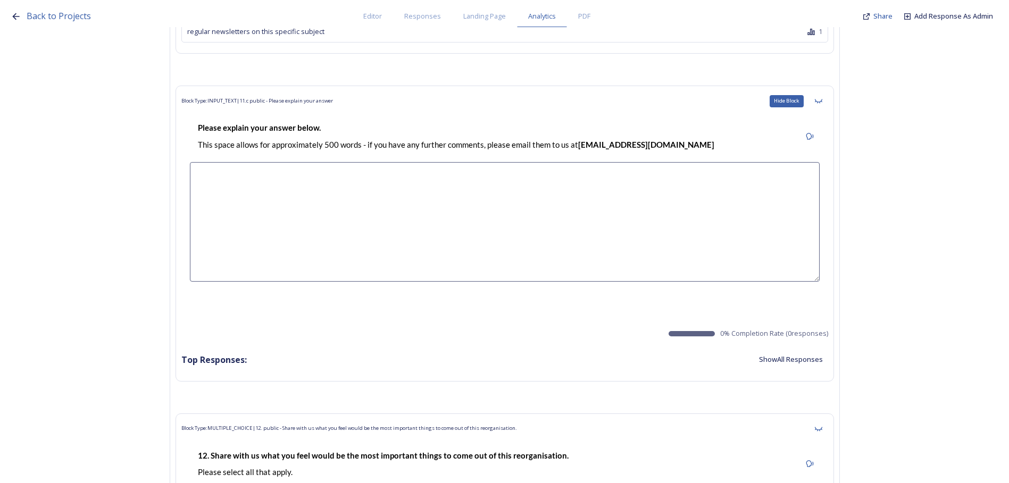
click at [820, 100] on icon at bounding box center [818, 101] width 9 height 9
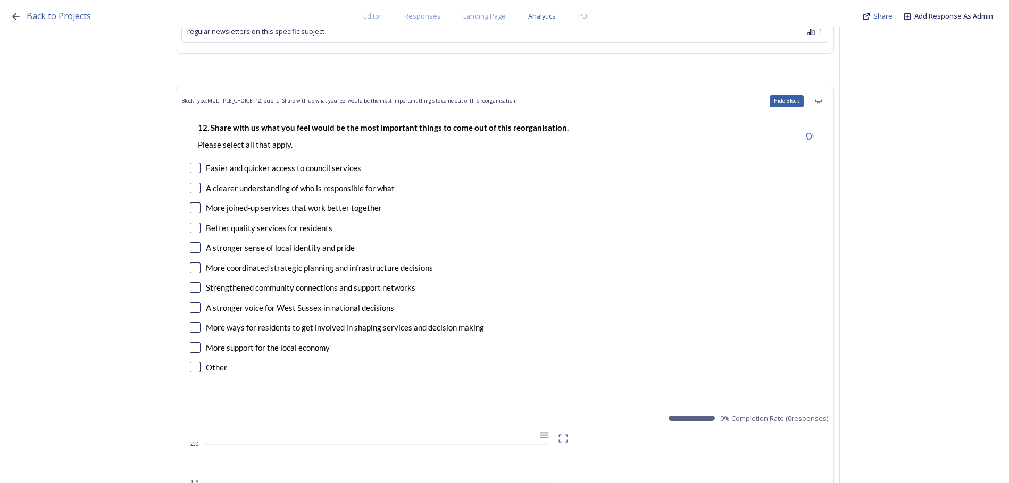
click at [820, 100] on icon at bounding box center [818, 101] width 9 height 9
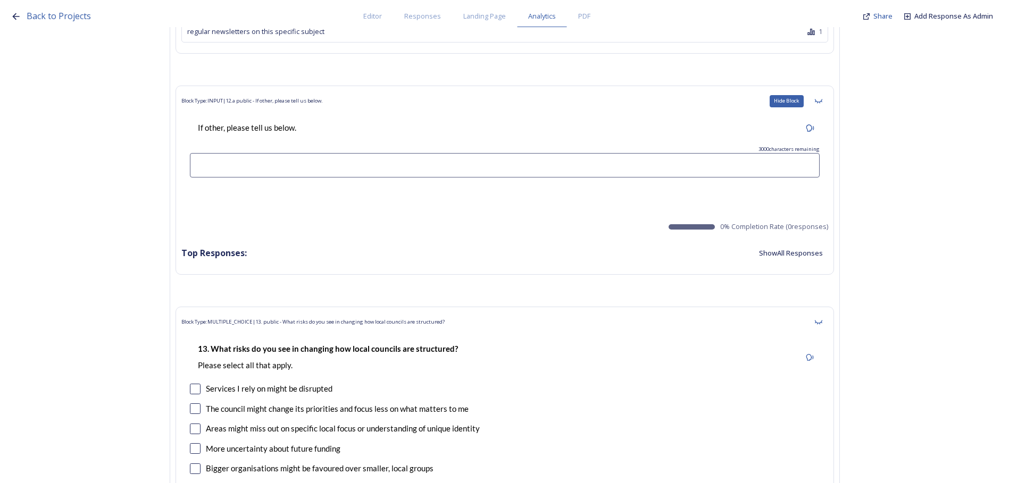
click at [820, 100] on icon at bounding box center [818, 101] width 9 height 9
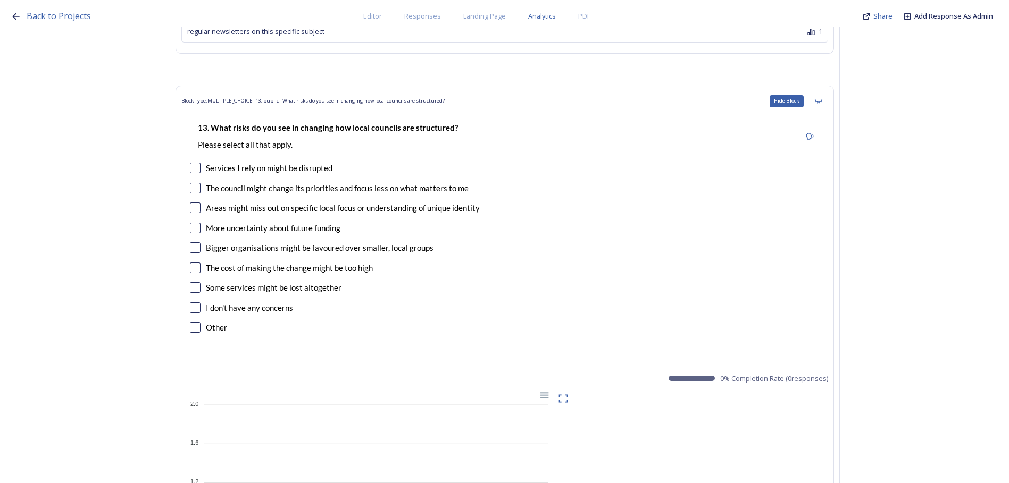
click at [820, 100] on icon at bounding box center [818, 101] width 9 height 9
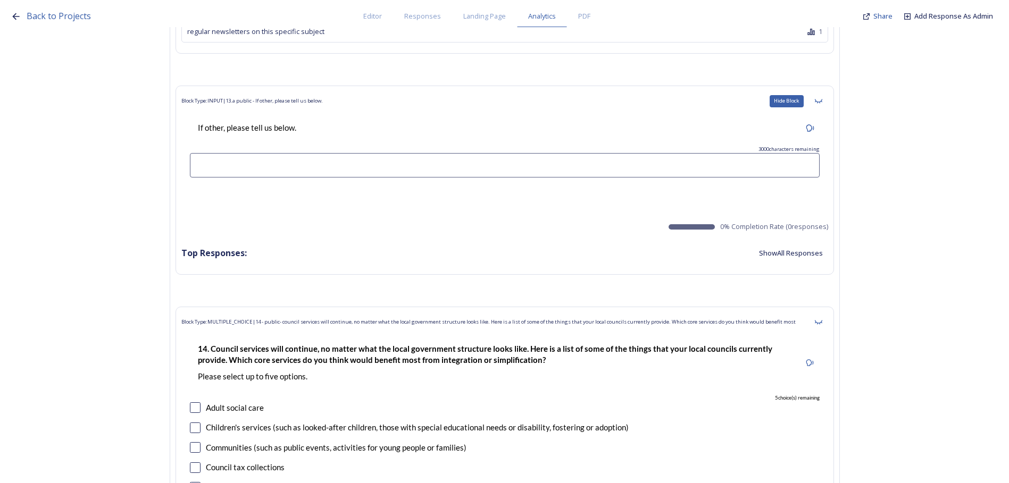
click at [820, 100] on icon at bounding box center [818, 101] width 9 height 9
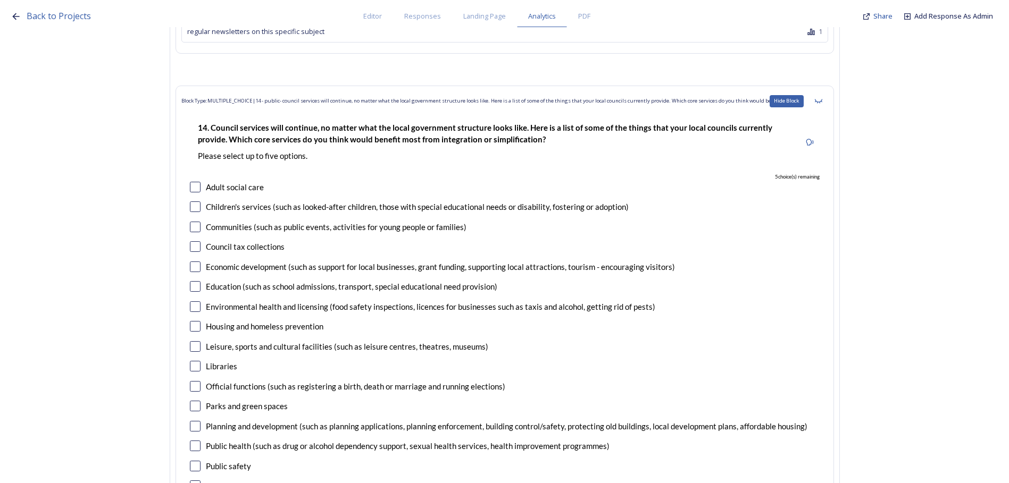
click at [820, 100] on icon at bounding box center [818, 101] width 9 height 9
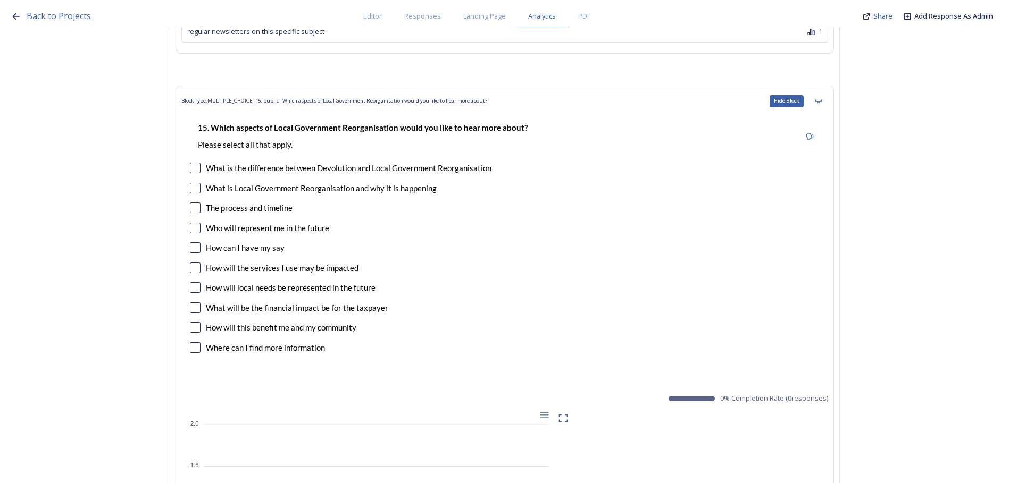
click at [820, 100] on icon at bounding box center [818, 101] width 9 height 9
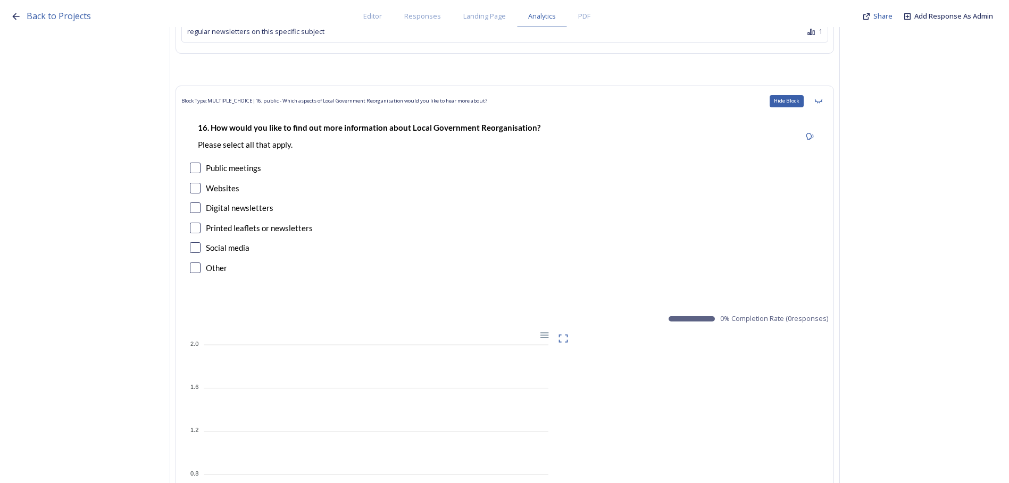
click at [820, 100] on icon at bounding box center [818, 101] width 9 height 9
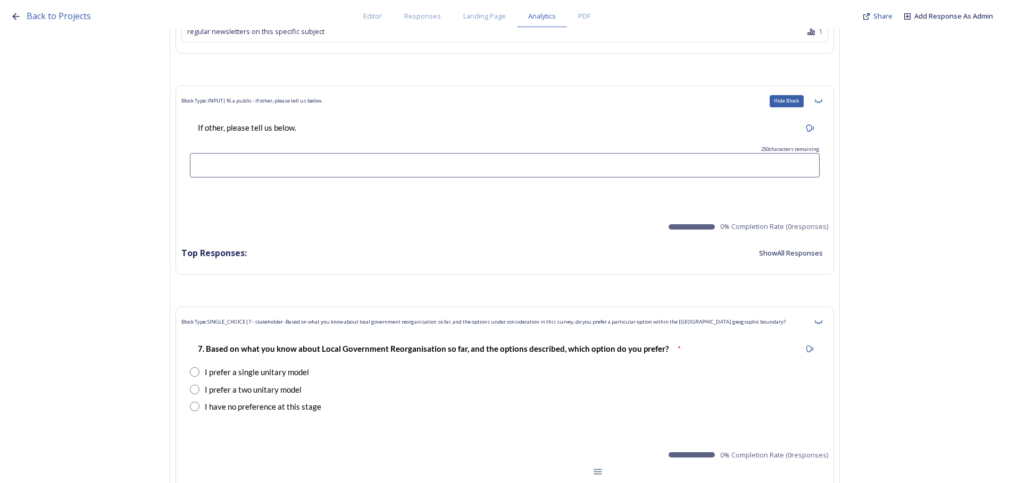
click at [820, 100] on icon at bounding box center [818, 101] width 9 height 9
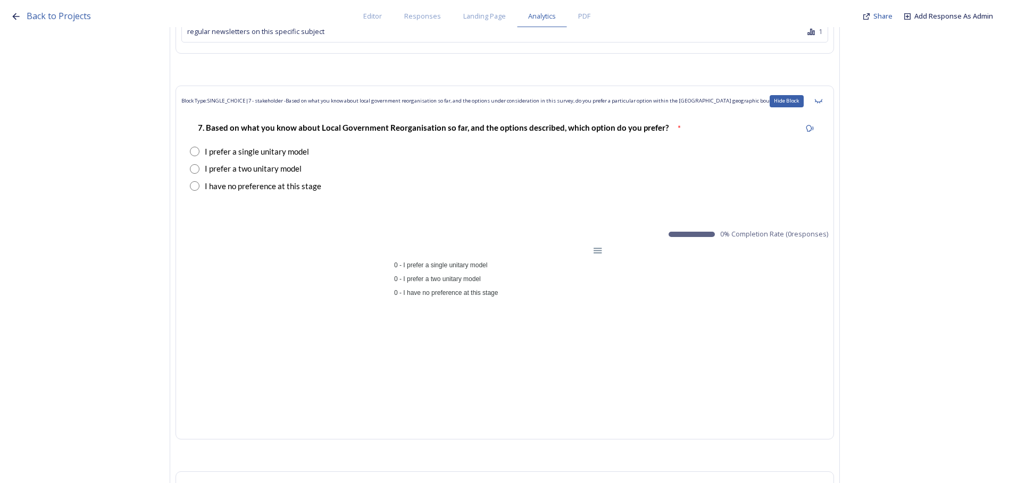
click at [820, 100] on icon at bounding box center [818, 101] width 9 height 9
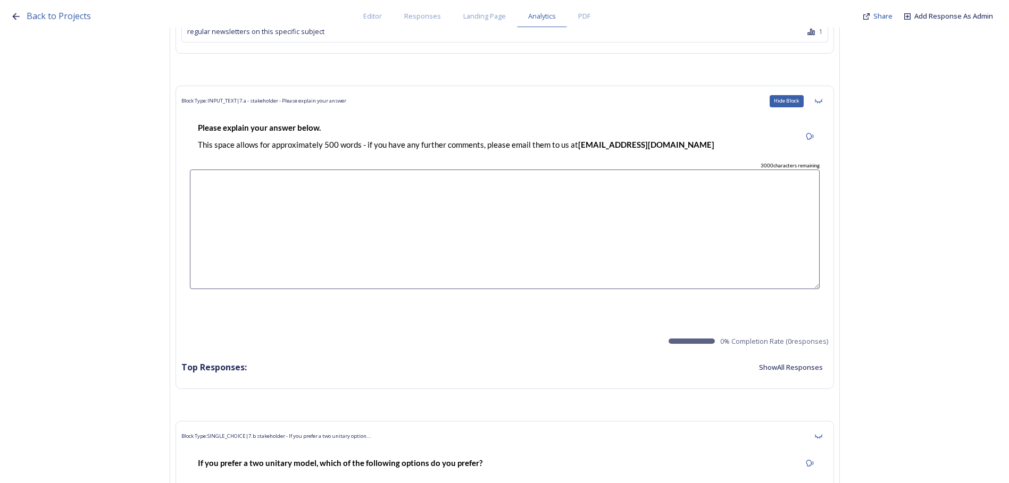
click at [820, 100] on icon at bounding box center [818, 101] width 9 height 9
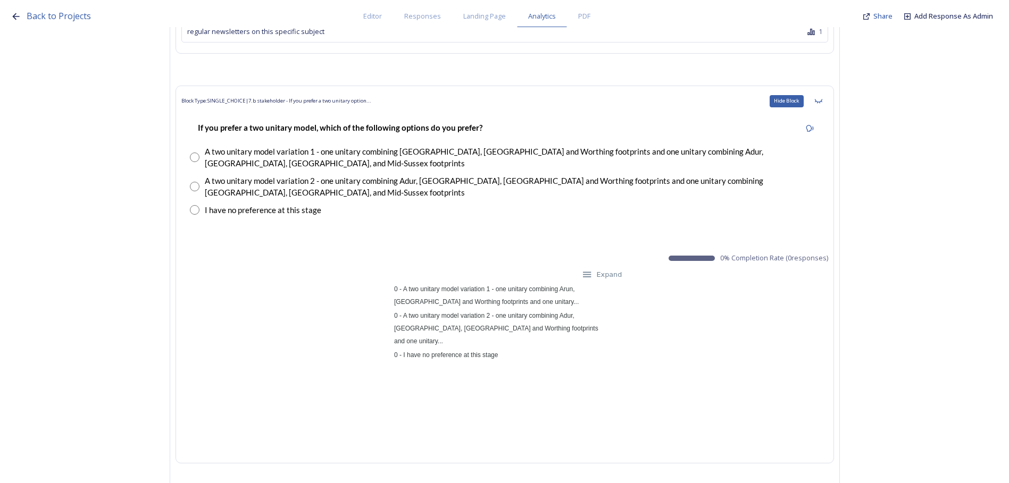
click at [820, 100] on icon at bounding box center [818, 101] width 9 height 9
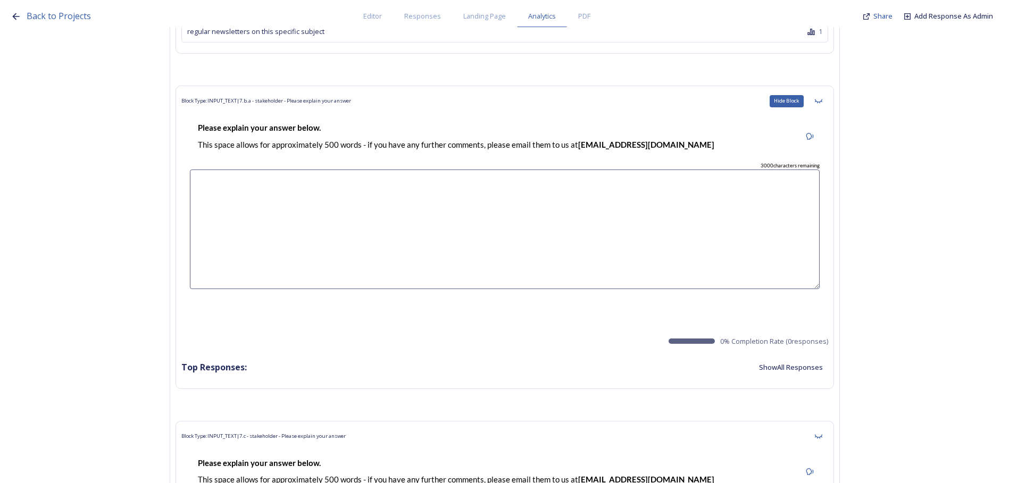
click at [820, 100] on icon at bounding box center [818, 101] width 9 height 9
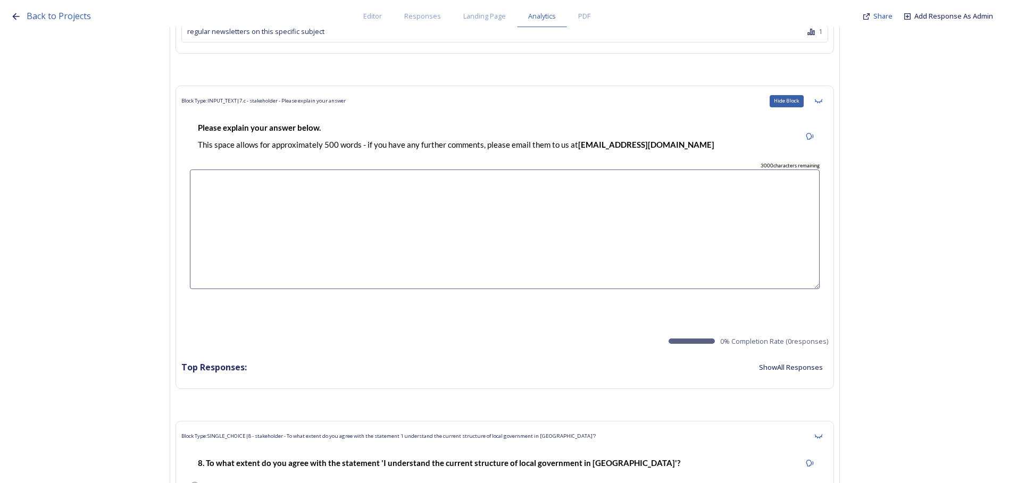
click at [820, 100] on icon at bounding box center [818, 101] width 9 height 9
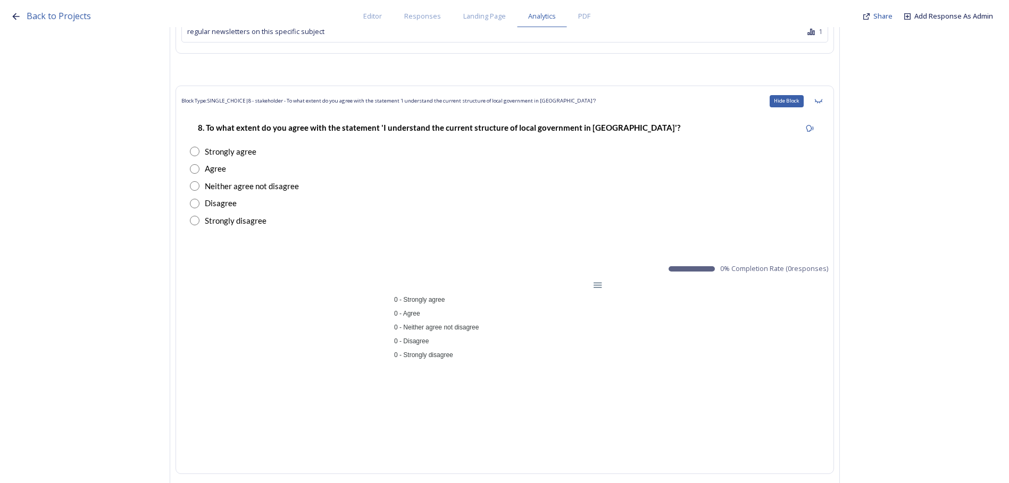
click at [820, 100] on icon at bounding box center [818, 101] width 9 height 9
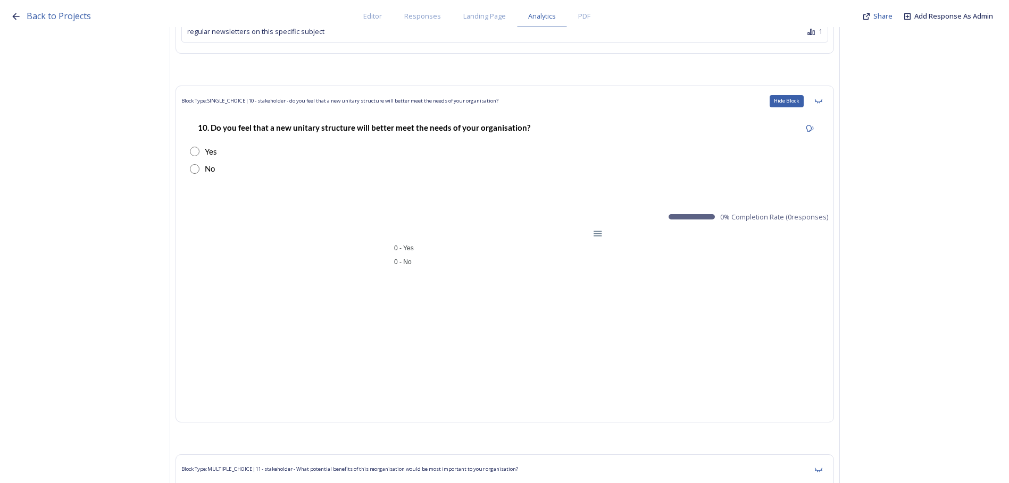
click at [820, 100] on icon at bounding box center [818, 101] width 9 height 9
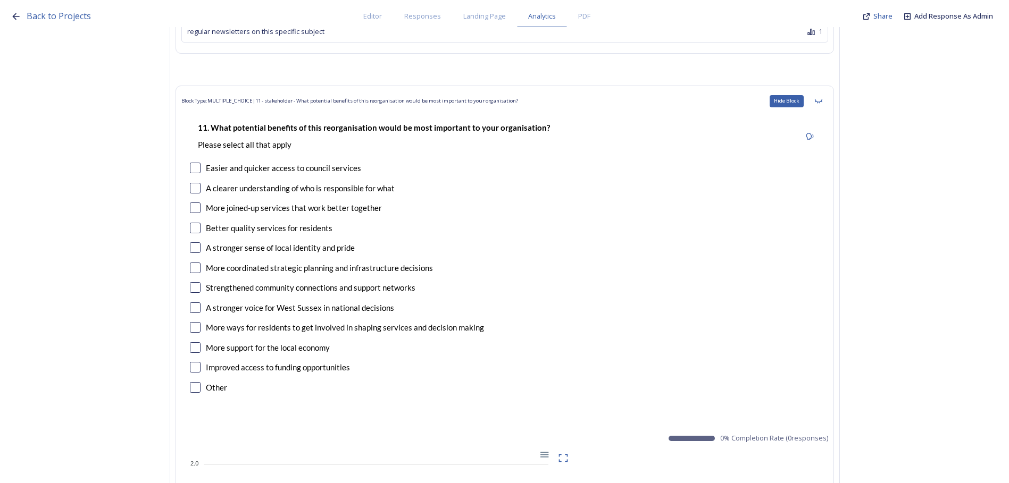
click at [820, 100] on icon at bounding box center [818, 101] width 9 height 9
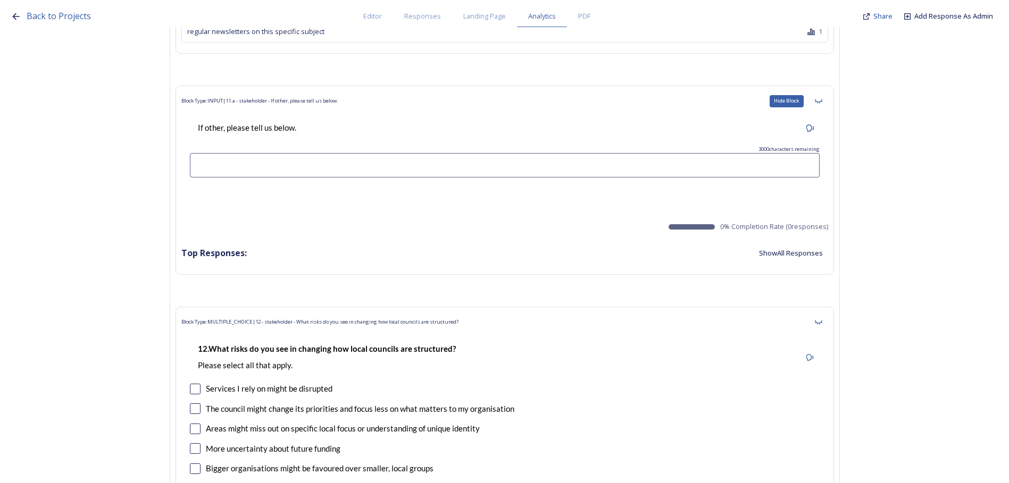
click at [820, 100] on icon at bounding box center [818, 101] width 9 height 9
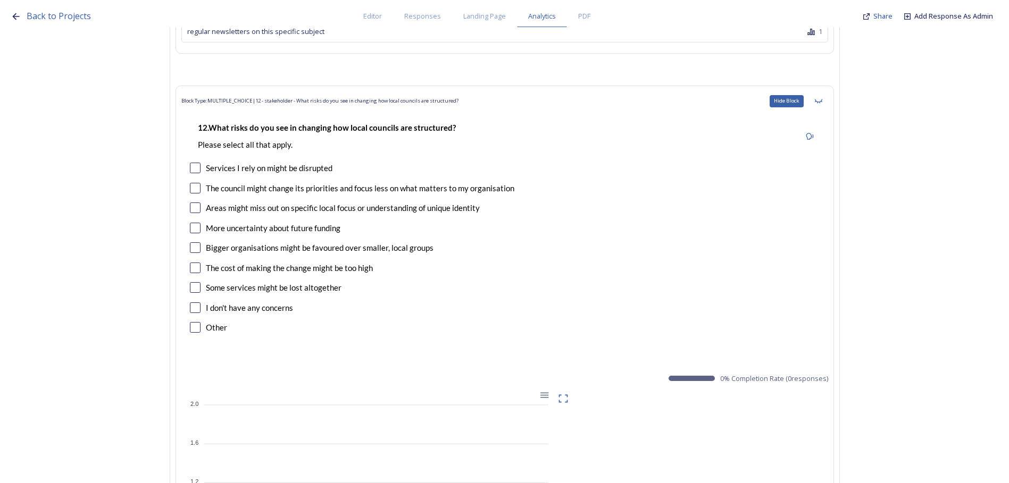
click at [820, 100] on icon at bounding box center [818, 101] width 9 height 9
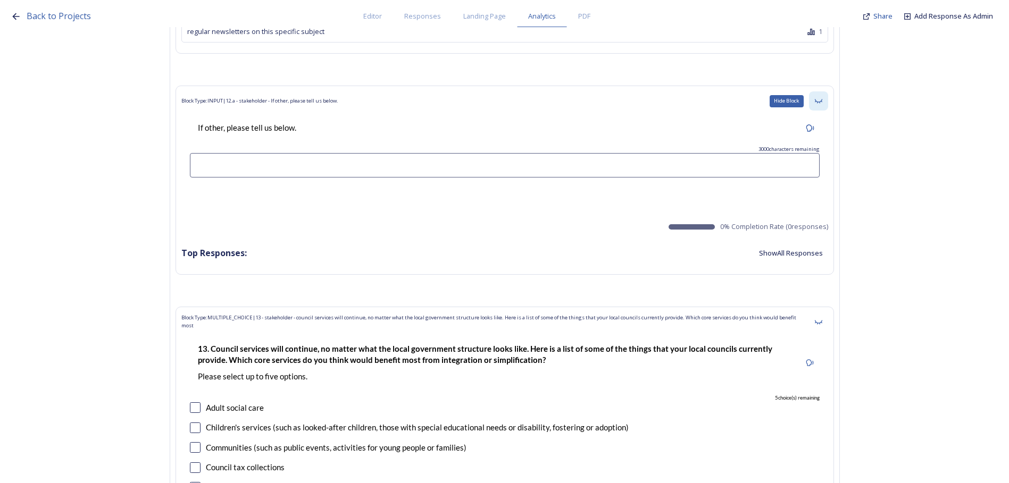
click at [820, 99] on icon at bounding box center [818, 101] width 9 height 9
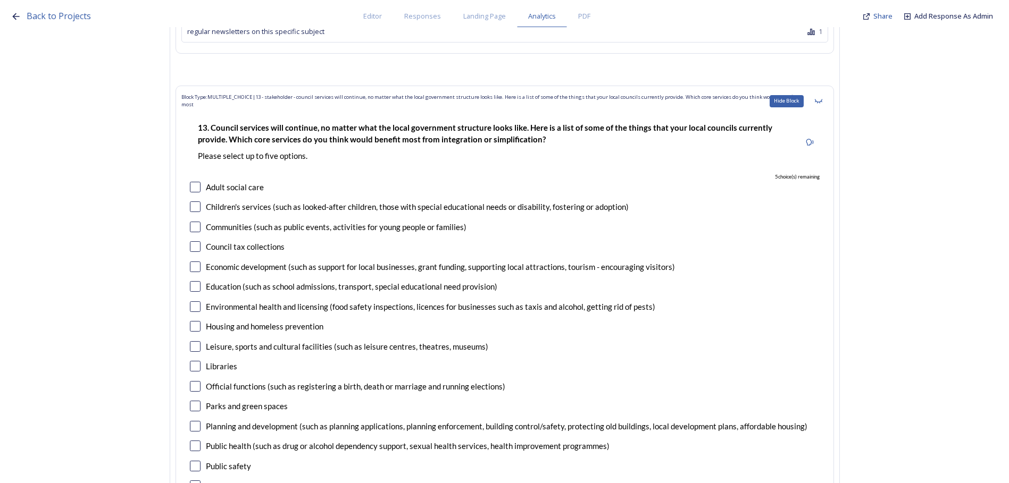
click at [820, 99] on icon at bounding box center [818, 101] width 9 height 9
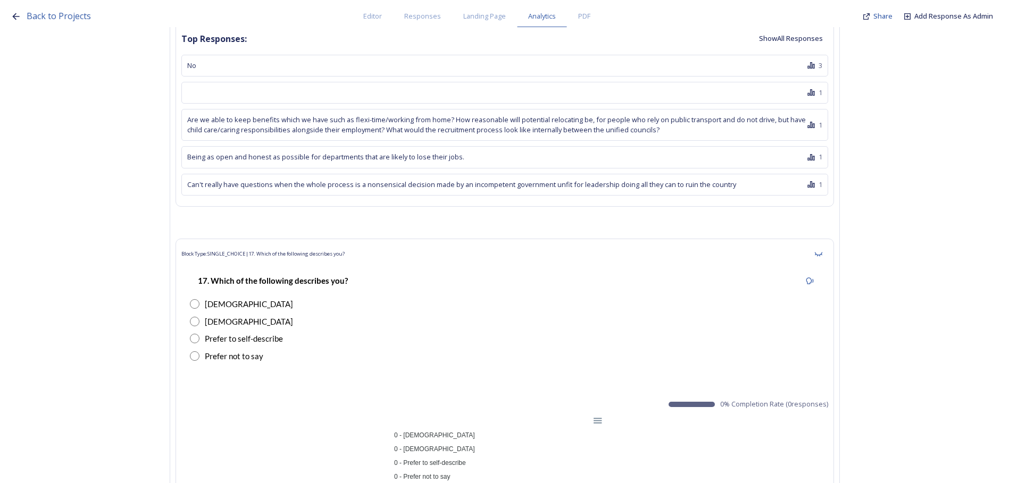
scroll to position [10101, 0]
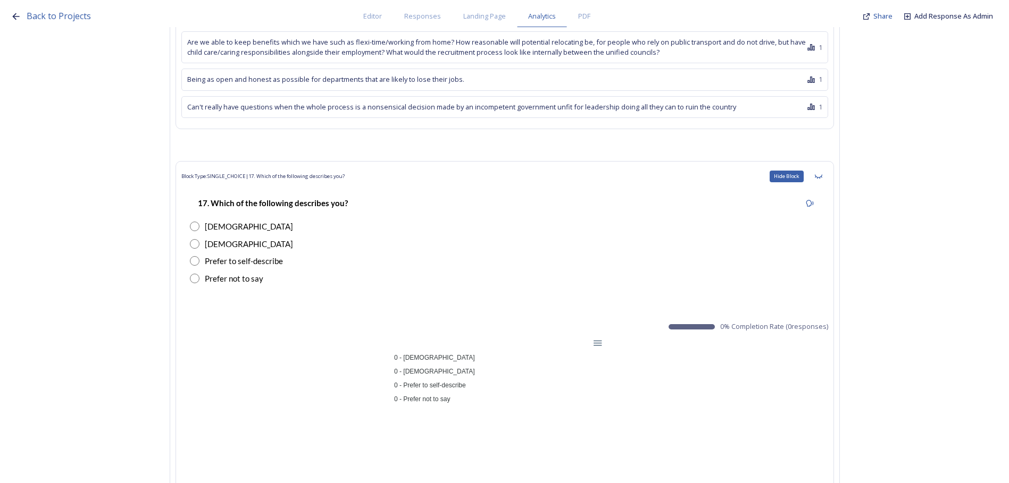
click at [822, 172] on icon at bounding box center [818, 176] width 9 height 9
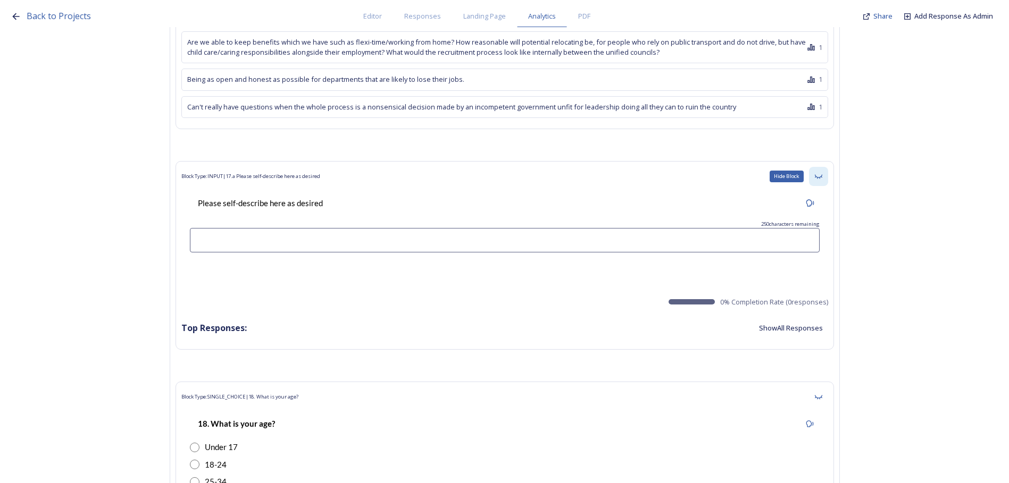
click at [822, 172] on icon at bounding box center [818, 176] width 9 height 9
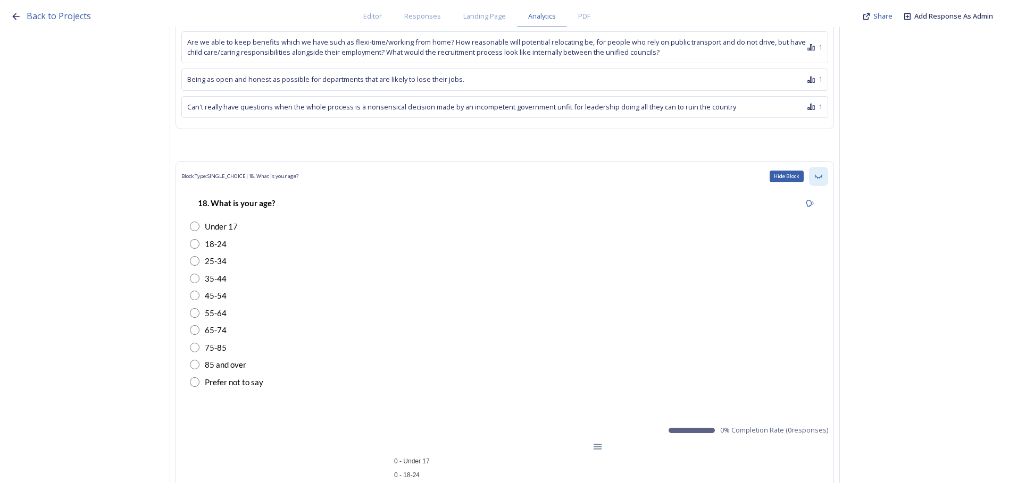
click at [822, 172] on icon at bounding box center [818, 176] width 9 height 9
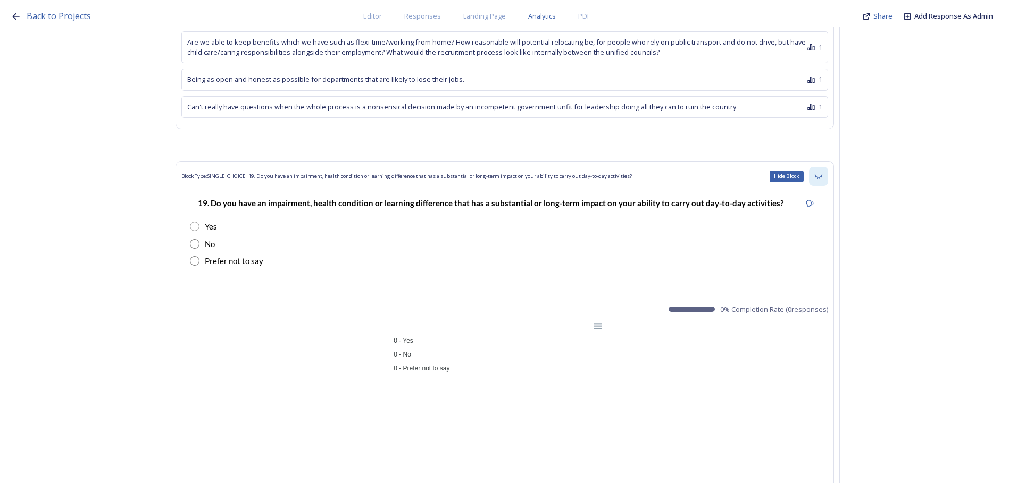
click at [822, 172] on icon at bounding box center [818, 176] width 9 height 9
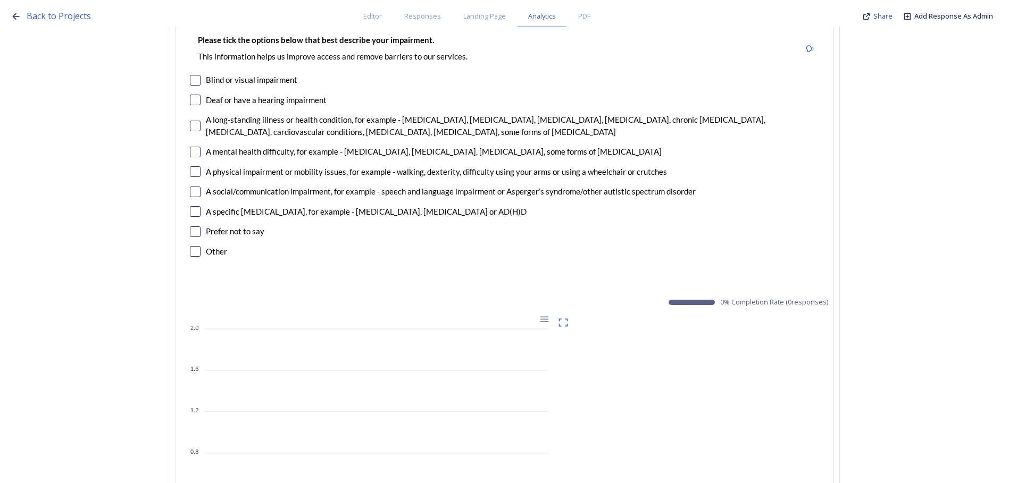
scroll to position [10154, 0]
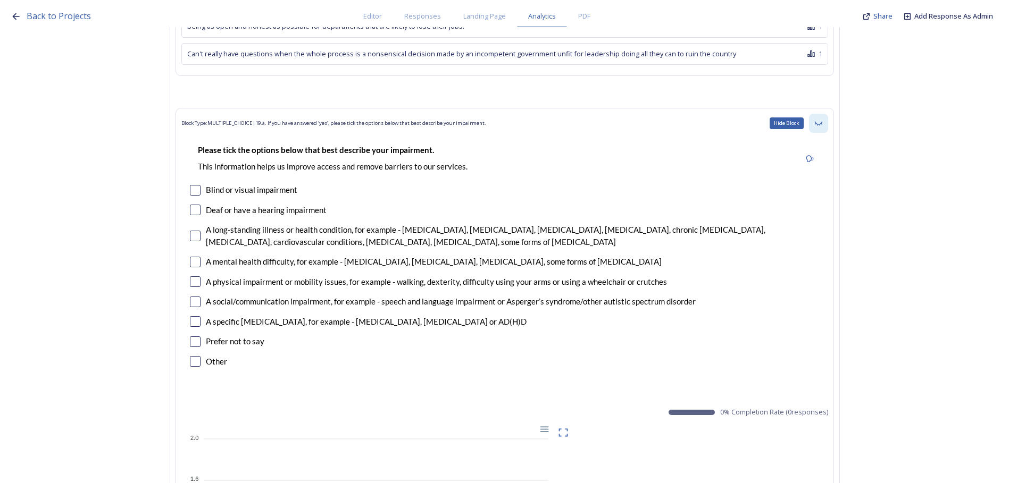
click at [818, 114] on div "Hide Block" at bounding box center [818, 123] width 19 height 19
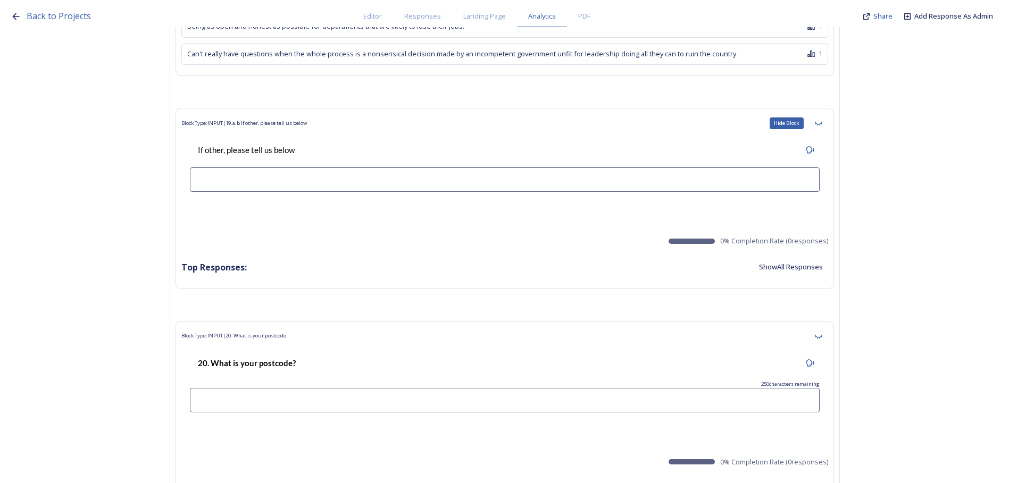
click at [818, 114] on div "Hide Block" at bounding box center [818, 123] width 19 height 19
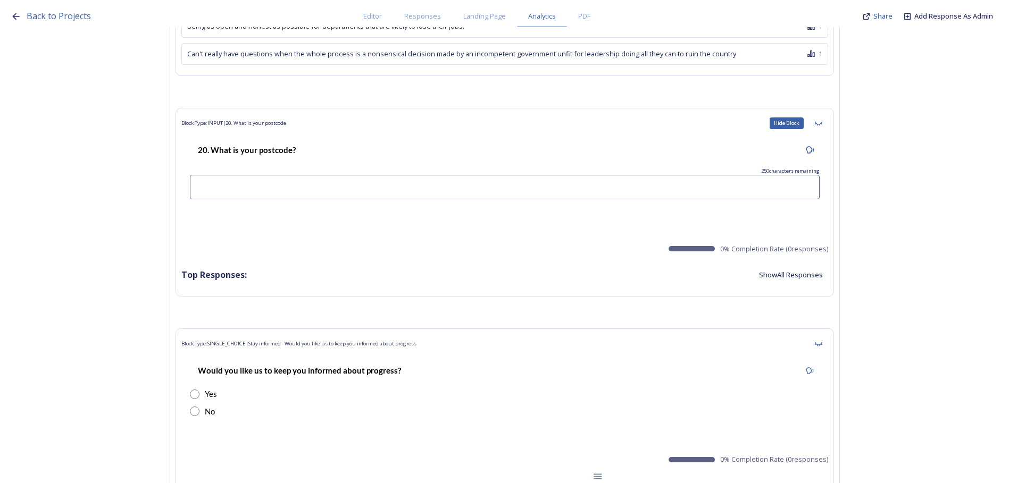
click at [818, 114] on div "Hide Block" at bounding box center [818, 123] width 19 height 19
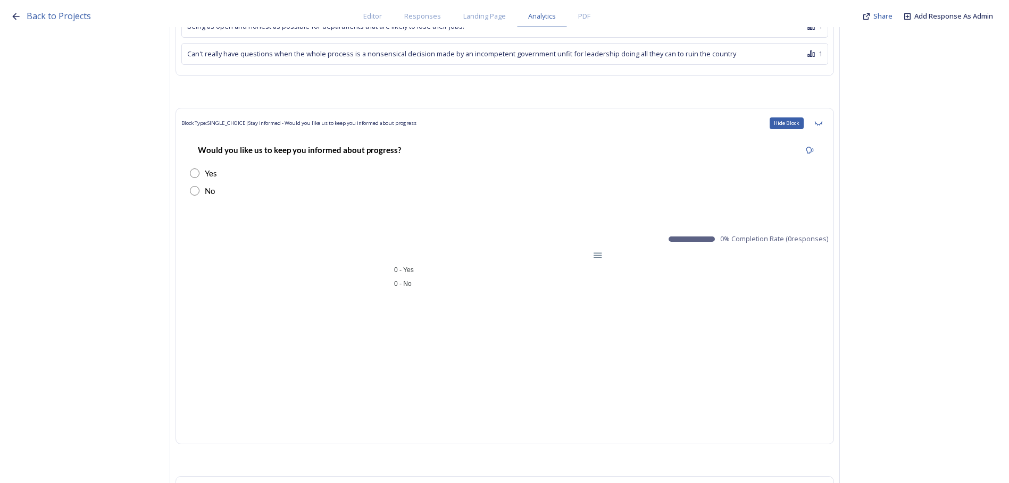
click at [818, 114] on div "Hide Block" at bounding box center [818, 123] width 19 height 19
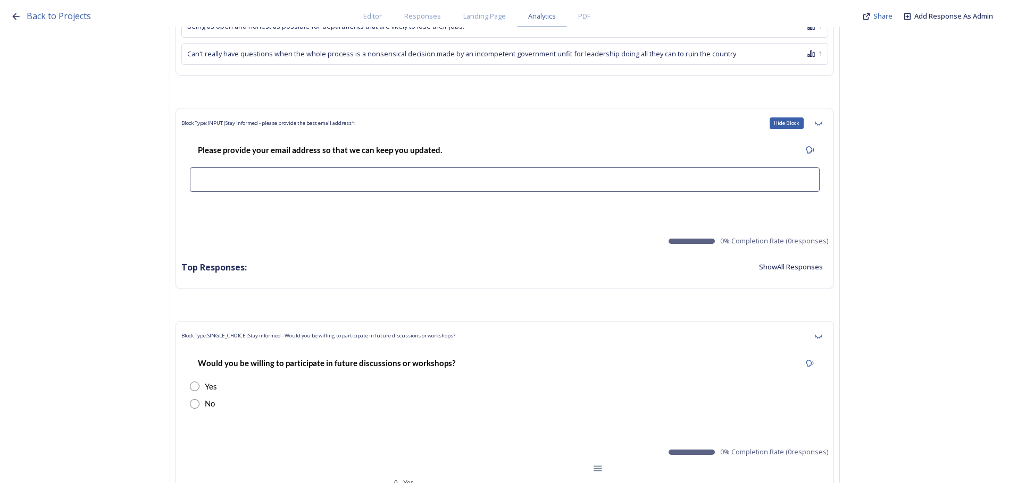
click at [818, 114] on div "Hide Block" at bounding box center [818, 123] width 19 height 19
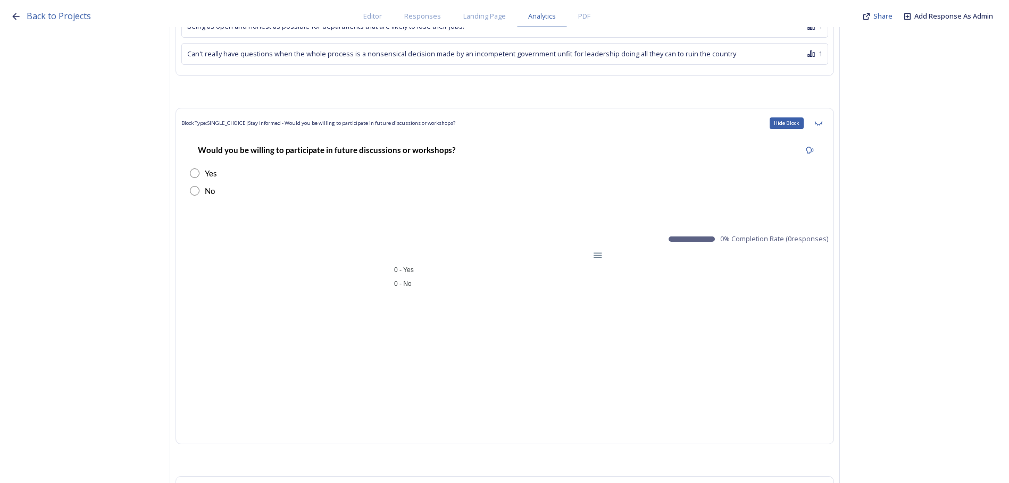
click at [818, 114] on div "Hide Block" at bounding box center [818, 123] width 19 height 19
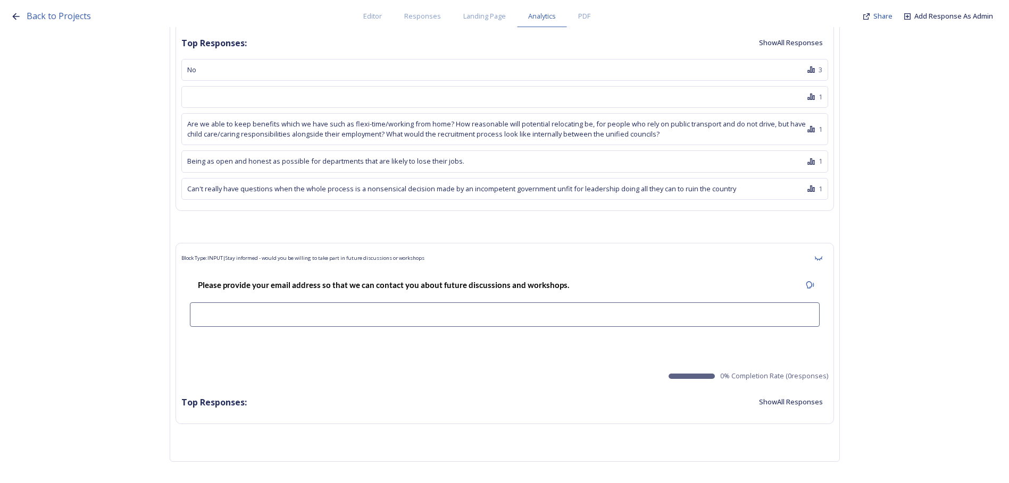
scroll to position [9995, 0]
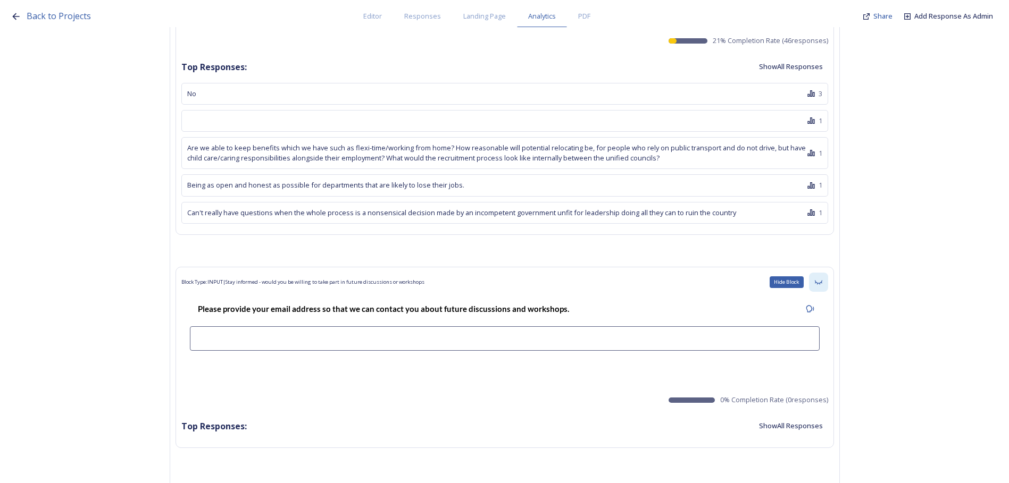
click at [822, 278] on icon at bounding box center [818, 282] width 9 height 9
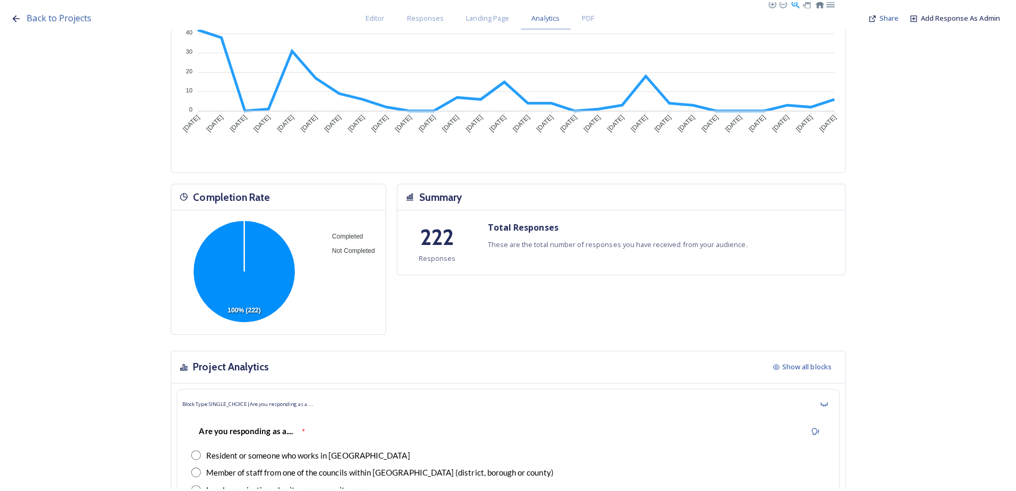
scroll to position [0, 0]
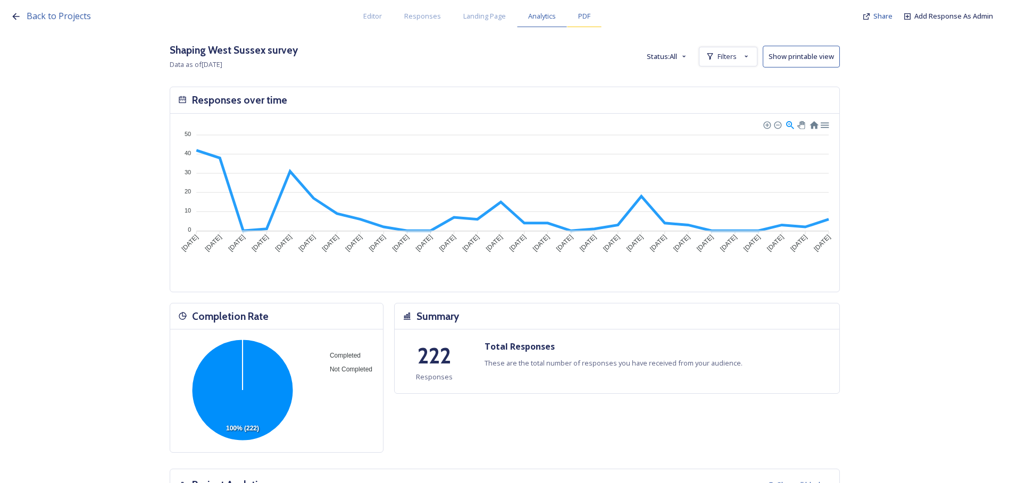
click at [583, 18] on span "PDF" at bounding box center [584, 16] width 12 height 10
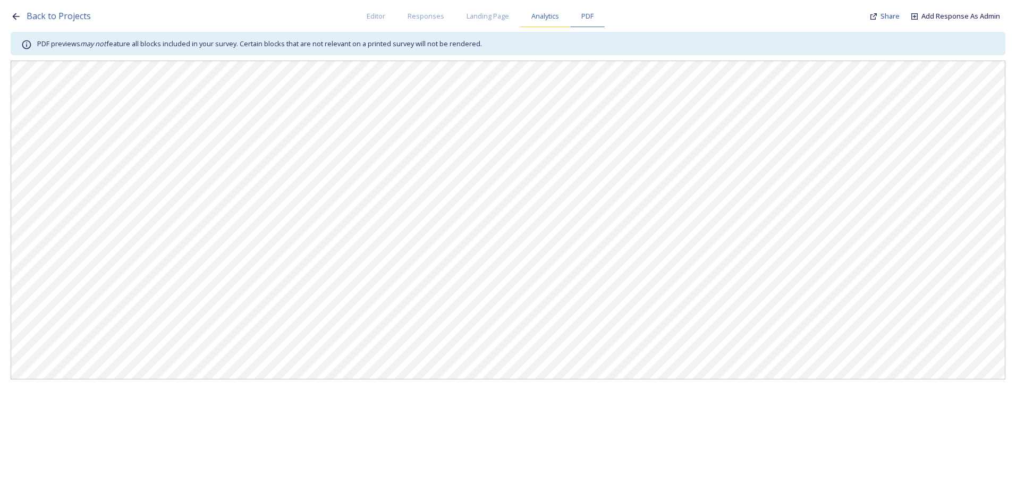
click at [539, 15] on span "Analytics" at bounding box center [546, 16] width 28 height 10
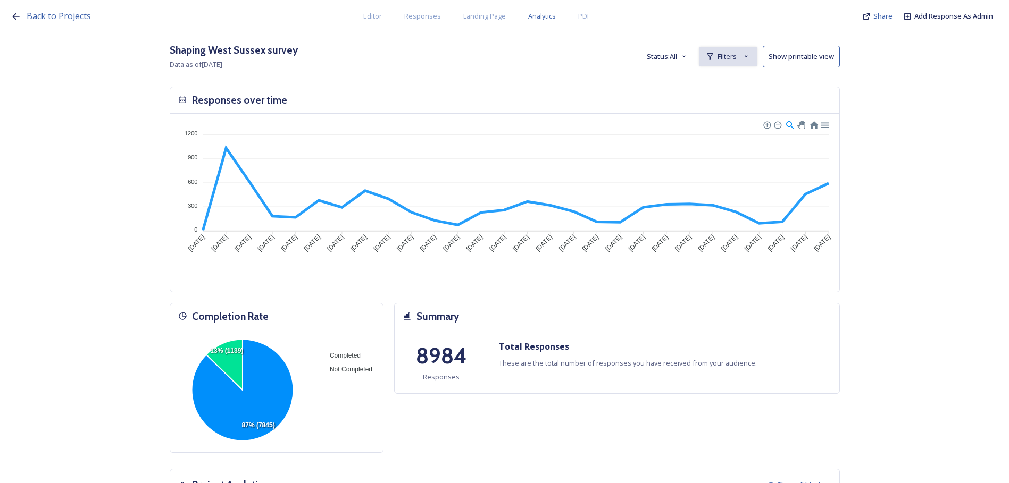
click at [731, 60] on span "Filters" at bounding box center [726, 57] width 19 height 10
click at [731, 82] on span "New Filter" at bounding box center [731, 80] width 31 height 10
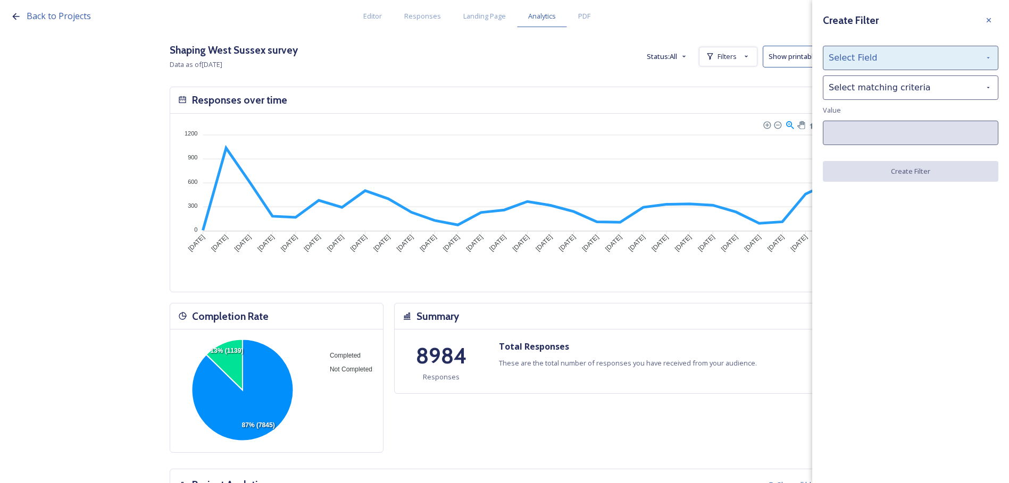
click at [875, 59] on div "Select Field" at bounding box center [909, 58] width 175 height 24
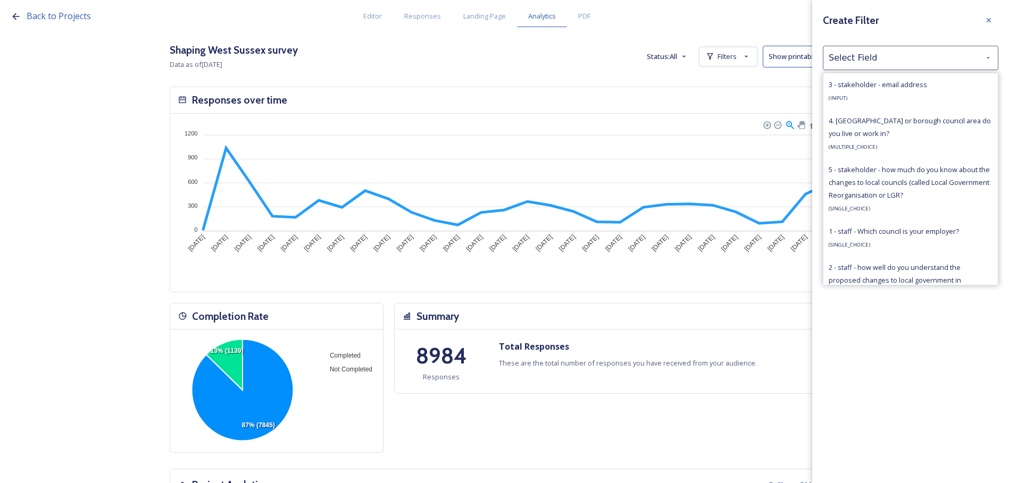
scroll to position [691, 0]
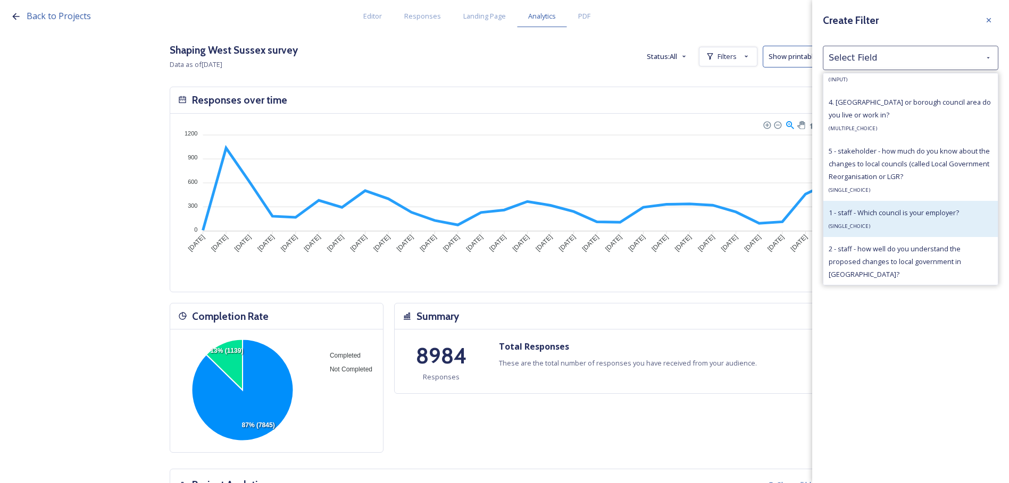
click at [918, 216] on span "1 - staff - Which council is your employer?" at bounding box center [893, 213] width 130 height 10
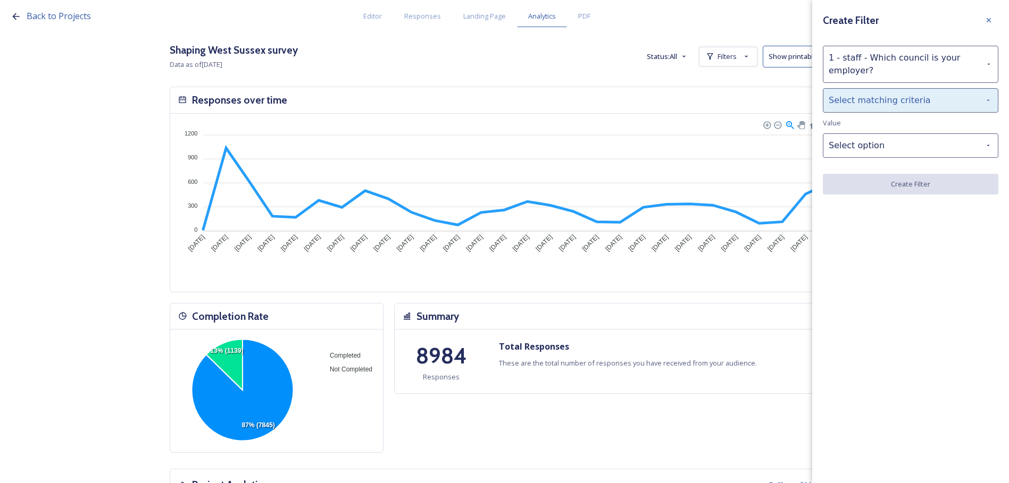
click at [889, 101] on div "Select matching criteria" at bounding box center [909, 100] width 175 height 24
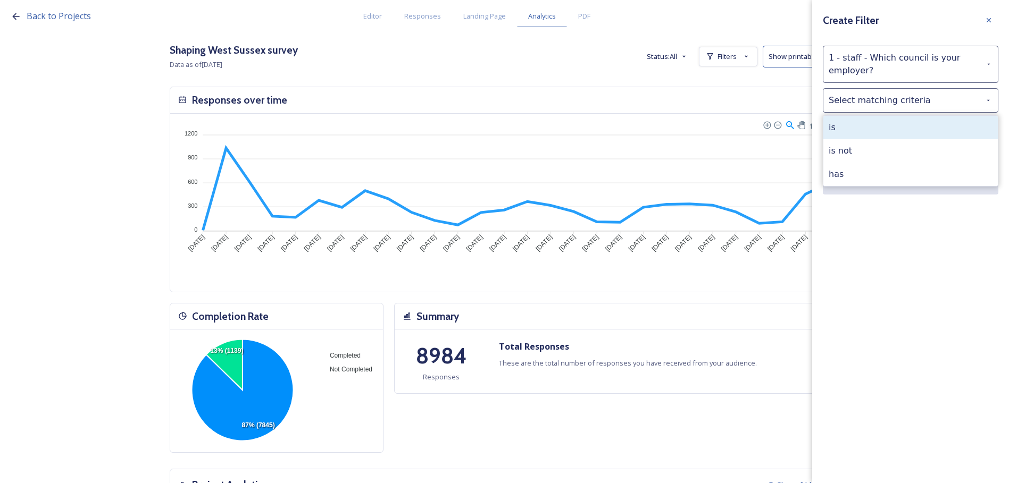
click at [885, 128] on div "is" at bounding box center [910, 127] width 174 height 23
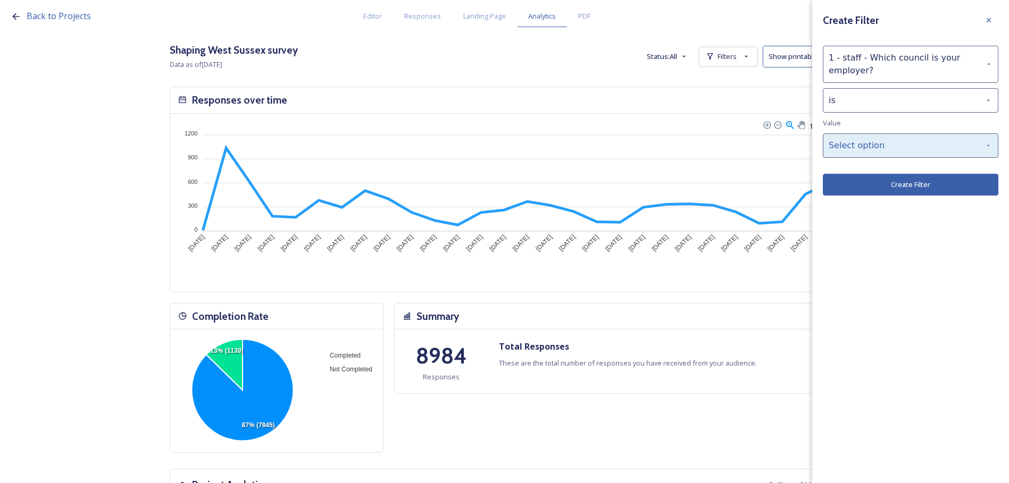
click at [885, 148] on div "Select option" at bounding box center [909, 145] width 175 height 24
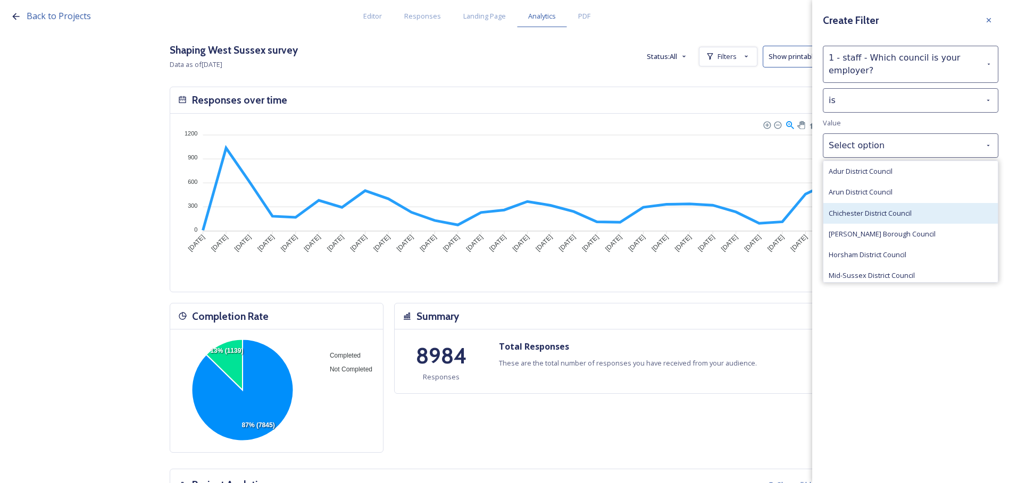
click at [873, 213] on span "Chichester District Council" at bounding box center [869, 213] width 83 height 10
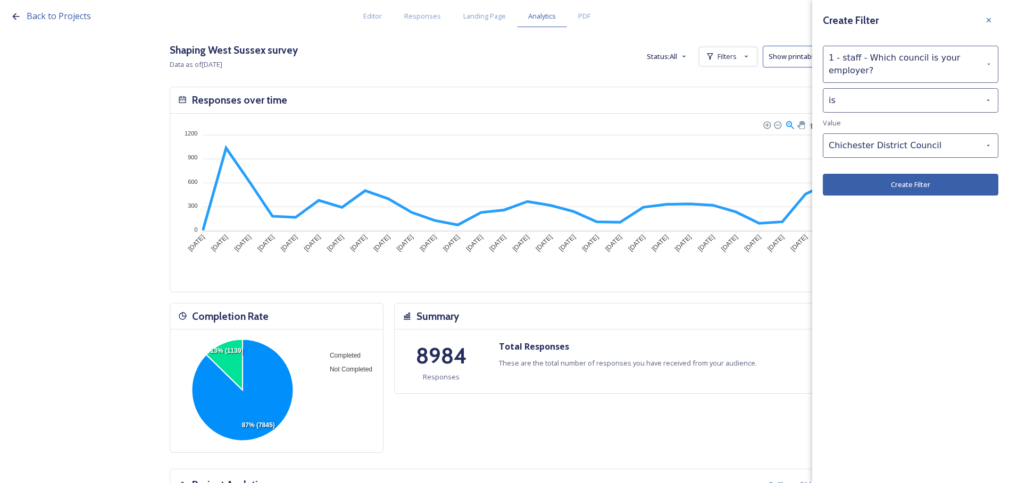
drag, startPoint x: 884, startPoint y: 189, endPoint x: 902, endPoint y: 203, distance: 23.1
click at [884, 189] on button "Create Filter" at bounding box center [909, 185] width 175 height 22
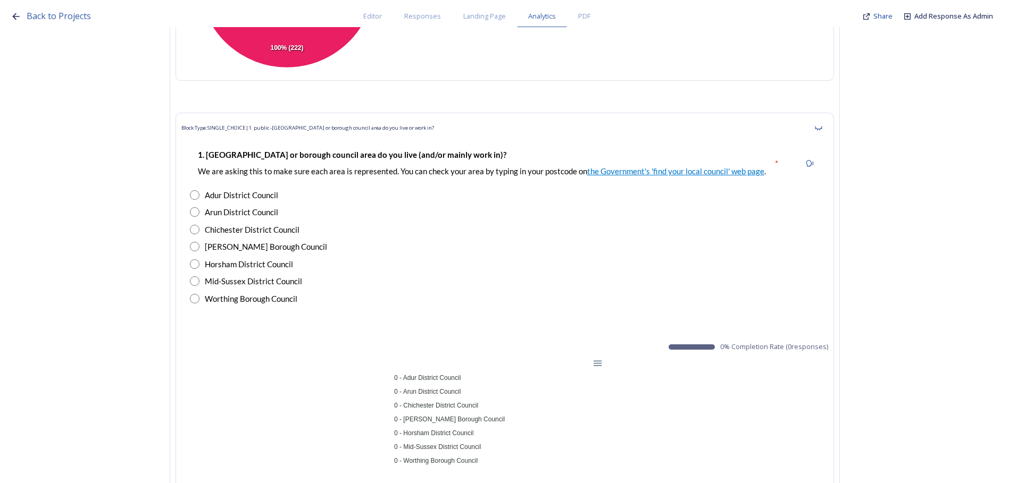
scroll to position [797, 0]
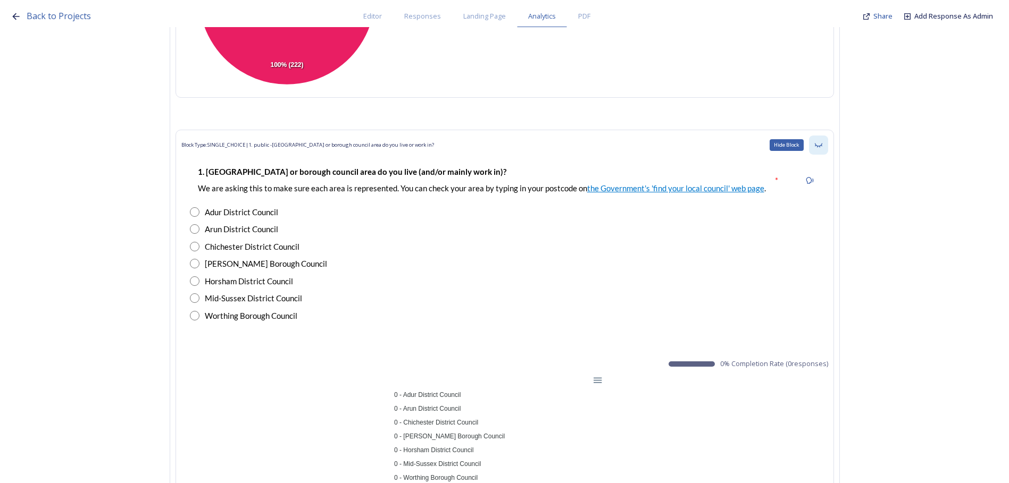
click at [828, 145] on div "Hide Block" at bounding box center [818, 145] width 19 height 19
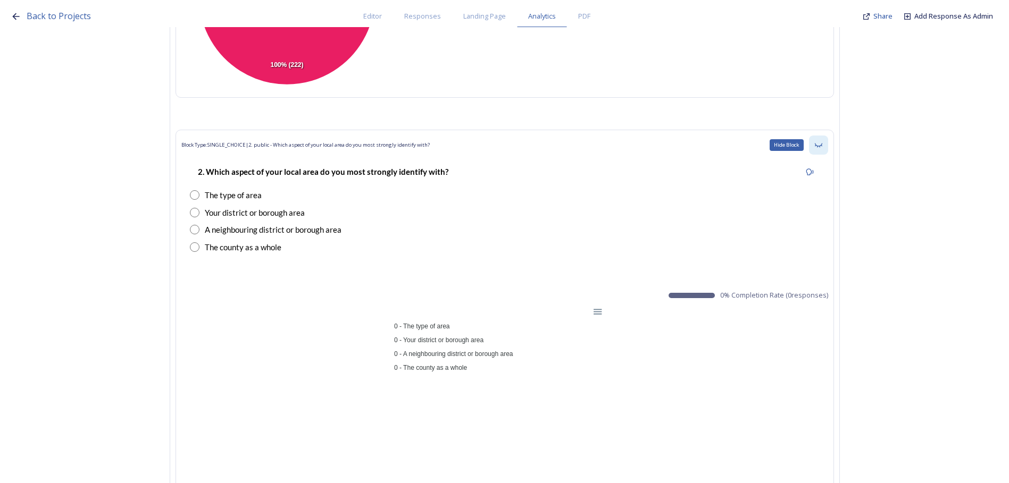
click at [820, 144] on icon at bounding box center [818, 145] width 9 height 9
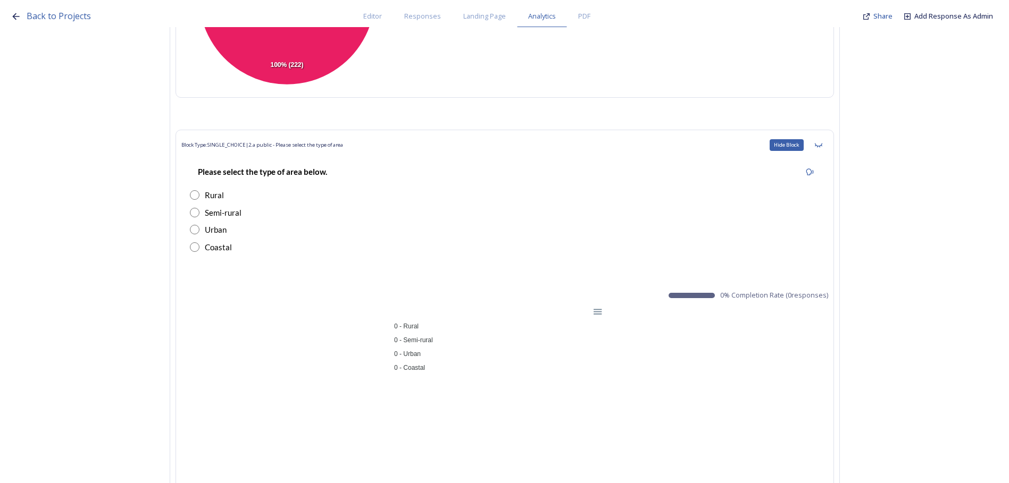
click at [820, 144] on icon at bounding box center [818, 145] width 9 height 9
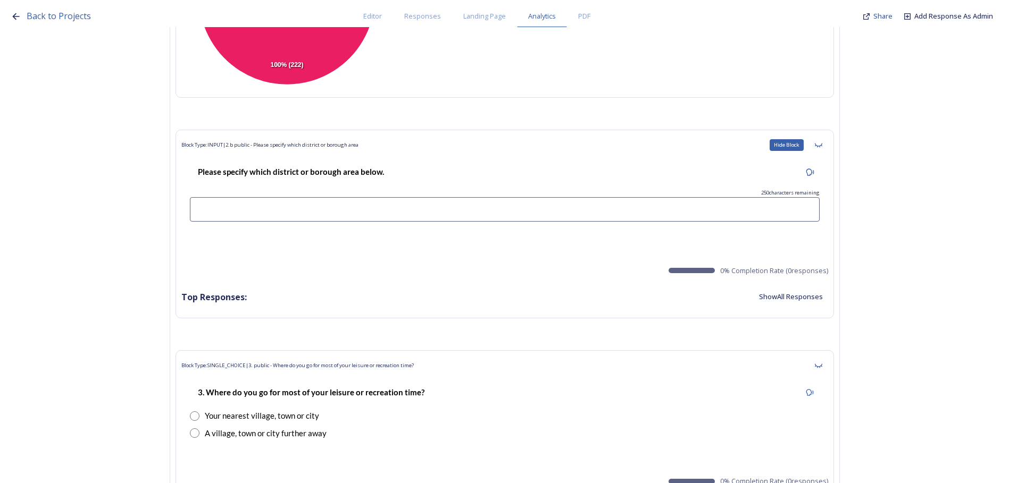
click at [820, 144] on icon at bounding box center [818, 145] width 9 height 9
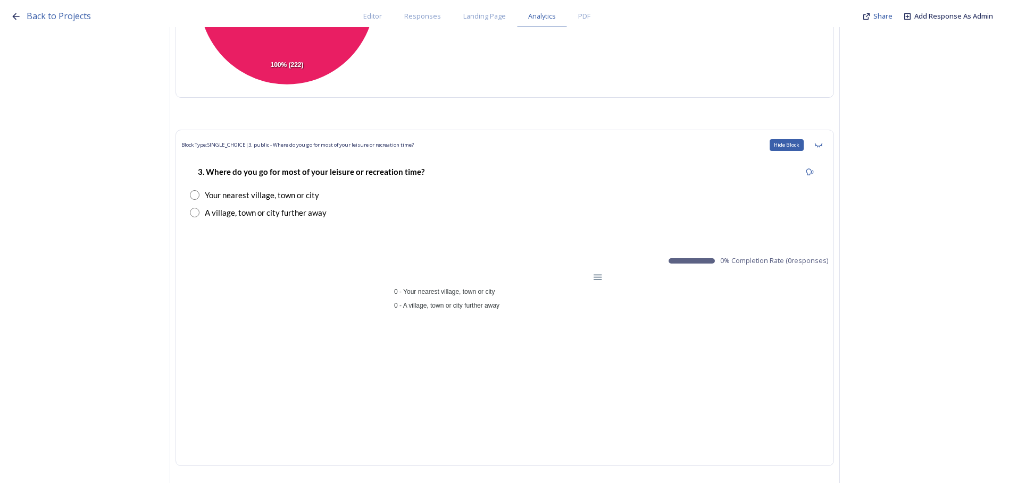
click at [820, 144] on icon at bounding box center [818, 145] width 9 height 9
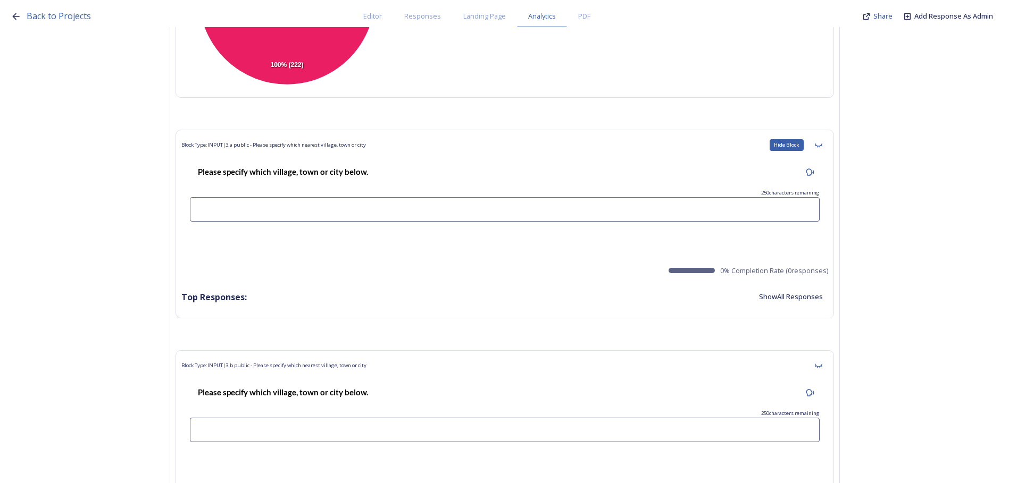
click at [820, 144] on icon at bounding box center [818, 145] width 9 height 9
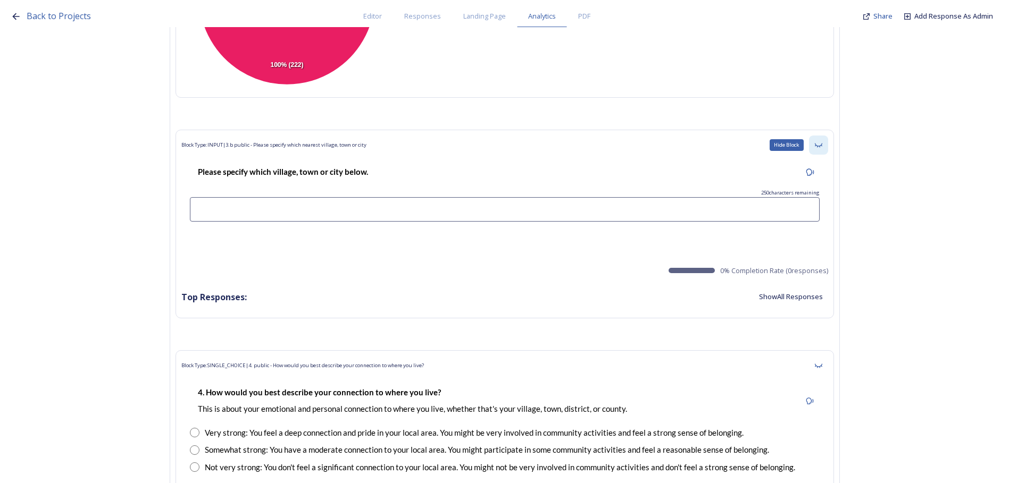
click at [819, 144] on icon at bounding box center [818, 145] width 9 height 9
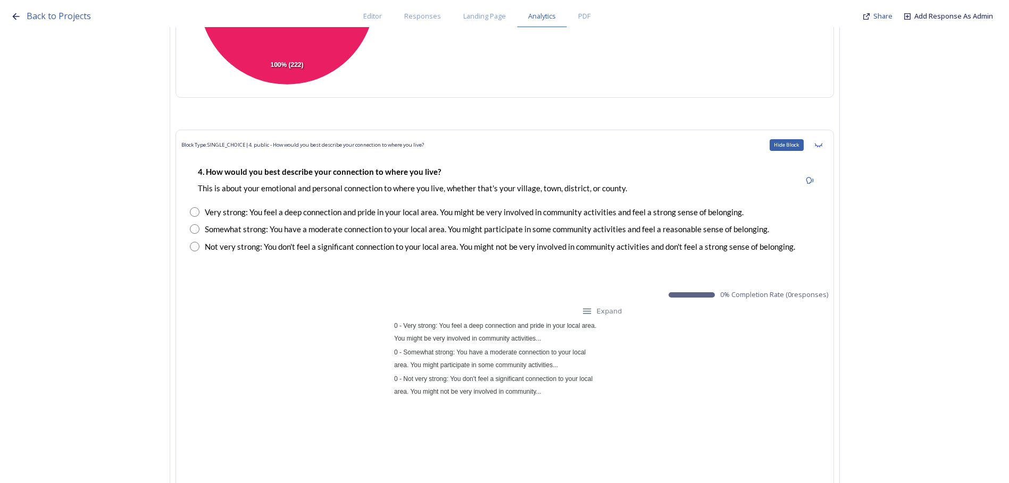
click at [819, 144] on icon at bounding box center [818, 145] width 9 height 9
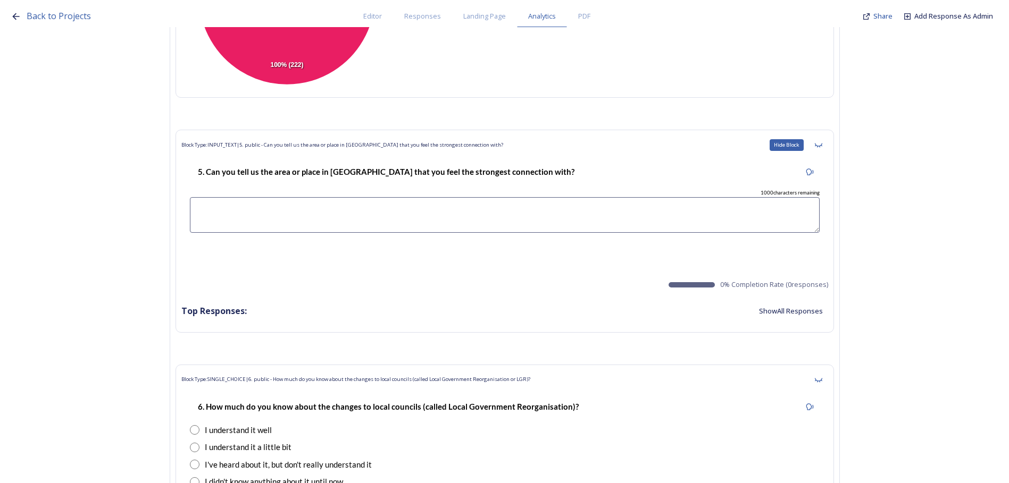
click at [819, 144] on icon at bounding box center [818, 145] width 9 height 9
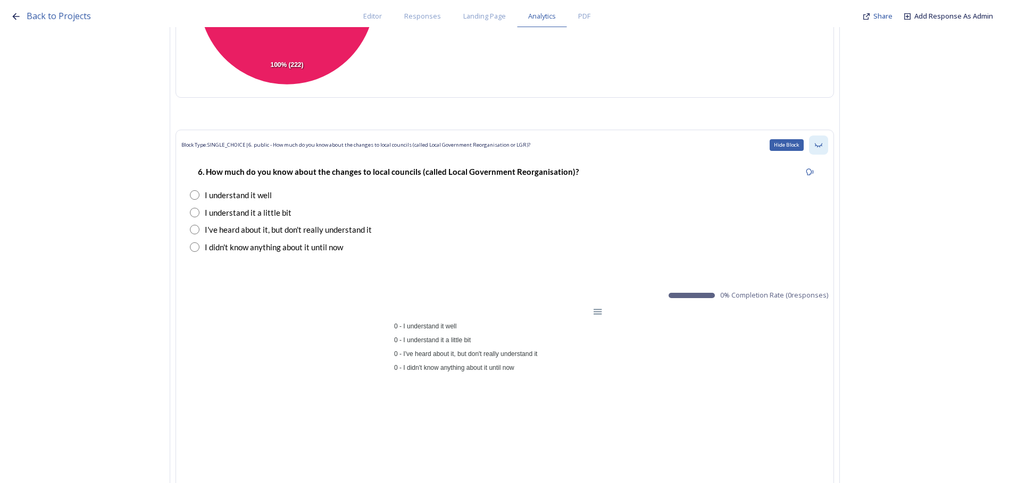
click at [819, 144] on icon at bounding box center [817, 145] width 7 height 4
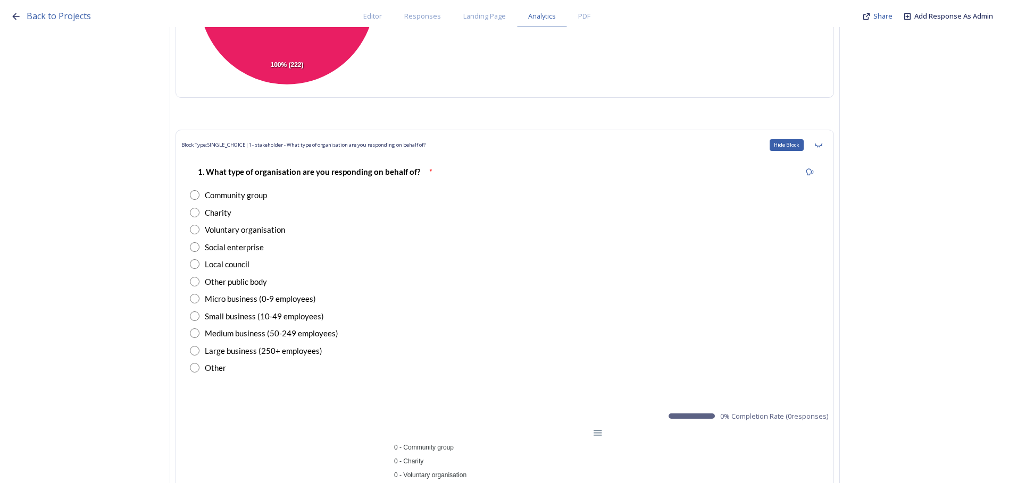
click at [819, 144] on icon at bounding box center [817, 145] width 7 height 4
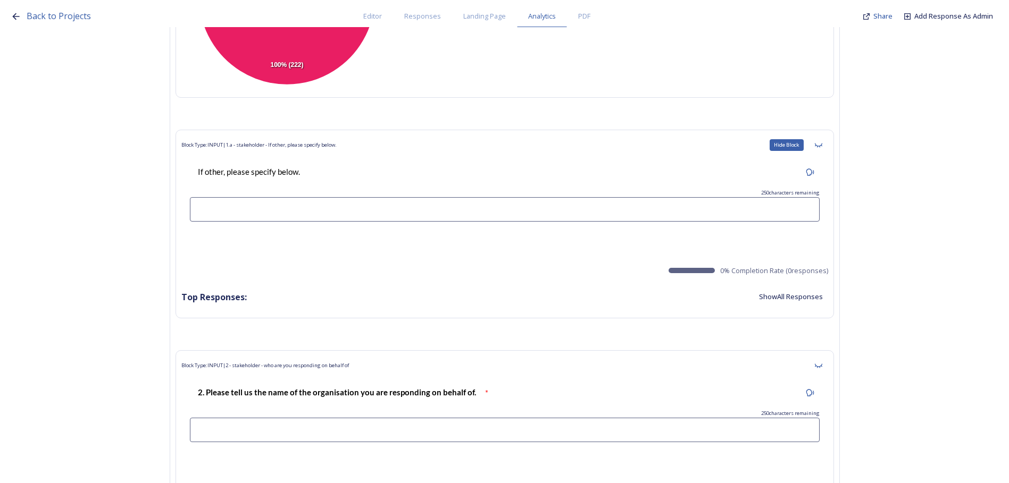
click at [819, 144] on icon at bounding box center [817, 145] width 7 height 4
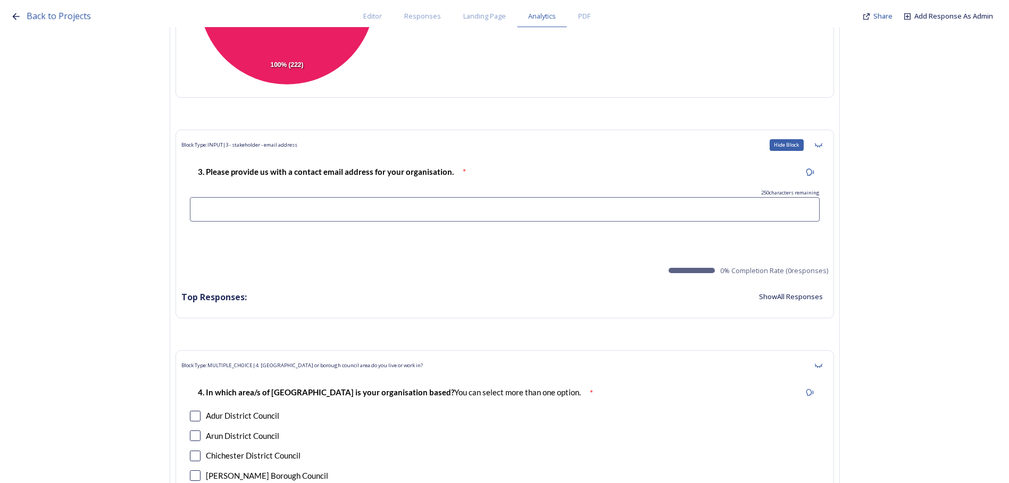
click at [819, 144] on icon at bounding box center [817, 145] width 7 height 4
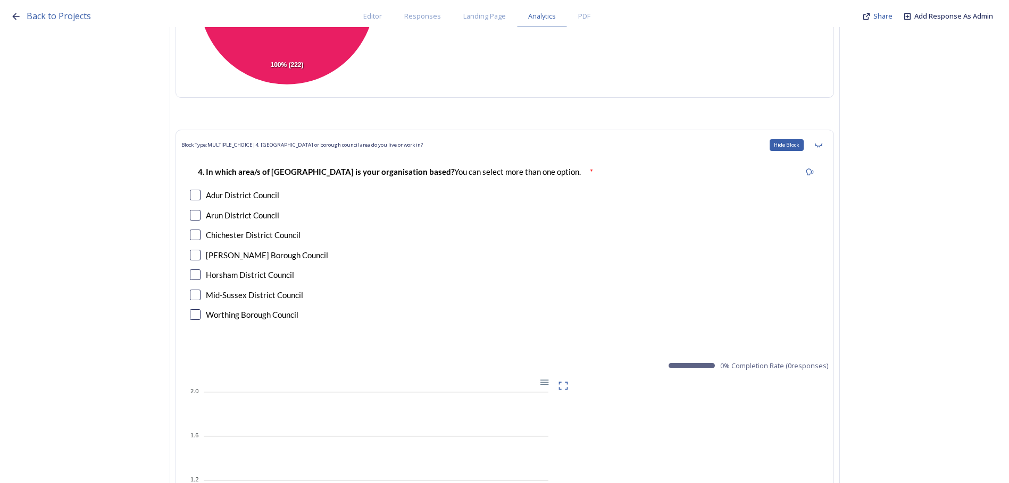
click at [819, 144] on icon at bounding box center [817, 145] width 7 height 4
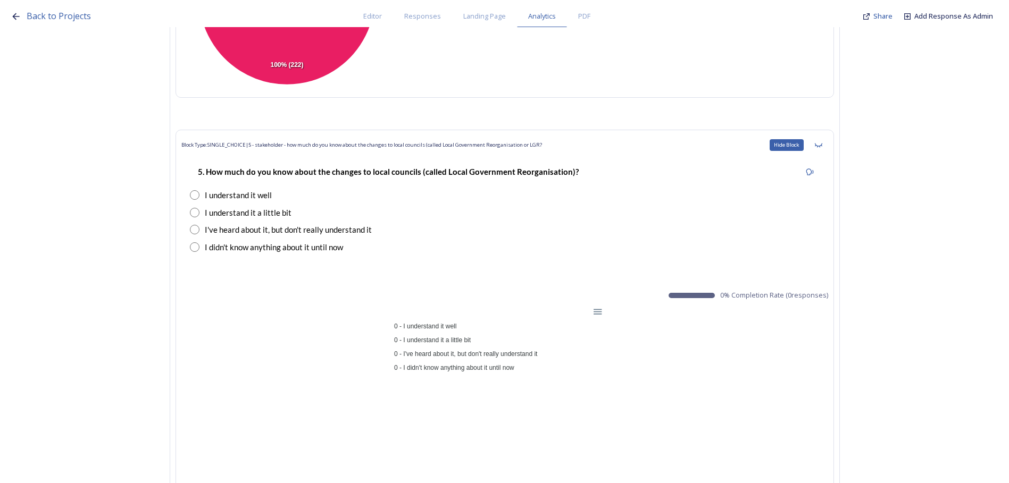
click at [819, 144] on icon at bounding box center [817, 145] width 7 height 4
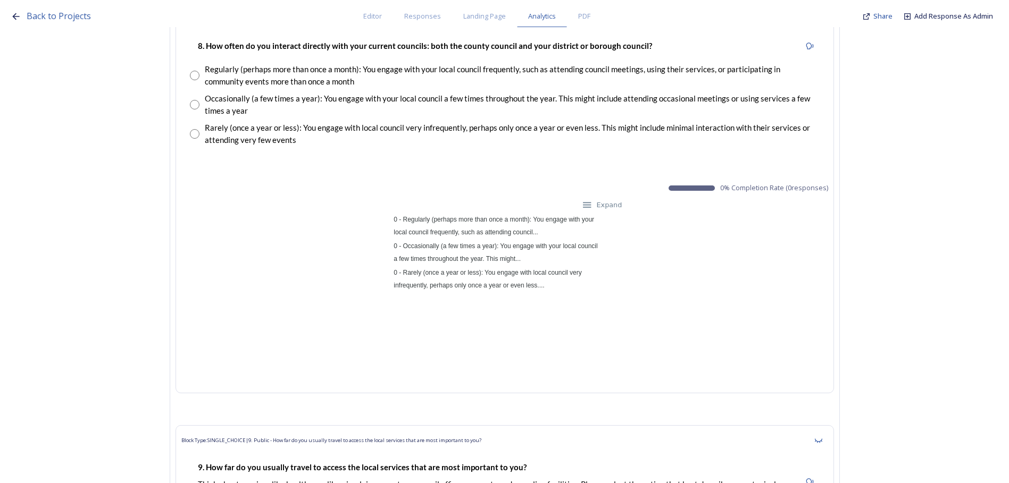
scroll to position [3615, 0]
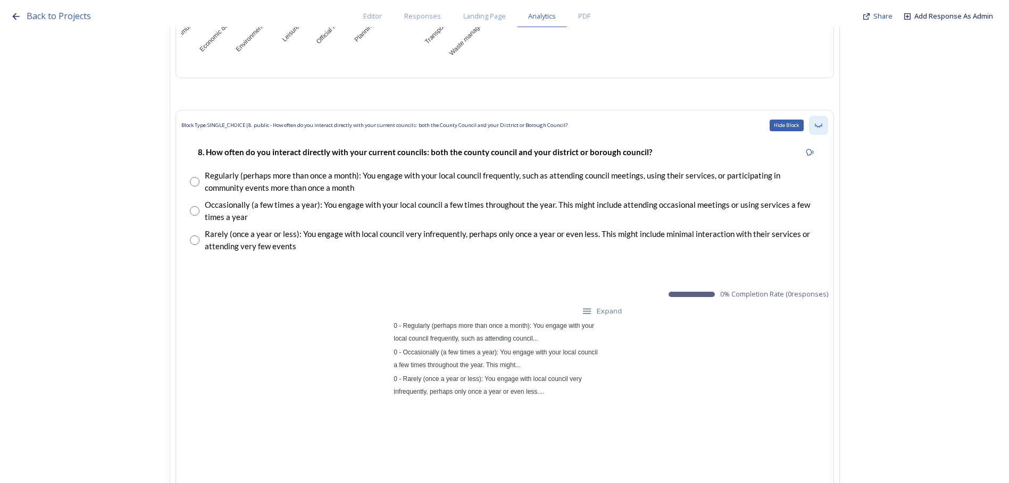
click at [827, 129] on div "Hide Block" at bounding box center [818, 125] width 19 height 19
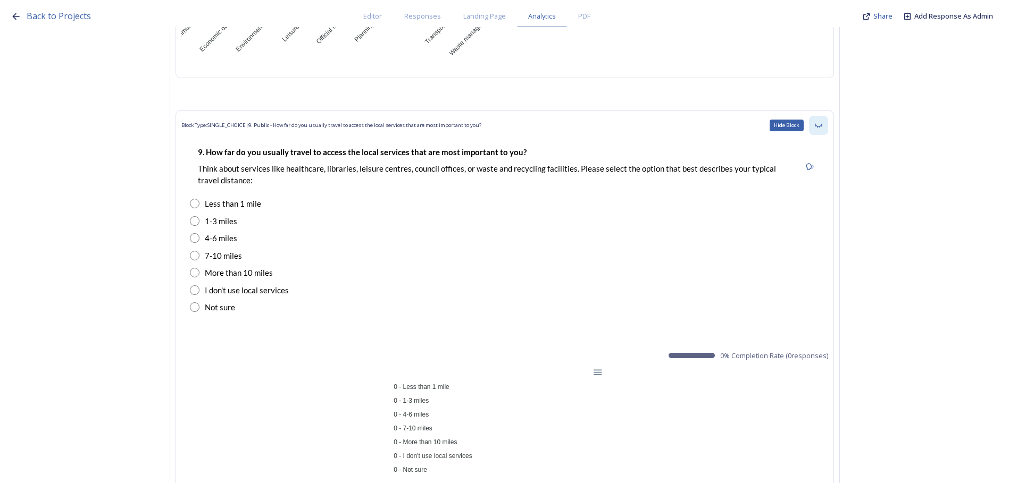
click at [827, 129] on div "Hide Block" at bounding box center [818, 125] width 19 height 19
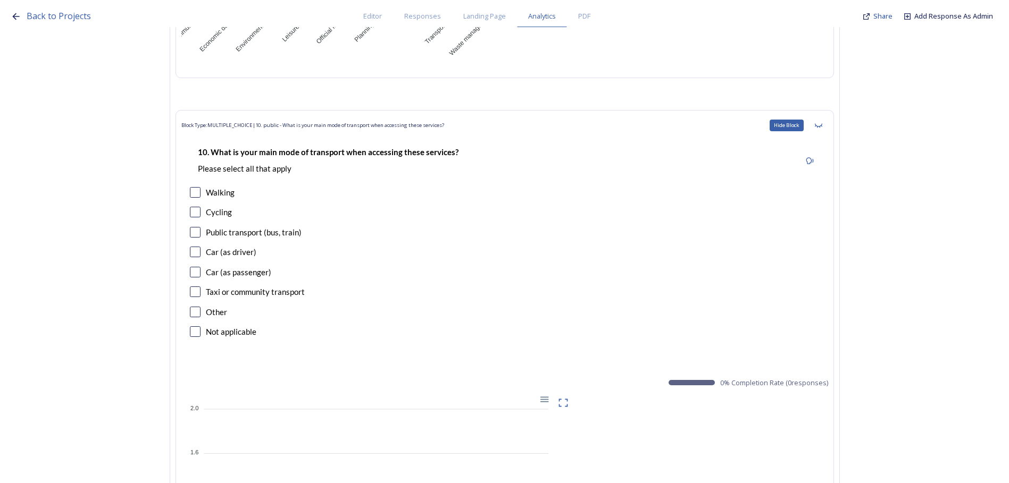
click at [827, 129] on div "Hide Block" at bounding box center [818, 125] width 19 height 19
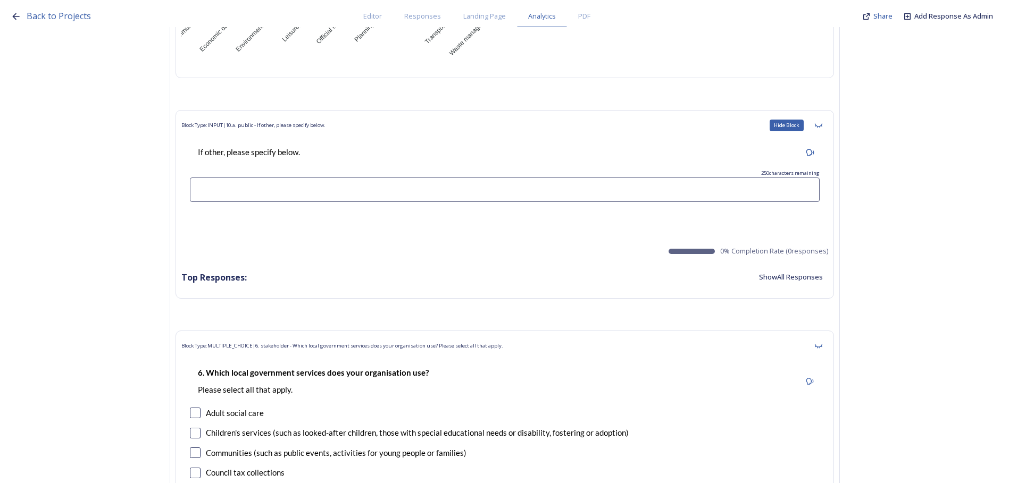
click at [827, 129] on div "Hide Block" at bounding box center [818, 125] width 19 height 19
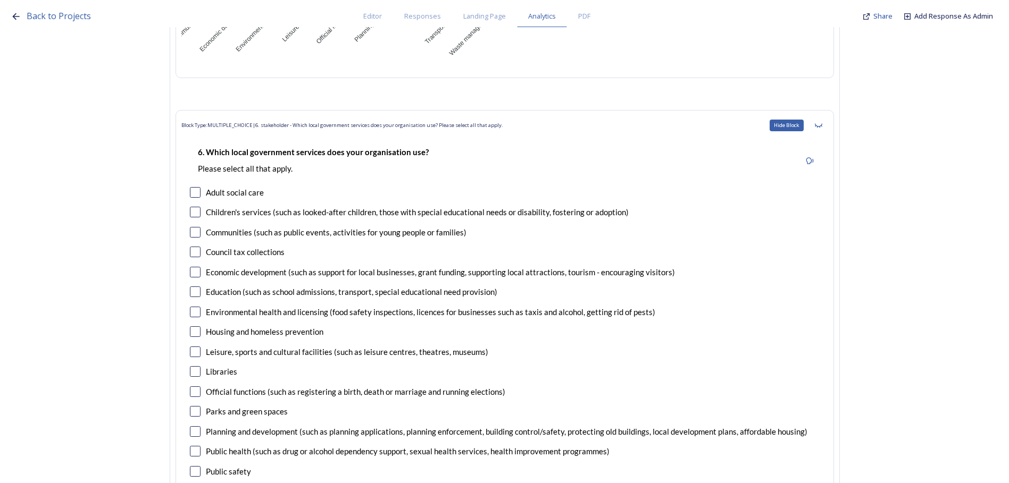
click at [827, 129] on div "Hide Block" at bounding box center [818, 125] width 19 height 19
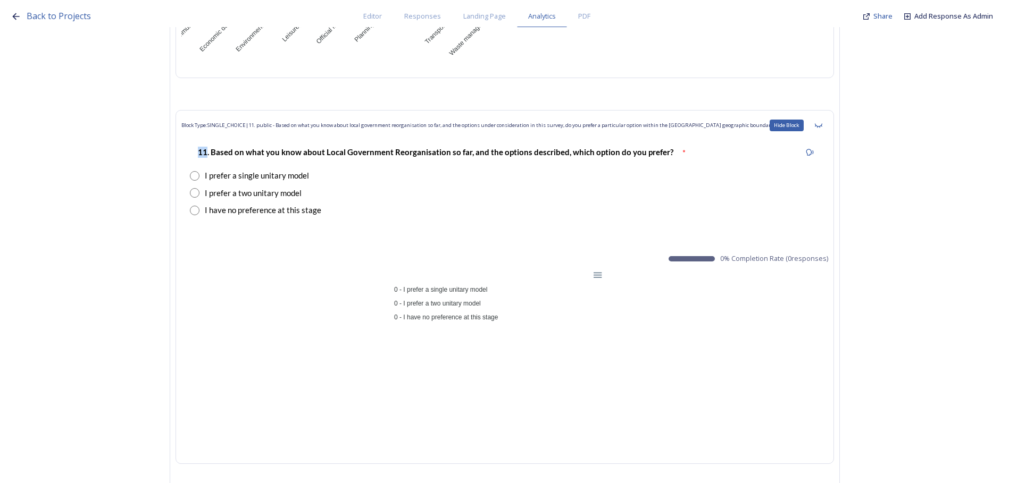
click at [827, 129] on div "Hide Block" at bounding box center [818, 125] width 19 height 19
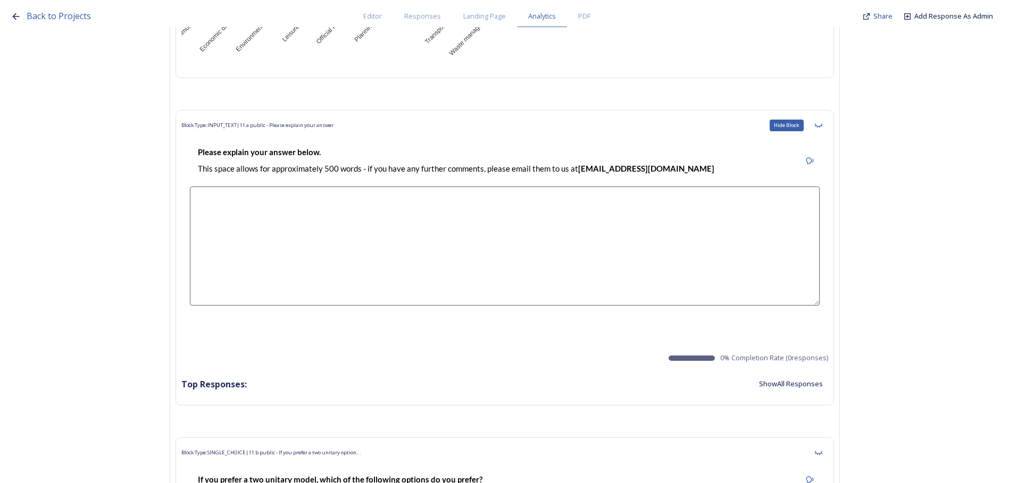
click at [827, 129] on div "Hide Block" at bounding box center [818, 125] width 19 height 19
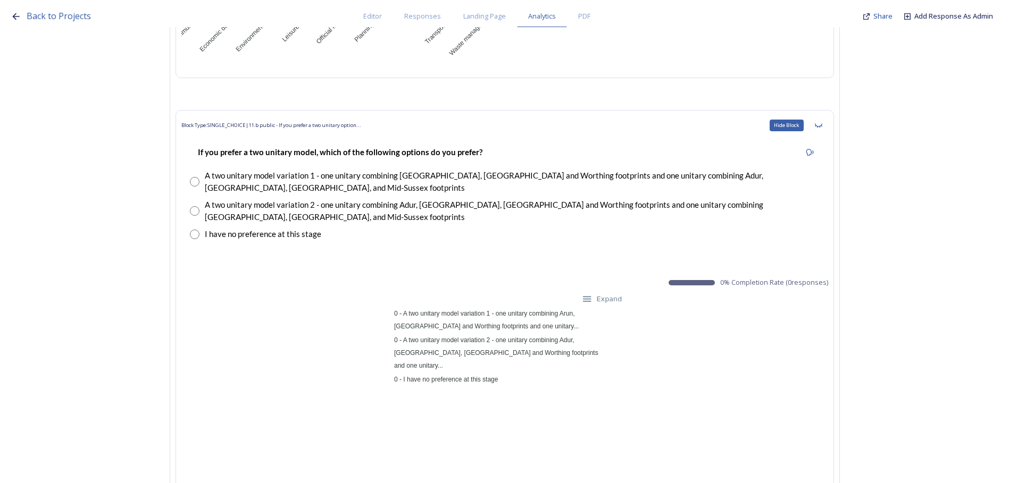
click at [827, 129] on div "Hide Block" at bounding box center [818, 125] width 19 height 19
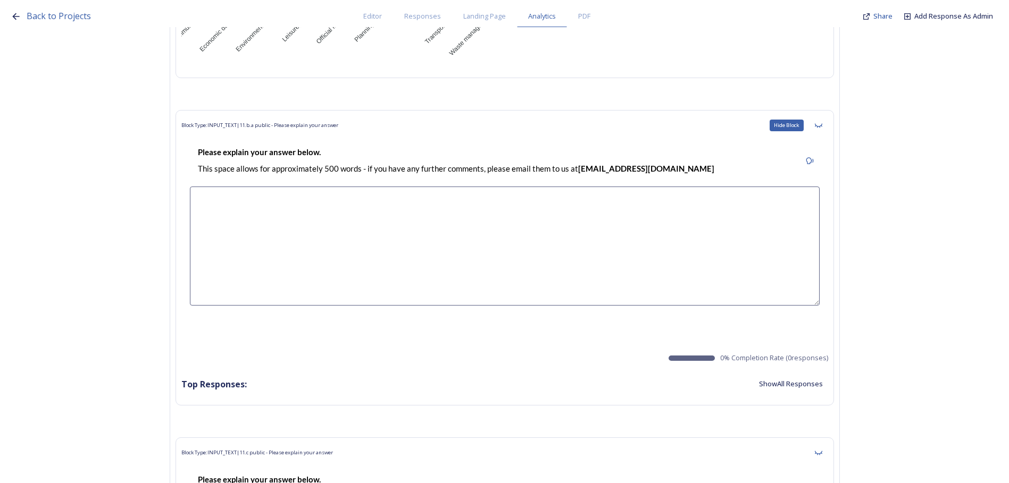
click at [827, 129] on div "Hide Block" at bounding box center [818, 125] width 19 height 19
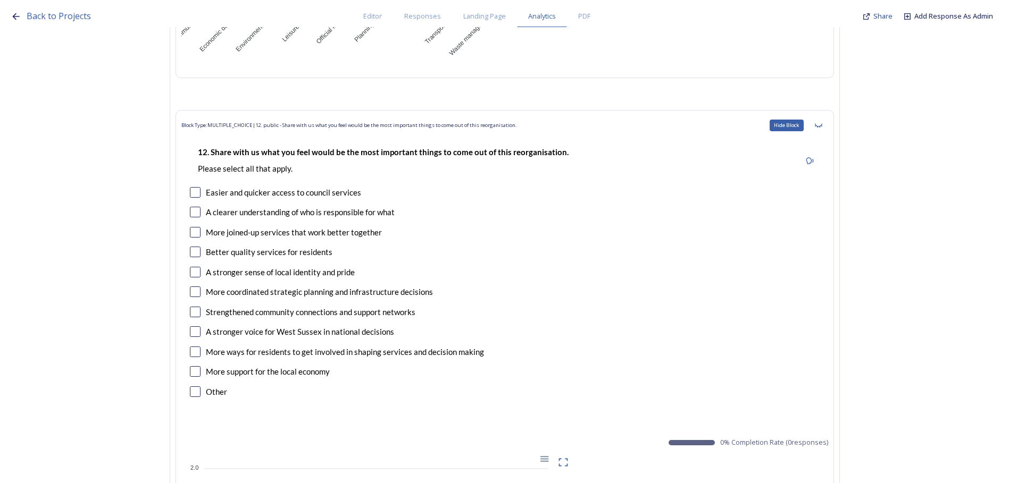
click at [827, 129] on div "Hide Block" at bounding box center [818, 125] width 19 height 19
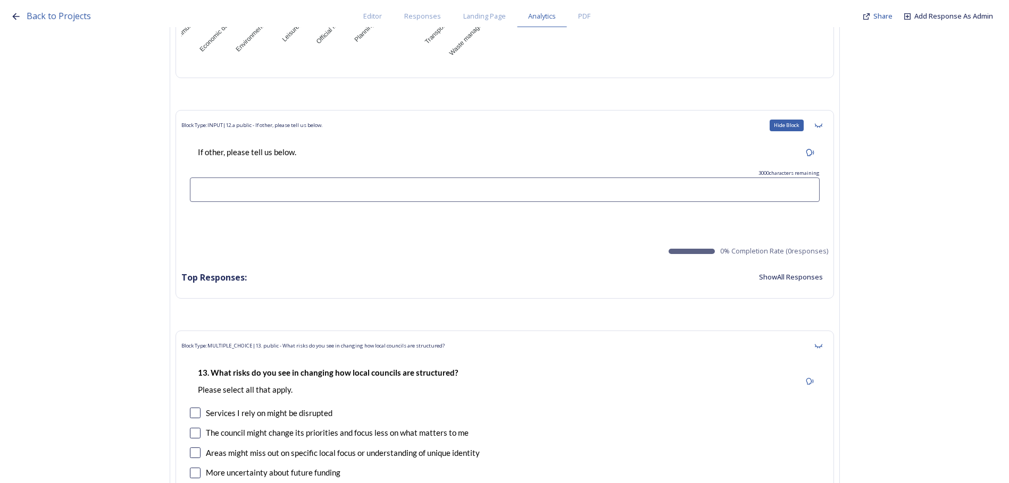
click at [827, 129] on div "Hide Block" at bounding box center [818, 125] width 19 height 19
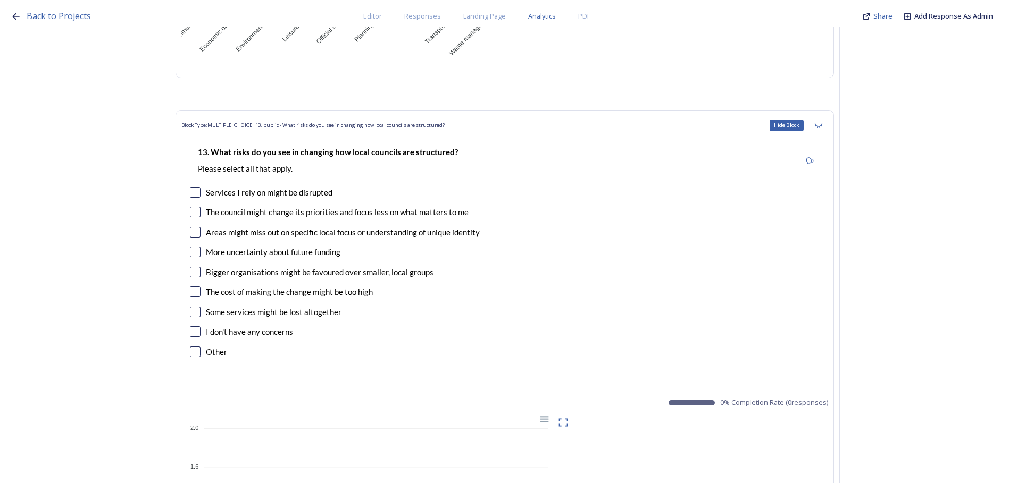
click at [827, 129] on div "Hide Block" at bounding box center [818, 125] width 19 height 19
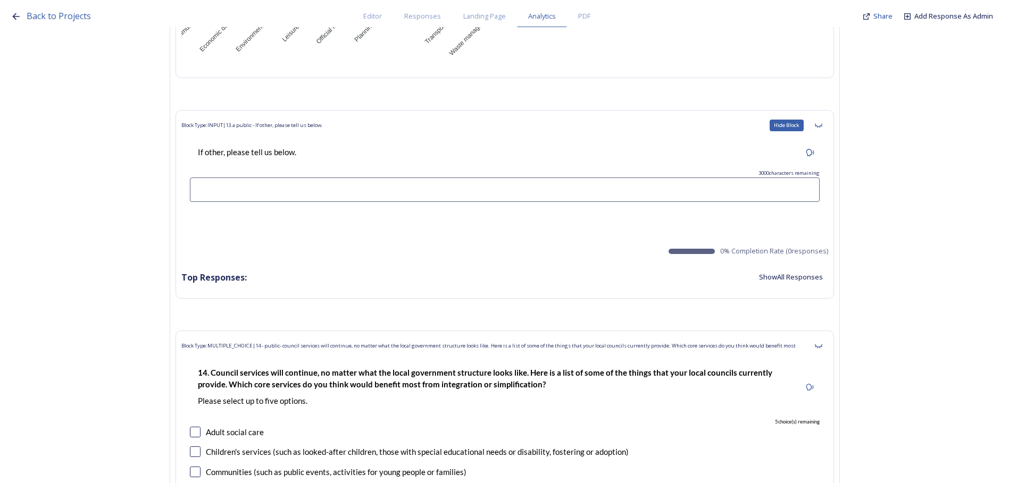
click at [827, 129] on div "Hide Block" at bounding box center [818, 125] width 19 height 19
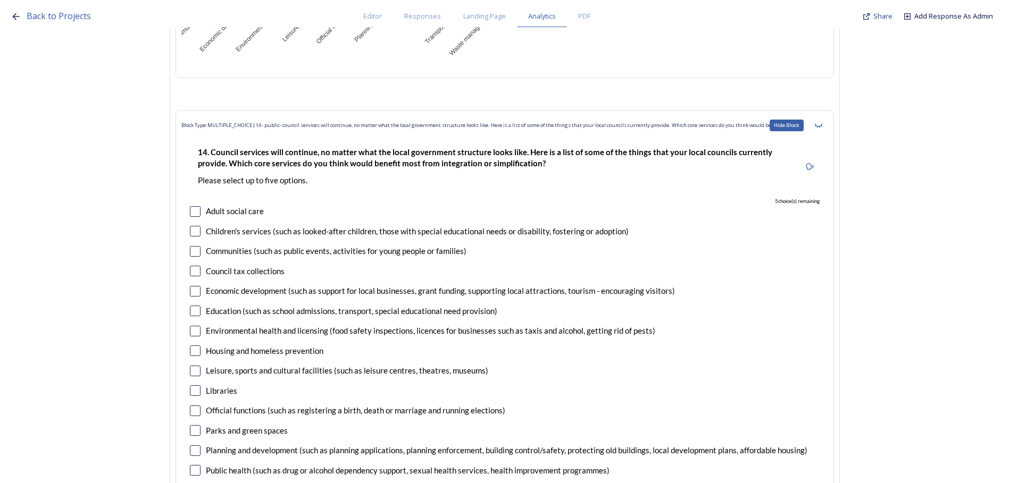
click at [827, 129] on div "Hide Block" at bounding box center [818, 125] width 19 height 19
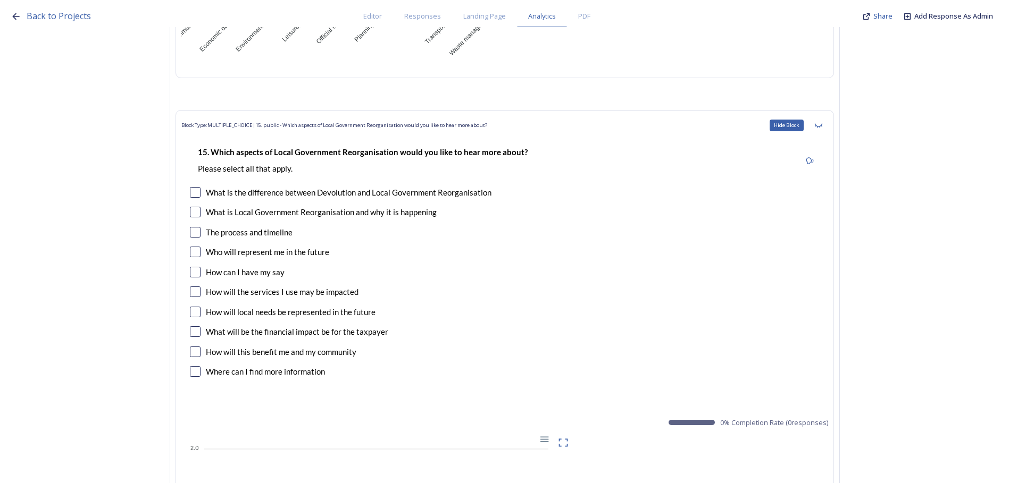
click at [827, 129] on div "Hide Block" at bounding box center [818, 125] width 19 height 19
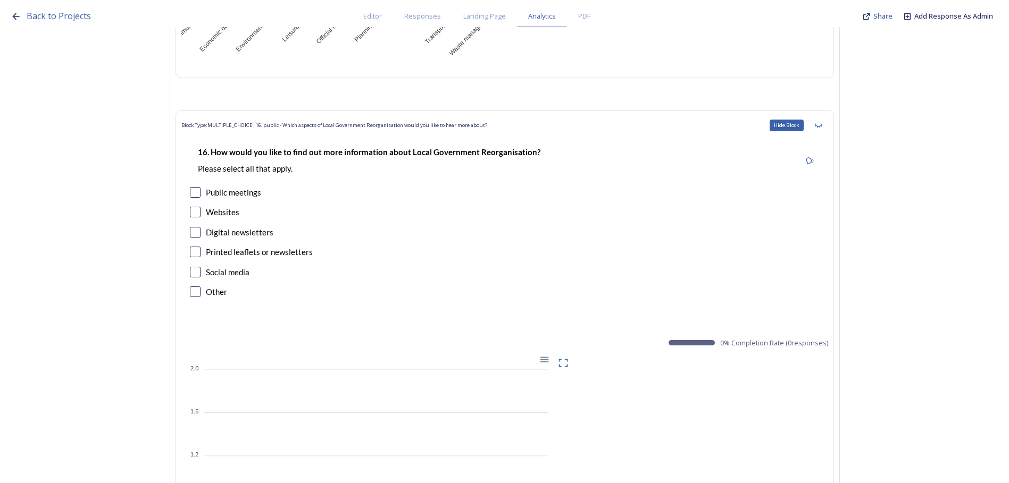
click at [827, 129] on div "Hide Block" at bounding box center [818, 125] width 19 height 19
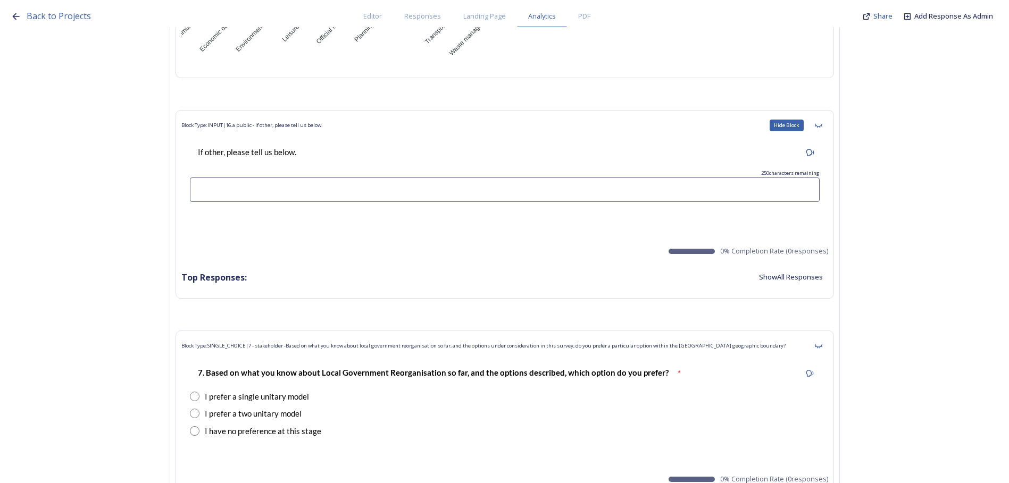
click at [827, 129] on div "Hide Block" at bounding box center [818, 125] width 19 height 19
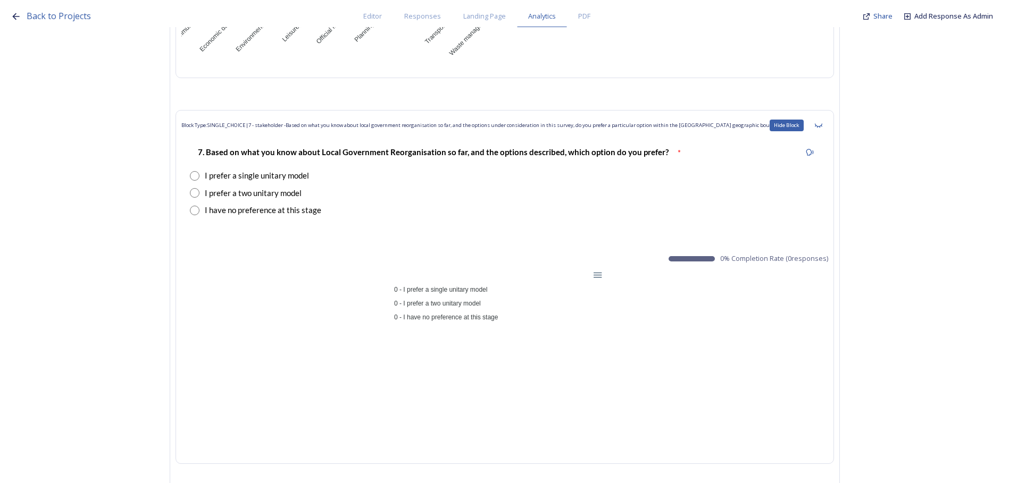
click at [827, 129] on div "Hide Block" at bounding box center [818, 125] width 19 height 19
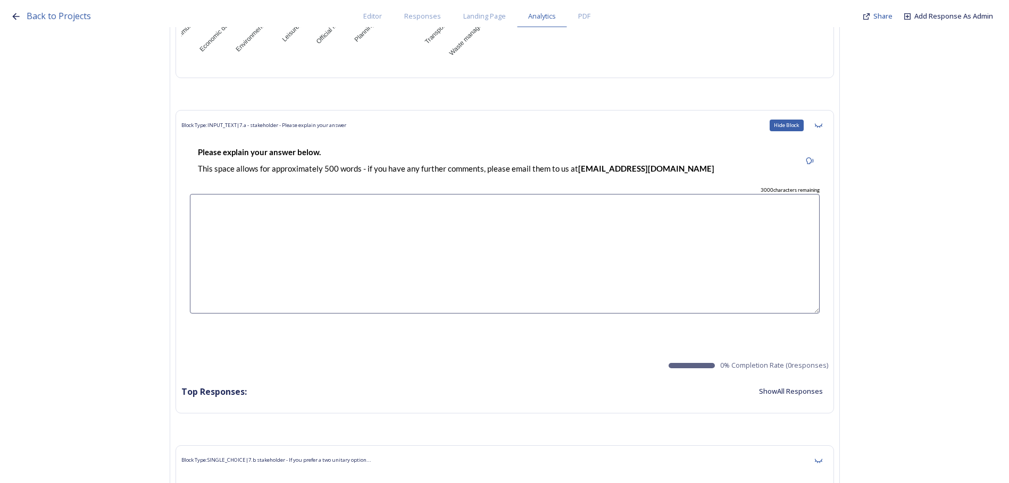
click at [827, 129] on div "Hide Block" at bounding box center [818, 125] width 19 height 19
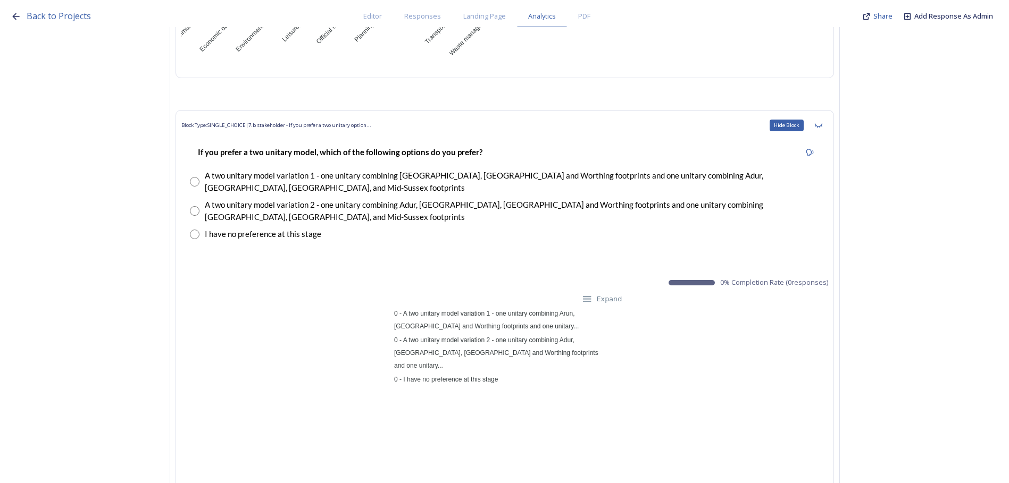
click at [827, 129] on div "Hide Block" at bounding box center [818, 125] width 19 height 19
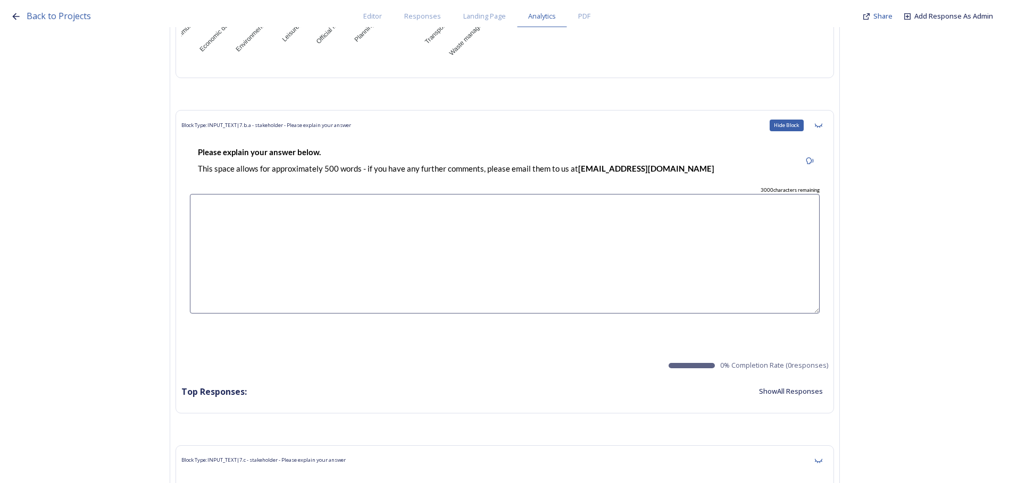
click at [827, 129] on div "Hide Block" at bounding box center [818, 125] width 19 height 19
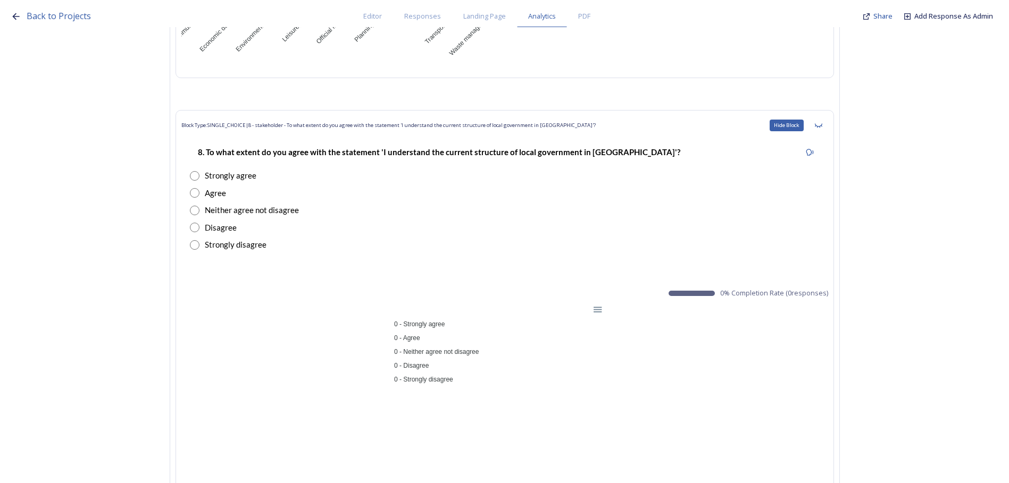
click at [827, 129] on div "Hide Block" at bounding box center [818, 125] width 19 height 19
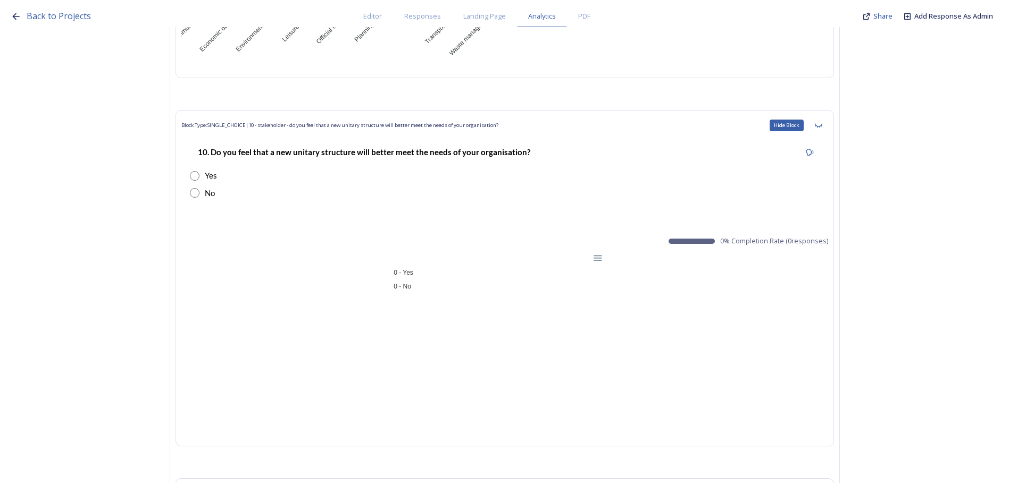
click at [827, 129] on div "Hide Block" at bounding box center [818, 125] width 19 height 19
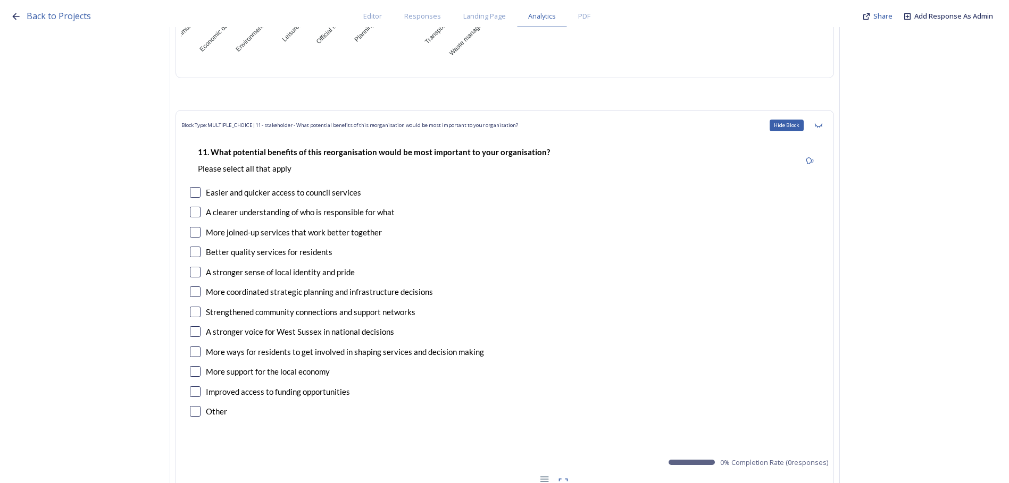
click at [827, 129] on div "Hide Block" at bounding box center [818, 125] width 19 height 19
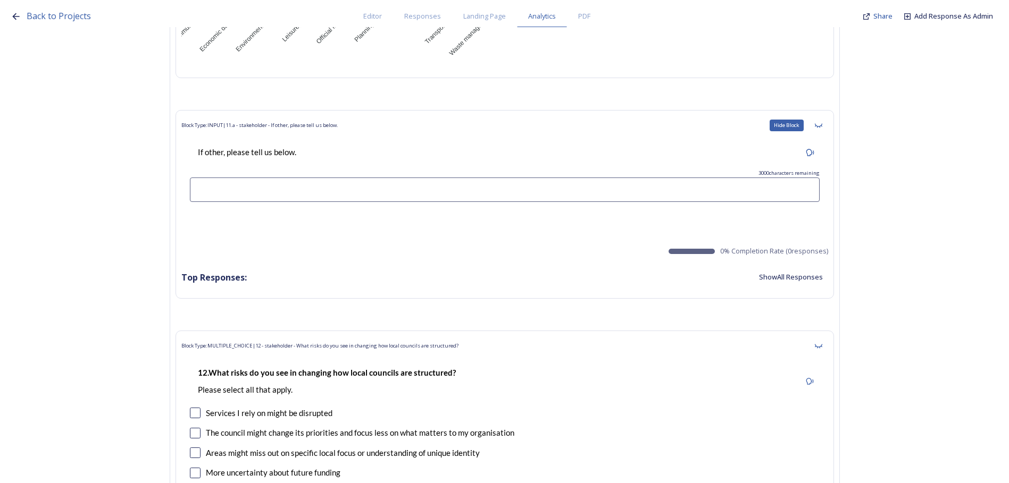
click at [827, 129] on div "Hide Block" at bounding box center [818, 125] width 19 height 19
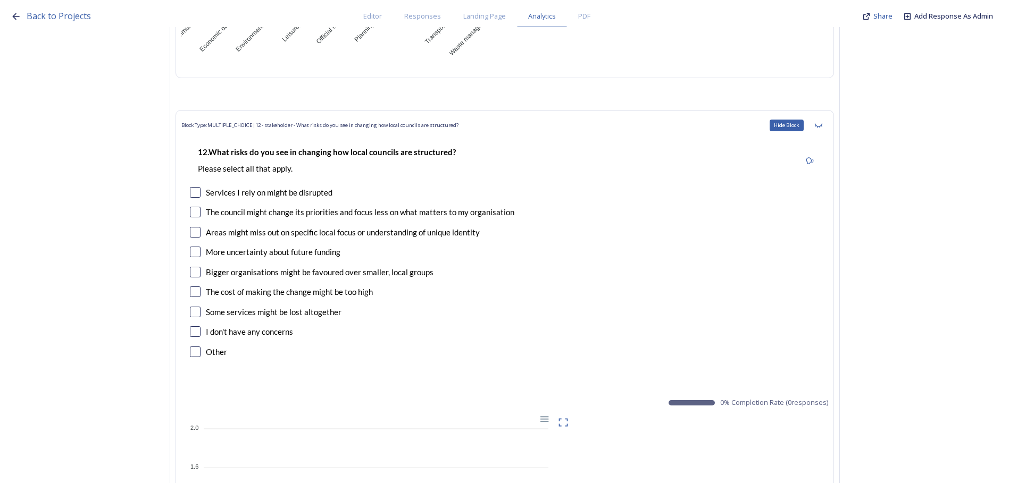
click at [827, 129] on div "Hide Block" at bounding box center [818, 125] width 19 height 19
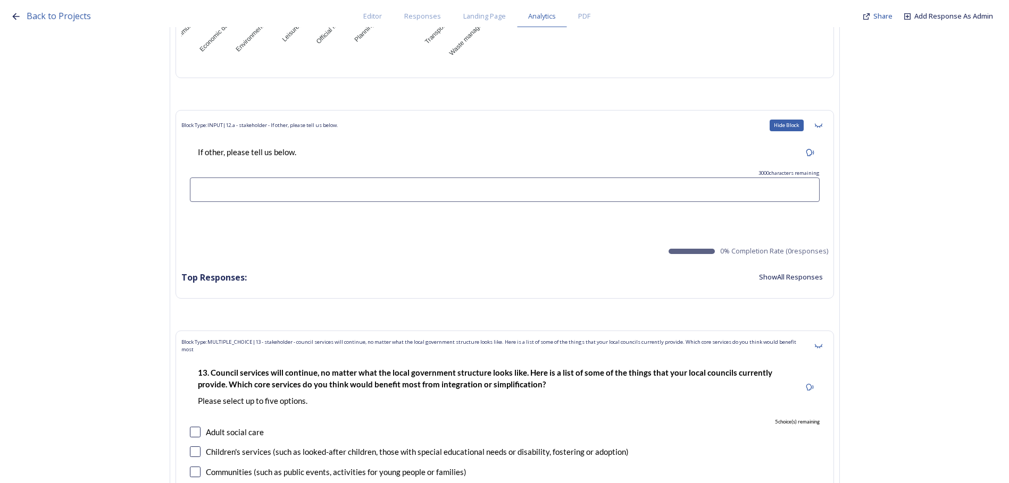
click at [827, 129] on div "Hide Block" at bounding box center [818, 125] width 19 height 19
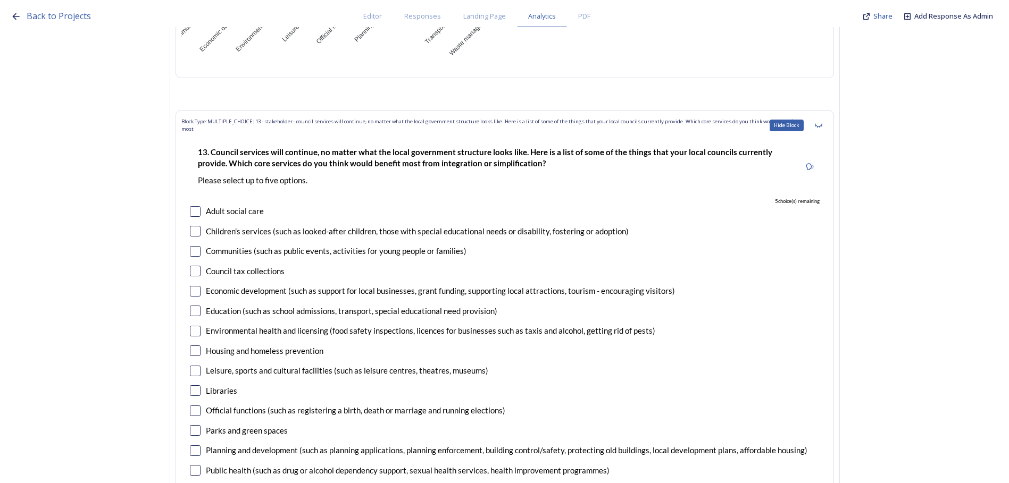
click at [827, 129] on div "Hide Block" at bounding box center [818, 125] width 19 height 19
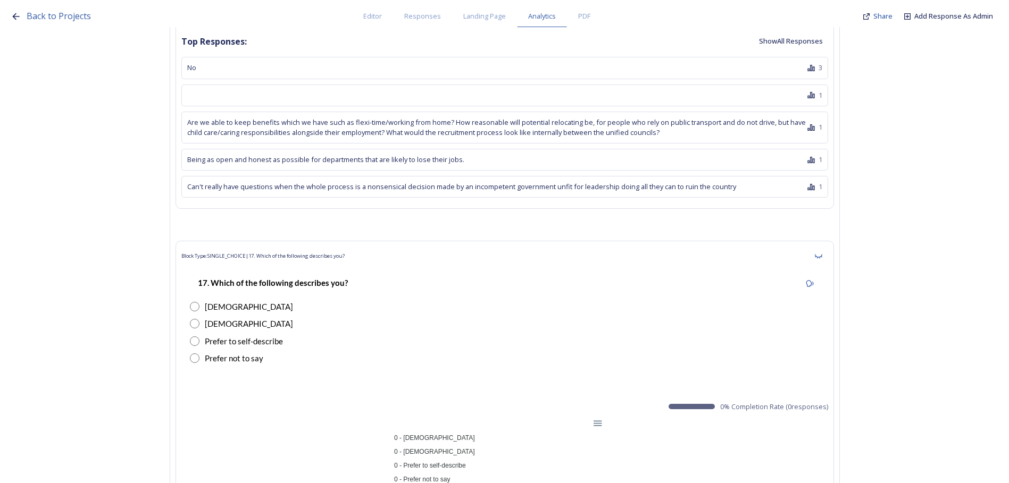
scroll to position [10899, 0]
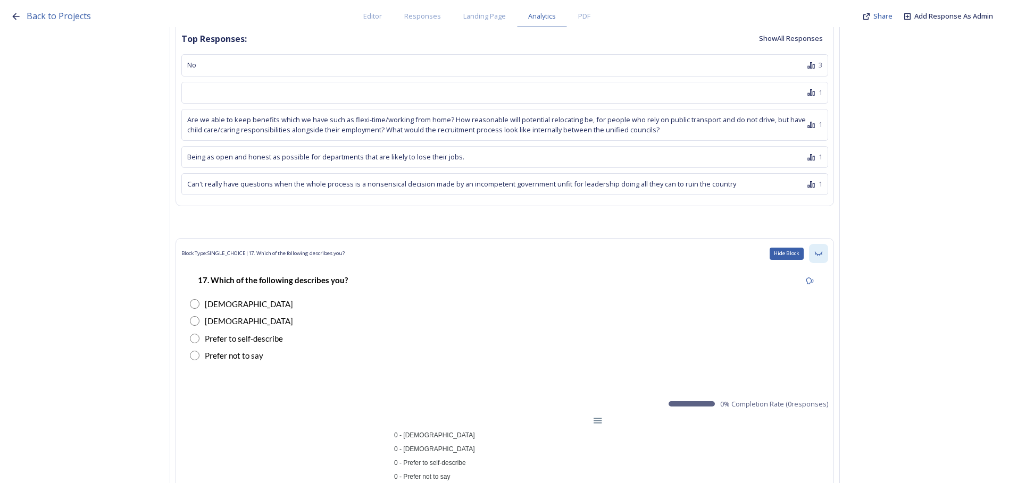
click at [822, 249] on icon at bounding box center [818, 253] width 9 height 9
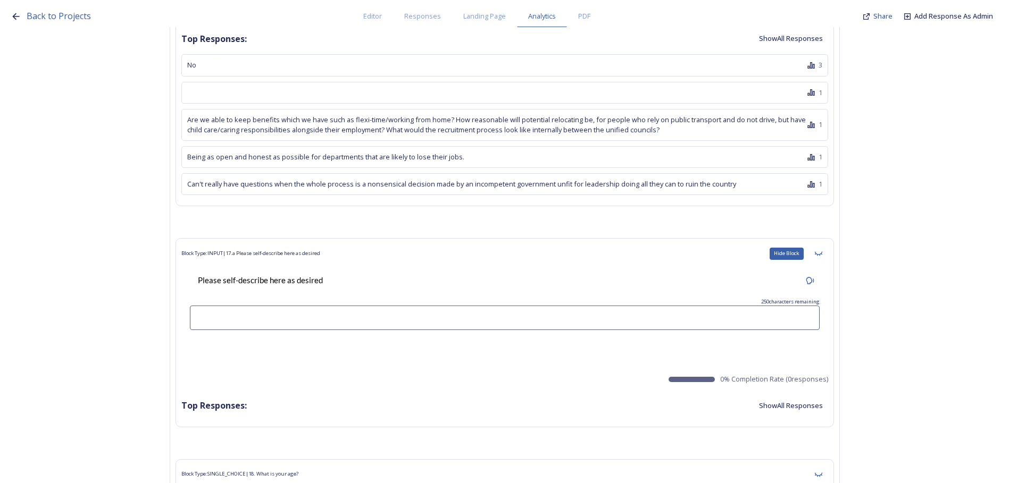
click at [822, 249] on icon at bounding box center [818, 253] width 9 height 9
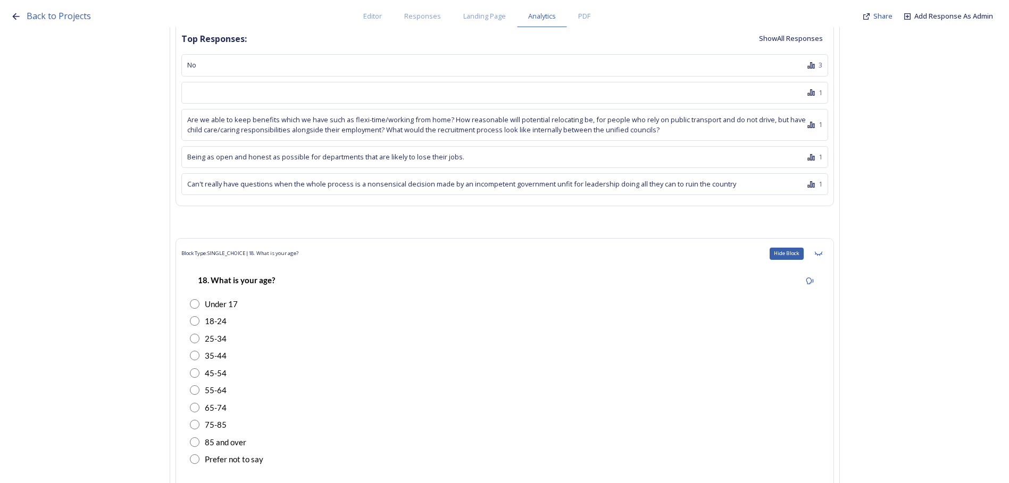
click at [822, 249] on icon at bounding box center [818, 253] width 9 height 9
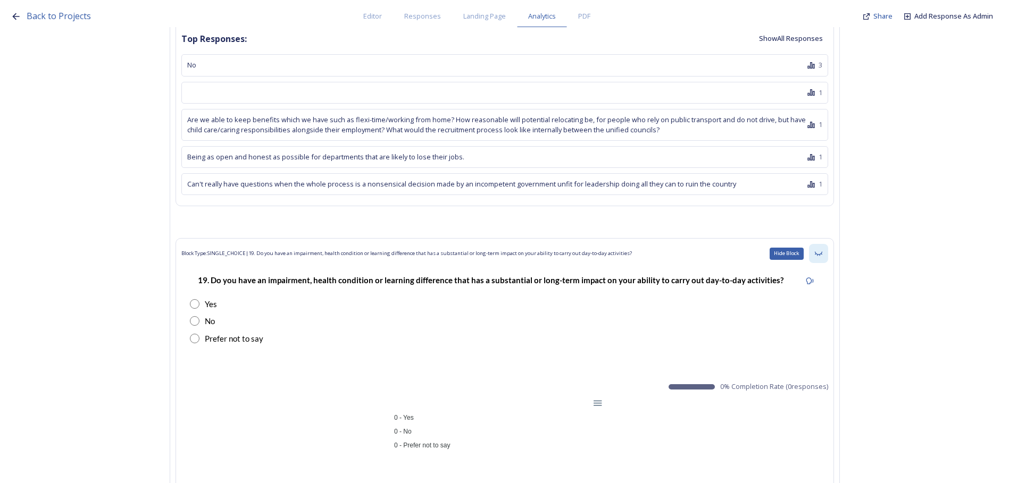
click at [822, 249] on icon at bounding box center [818, 253] width 9 height 9
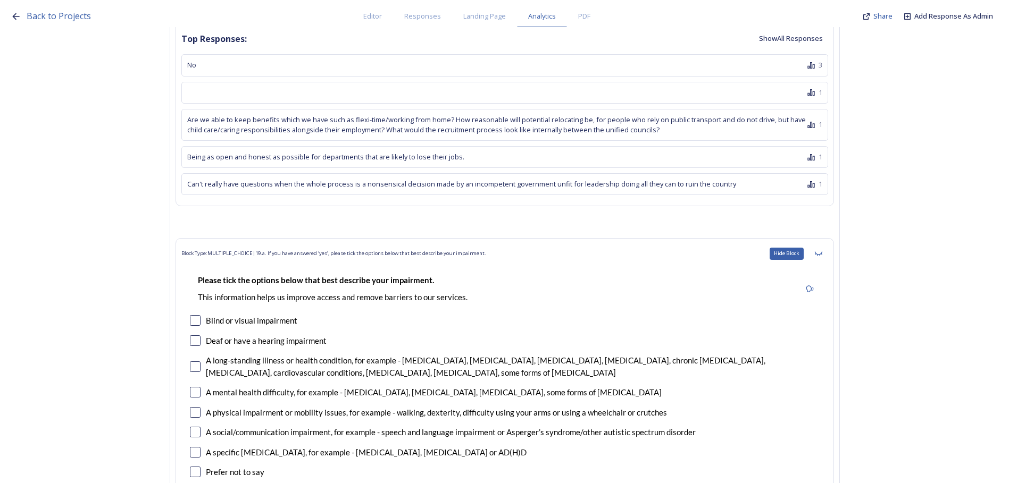
click at [822, 249] on icon at bounding box center [818, 253] width 9 height 9
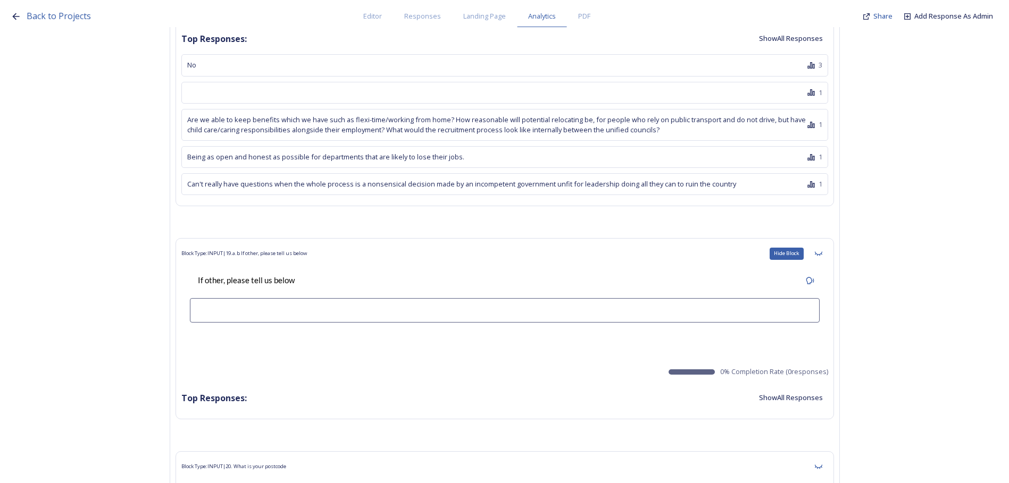
click at [822, 249] on icon at bounding box center [818, 253] width 9 height 9
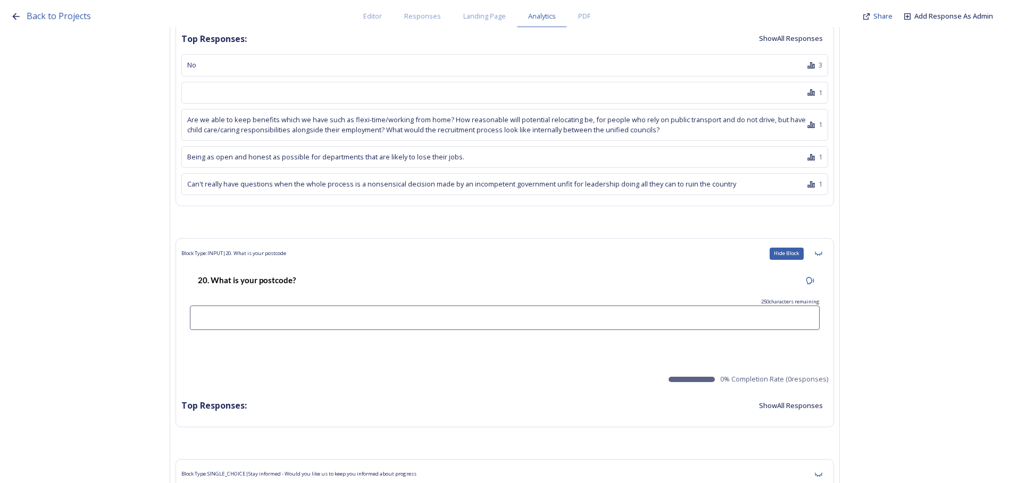
click at [822, 249] on icon at bounding box center [818, 253] width 9 height 9
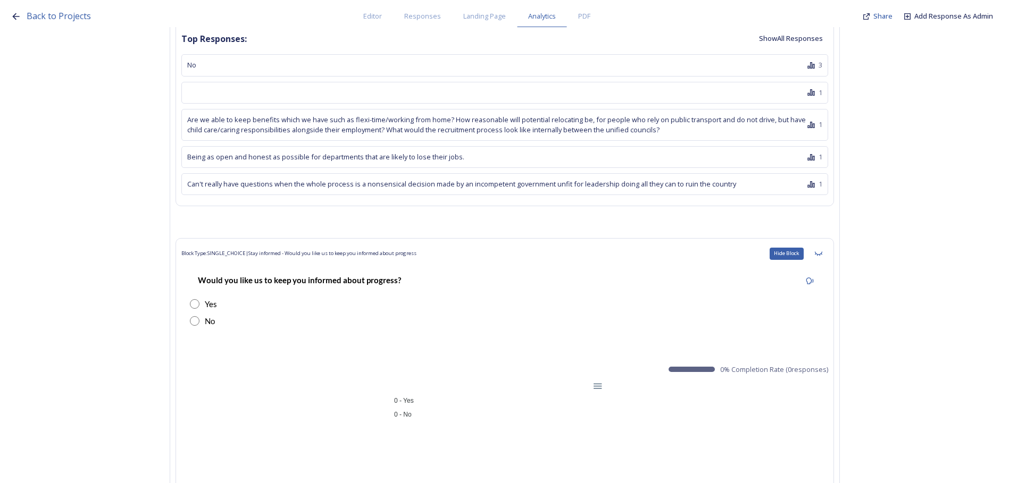
click at [822, 249] on icon at bounding box center [818, 253] width 9 height 9
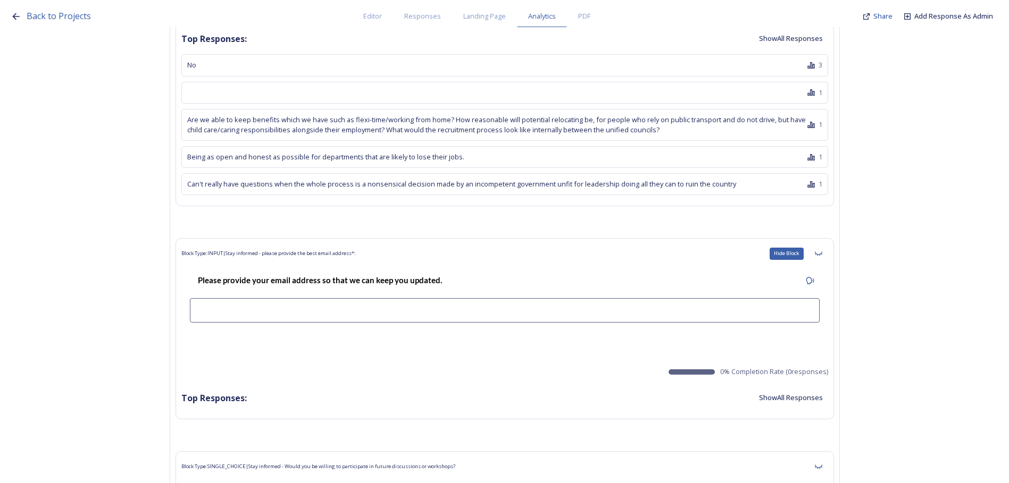
click at [822, 249] on icon at bounding box center [818, 253] width 9 height 9
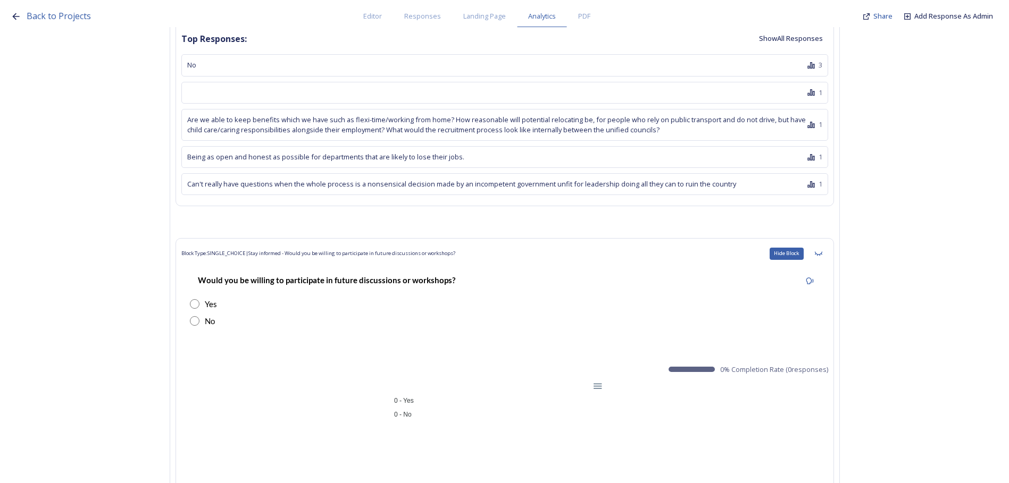
click at [822, 249] on icon at bounding box center [818, 253] width 9 height 9
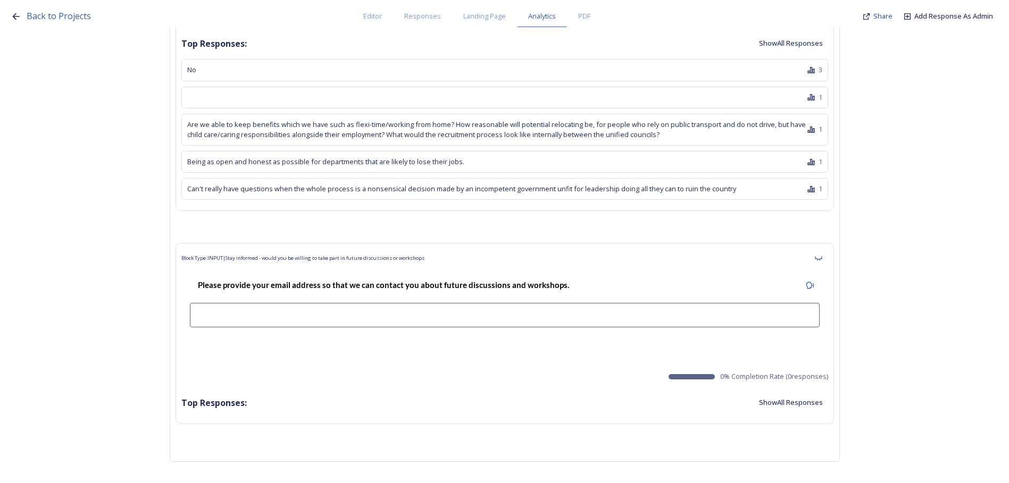
scroll to position [10870, 0]
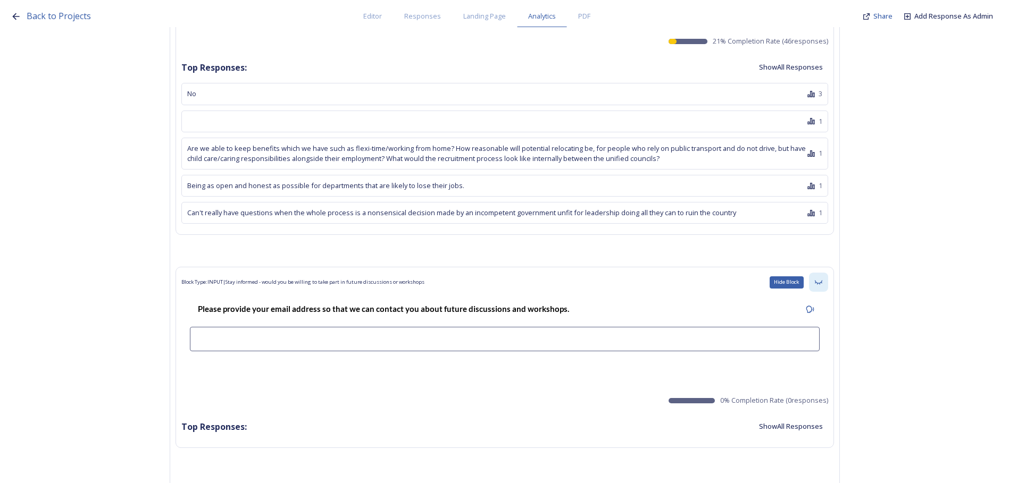
click at [821, 278] on icon at bounding box center [818, 282] width 9 height 9
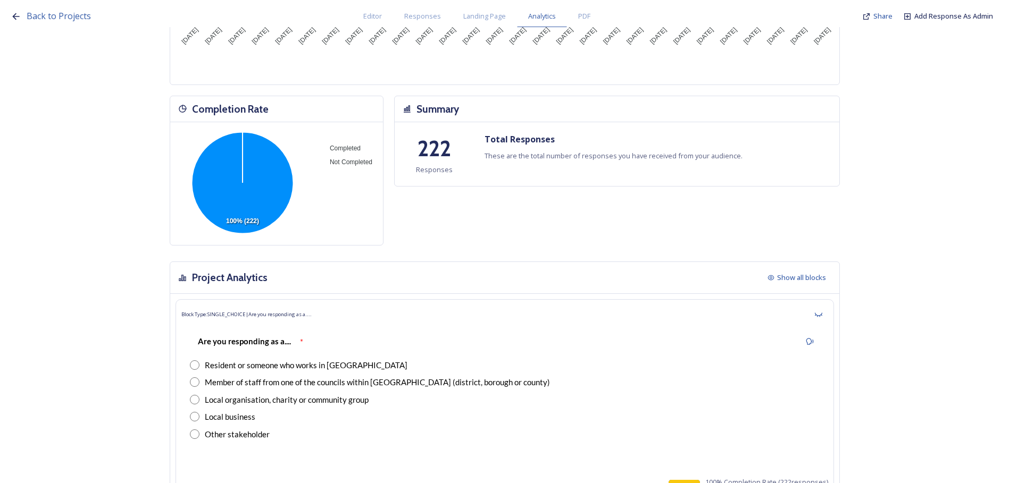
scroll to position [0, 0]
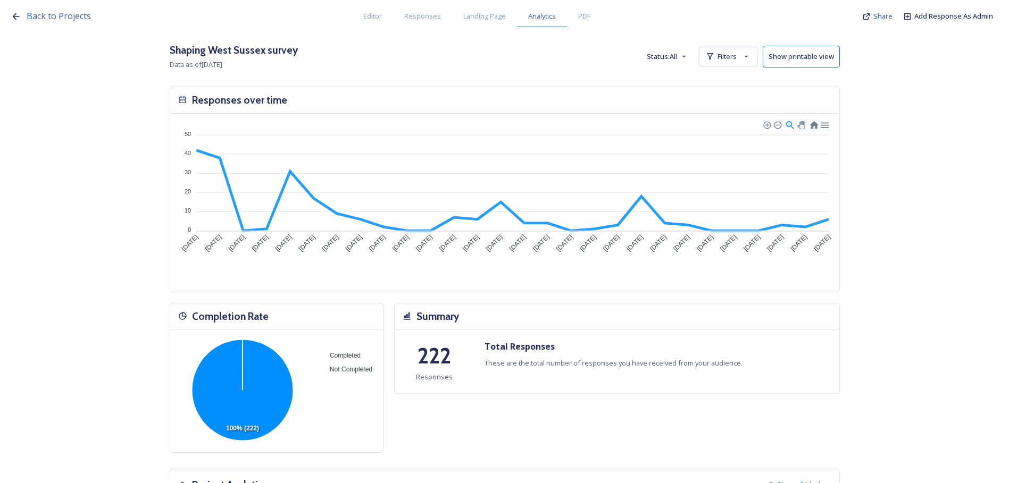
click at [789, 57] on button "Show printable view" at bounding box center [800, 57] width 77 height 22
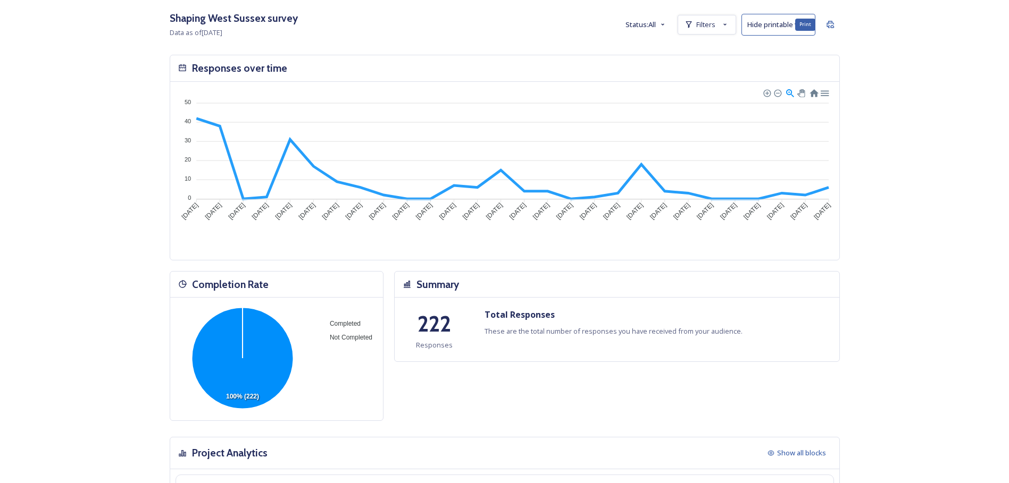
click at [833, 23] on icon at bounding box center [829, 24] width 7 height 7
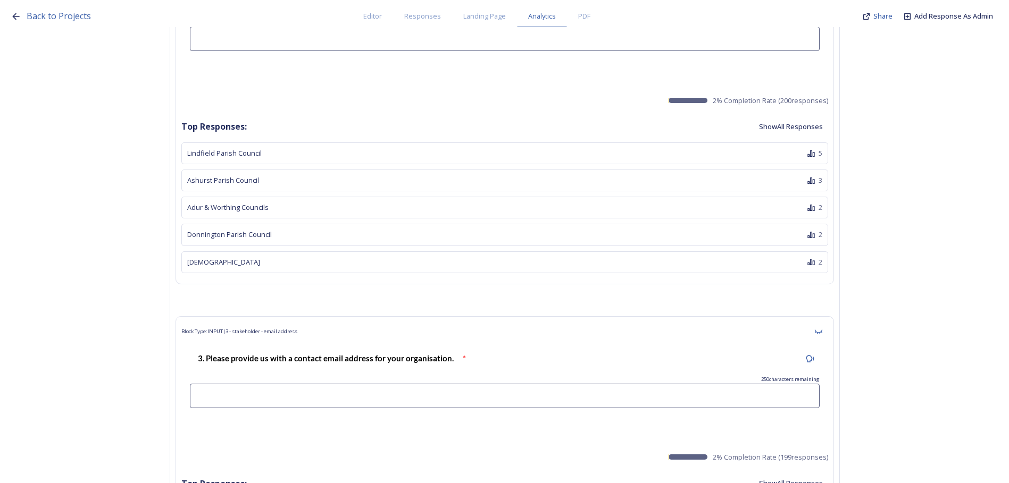
scroll to position [6007, 0]
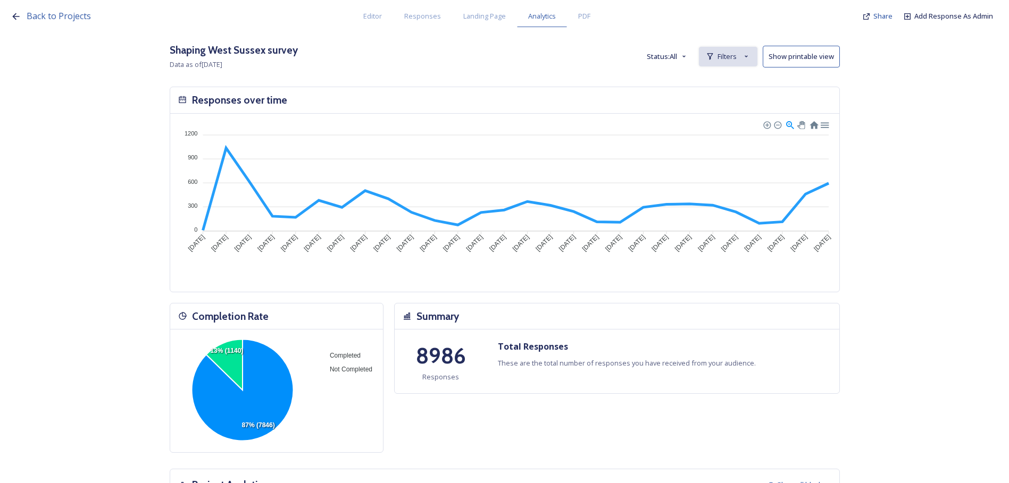
click at [728, 56] on span "Filters" at bounding box center [726, 57] width 19 height 10
click at [730, 87] on div "New Filter" at bounding box center [727, 80] width 57 height 21
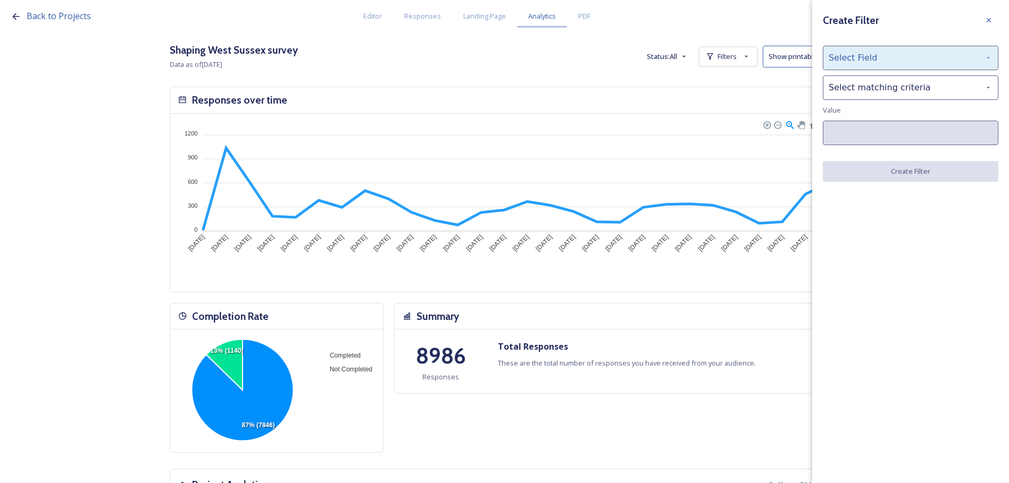
click at [907, 62] on div "Select Field" at bounding box center [909, 58] width 175 height 24
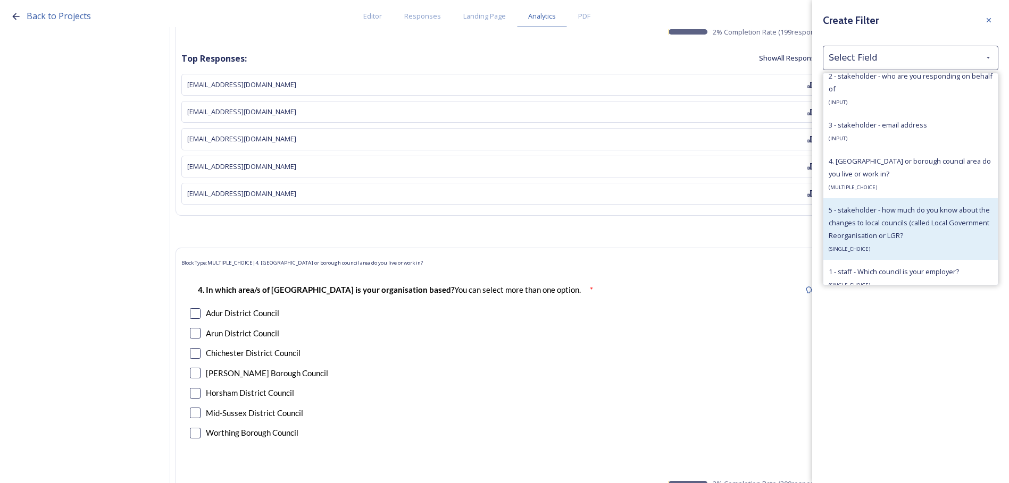
scroll to position [638, 0]
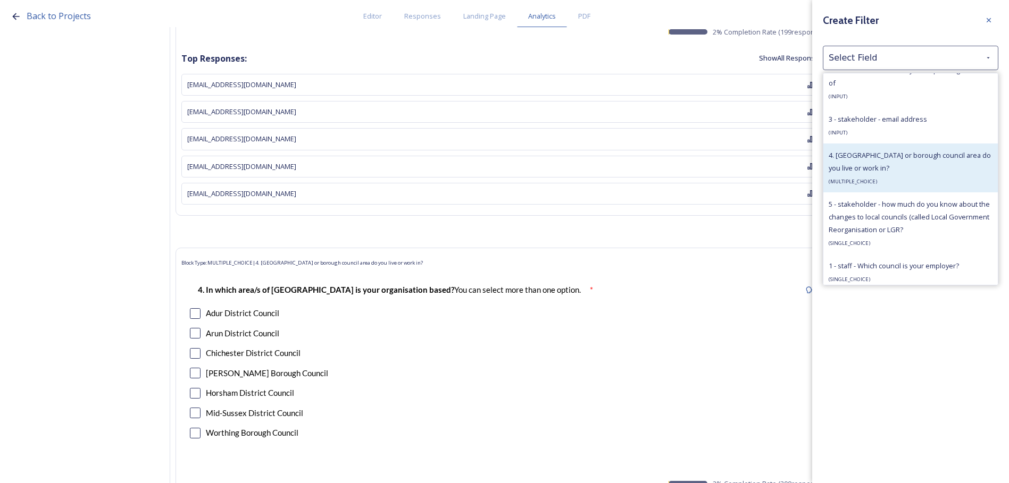
click at [891, 159] on span "4. [GEOGRAPHIC_DATA] or borough council area do you live or work in?" at bounding box center [909, 161] width 162 height 22
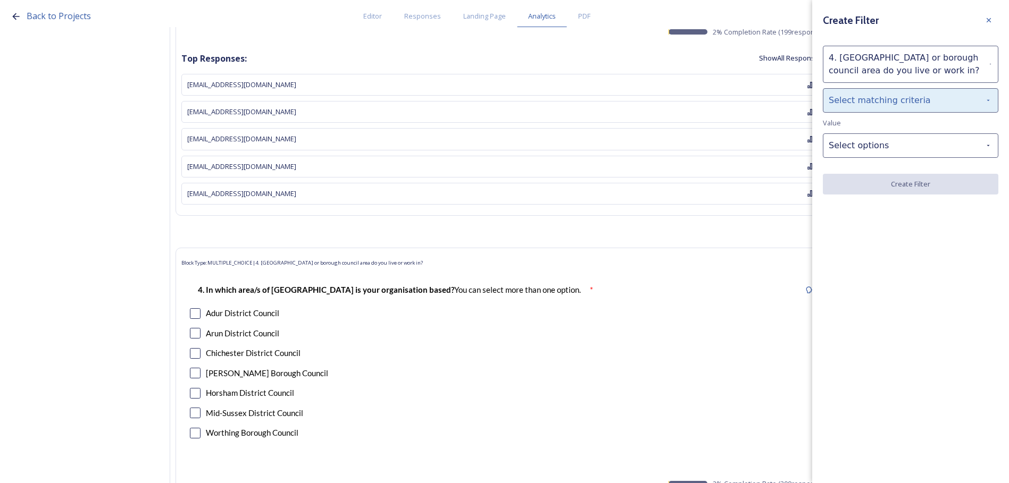
click at [902, 105] on div "Select matching criteria" at bounding box center [909, 100] width 175 height 24
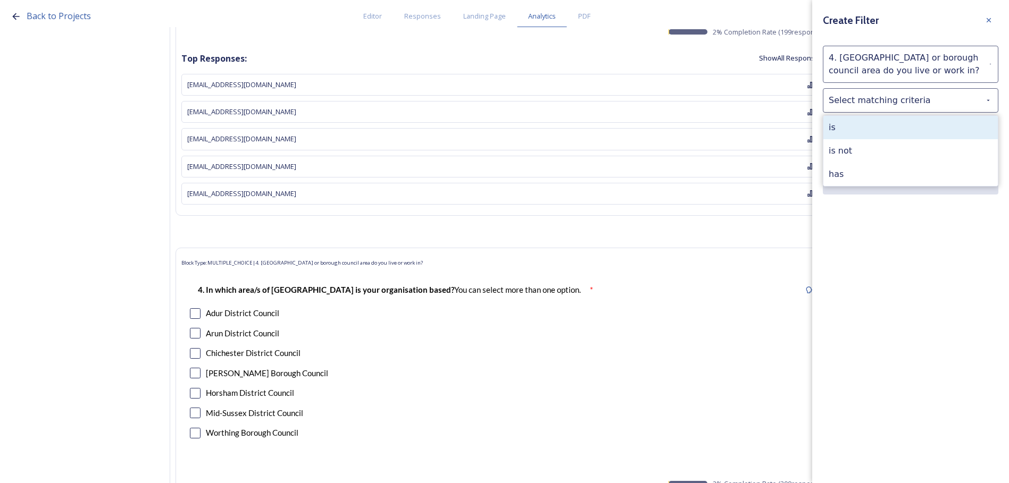
click at [910, 121] on div "is" at bounding box center [910, 127] width 174 height 23
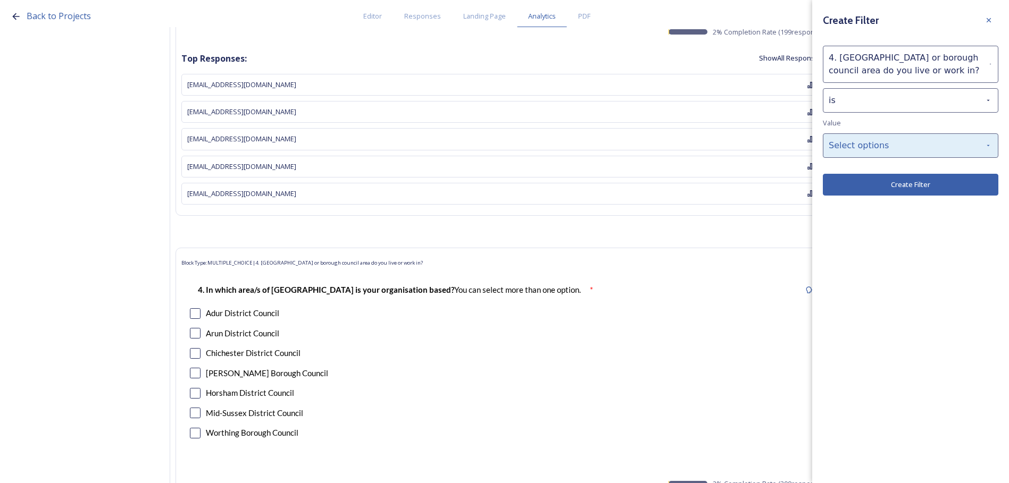
click at [910, 141] on div "Select options" at bounding box center [909, 145] width 175 height 24
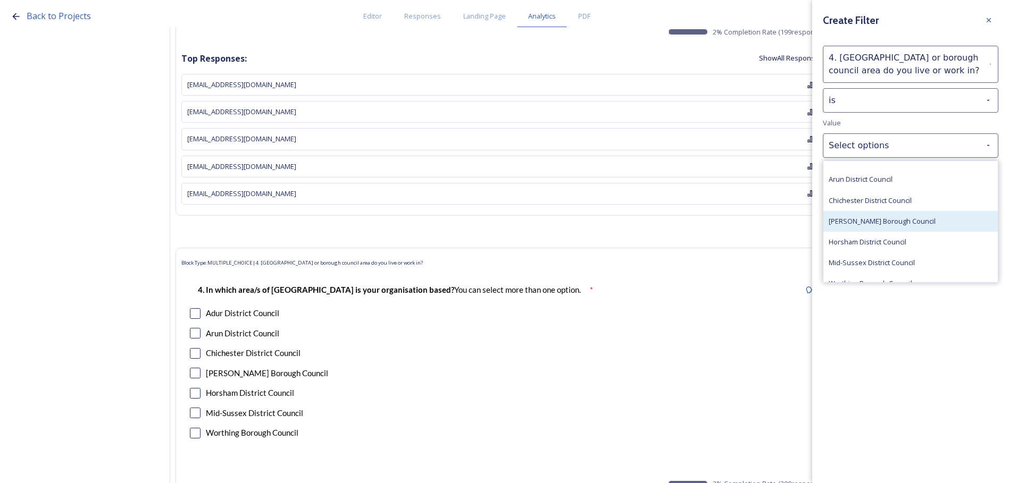
scroll to position [24, 0]
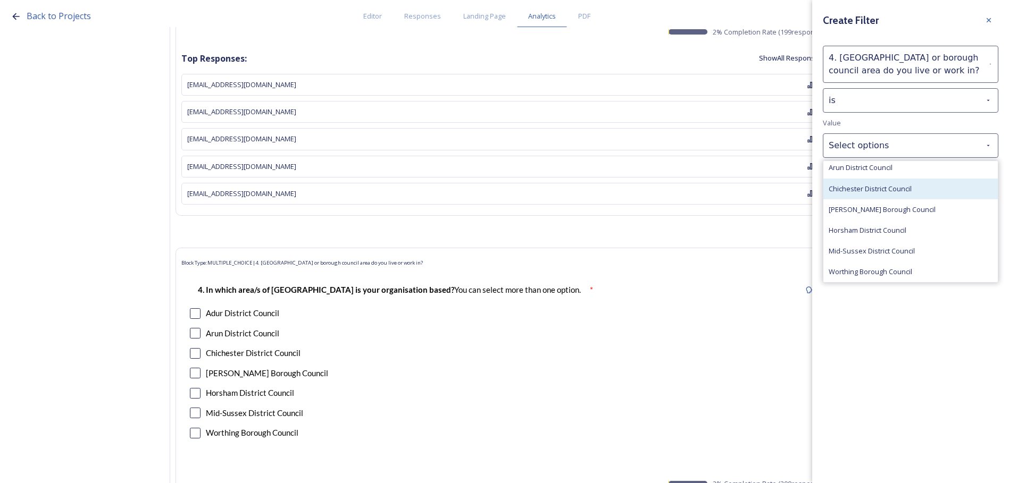
click at [905, 187] on span "Chichester District Council" at bounding box center [869, 189] width 83 height 10
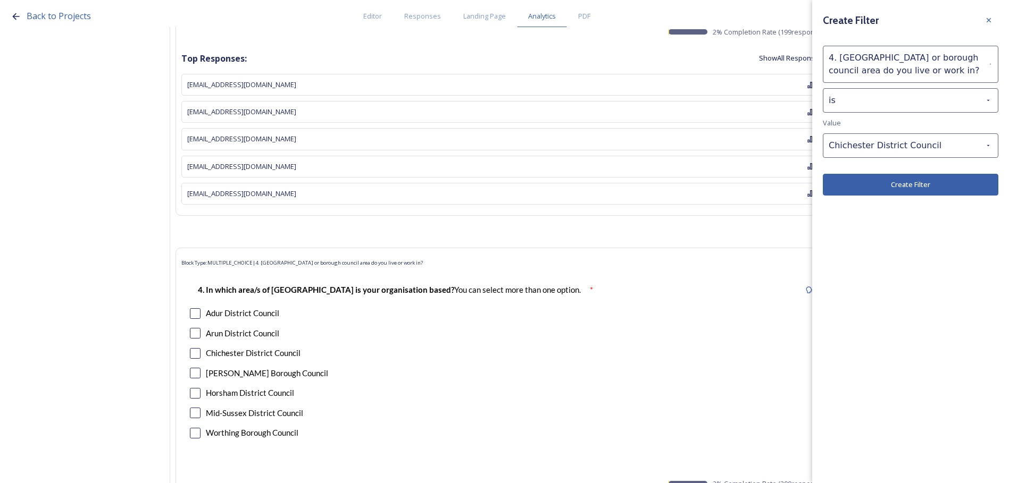
click at [911, 188] on button "Create Filter" at bounding box center [909, 185] width 175 height 22
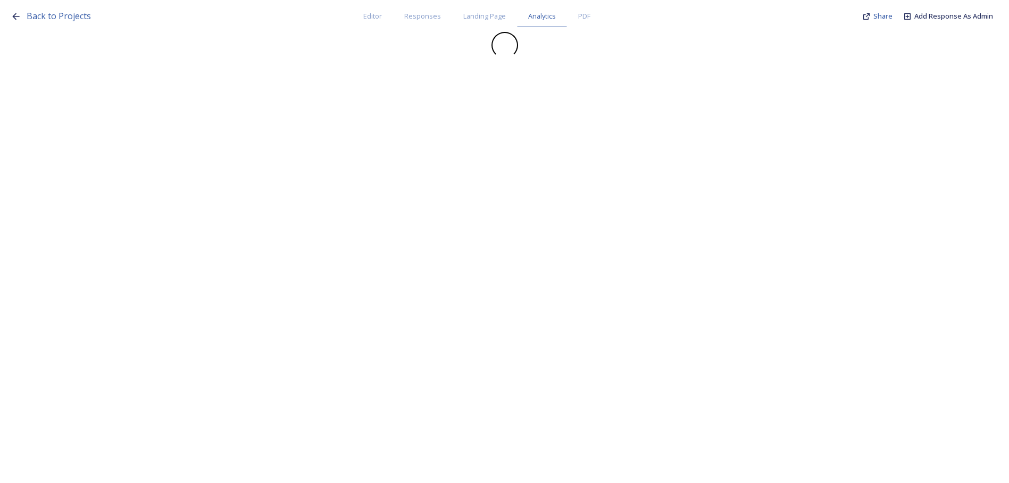
scroll to position [0, 0]
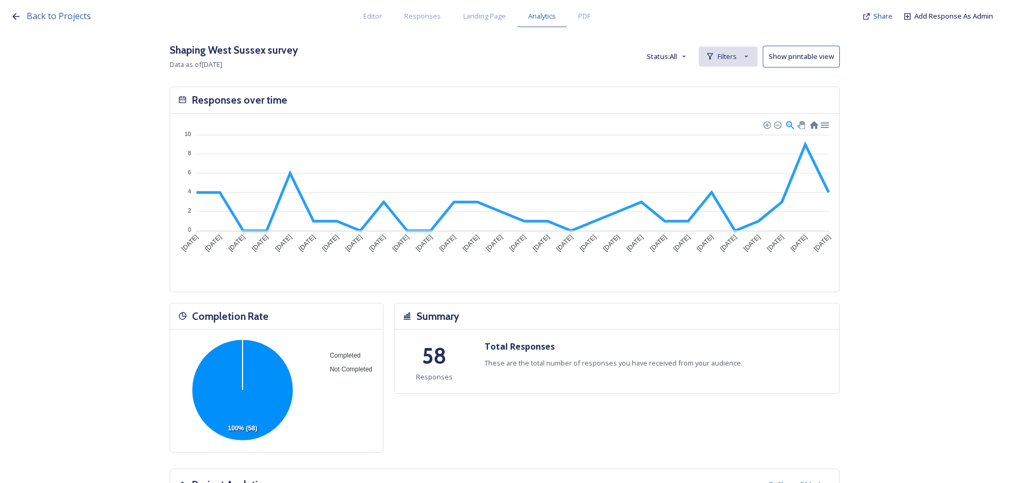
click at [725, 55] on span "Filters" at bounding box center [726, 57] width 19 height 10
click at [572, 48] on div "Shaping [GEOGRAPHIC_DATA] survey Data as of [DATE] Status: All Filters 4. stake…" at bounding box center [505, 57] width 670 height 28
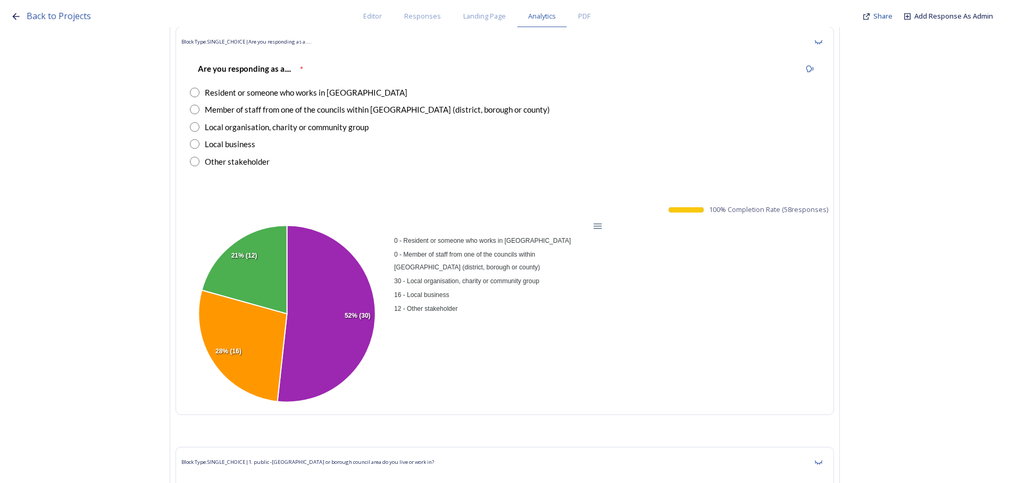
scroll to position [585, 0]
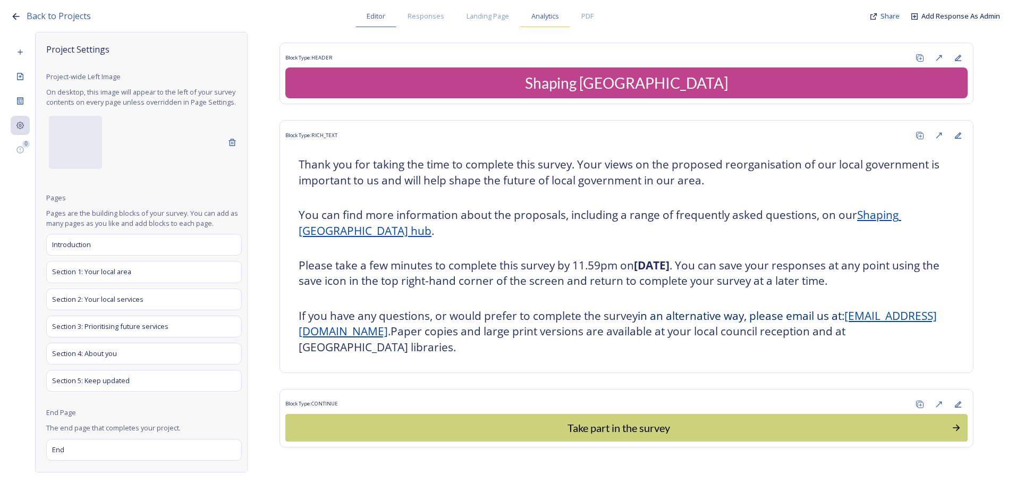
click at [539, 16] on span "Analytics" at bounding box center [546, 16] width 28 height 10
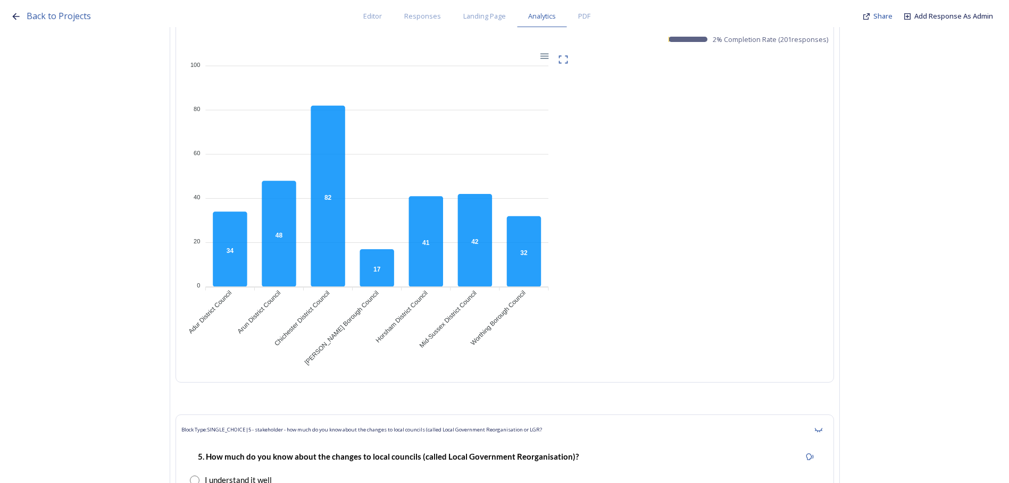
scroll to position [6563, 0]
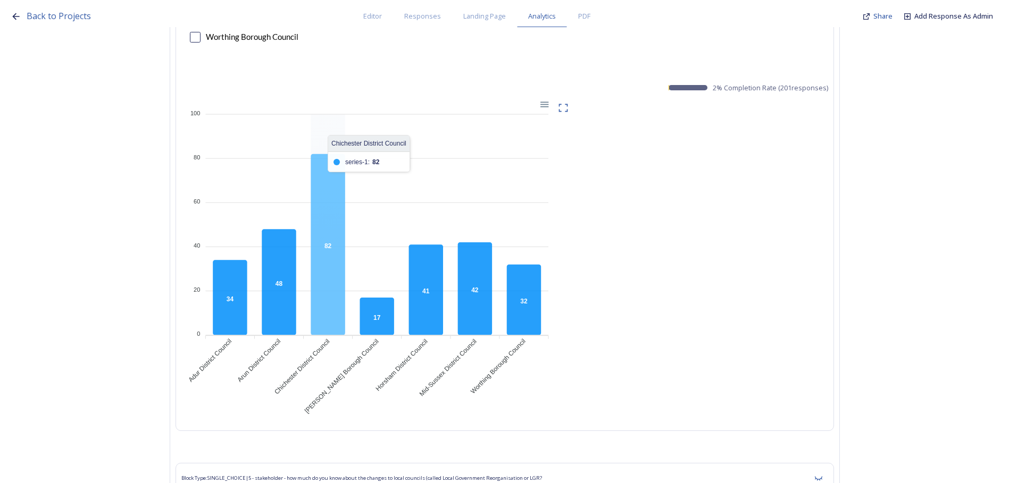
click at [327, 220] on icon at bounding box center [327, 244] width 34 height 181
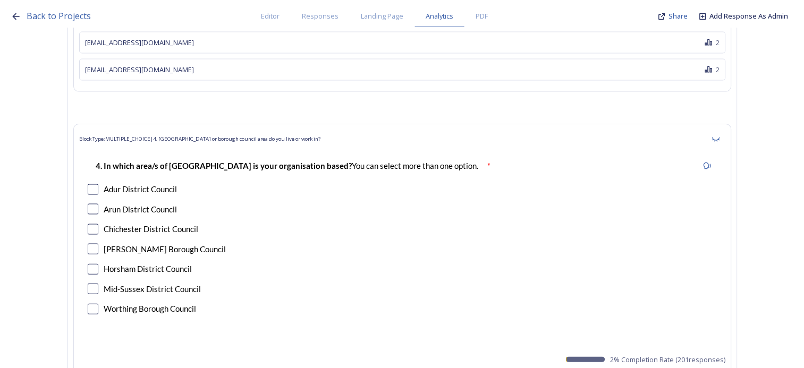
scroll to position [6291, 0]
